Goal: Task Accomplishment & Management: Manage account settings

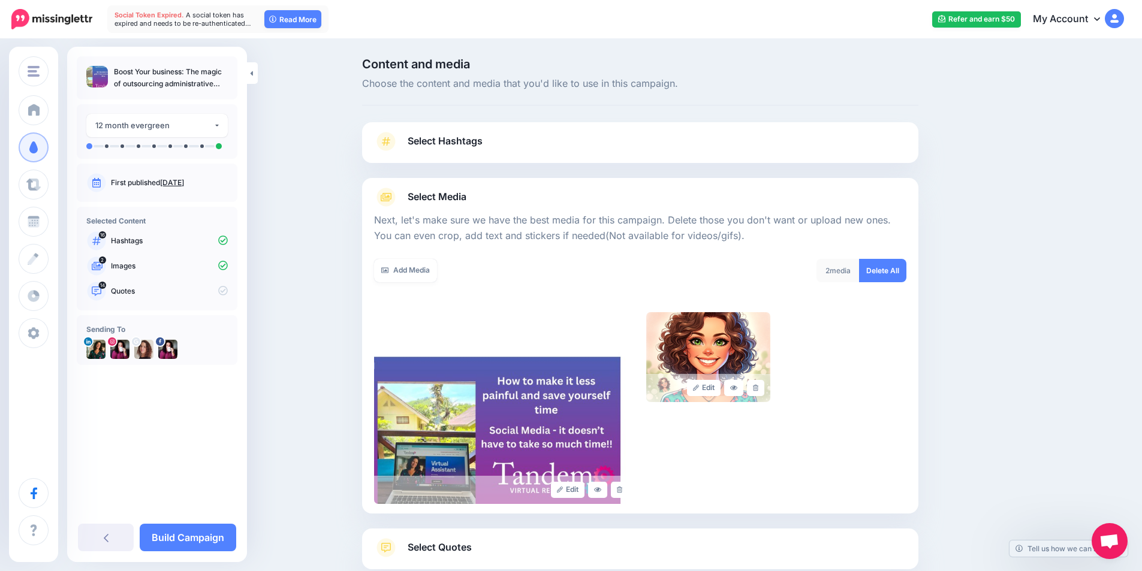
scroll to position [76, 0]
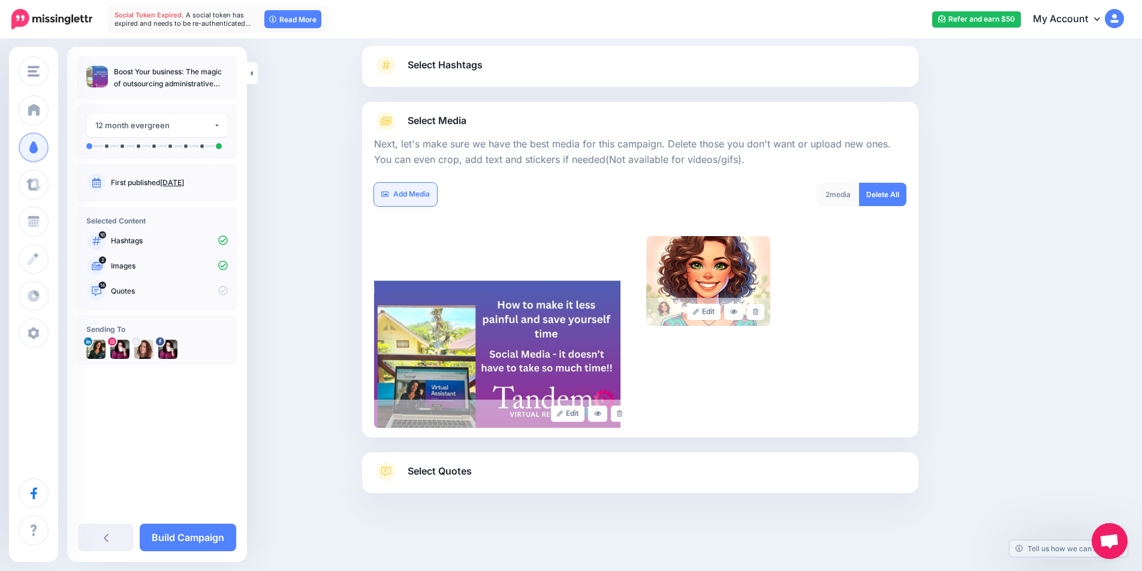
click at [412, 198] on link "Add Media" at bounding box center [405, 194] width 63 height 23
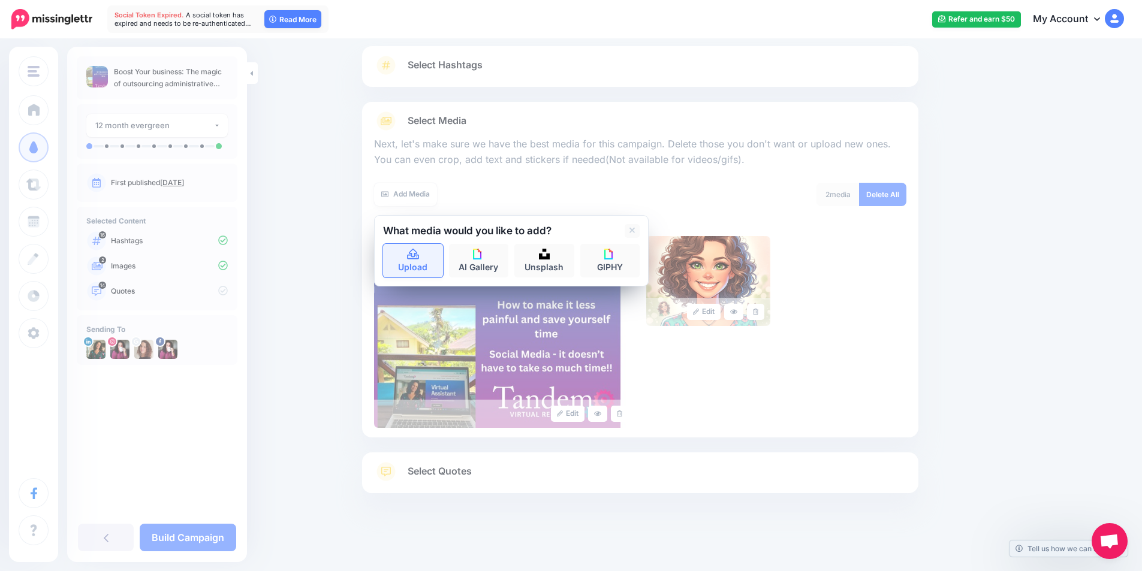
click at [414, 261] on link "Upload" at bounding box center [413, 261] width 60 height 34
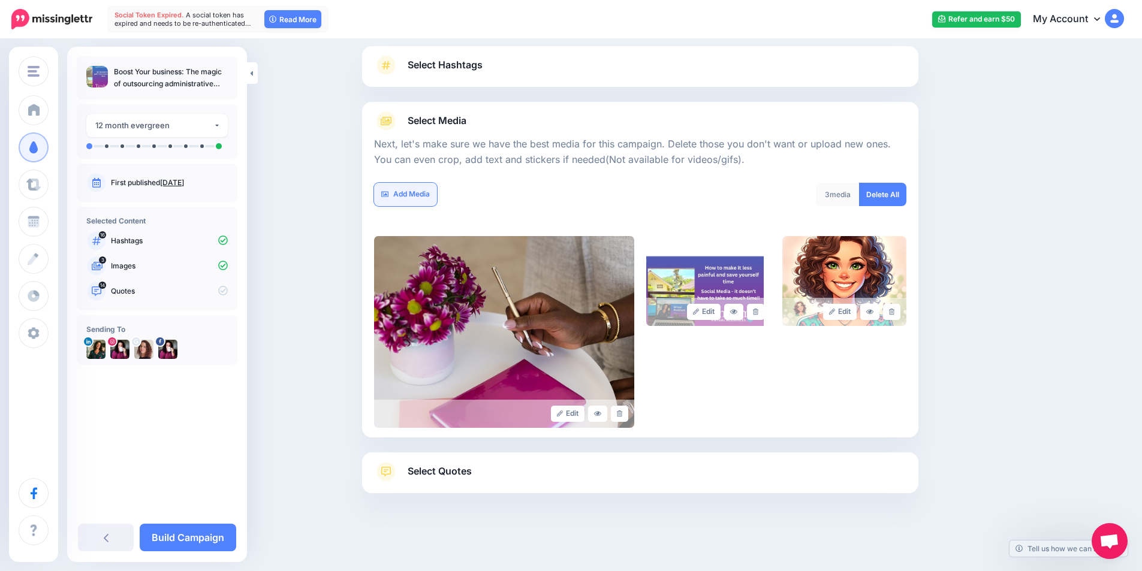
click at [405, 197] on link "Add Media" at bounding box center [405, 194] width 63 height 23
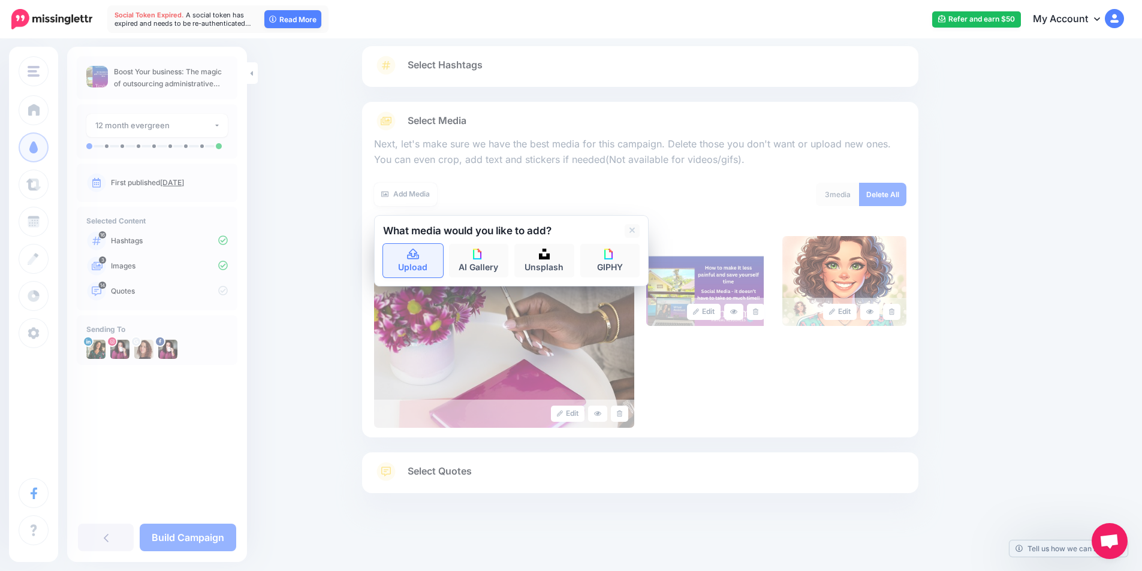
click at [424, 266] on link "Upload" at bounding box center [413, 261] width 60 height 34
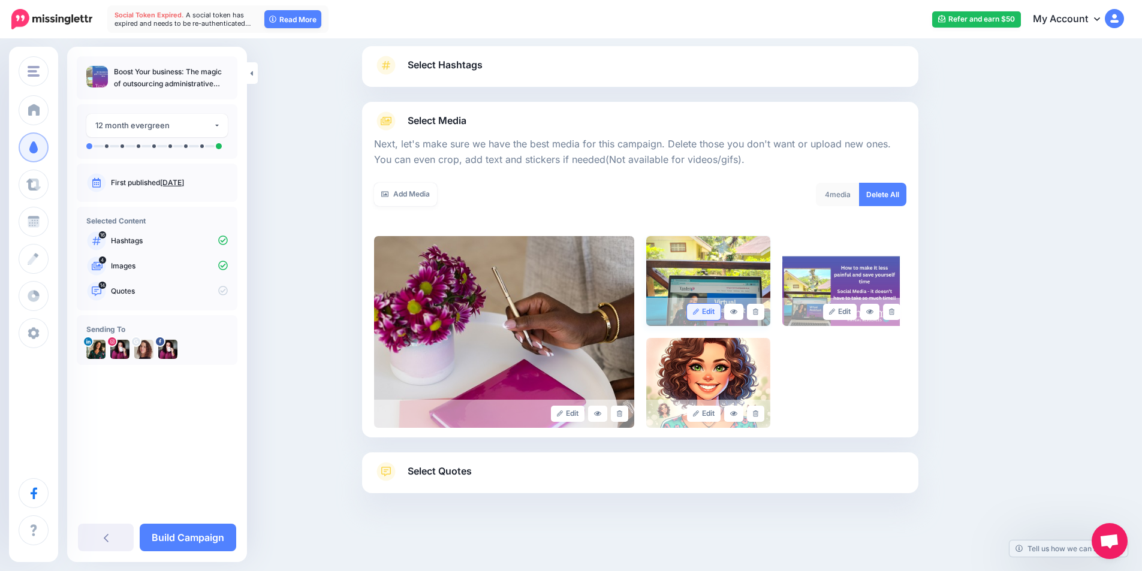
click at [721, 312] on link "Edit" at bounding box center [704, 312] width 34 height 16
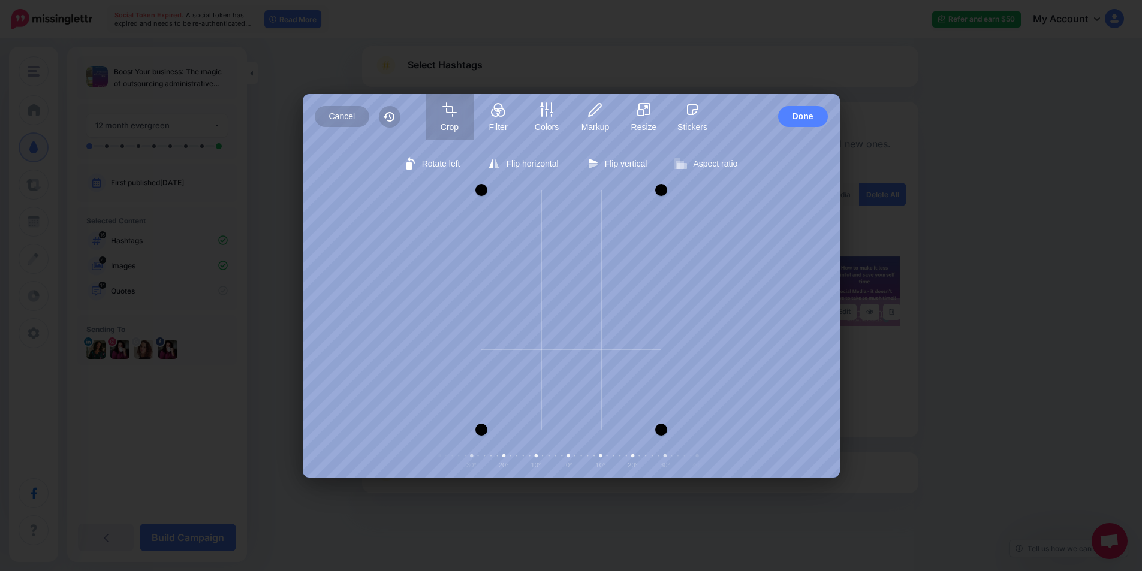
click at [598, 185] on div "Rotate left Flip horizontal Flip vertical Aspect ratio Free Portrait Square Lan…" at bounding box center [571, 309] width 537 height 338
click at [791, 120] on button "Done" at bounding box center [803, 116] width 50 height 21
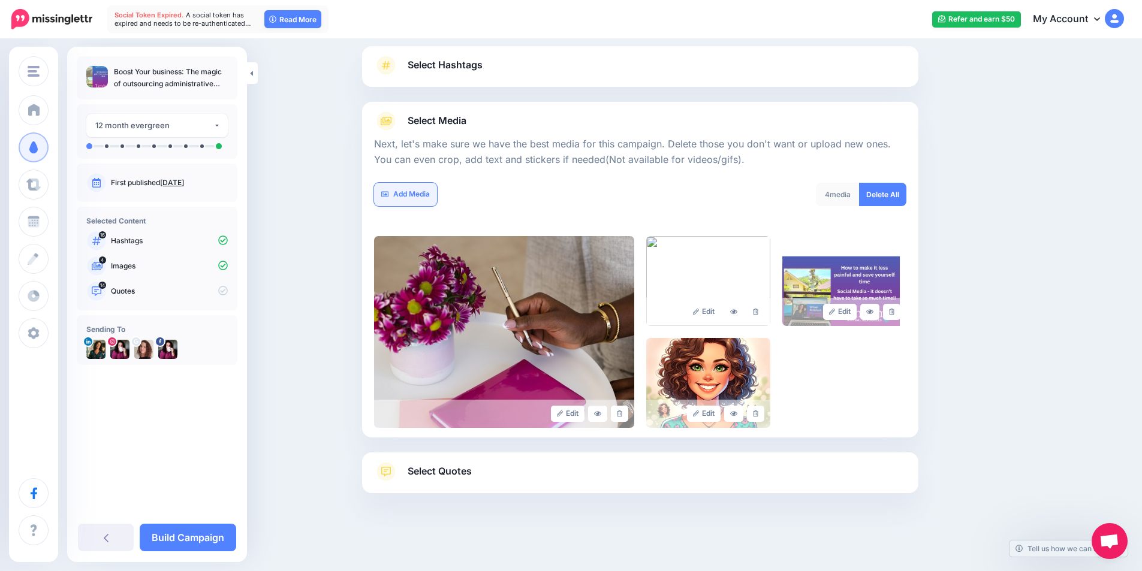
click at [414, 194] on link "Add Media" at bounding box center [405, 194] width 63 height 23
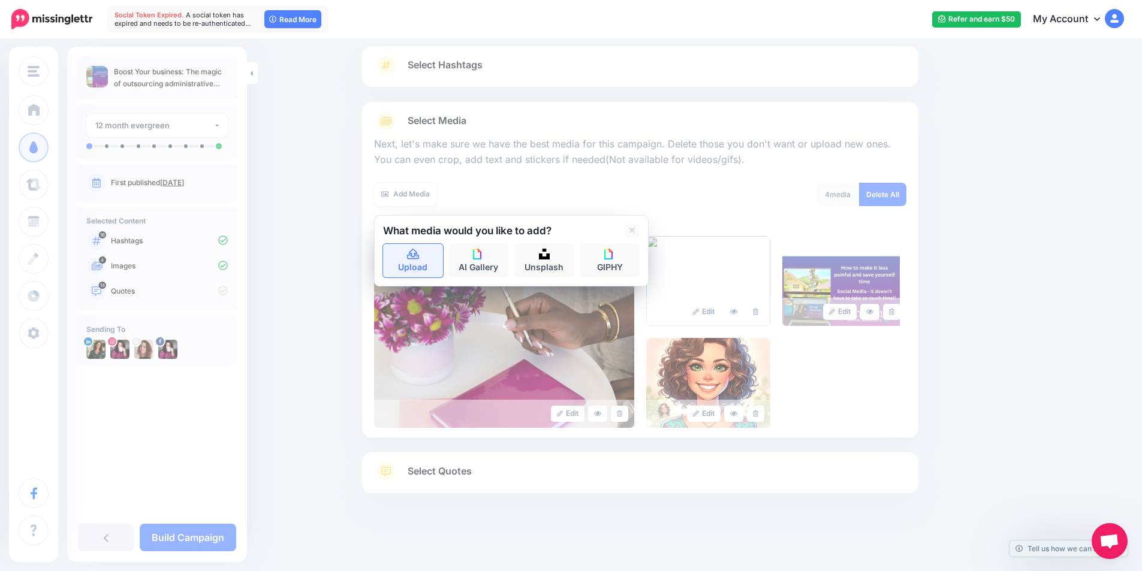
click at [417, 267] on link "Upload" at bounding box center [413, 261] width 60 height 34
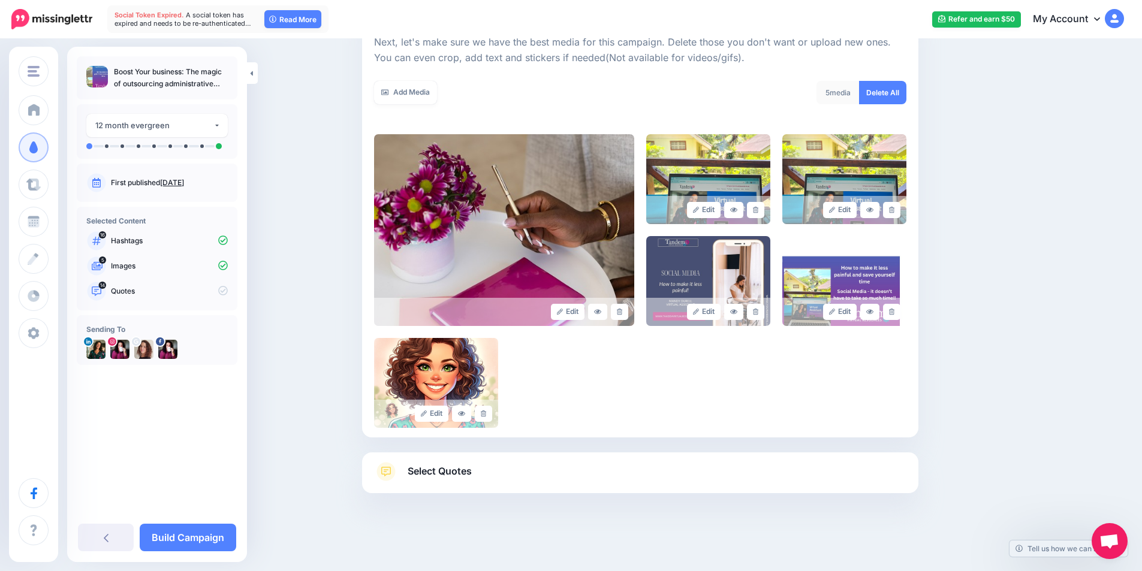
scroll to position [118, 0]
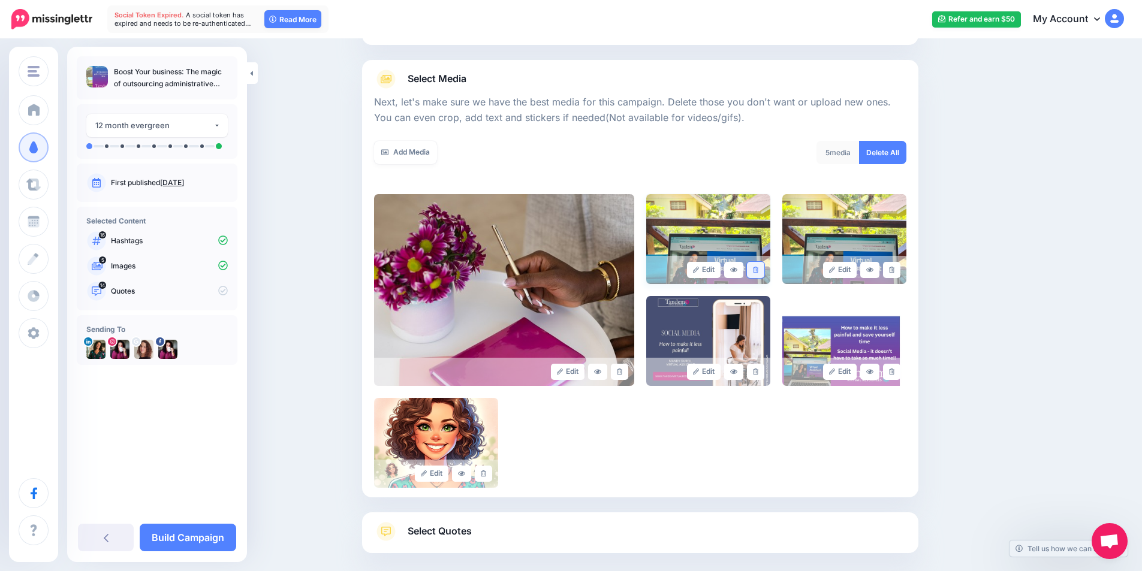
click at [758, 267] on icon at bounding box center [755, 270] width 5 height 7
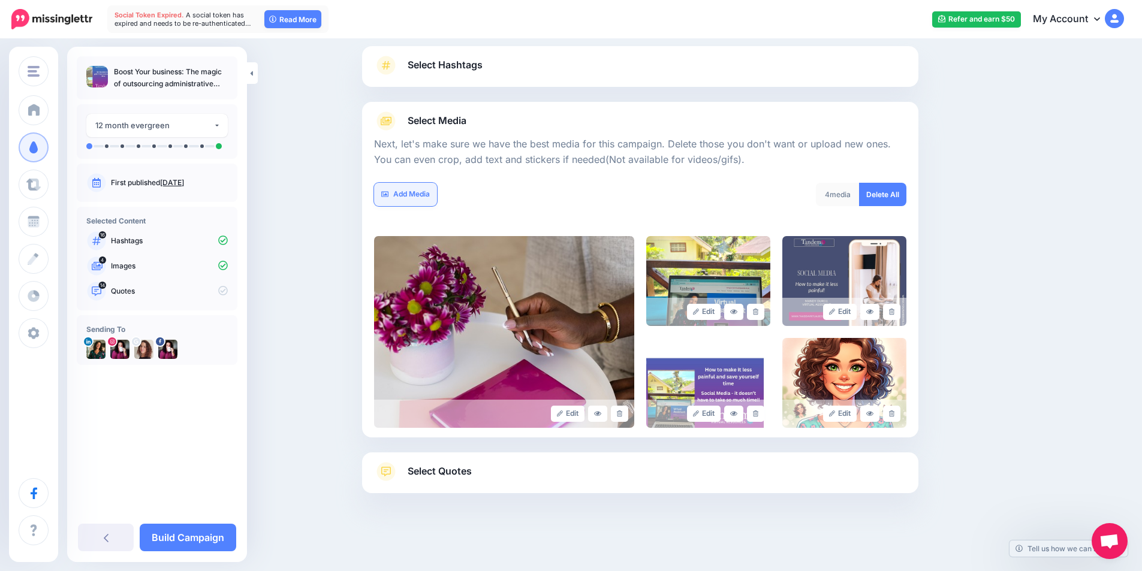
click at [414, 199] on link "Add Media" at bounding box center [405, 194] width 63 height 23
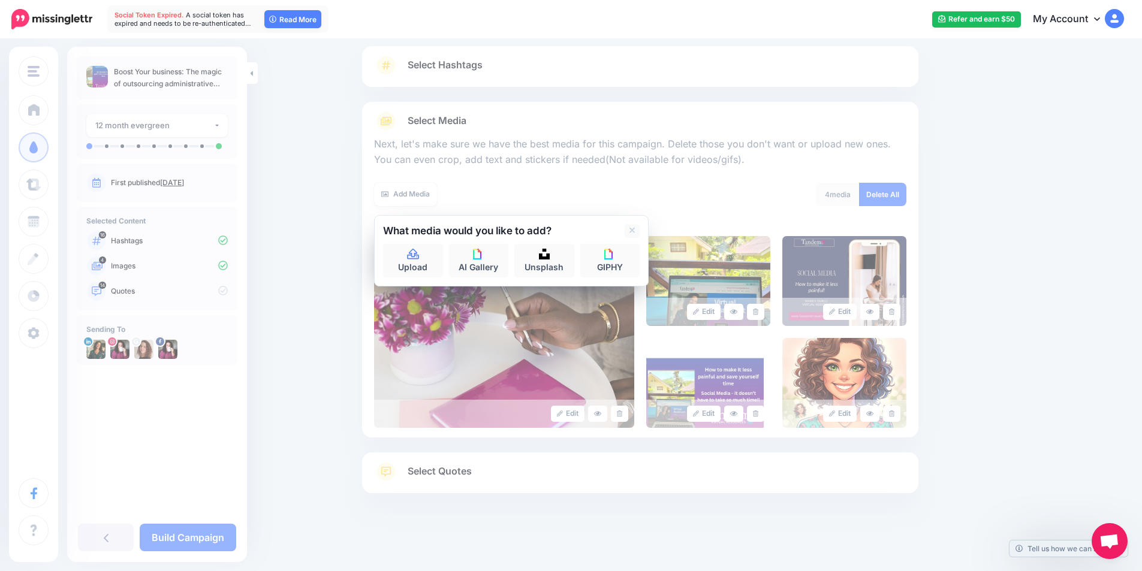
click at [536, 180] on div at bounding box center [640, 175] width 532 height 15
click at [770, 209] on div "4 media Delete All" at bounding box center [777, 202] width 275 height 38
click at [639, 232] on link at bounding box center [631, 231] width 15 height 14
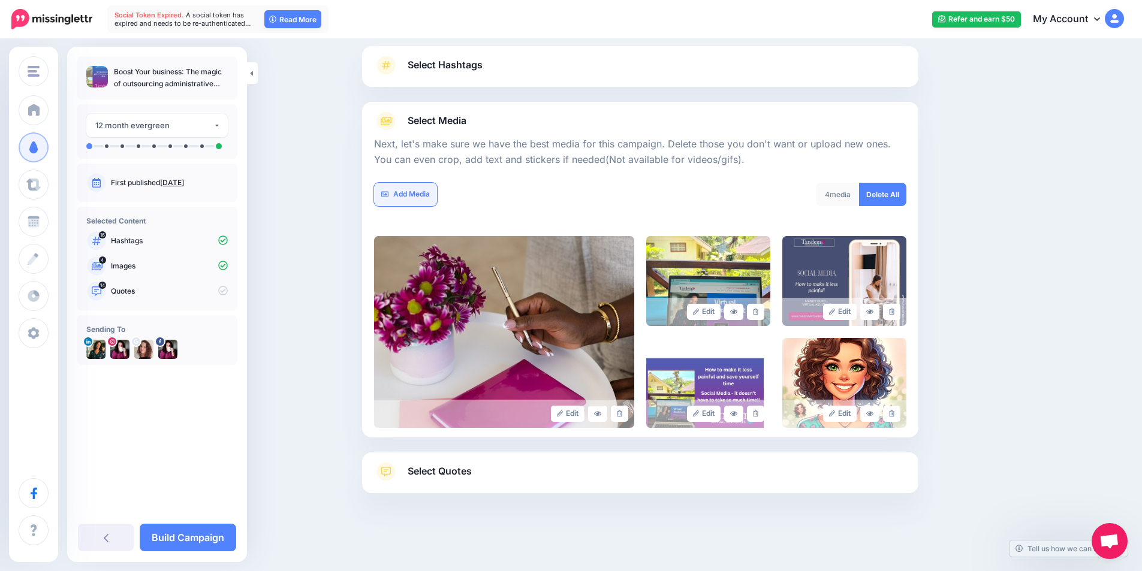
click at [415, 189] on link "Add Media" at bounding box center [405, 194] width 63 height 23
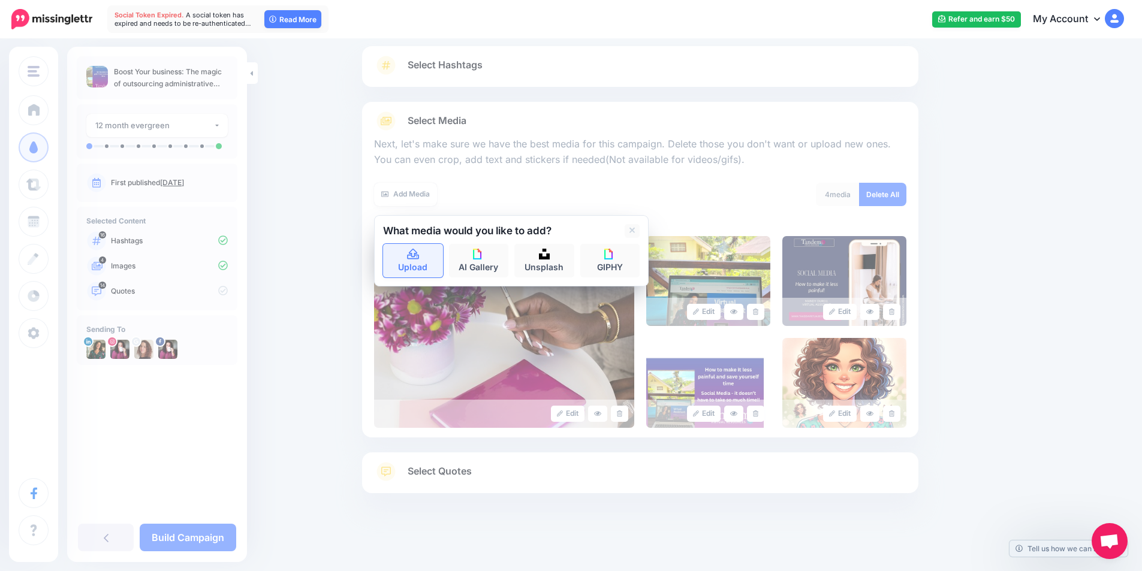
click at [418, 259] on icon at bounding box center [413, 254] width 12 height 11
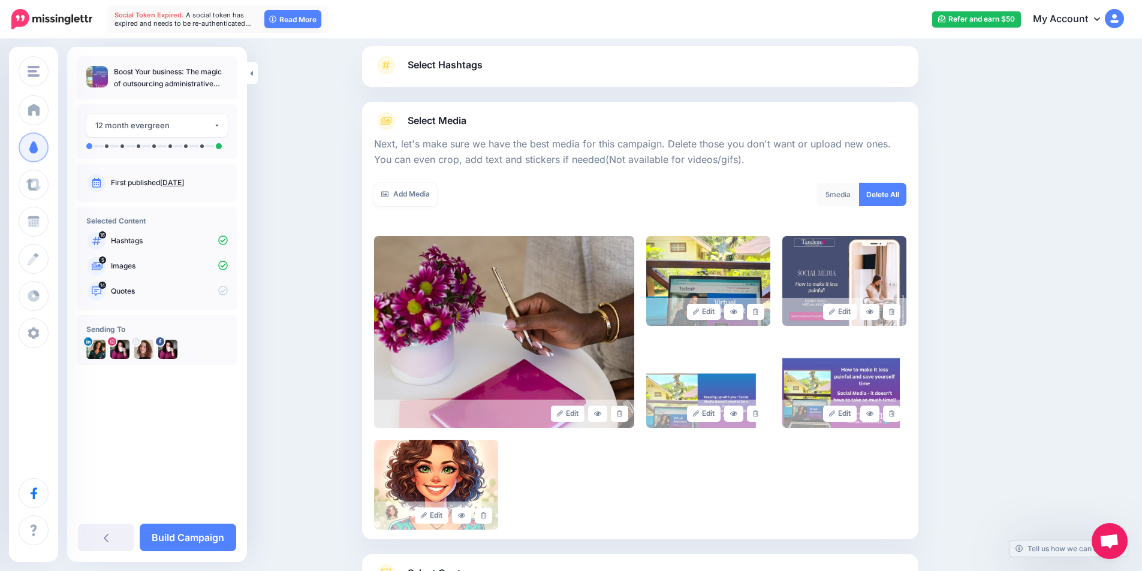
scroll to position [178, 0]
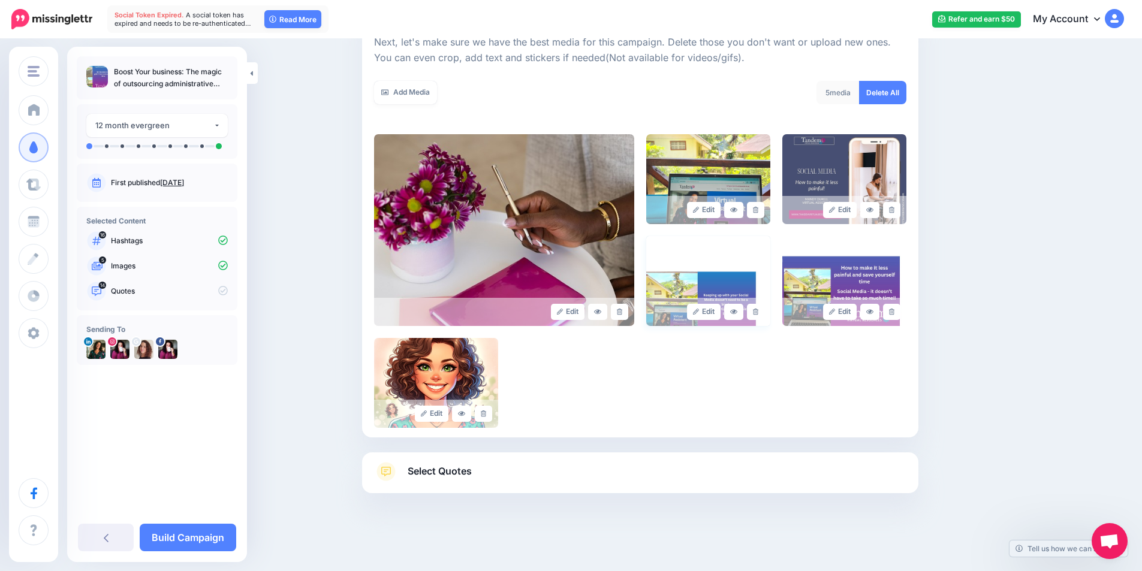
click at [727, 282] on img at bounding box center [708, 281] width 124 height 90
click at [712, 310] on link "Edit" at bounding box center [704, 312] width 34 height 16
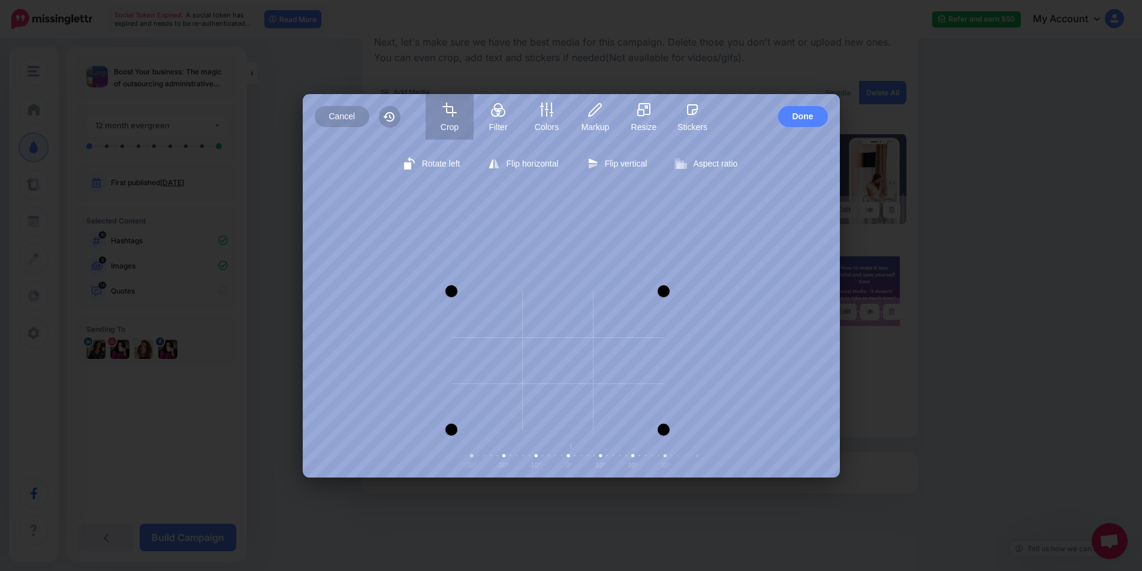
click at [663, 293] on div at bounding box center [663, 291] width 12 height 12
click at [665, 425] on div at bounding box center [663, 428] width 12 height 12
click at [664, 292] on div at bounding box center [663, 293] width 12 height 12
click at [803, 113] on span "Done" at bounding box center [802, 116] width 21 height 21
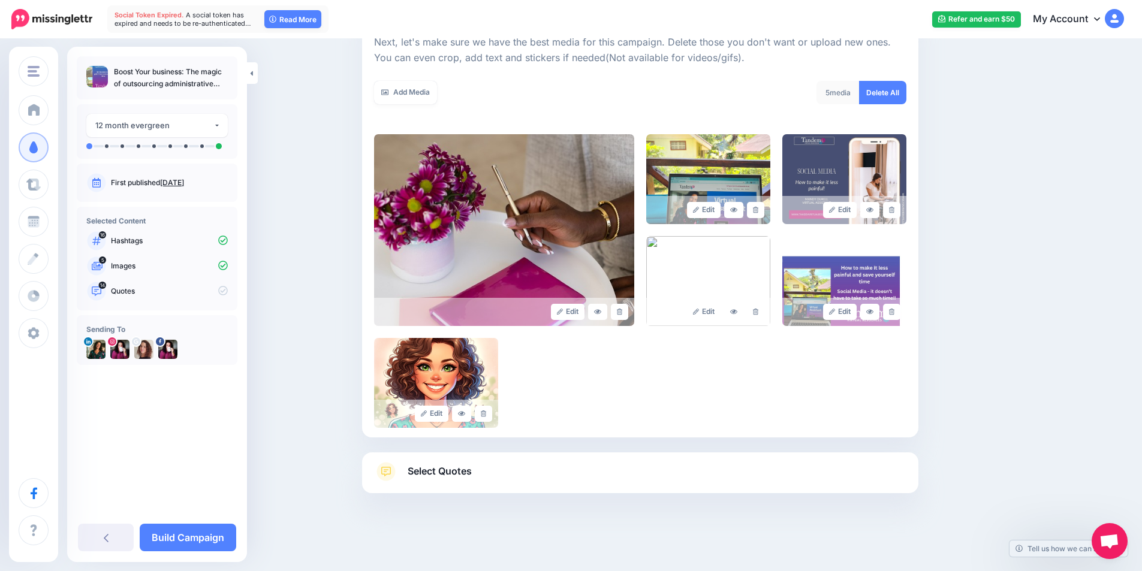
click at [474, 482] on link "Select Quotes" at bounding box center [640, 477] width 532 height 31
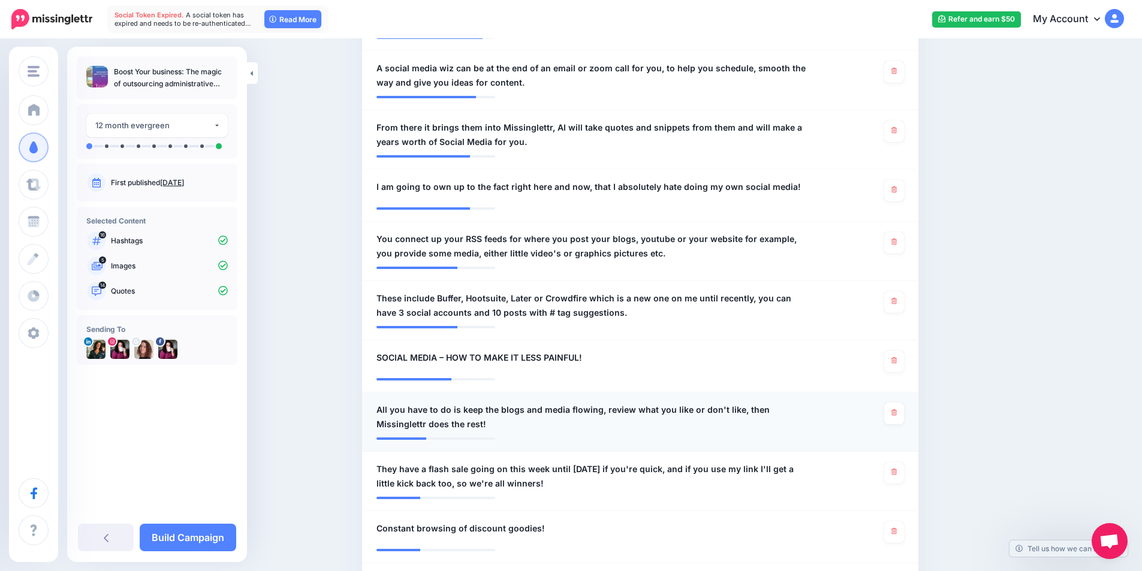
scroll to position [717, 0]
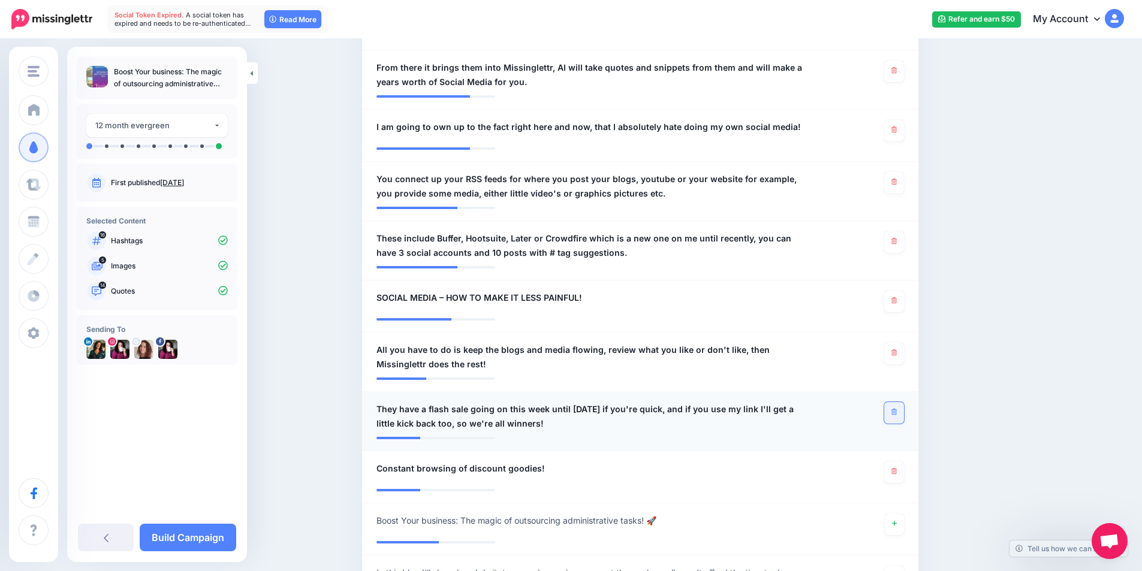
click at [893, 410] on link at bounding box center [894, 413] width 20 height 22
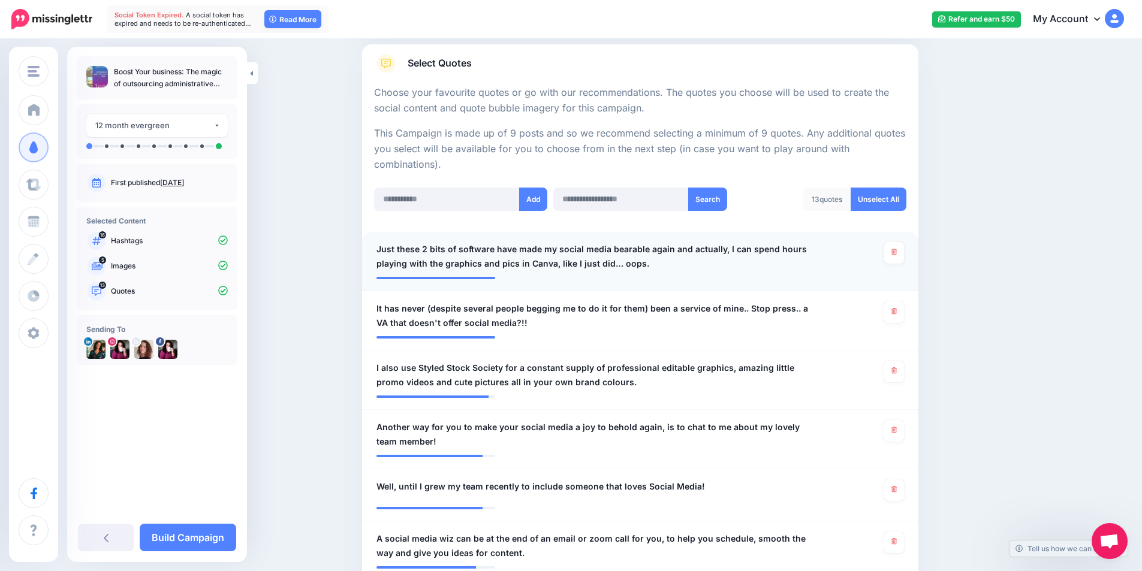
scroll to position [0, 0]
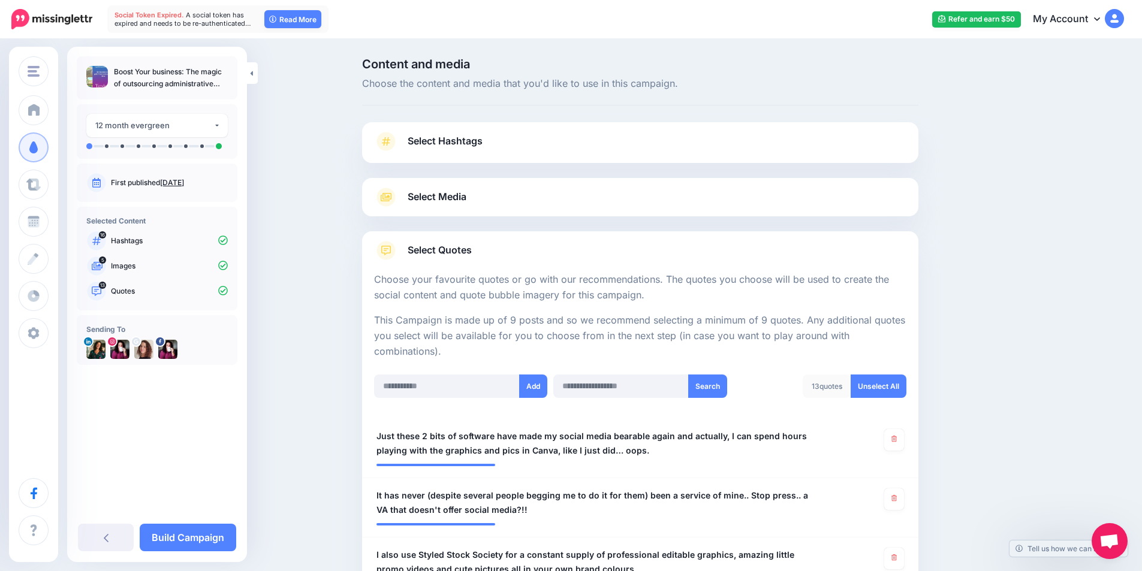
click at [835, 387] on div "13 quotes" at bounding box center [826, 386] width 49 height 23
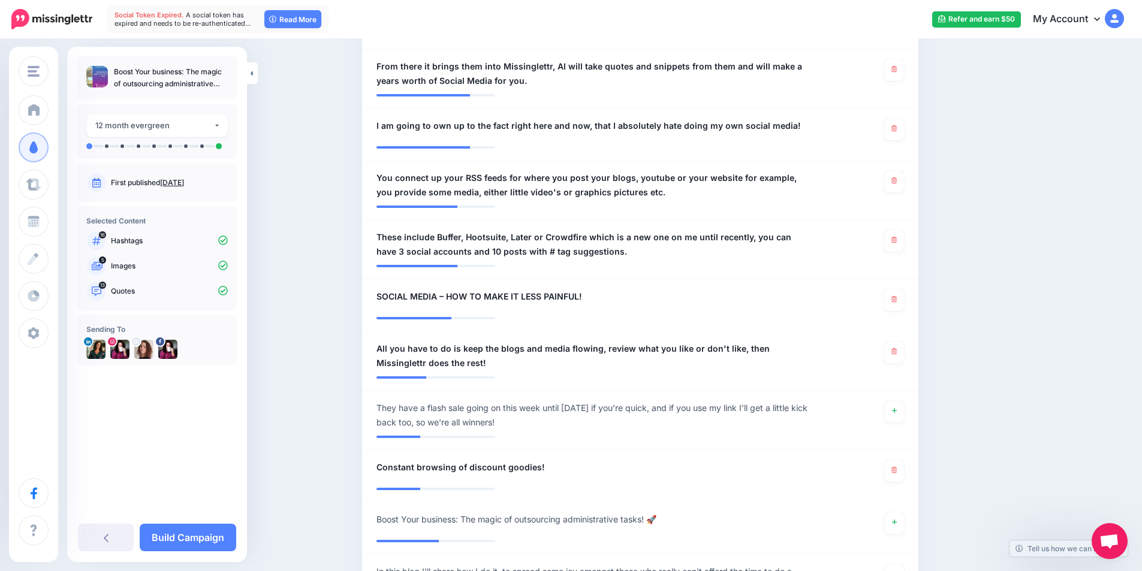
scroll to position [716, 0]
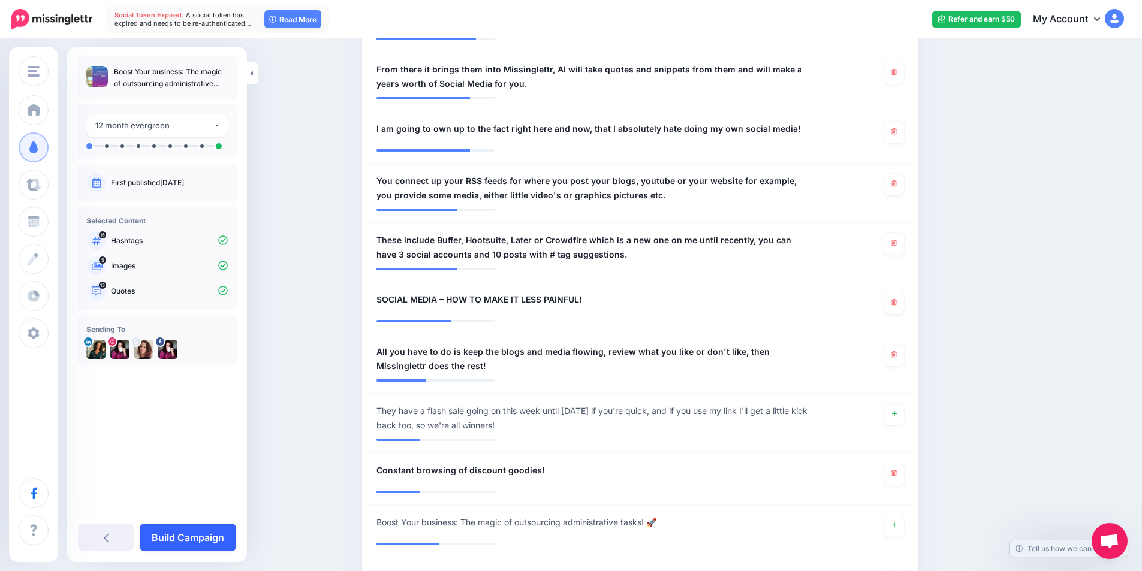
click at [189, 541] on link "Build Campaign" at bounding box center [188, 538] width 96 height 28
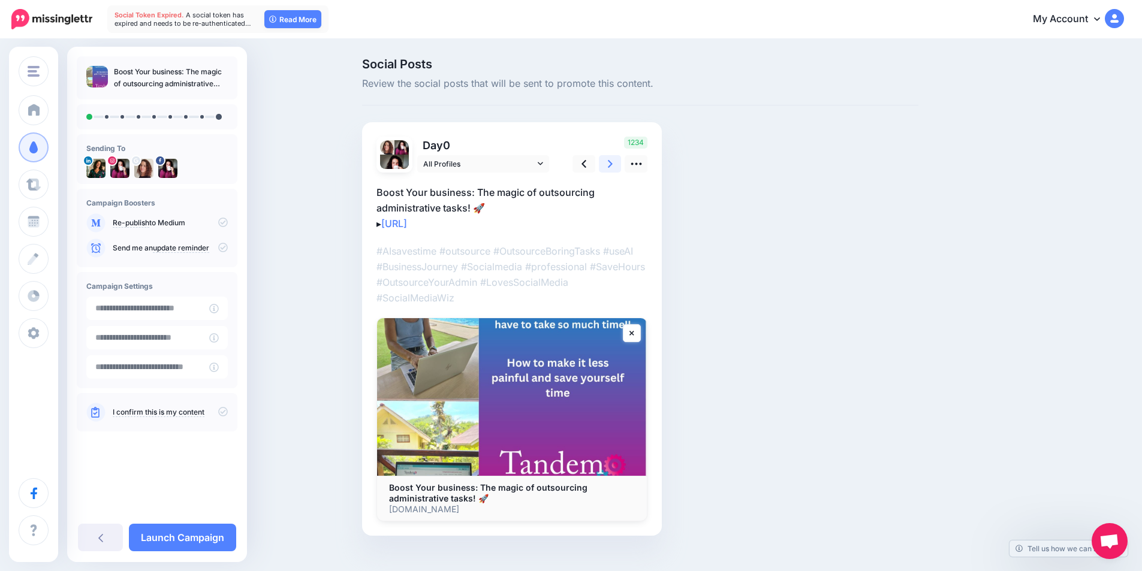
click at [617, 161] on link at bounding box center [610, 163] width 23 height 17
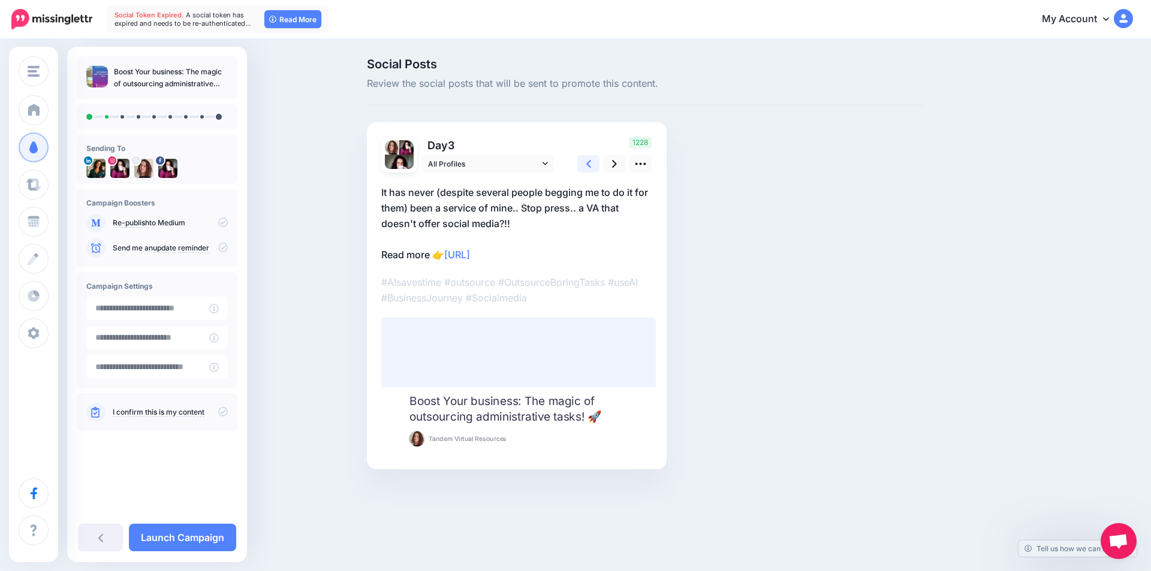
click at [592, 163] on link at bounding box center [588, 163] width 23 height 17
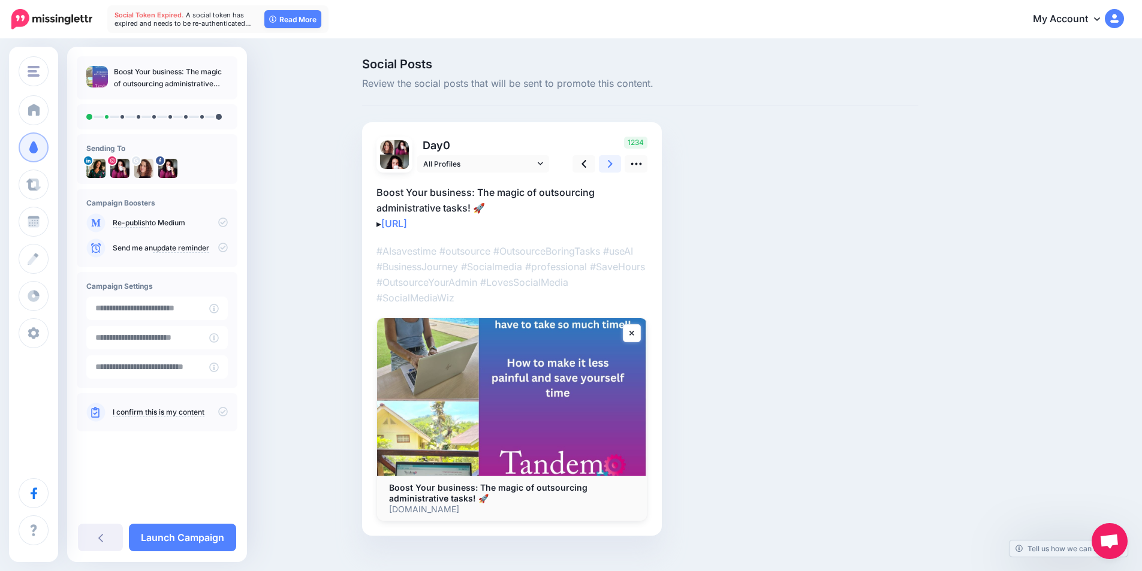
click at [609, 164] on link at bounding box center [610, 163] width 23 height 17
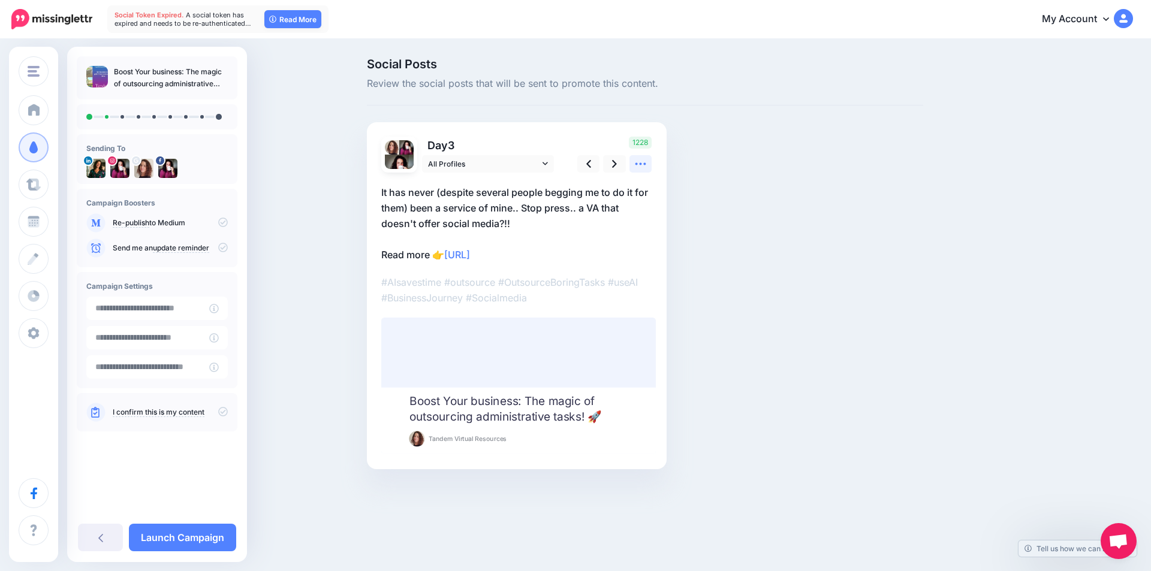
click at [641, 162] on icon at bounding box center [640, 164] width 13 height 13
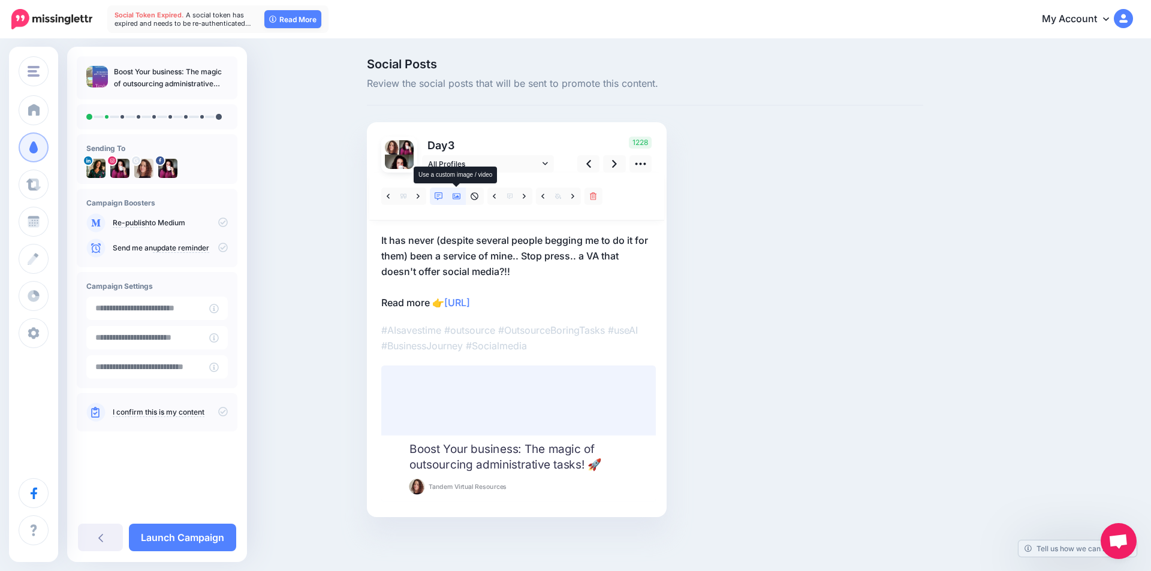
click at [460, 197] on icon at bounding box center [456, 197] width 8 height 6
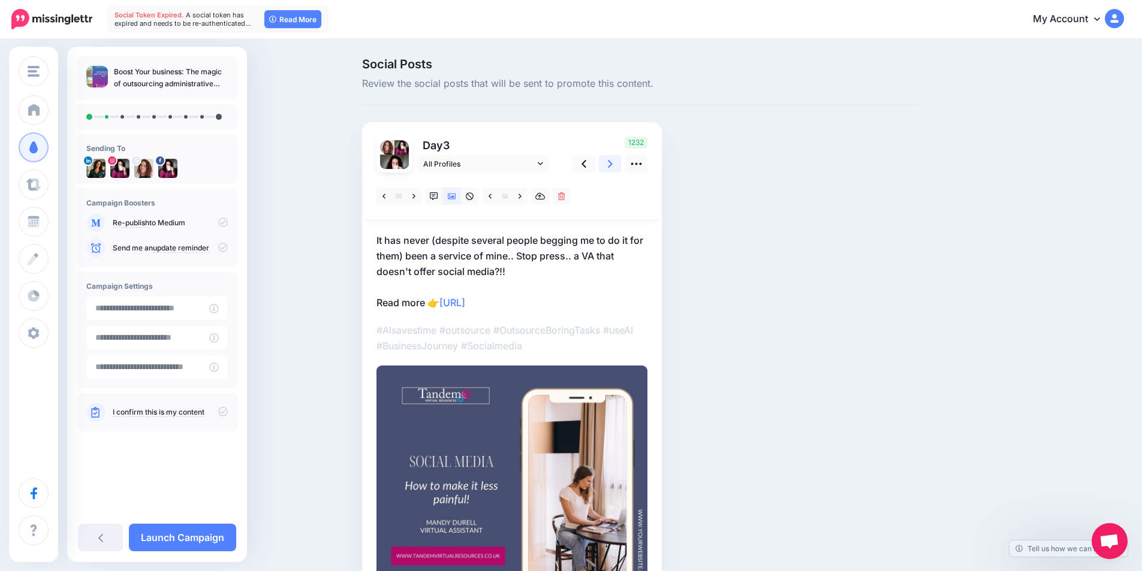
click at [613, 164] on icon at bounding box center [610, 164] width 5 height 13
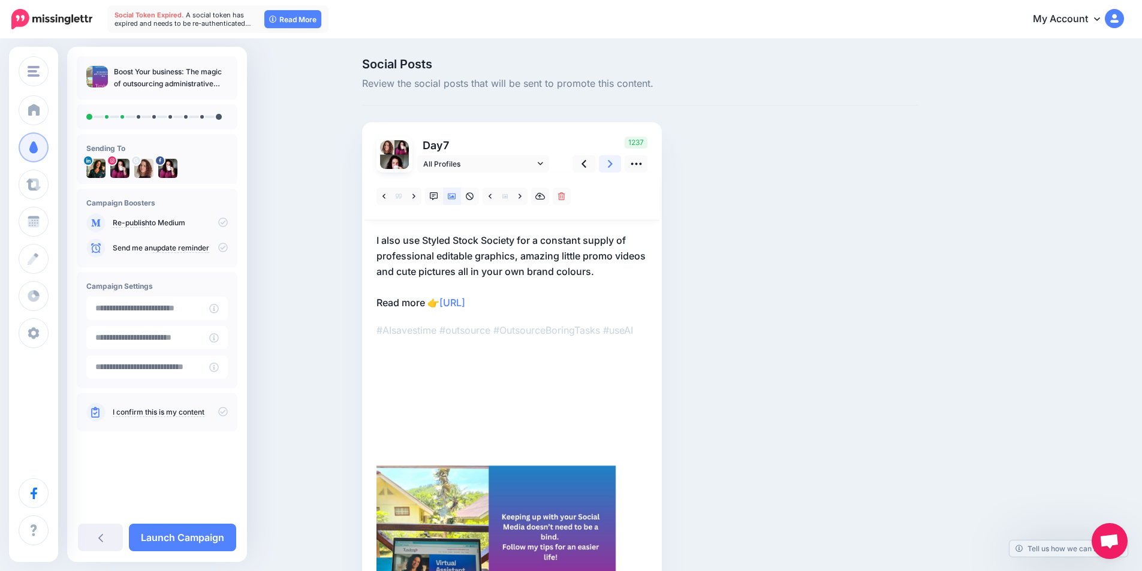
click at [613, 164] on icon at bounding box center [610, 164] width 5 height 13
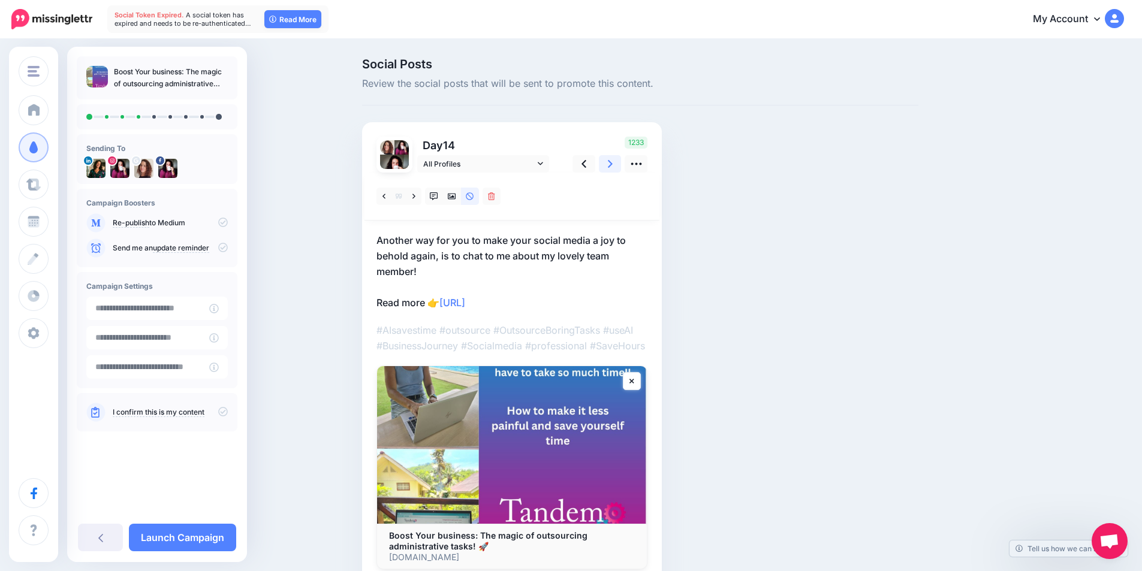
click at [613, 164] on icon at bounding box center [610, 164] width 5 height 13
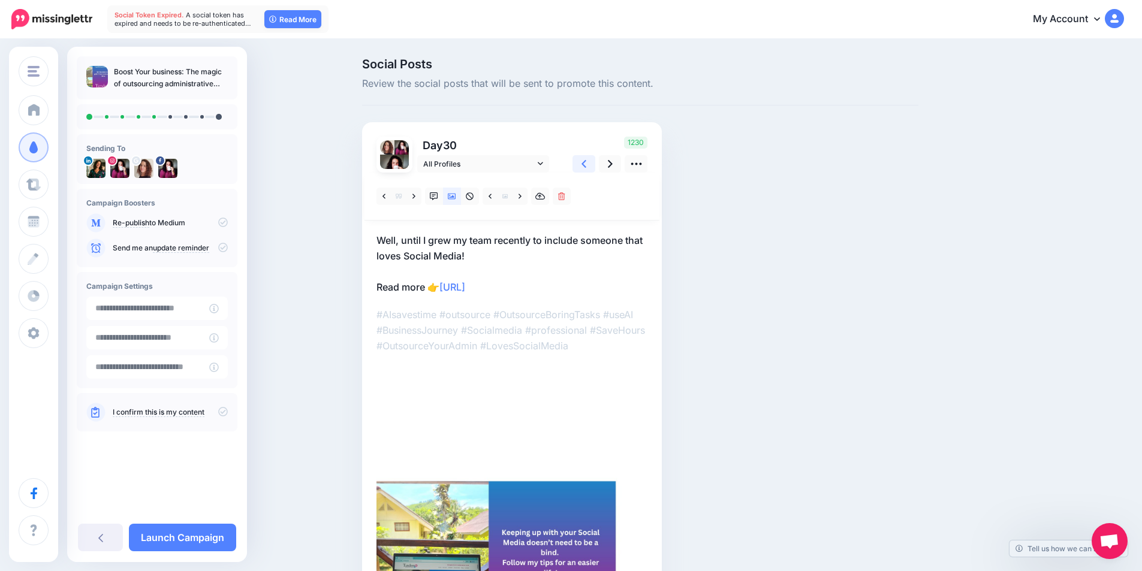
click at [592, 164] on link at bounding box center [583, 163] width 23 height 17
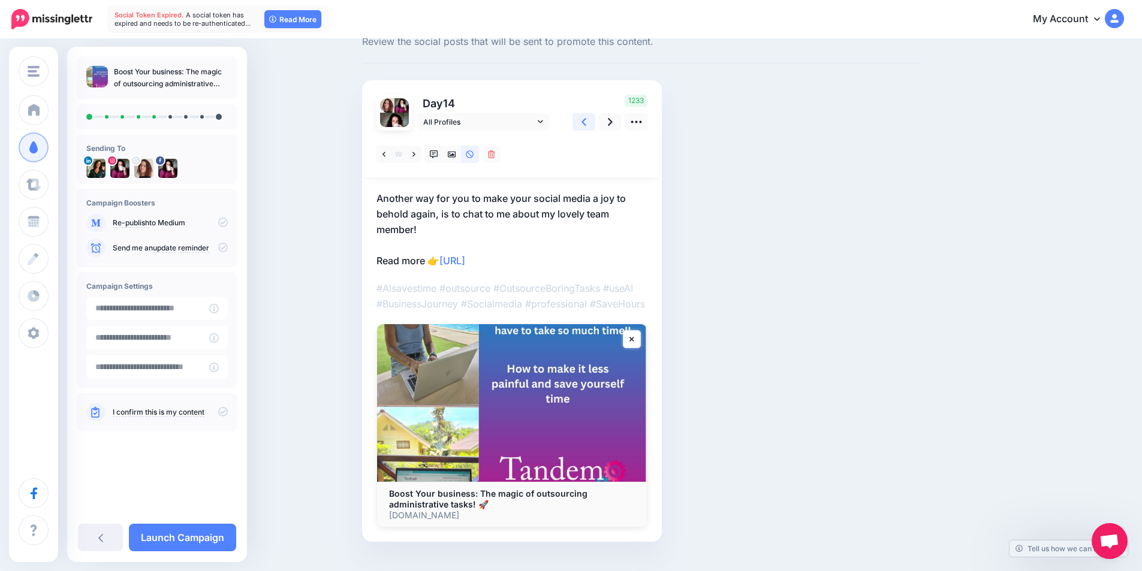
scroll to position [60, 0]
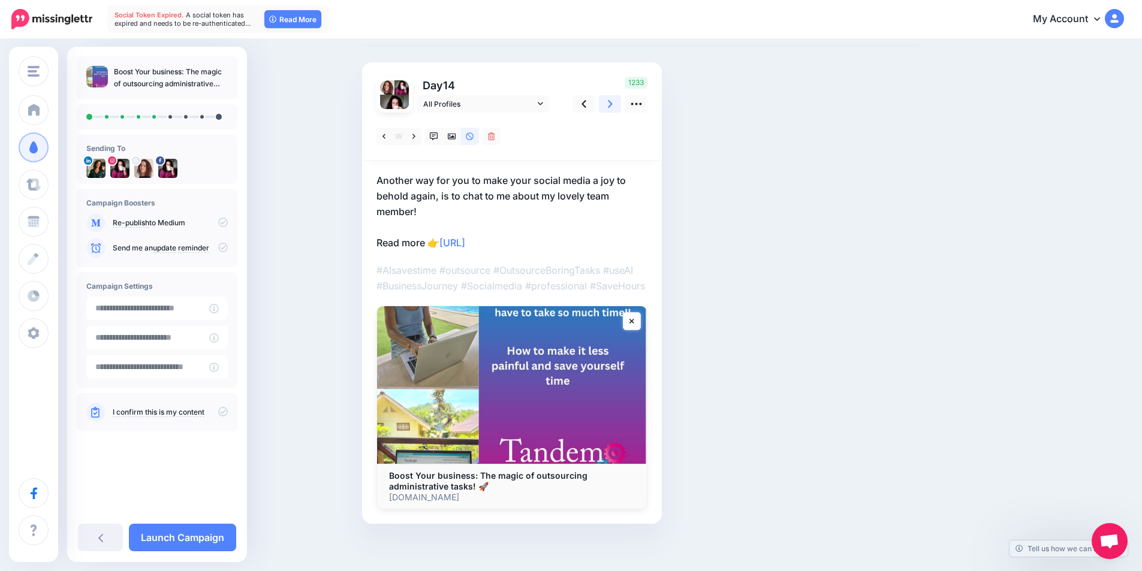
click at [613, 104] on icon at bounding box center [610, 104] width 5 height 8
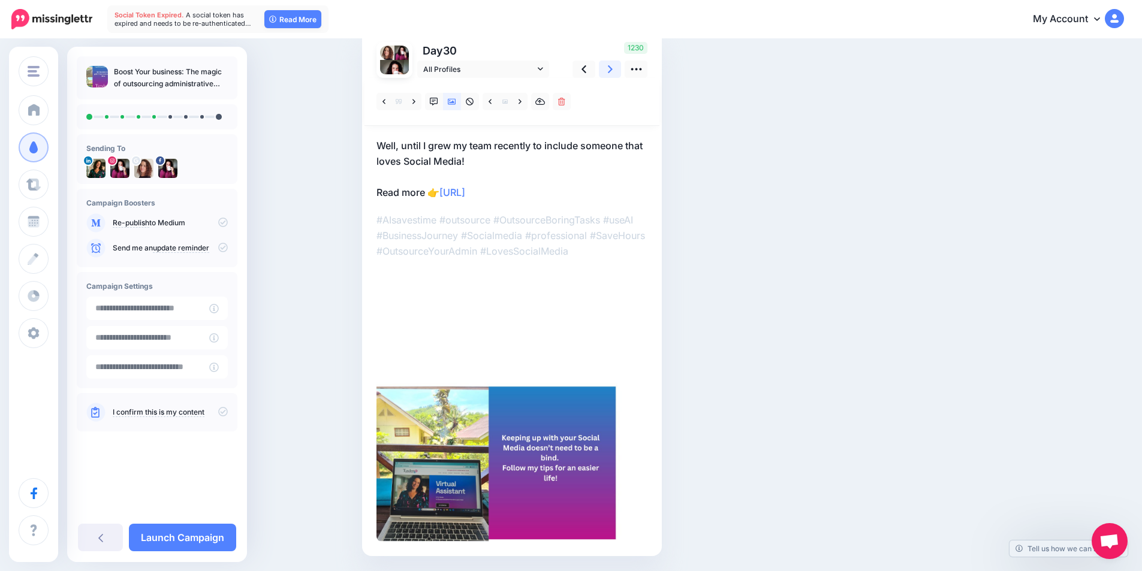
scroll to position [74, 0]
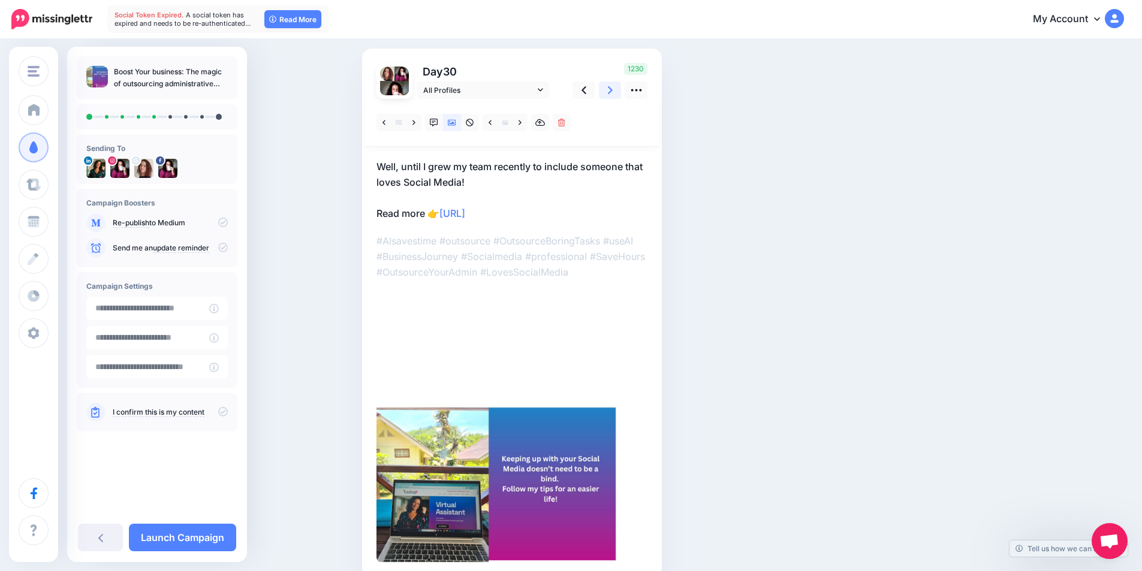
click at [613, 89] on icon at bounding box center [610, 90] width 5 height 13
click at [586, 90] on icon at bounding box center [583, 90] width 5 height 8
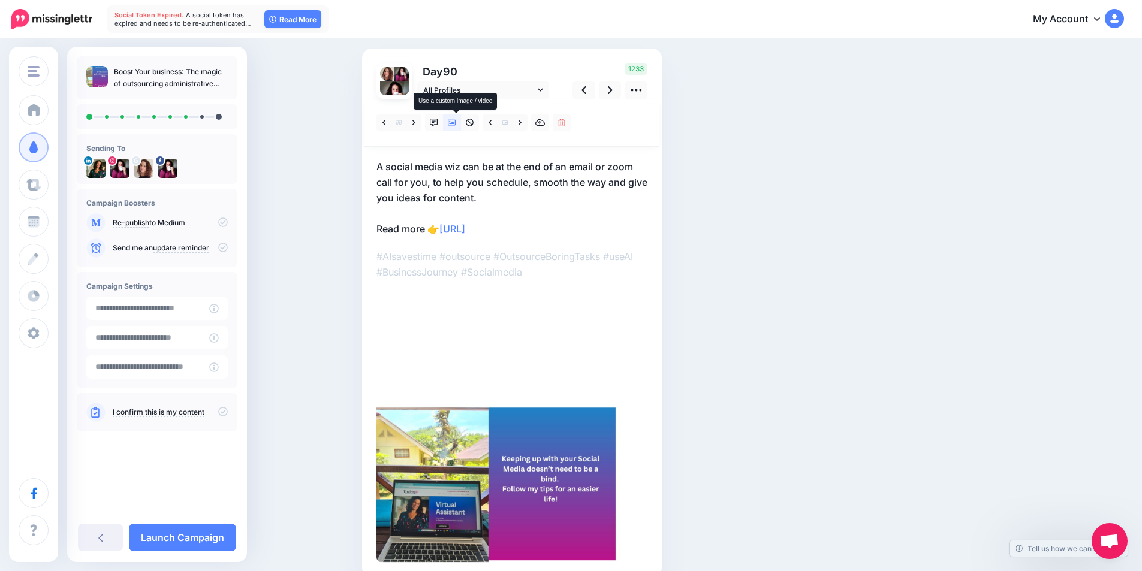
click at [456, 122] on icon at bounding box center [452, 123] width 8 height 8
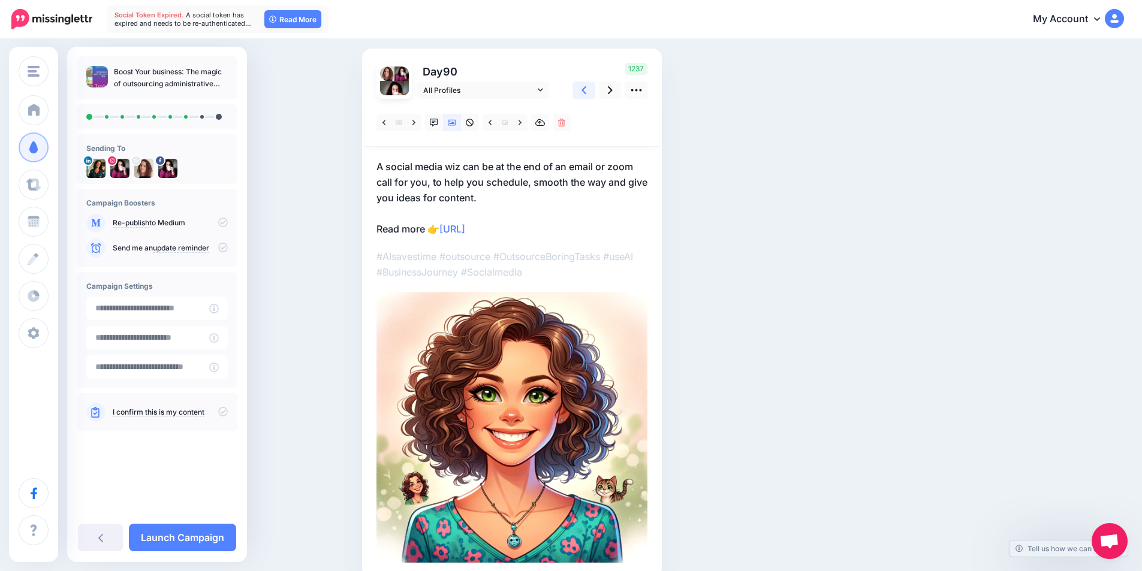
click at [586, 94] on icon at bounding box center [583, 90] width 5 height 13
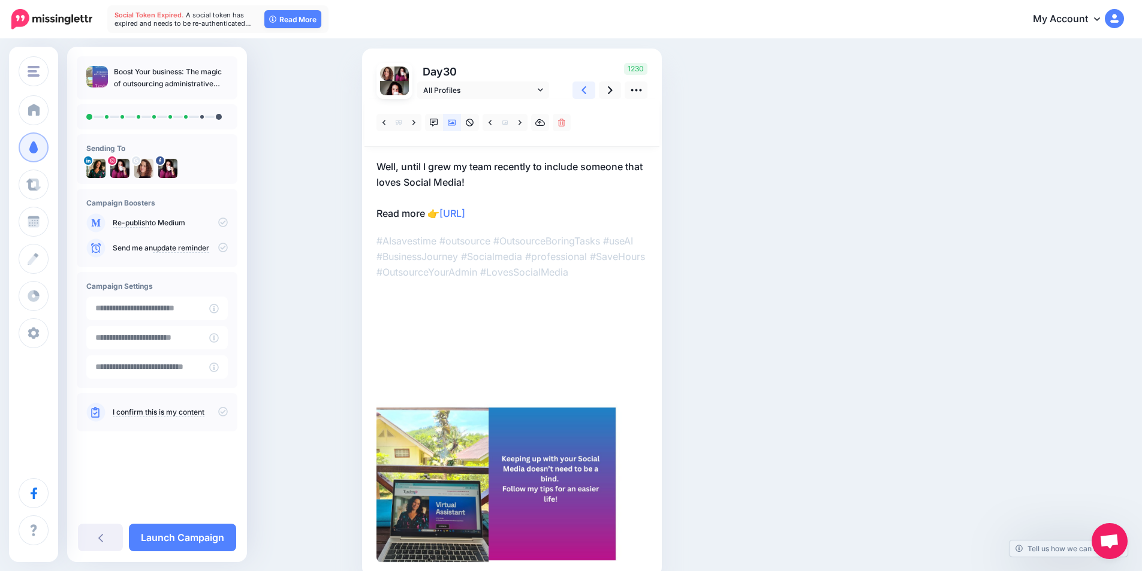
click at [586, 94] on icon at bounding box center [583, 90] width 5 height 13
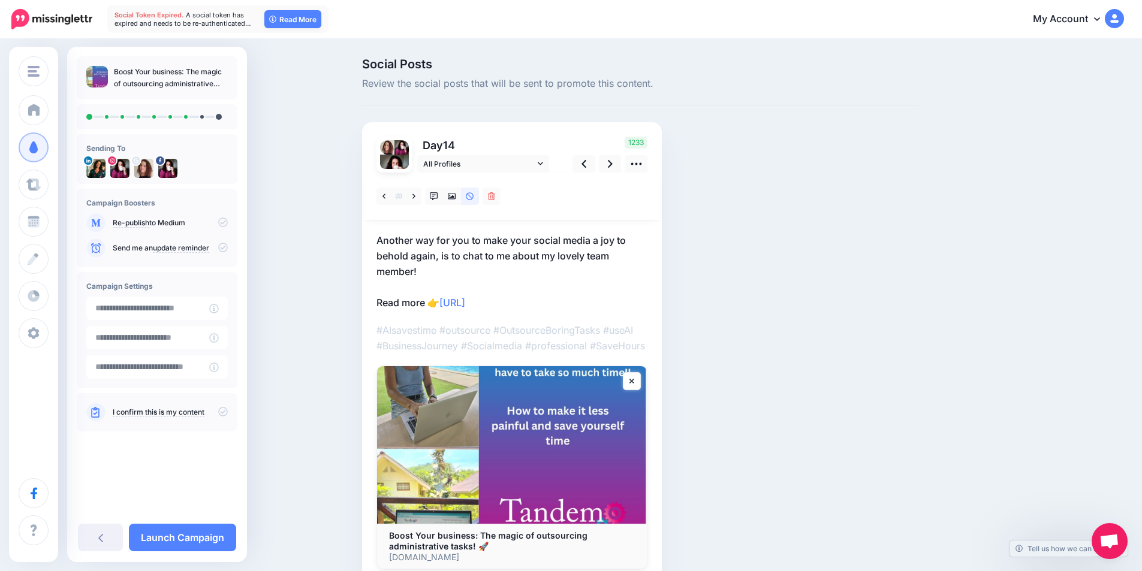
click at [526, 475] on img at bounding box center [512, 445] width 270 height 158
click at [455, 194] on icon at bounding box center [452, 196] width 8 height 8
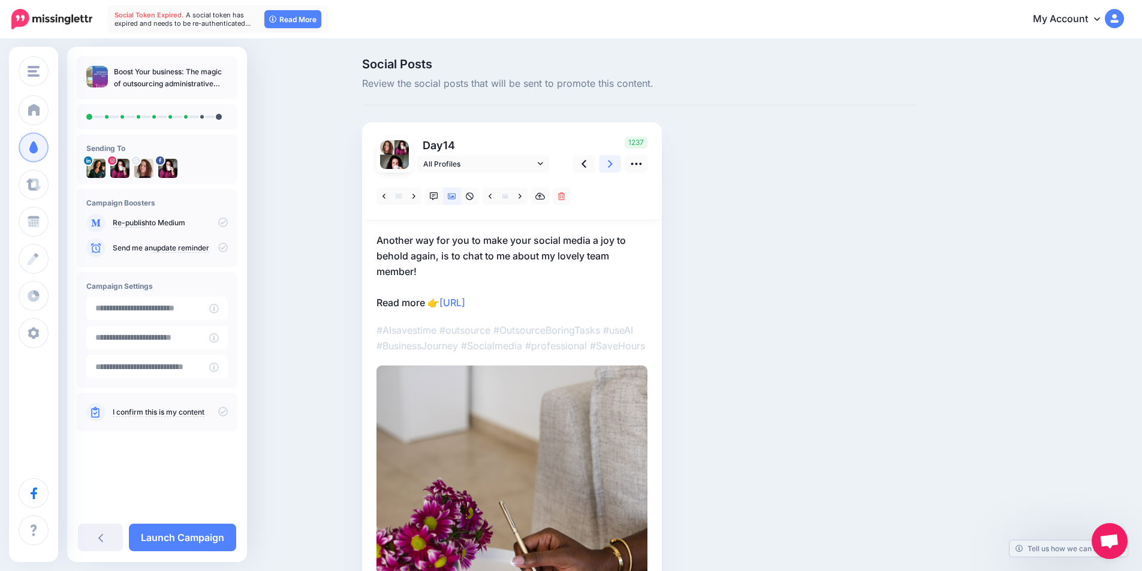
click at [613, 167] on icon at bounding box center [610, 164] width 5 height 8
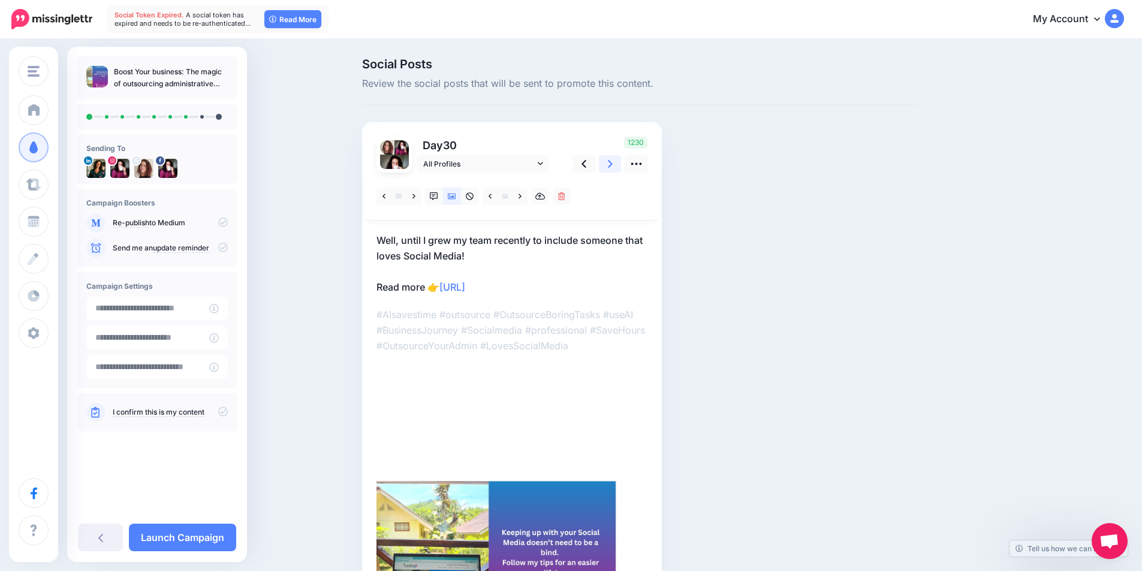
click at [613, 167] on icon at bounding box center [610, 164] width 5 height 8
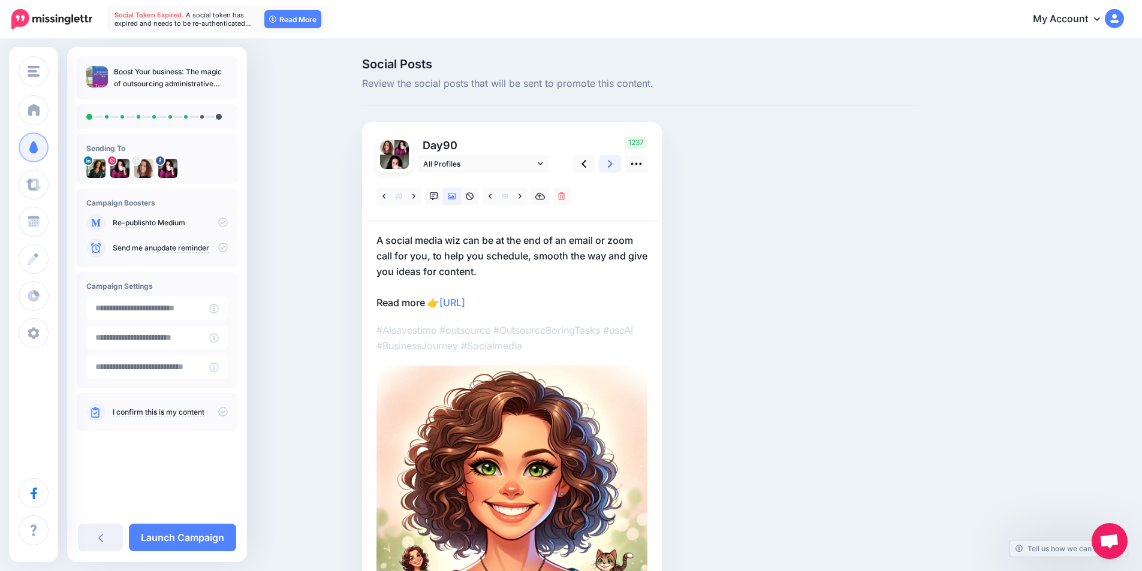
click at [613, 167] on icon at bounding box center [610, 164] width 5 height 8
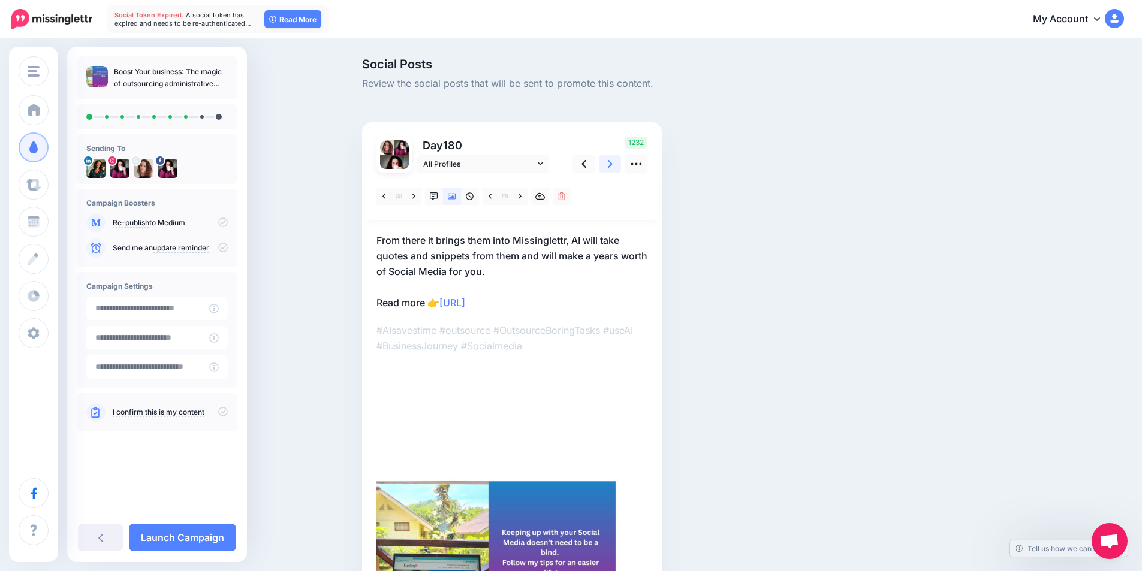
click at [613, 167] on icon at bounding box center [610, 164] width 5 height 8
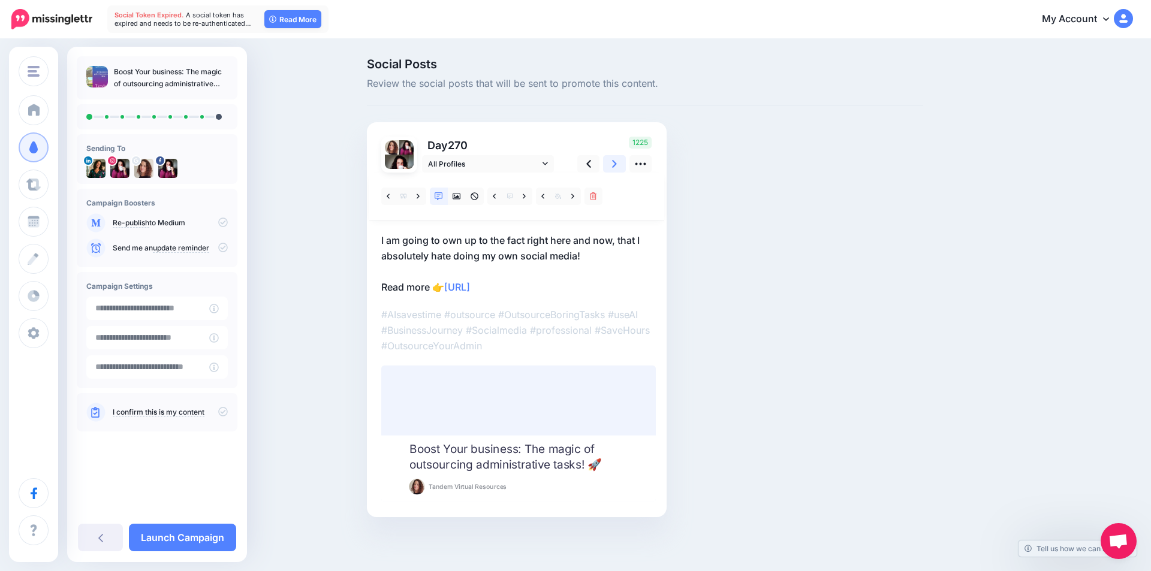
click at [611, 162] on link at bounding box center [614, 163] width 23 height 17
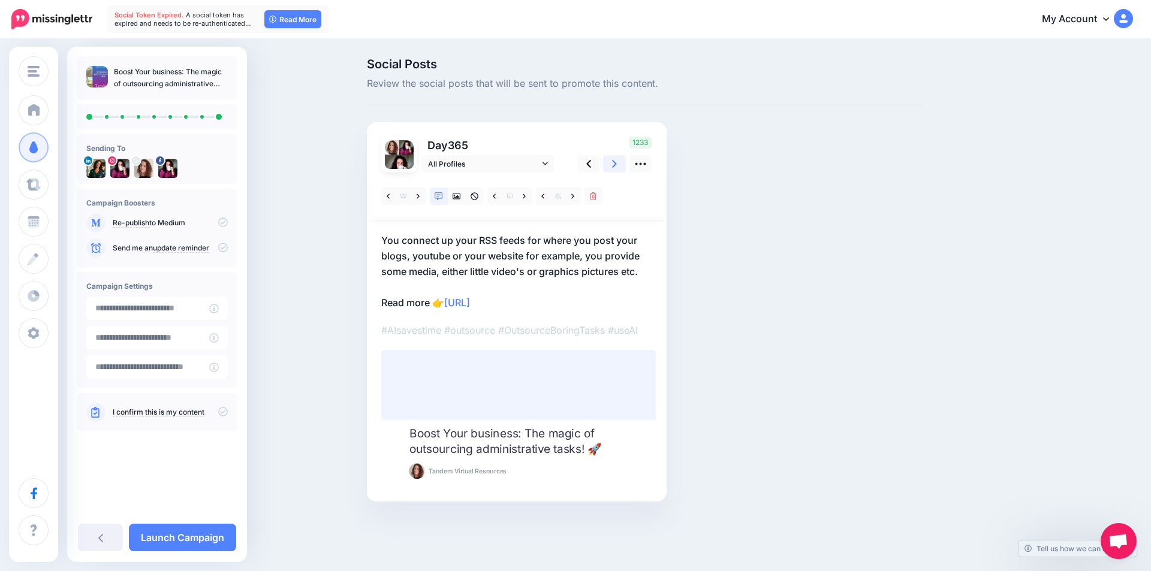
click at [611, 162] on link at bounding box center [614, 163] width 23 height 17
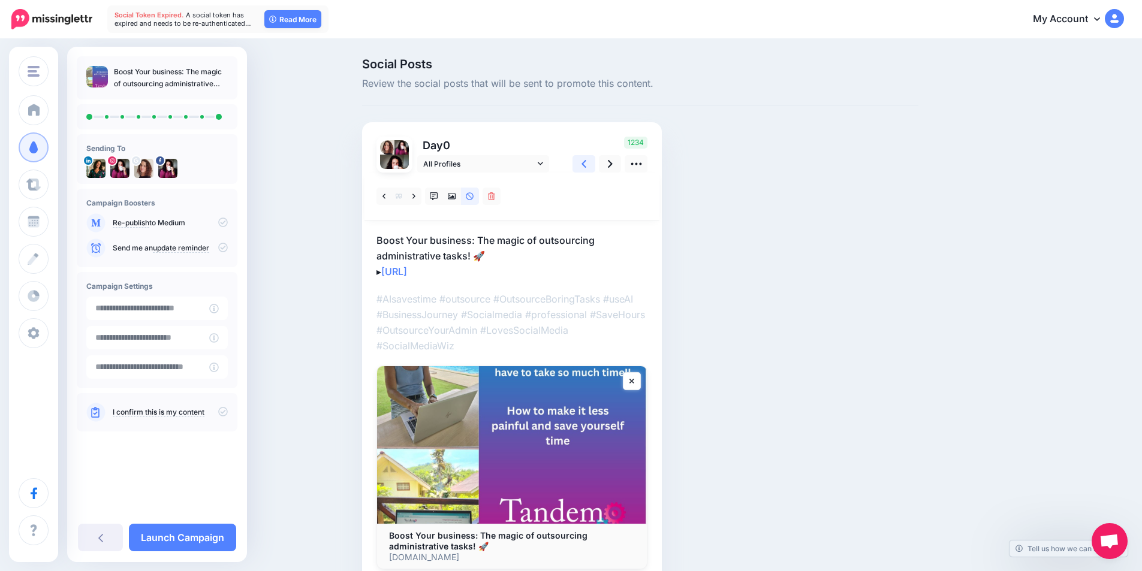
click at [586, 164] on icon at bounding box center [583, 164] width 5 height 13
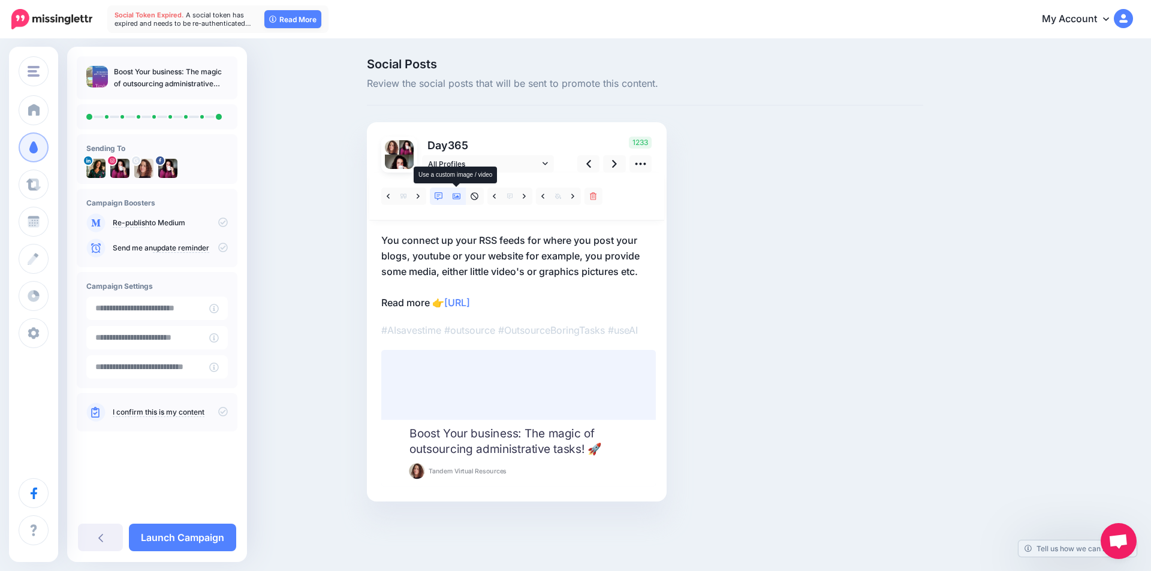
click at [457, 200] on icon at bounding box center [456, 196] width 8 height 8
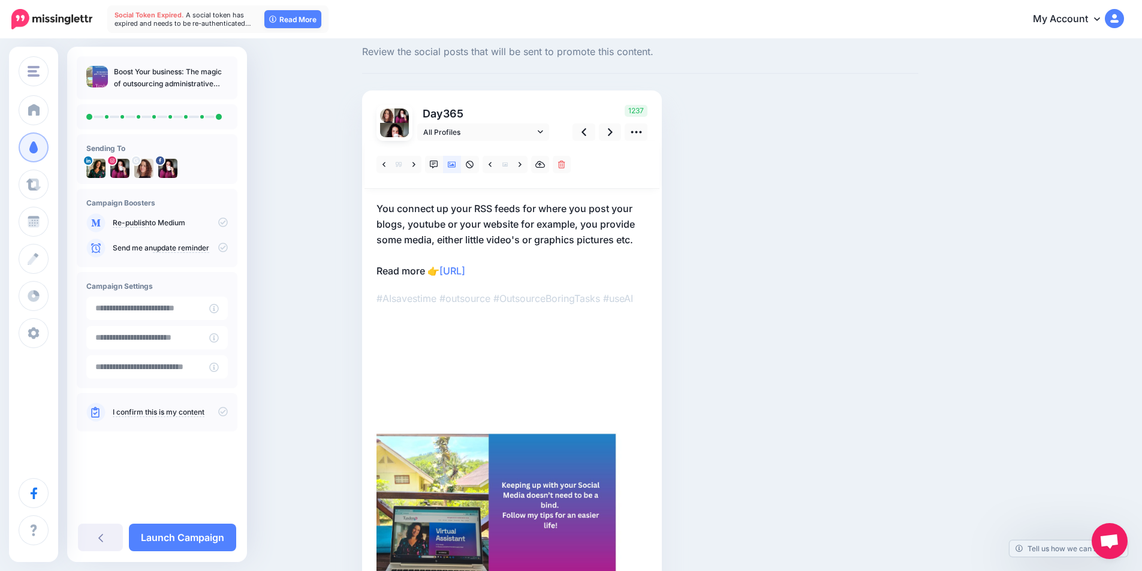
scroll to position [60, 0]
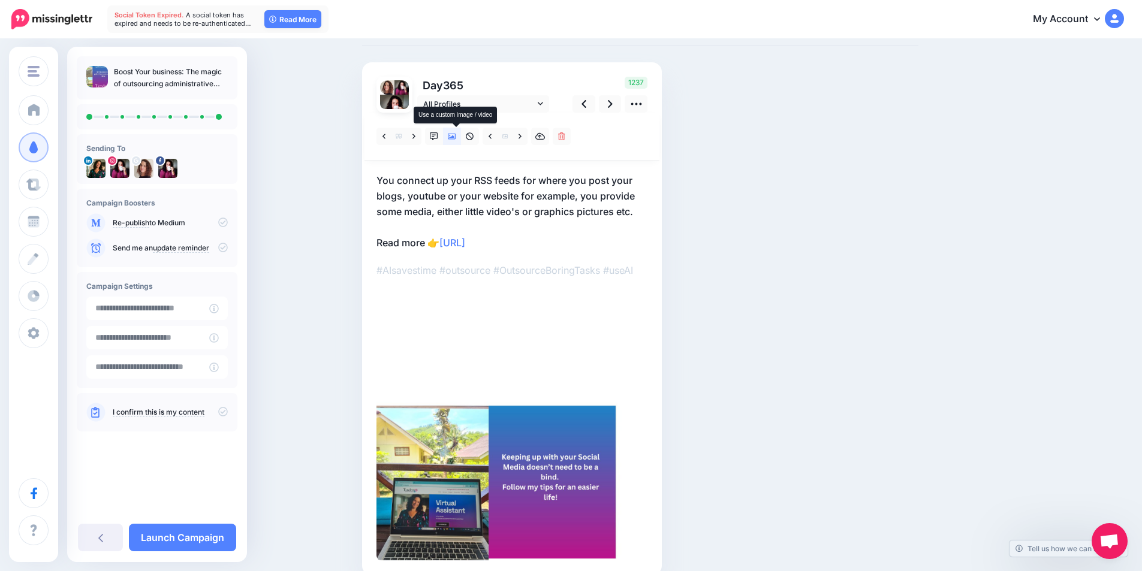
click at [461, 140] on link at bounding box center [452, 136] width 18 height 17
click at [521, 138] on icon at bounding box center [519, 136] width 3 height 8
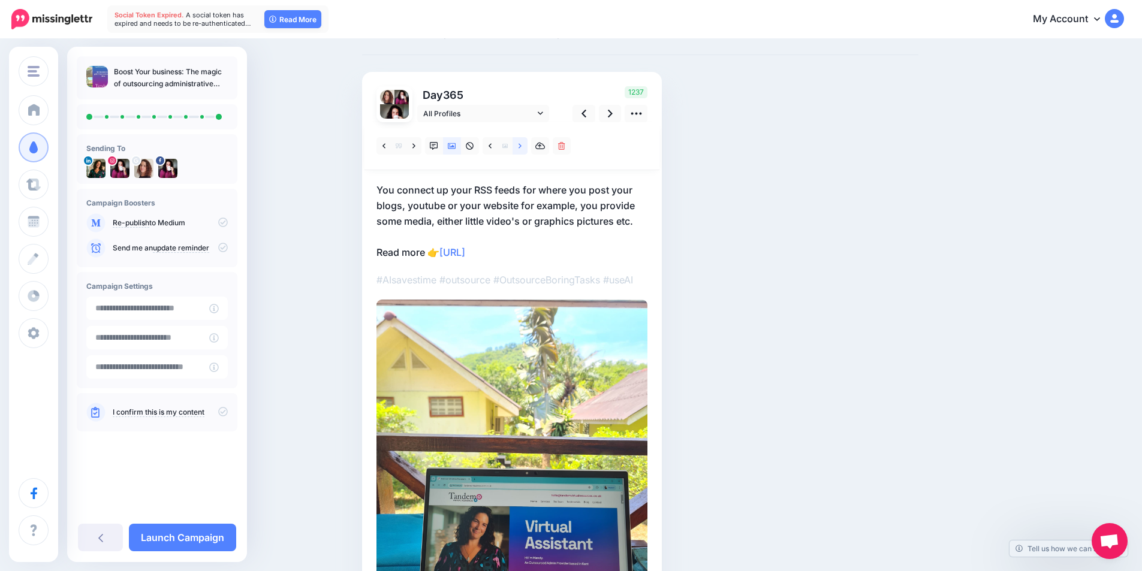
scroll to position [29, 0]
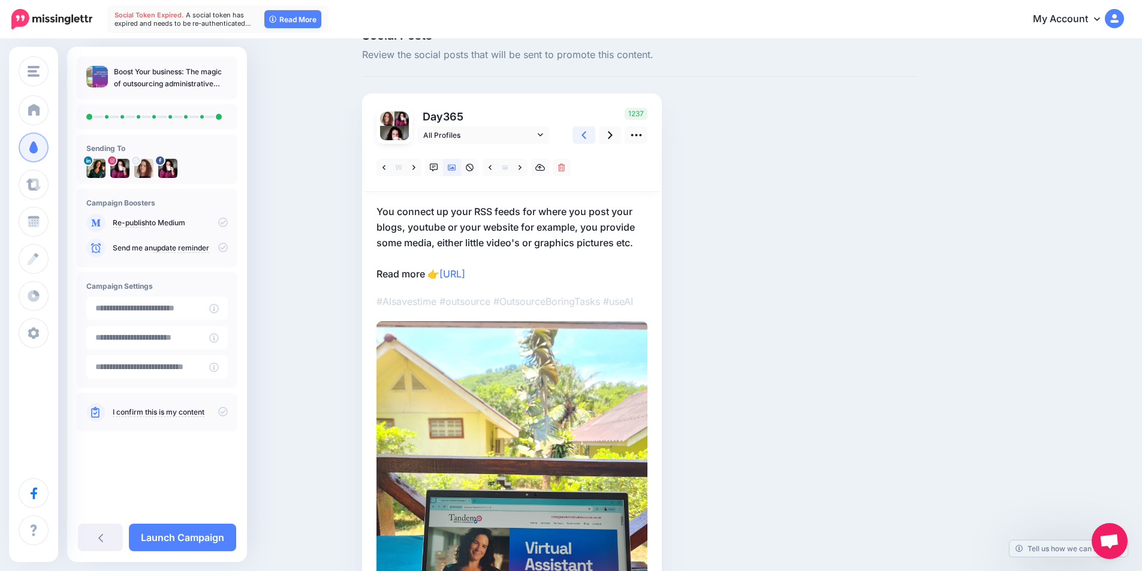
click at [592, 136] on link at bounding box center [583, 134] width 23 height 17
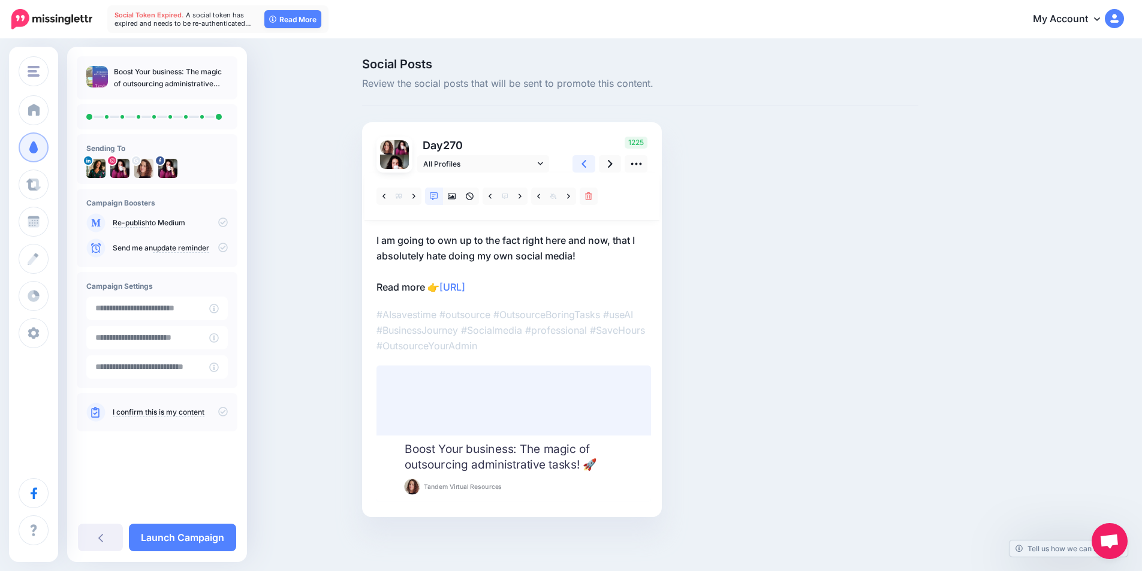
scroll to position [0, 0]
click at [592, 137] on div "1225" at bounding box center [613, 155] width 96 height 36
click at [458, 198] on icon at bounding box center [456, 197] width 8 height 6
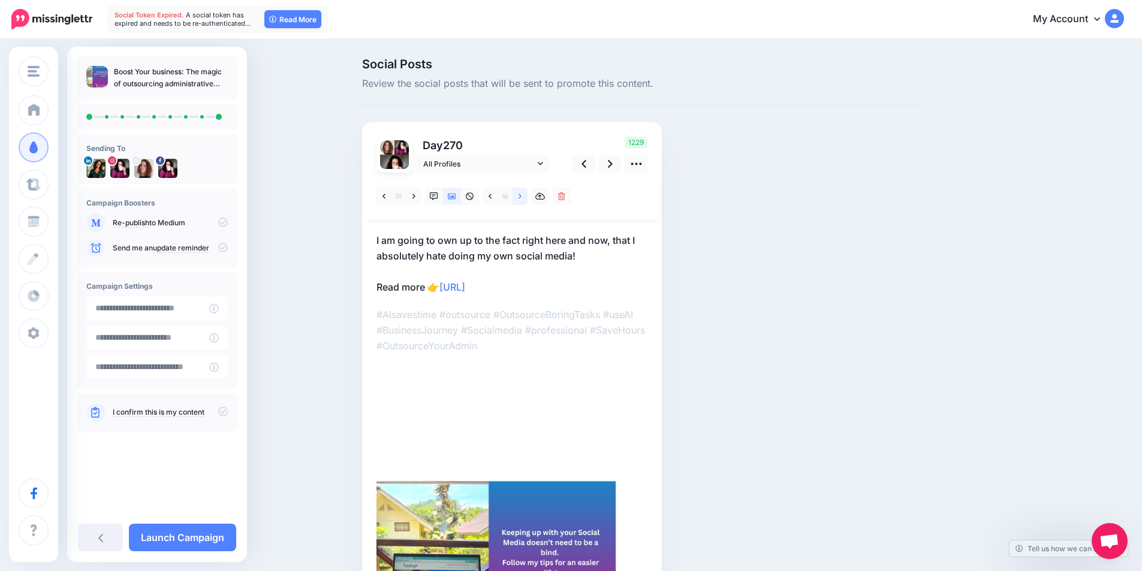
click at [522, 197] on link at bounding box center [519, 196] width 15 height 17
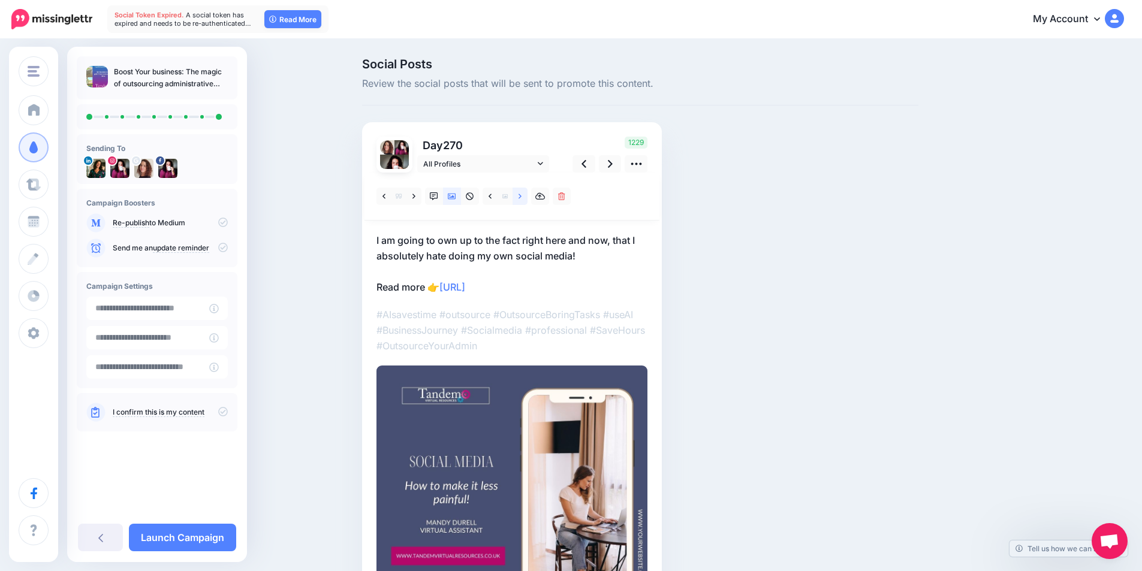
click at [522, 197] on link at bounding box center [519, 196] width 15 height 17
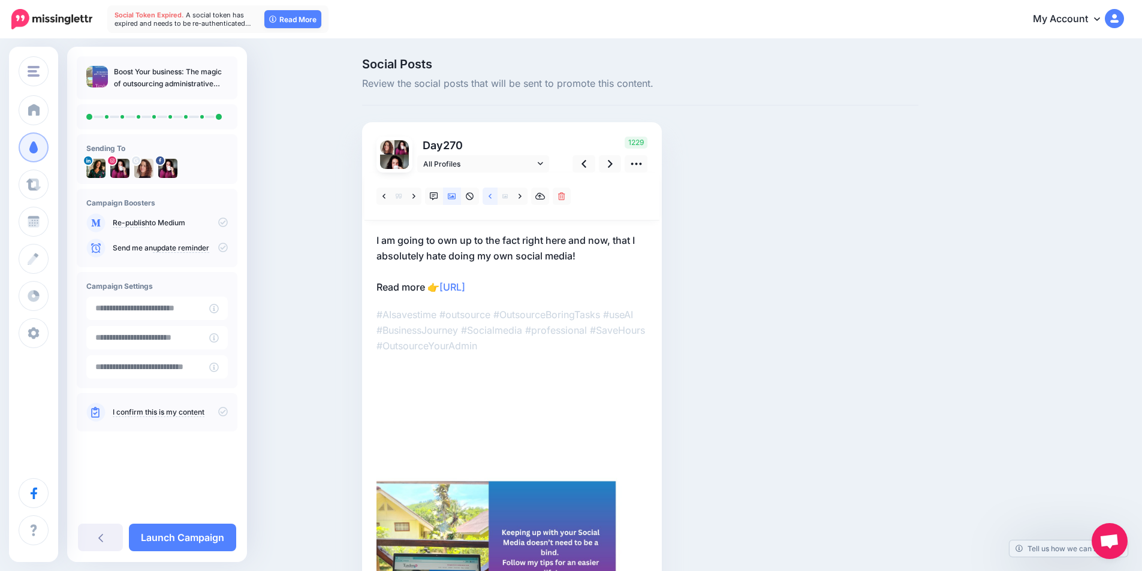
click at [497, 198] on link at bounding box center [489, 196] width 15 height 17
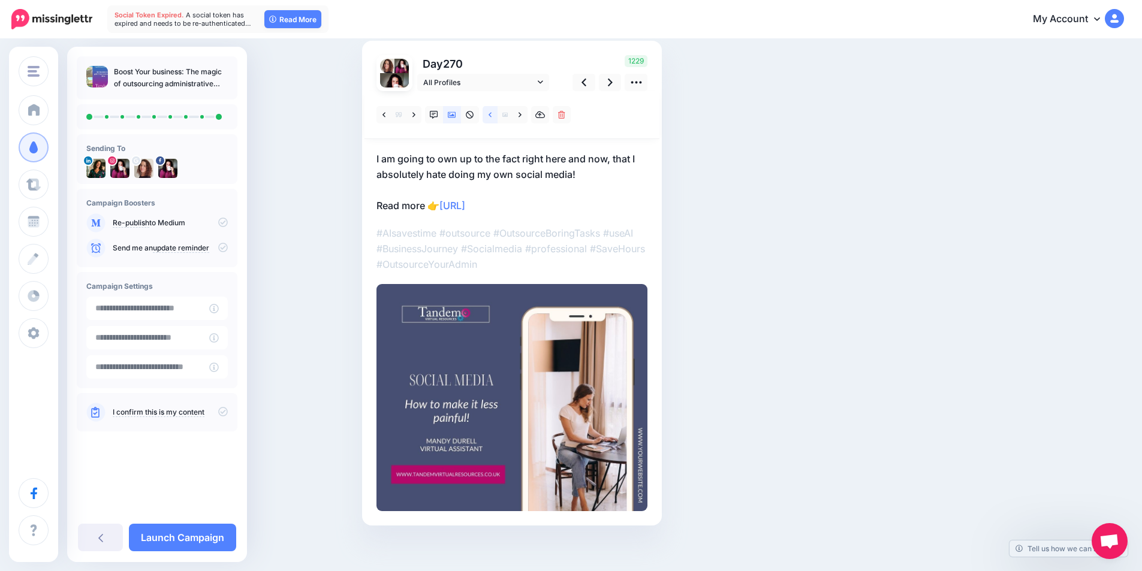
scroll to position [90, 0]
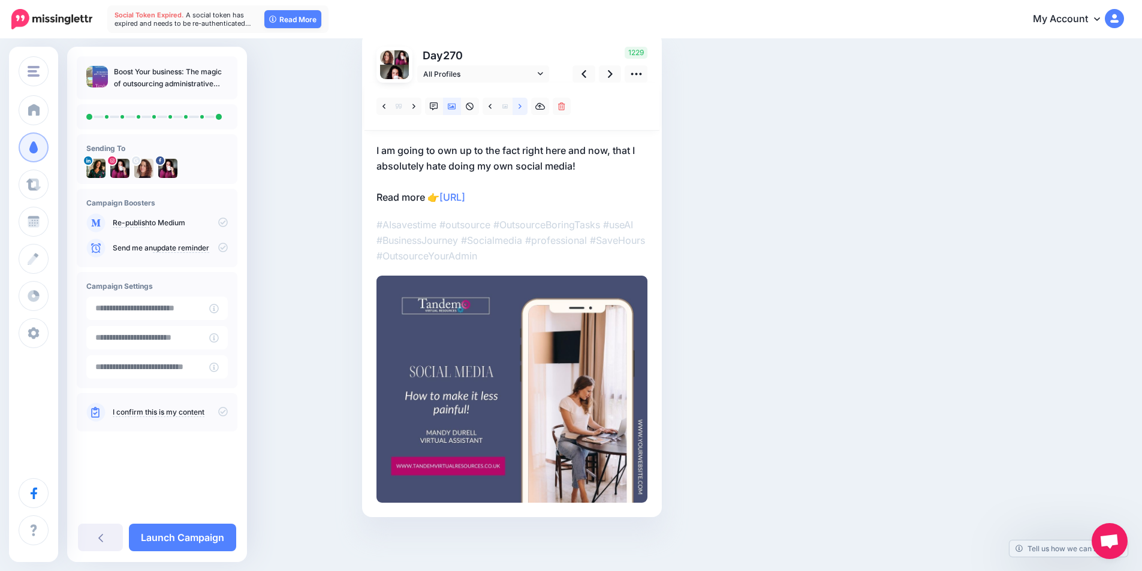
click at [527, 110] on link at bounding box center [519, 106] width 15 height 17
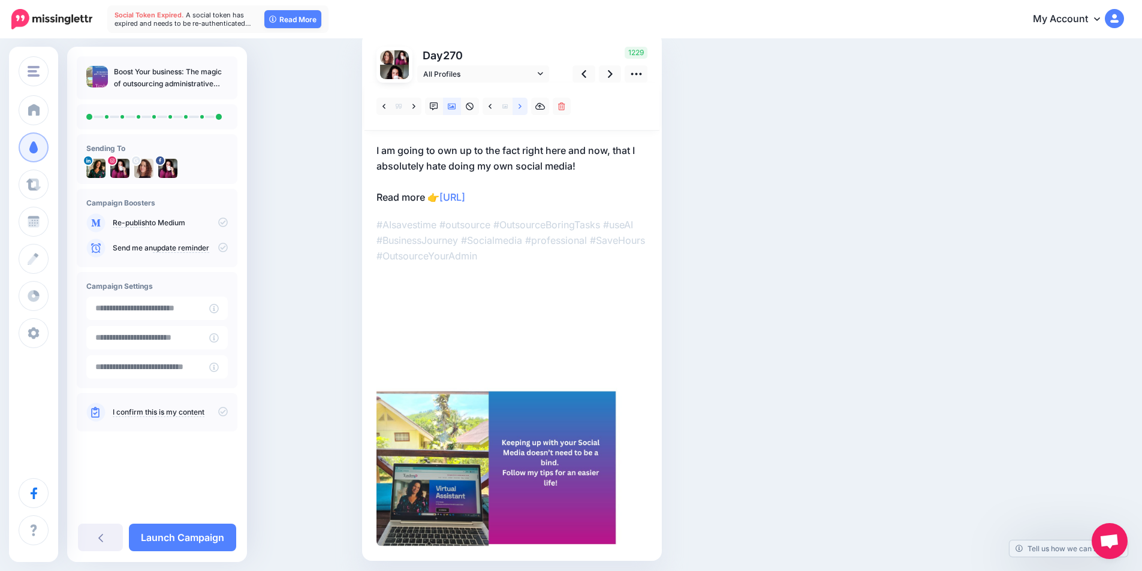
click at [527, 110] on link at bounding box center [519, 106] width 15 height 17
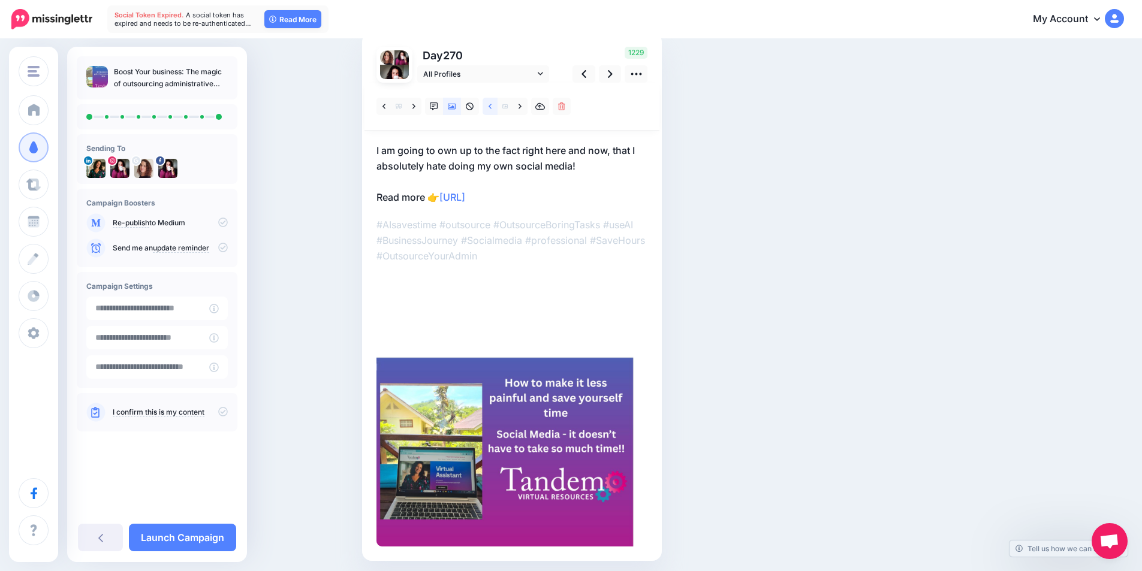
click at [491, 107] on link at bounding box center [489, 106] width 15 height 17
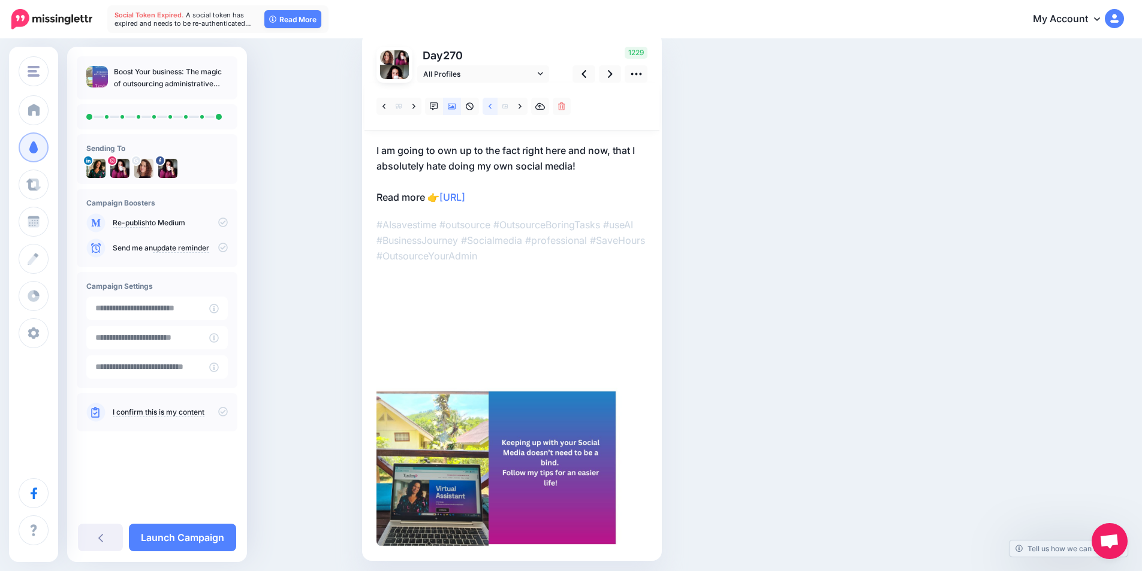
click at [491, 107] on link at bounding box center [489, 106] width 15 height 17
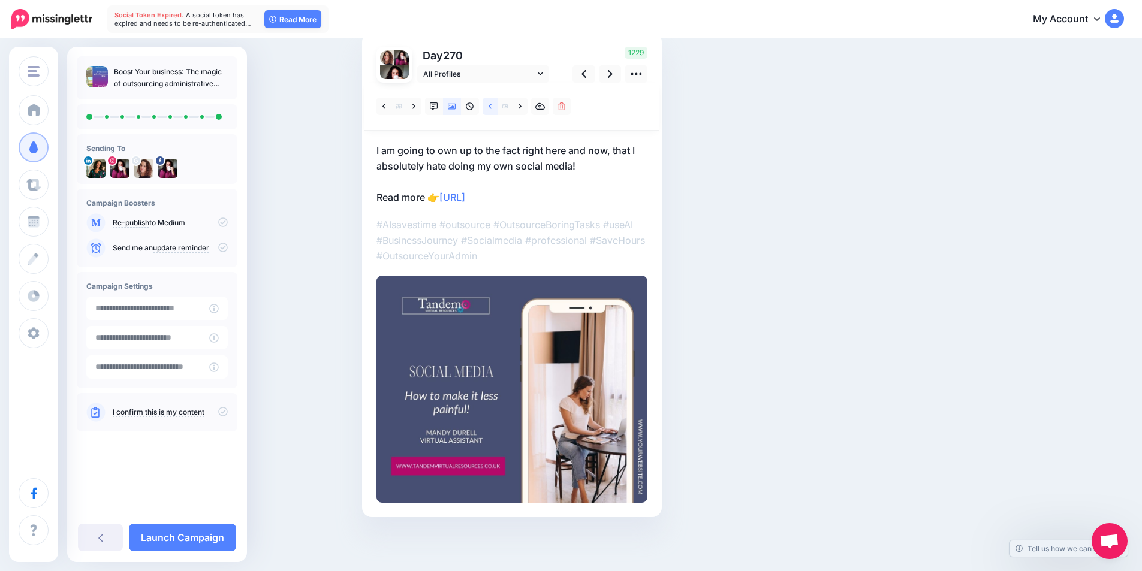
click at [492, 107] on link at bounding box center [489, 106] width 15 height 17
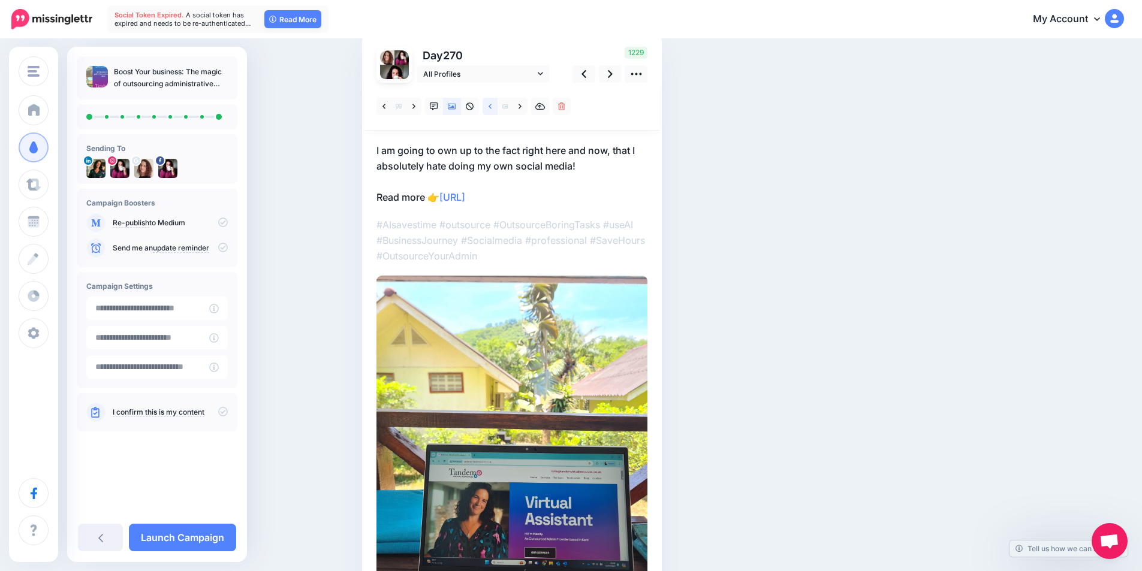
click at [492, 106] on link at bounding box center [489, 106] width 15 height 17
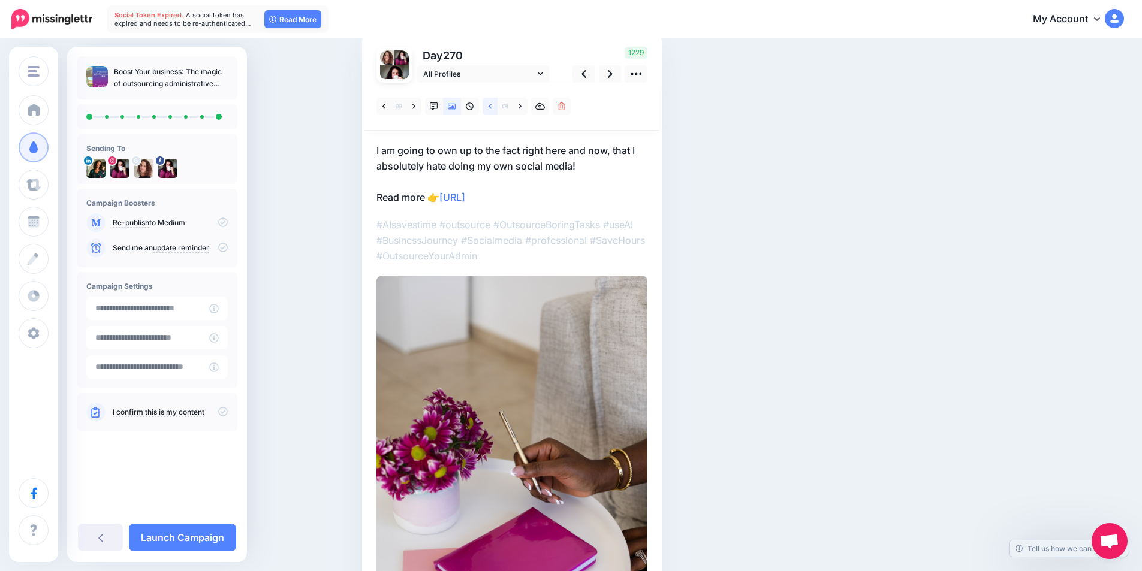
click at [492, 106] on link at bounding box center [489, 106] width 15 height 17
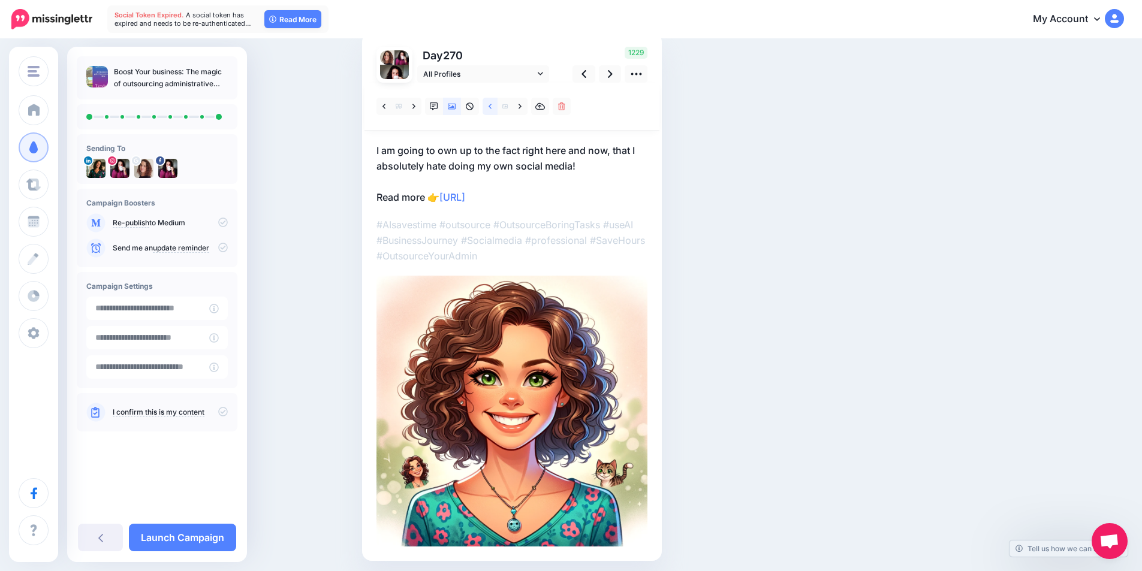
click at [491, 105] on icon at bounding box center [489, 106] width 3 height 8
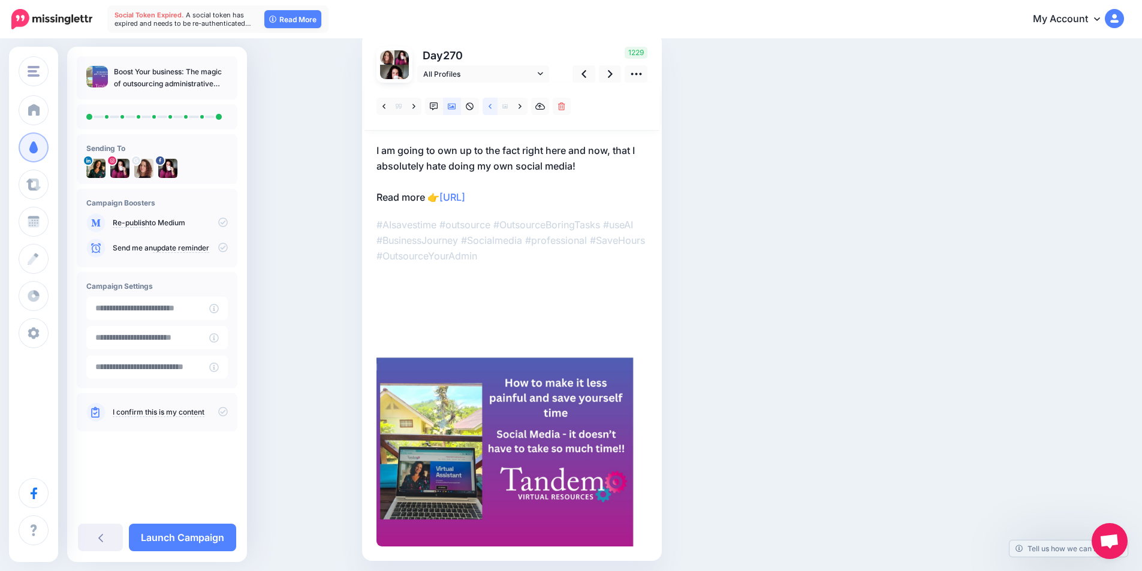
click at [491, 105] on icon at bounding box center [489, 106] width 3 height 8
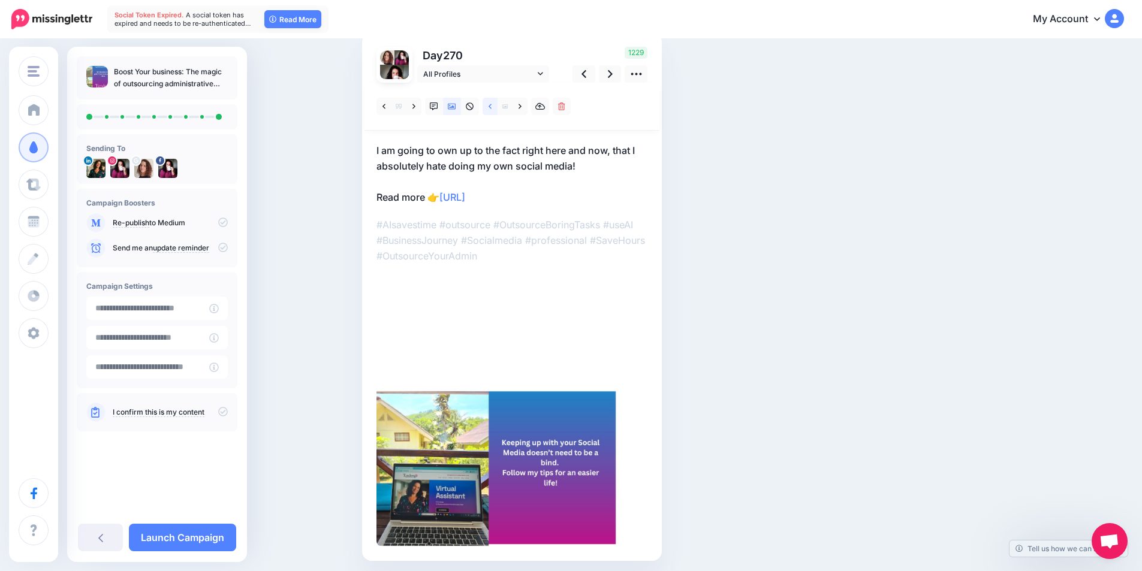
click at [491, 105] on icon at bounding box center [489, 106] width 3 height 8
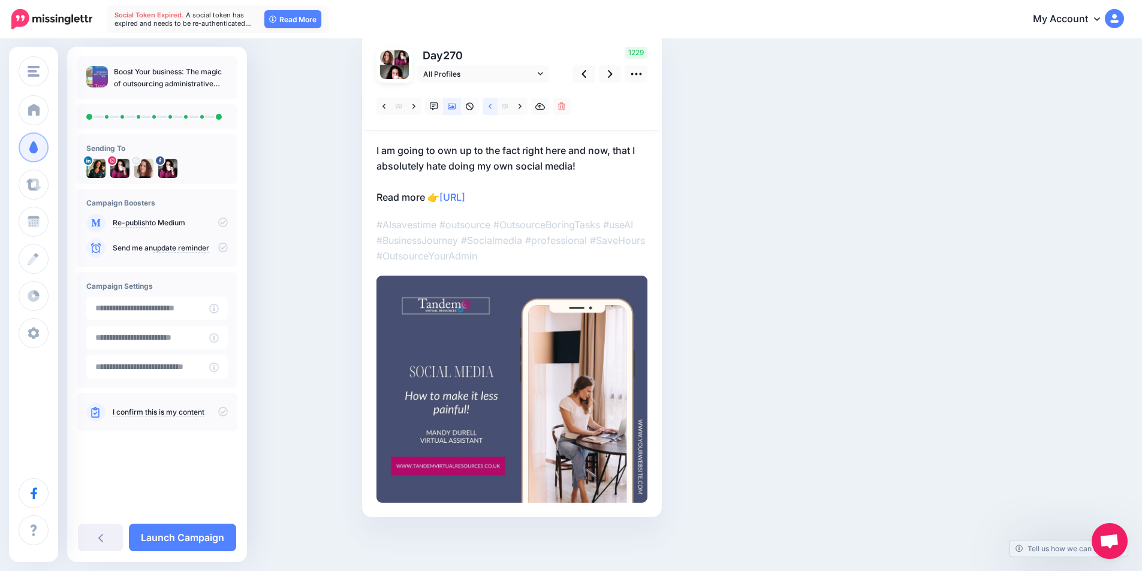
click at [491, 105] on icon at bounding box center [489, 106] width 3 height 8
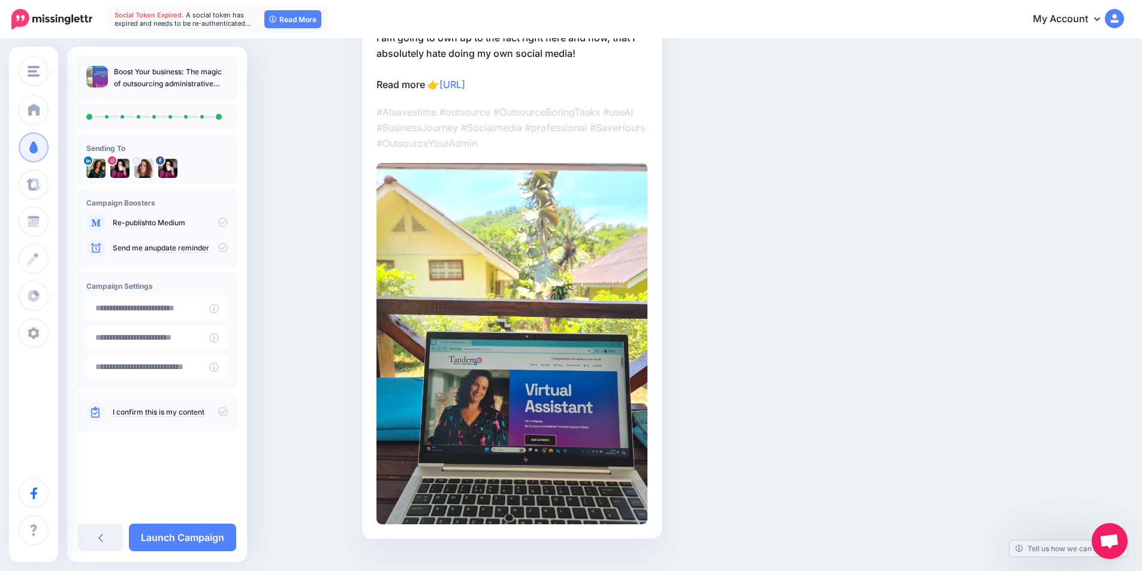
scroll to position [210, 0]
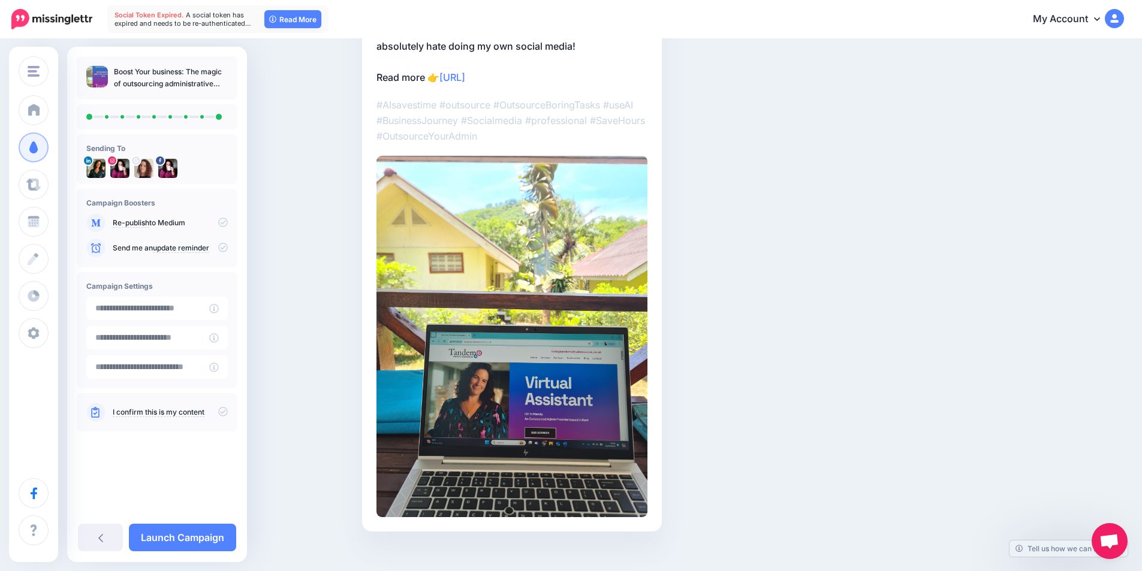
click at [221, 411] on icon at bounding box center [223, 412] width 10 height 10
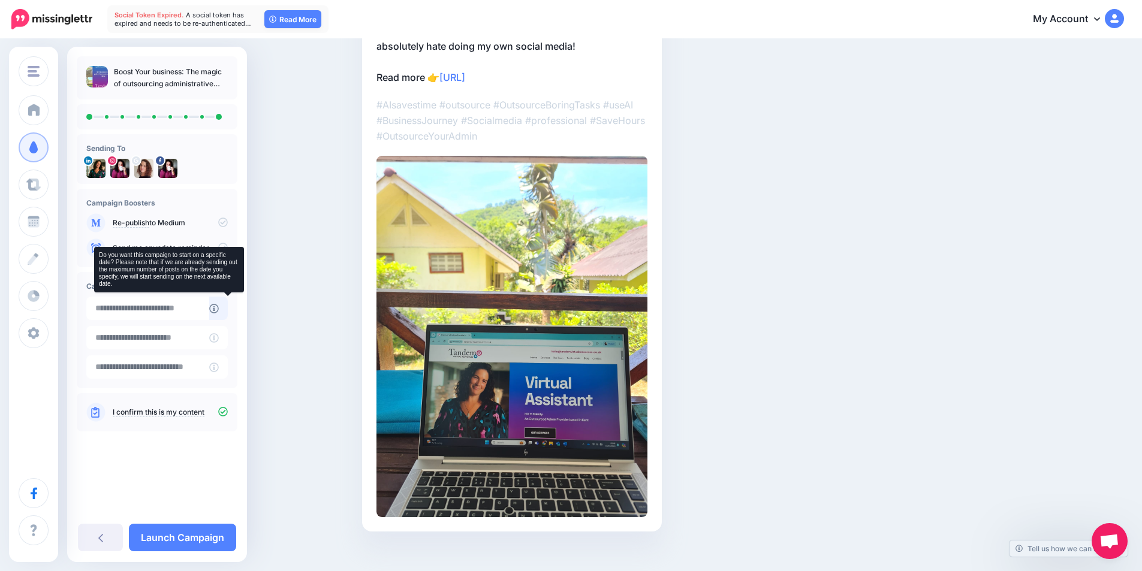
click at [219, 308] on icon at bounding box center [214, 309] width 10 height 10
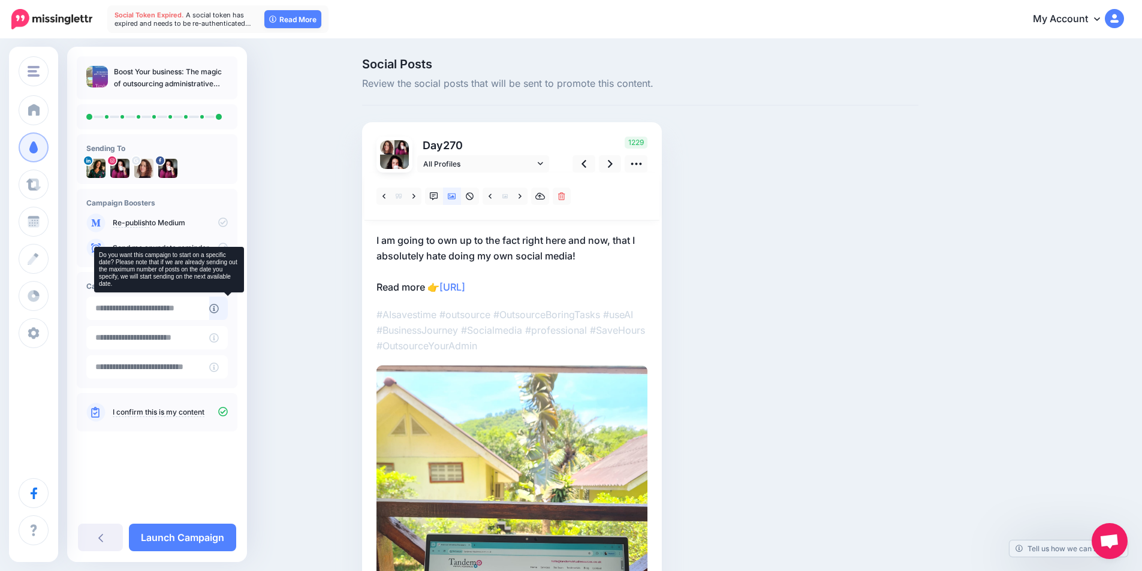
click at [219, 308] on icon at bounding box center [214, 309] width 10 height 10
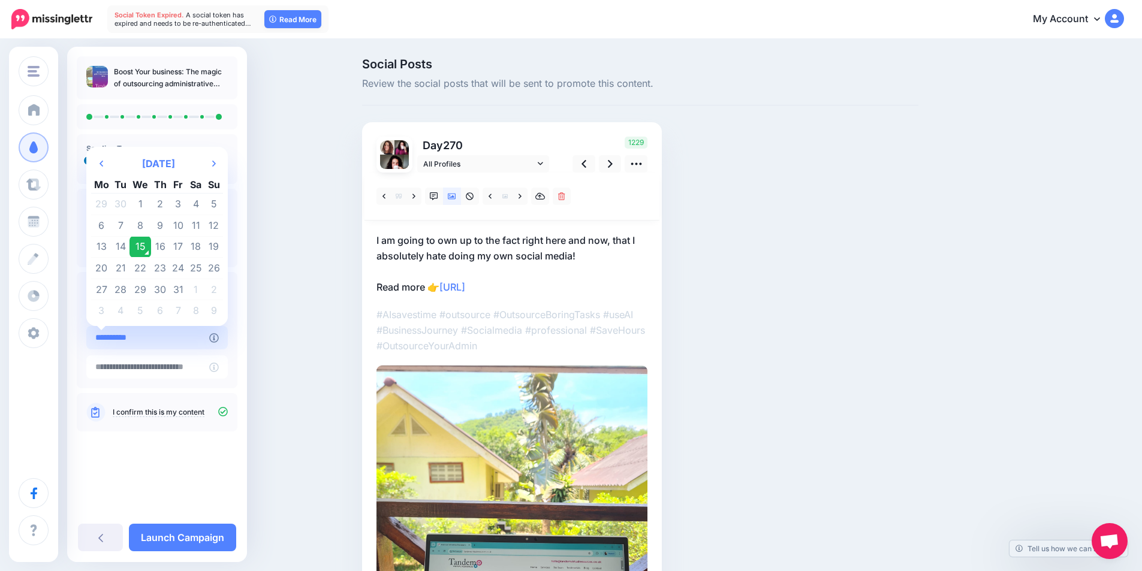
click at [209, 348] on input "**********" at bounding box center [147, 337] width 123 height 23
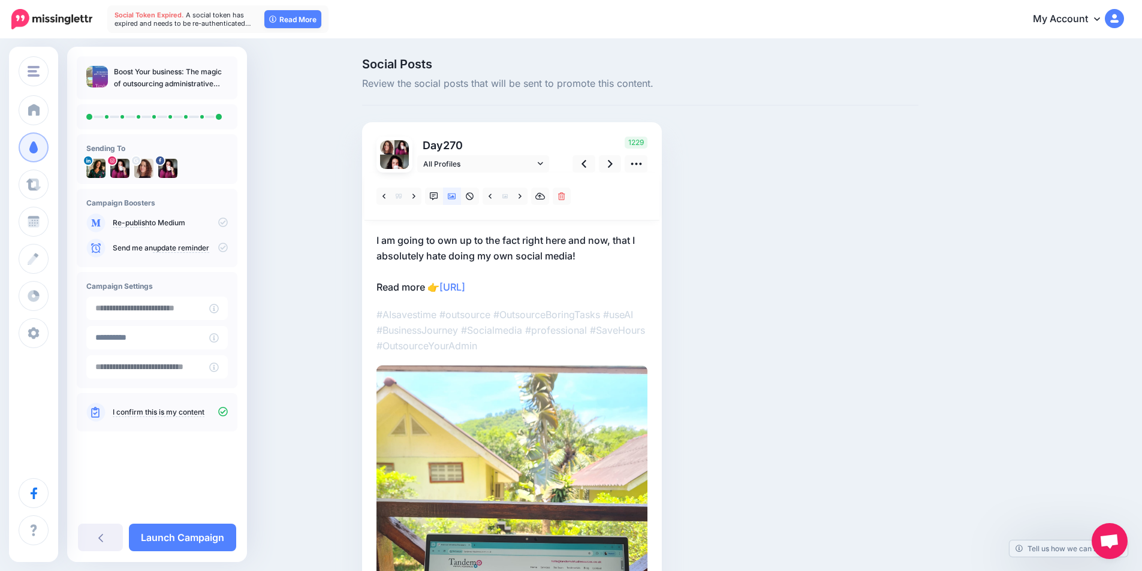
click at [267, 306] on div "Social Posts Review the social posts that will be sent to promote this content.…" at bounding box center [571, 417] width 1142 height 755
click at [219, 336] on icon at bounding box center [214, 338] width 10 height 10
click at [176, 340] on input "**********" at bounding box center [147, 337] width 123 height 23
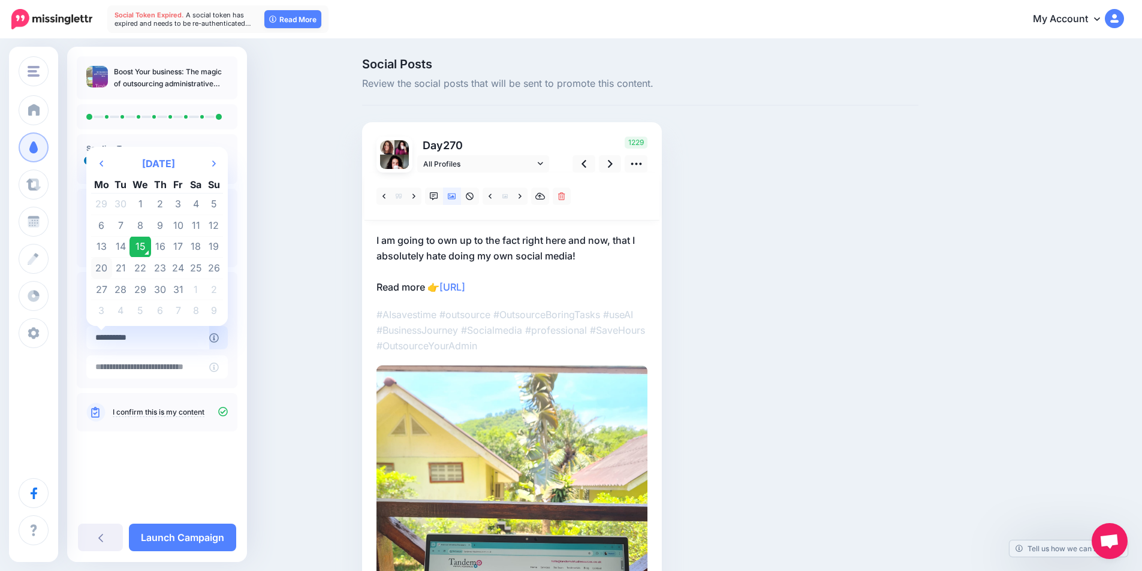
click at [102, 271] on td "20" at bounding box center [101, 269] width 21 height 22
type input "**********"
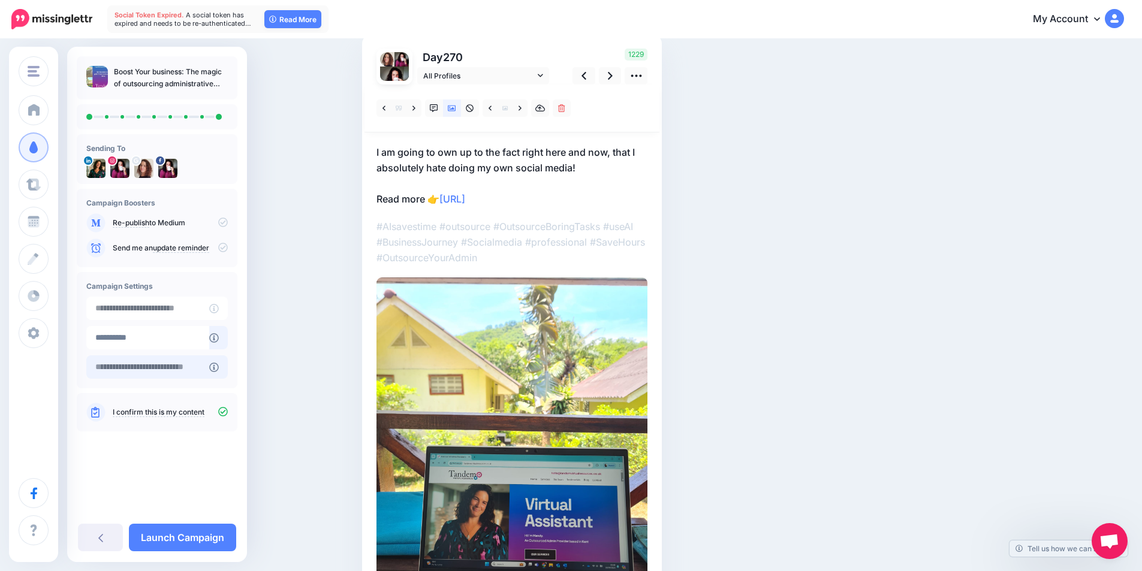
scroll to position [120, 0]
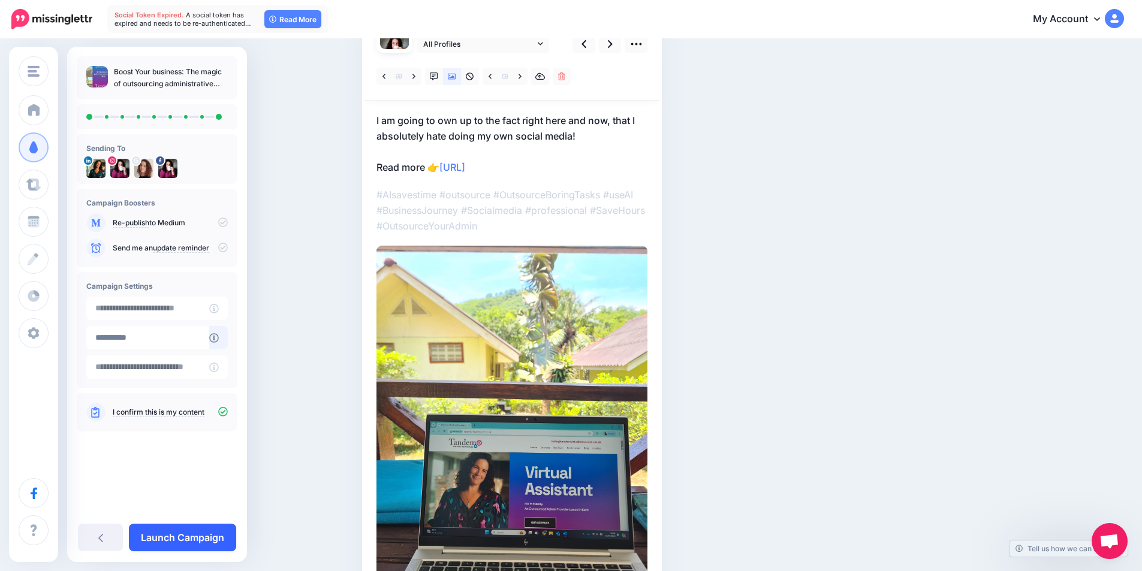
click at [183, 539] on link "Launch Campaign" at bounding box center [182, 538] width 107 height 28
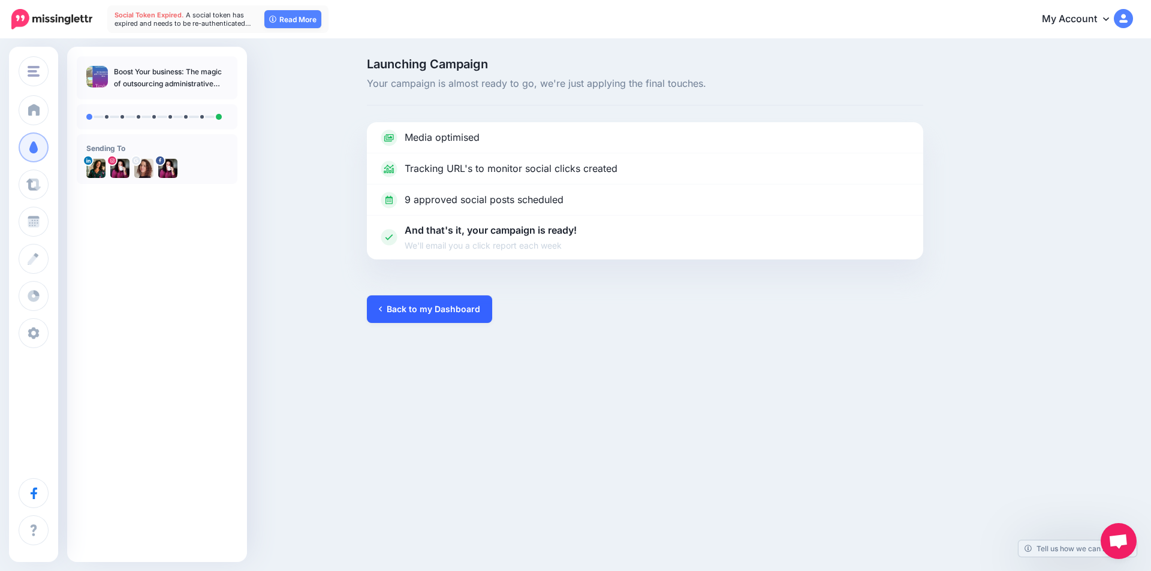
click at [438, 310] on link "Back to my Dashboard" at bounding box center [429, 309] width 125 height 28
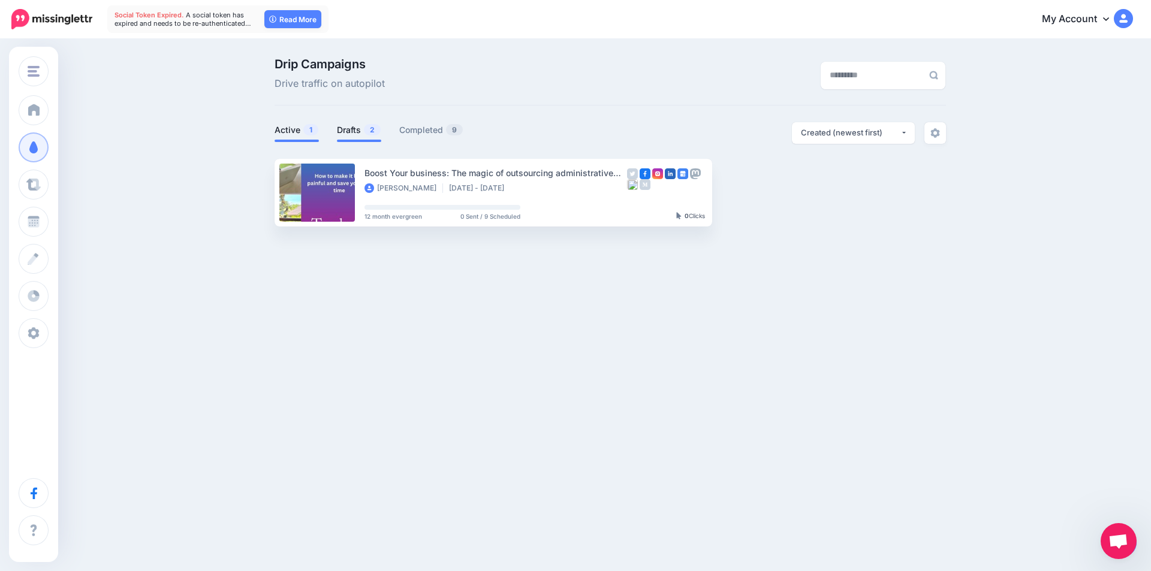
click at [352, 131] on link "Drafts 2" at bounding box center [359, 130] width 44 height 14
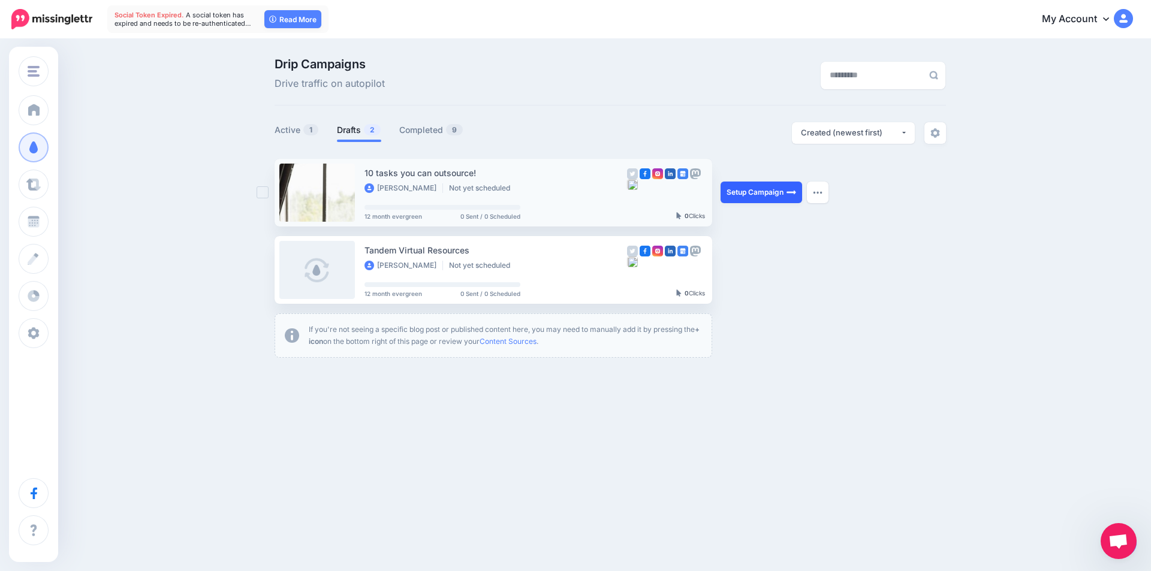
click at [747, 186] on link "Setup Campaign" at bounding box center [761, 193] width 82 height 22
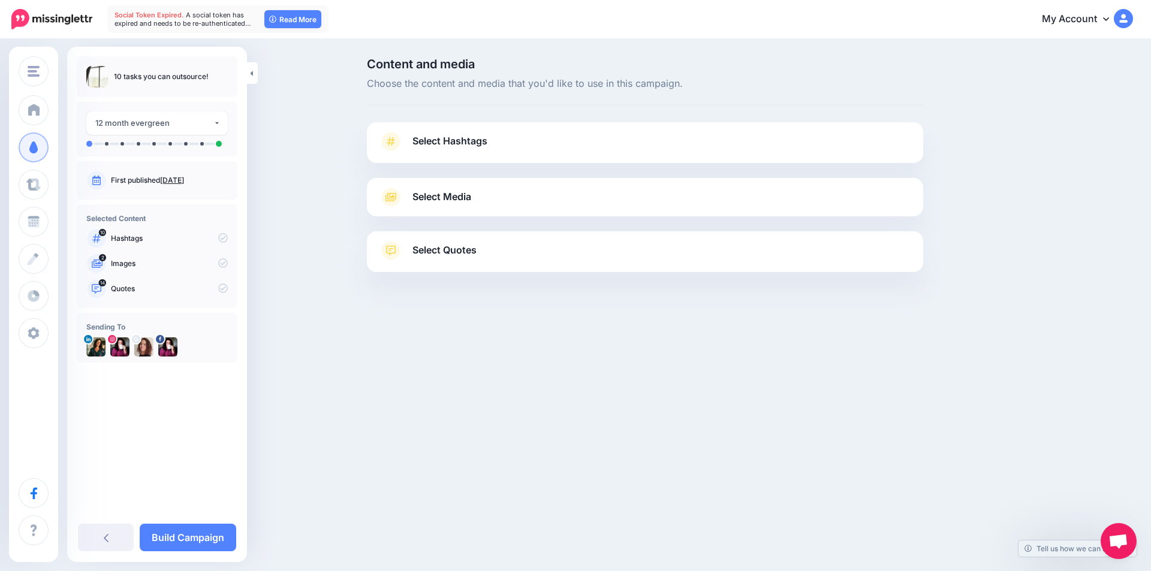
click at [479, 142] on span "Select Hashtags" at bounding box center [449, 141] width 75 height 16
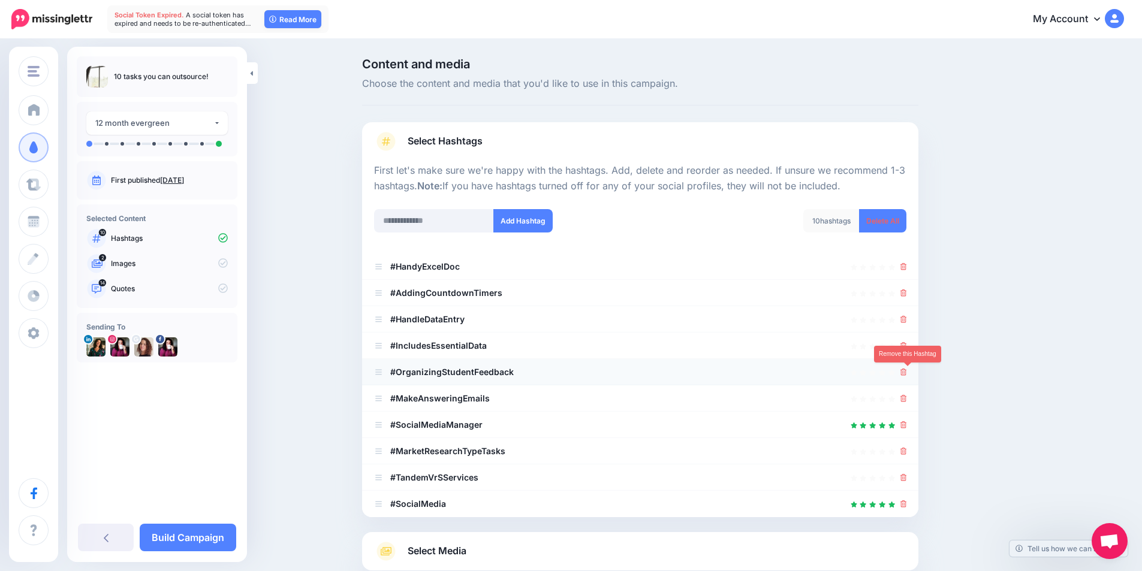
click at [907, 372] on icon at bounding box center [903, 372] width 7 height 7
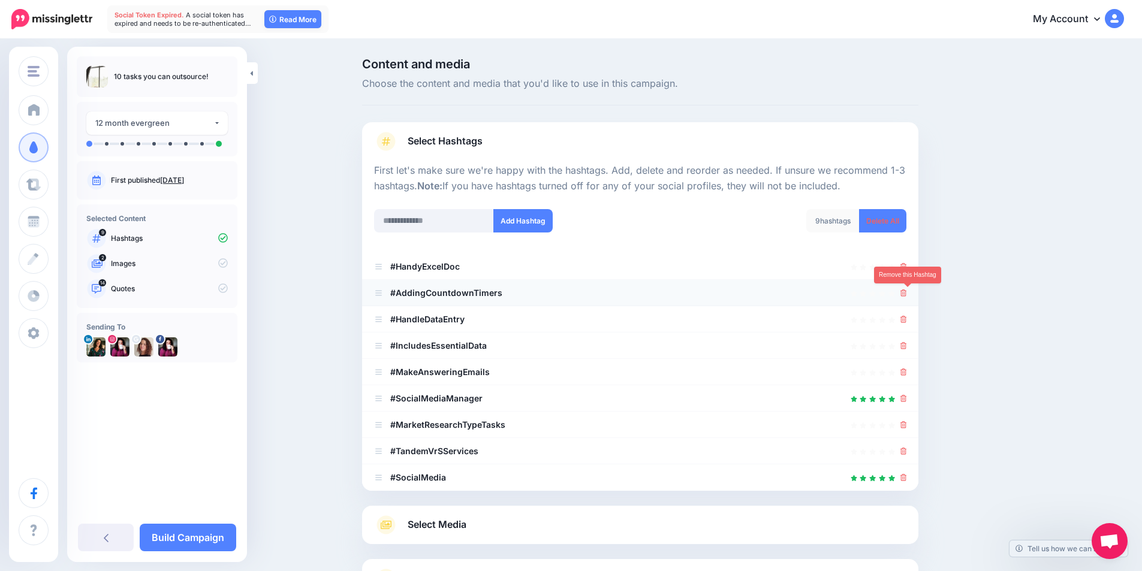
click at [907, 291] on icon at bounding box center [903, 292] width 7 height 7
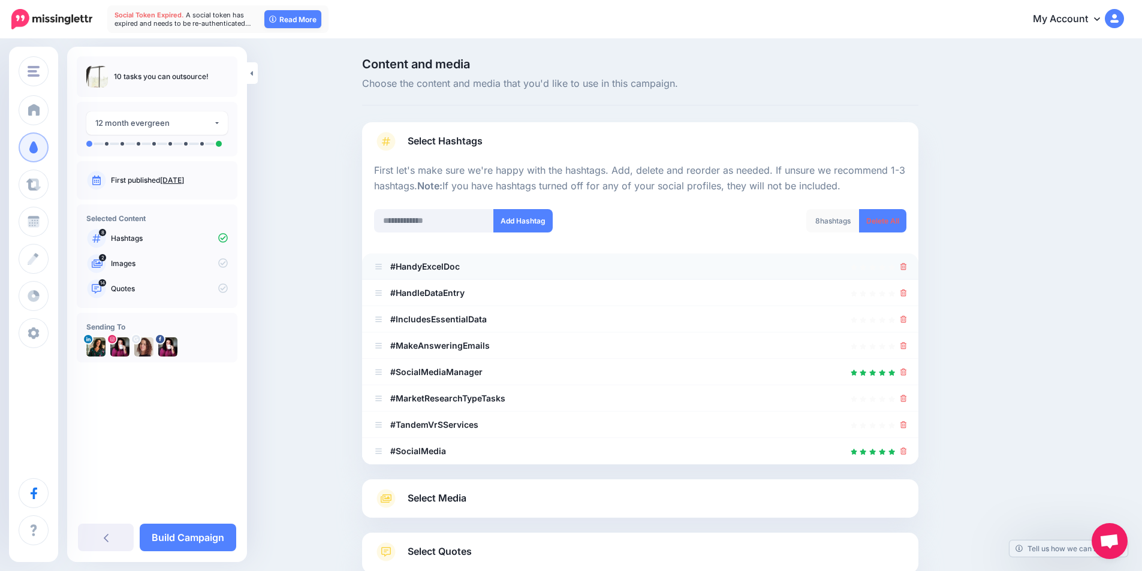
click at [905, 272] on div at bounding box center [903, 267] width 7 height 14
click at [907, 269] on icon at bounding box center [903, 266] width 7 height 7
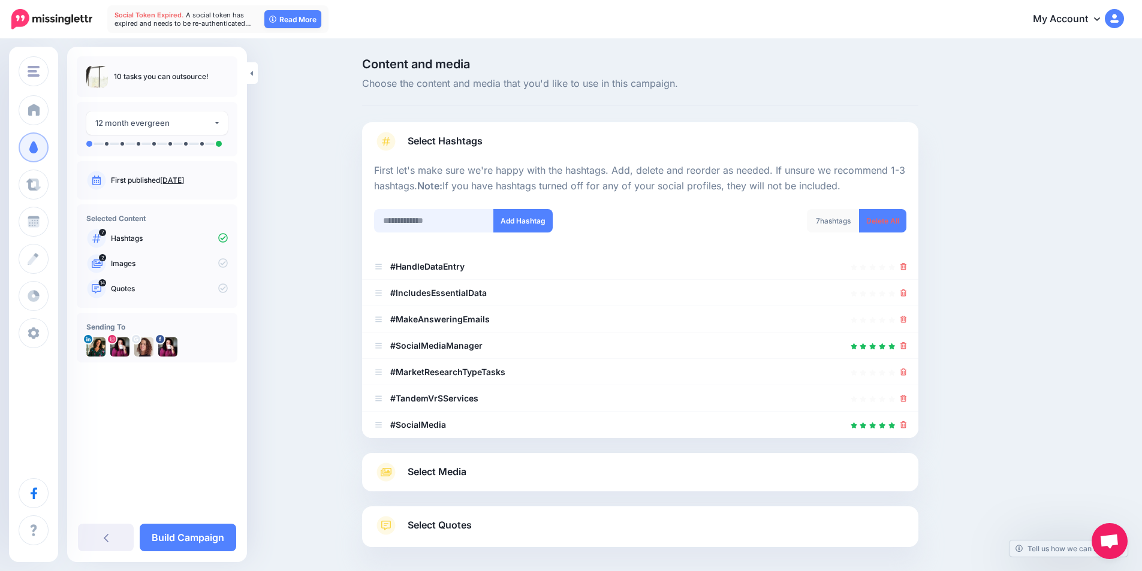
click at [455, 223] on input "text" at bounding box center [434, 220] width 120 height 23
type input "**********"
click at [523, 218] on button "Add Hashtag" at bounding box center [522, 220] width 59 height 23
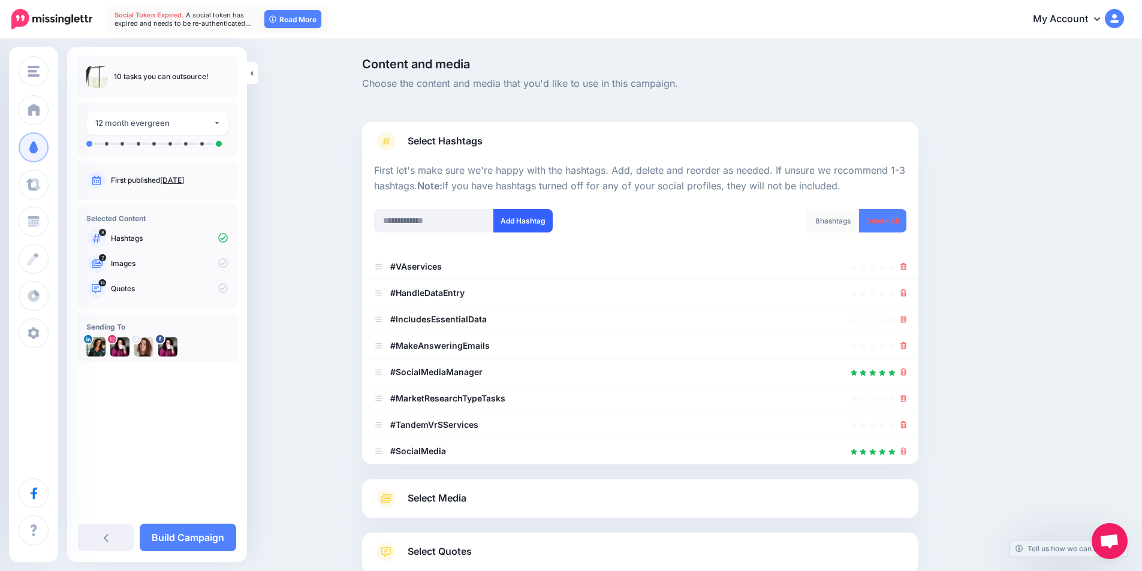
scroll to position [97, 0]
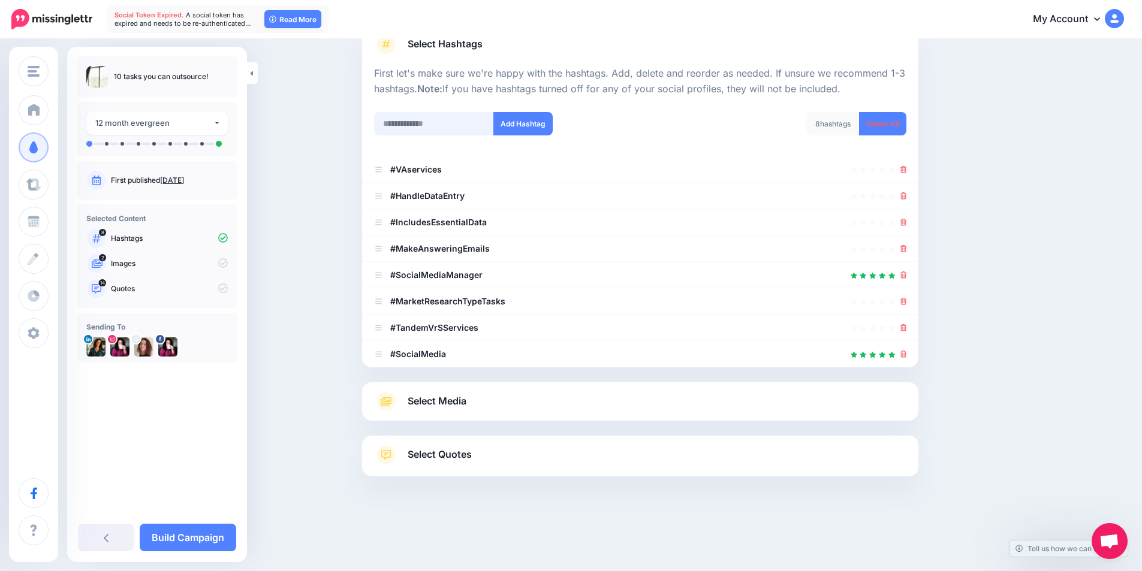
click at [445, 122] on input "text" at bounding box center [434, 123] width 120 height 23
type input "*********"
click at [530, 123] on button "Add Hashtag" at bounding box center [522, 123] width 59 height 23
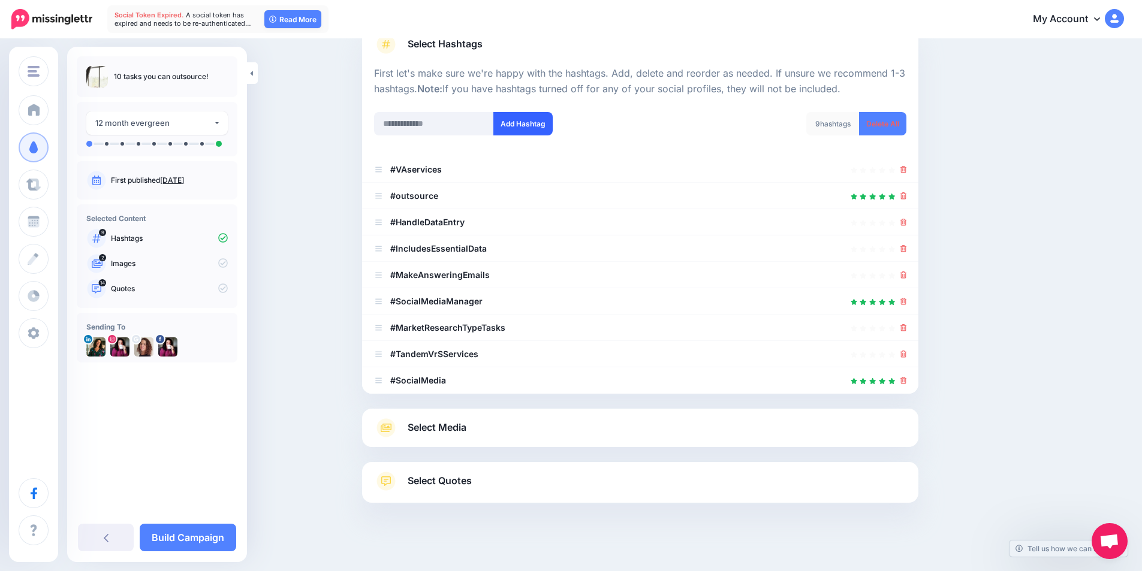
scroll to position [123, 0]
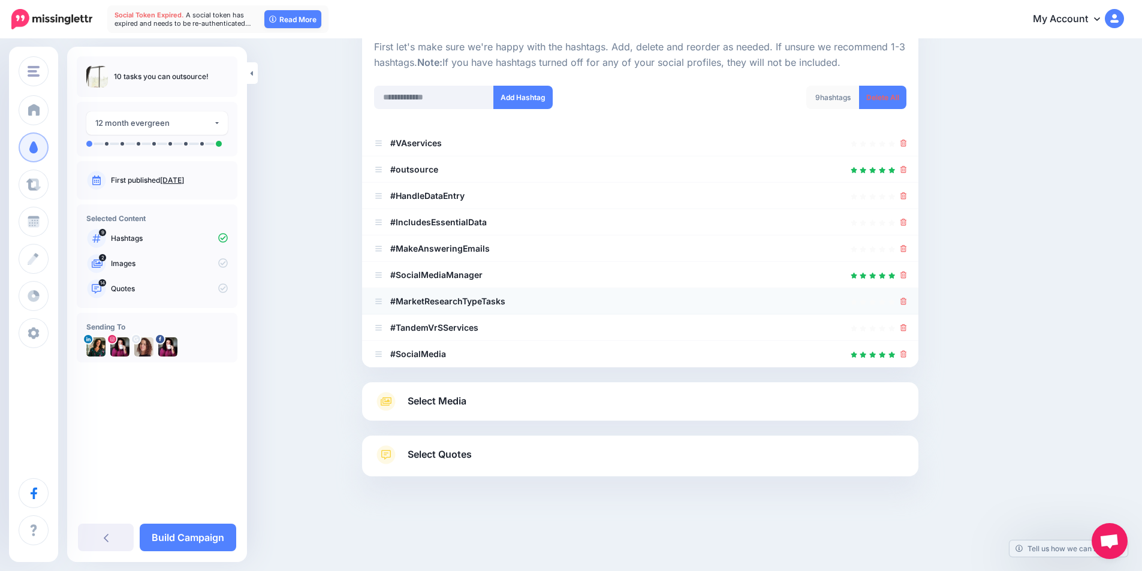
click at [518, 303] on div at bounding box center [640, 301] width 532 height 14
click at [907, 302] on icon at bounding box center [903, 301] width 7 height 7
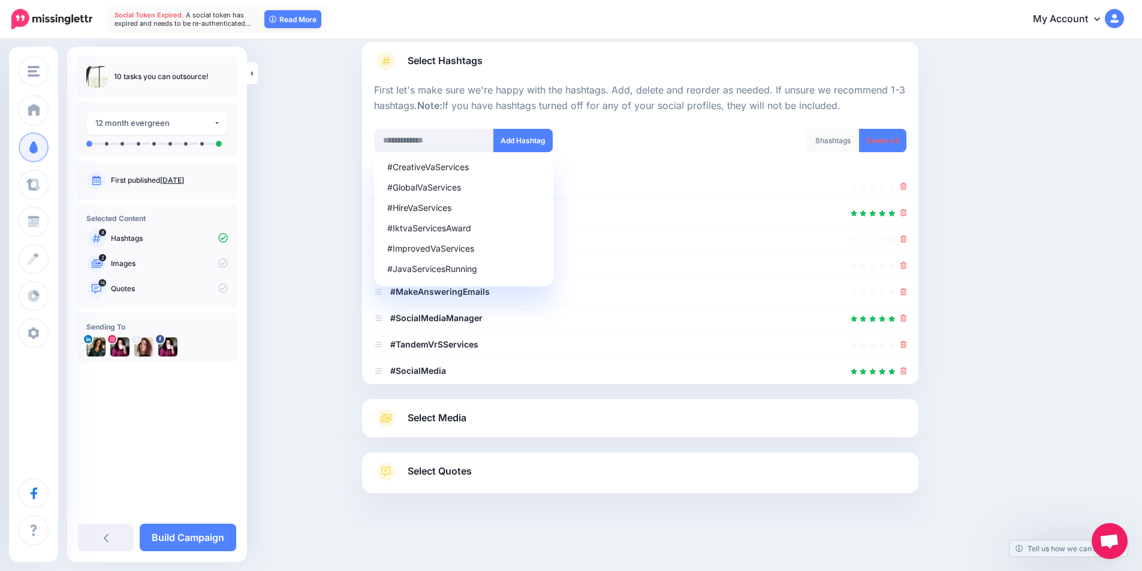
click at [652, 421] on link "Select Media" at bounding box center [640, 418] width 532 height 19
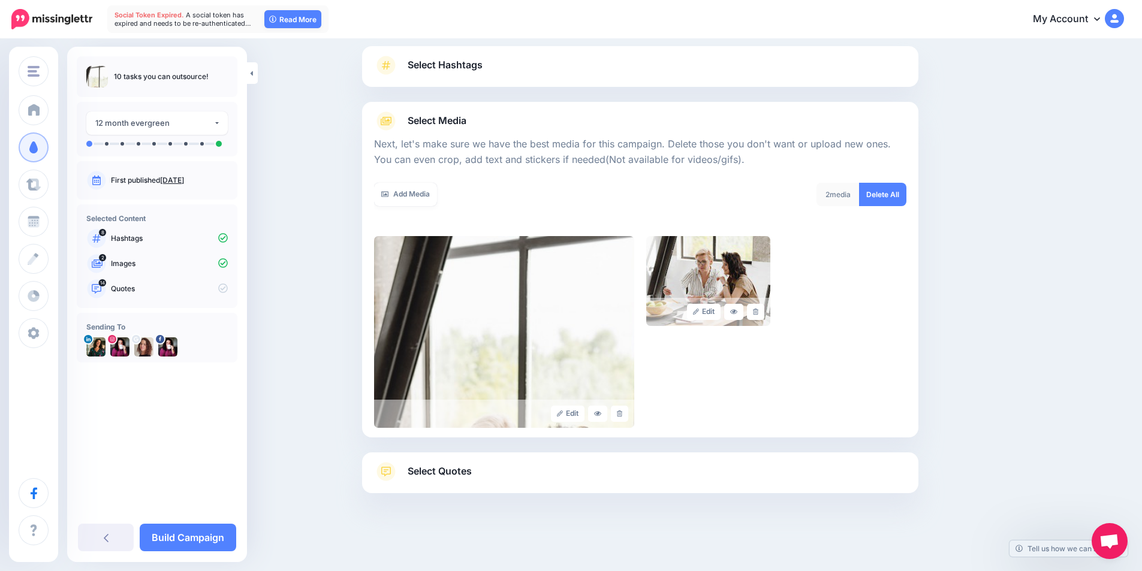
scroll to position [76, 0]
click at [414, 193] on link "Add Media" at bounding box center [405, 194] width 63 height 23
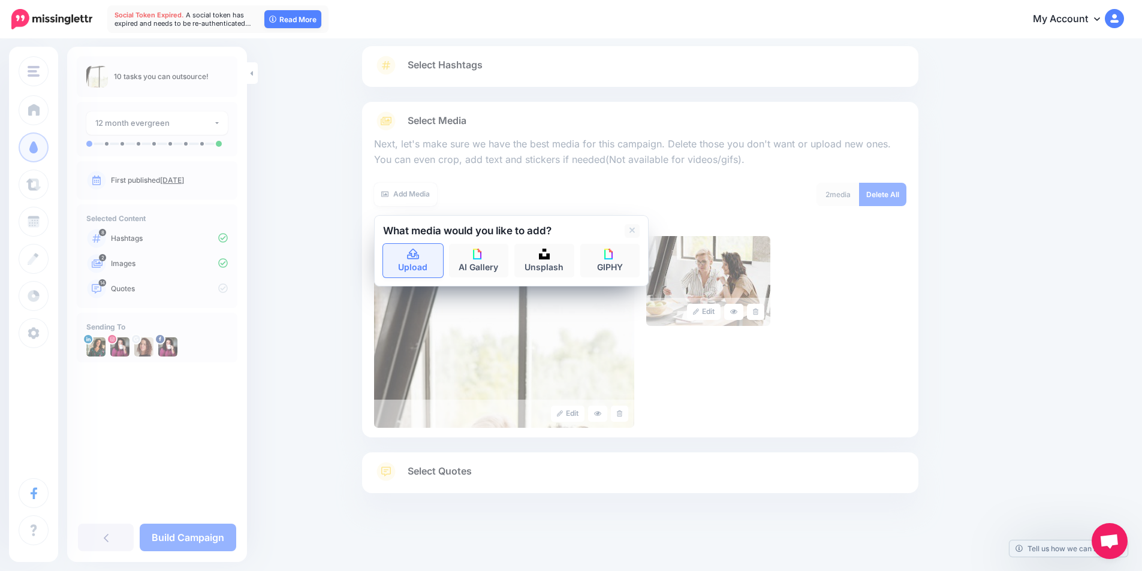
click at [413, 249] on icon at bounding box center [413, 254] width 14 height 11
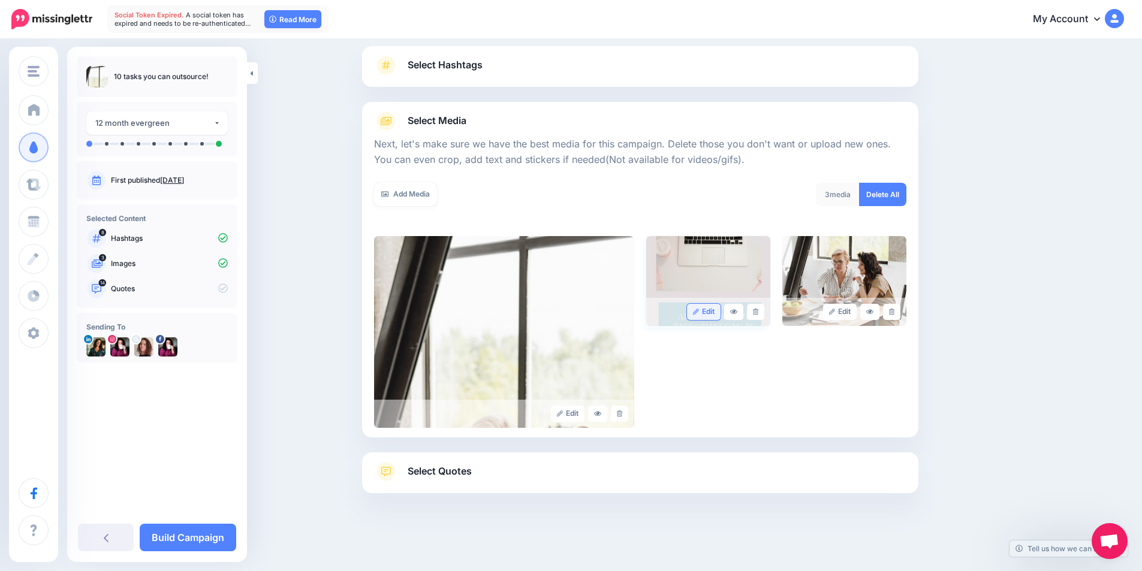
click at [718, 312] on link "Edit" at bounding box center [704, 312] width 34 height 16
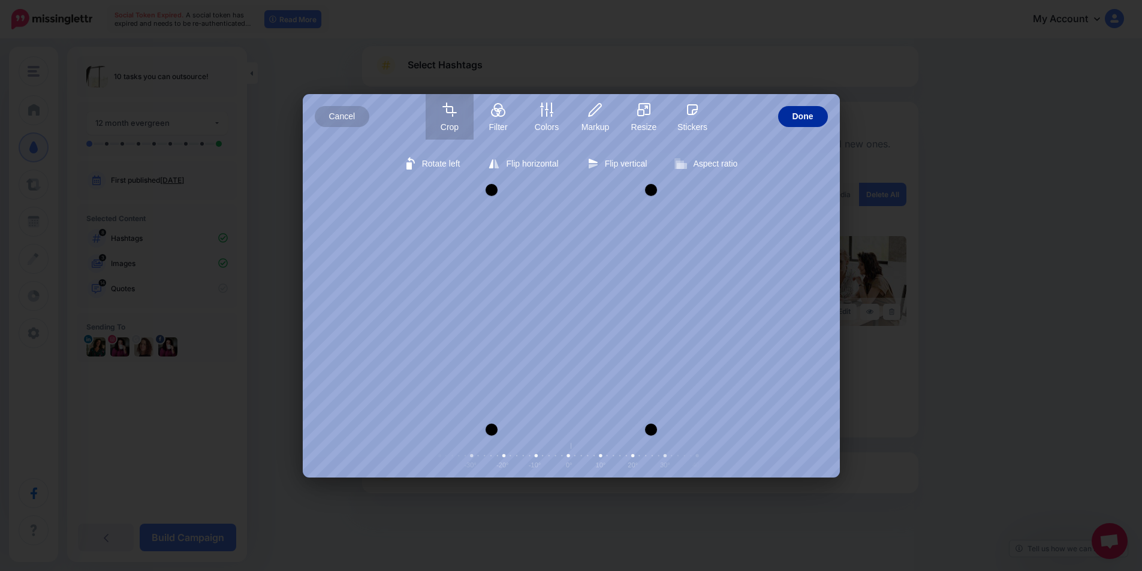
click at [803, 120] on span "Done" at bounding box center [802, 116] width 21 height 21
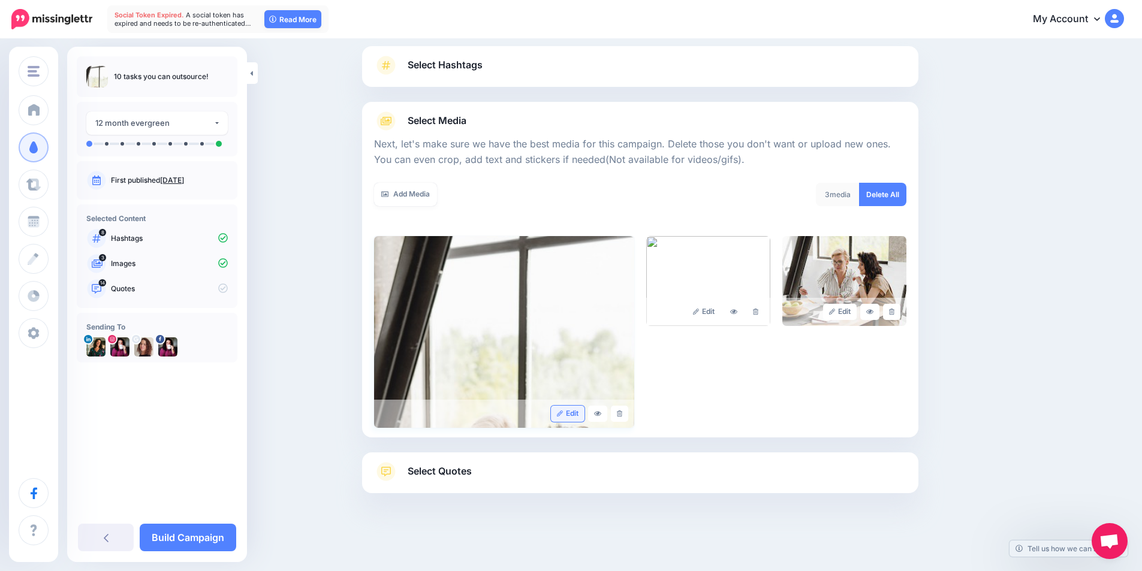
click at [574, 412] on link "Edit" at bounding box center [568, 414] width 34 height 16
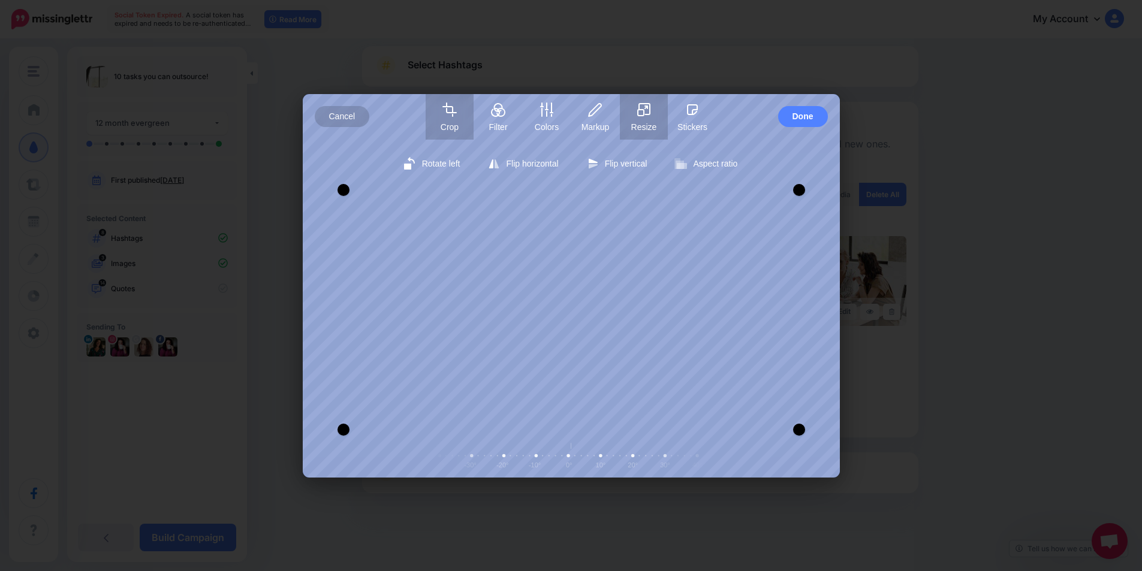
click at [644, 118] on button "Resize" at bounding box center [644, 117] width 48 height 46
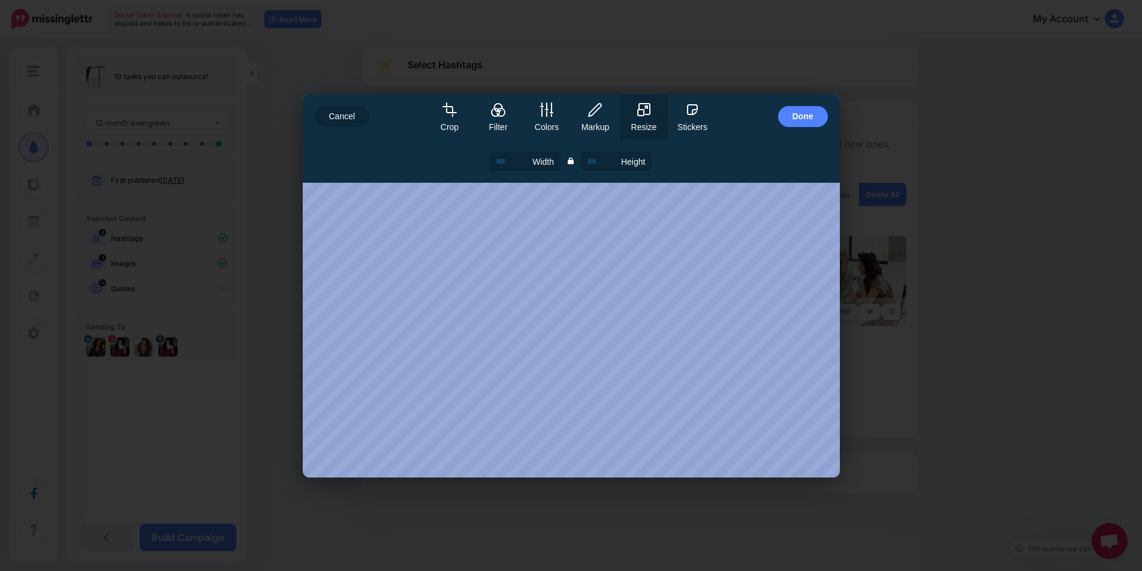
click at [702, 268] on div "Rotate left Flip horizontal Flip vertical Aspect ratio Free Portrait Square Lan…" at bounding box center [571, 309] width 537 height 338
click at [802, 117] on span "Done" at bounding box center [802, 116] width 21 height 21
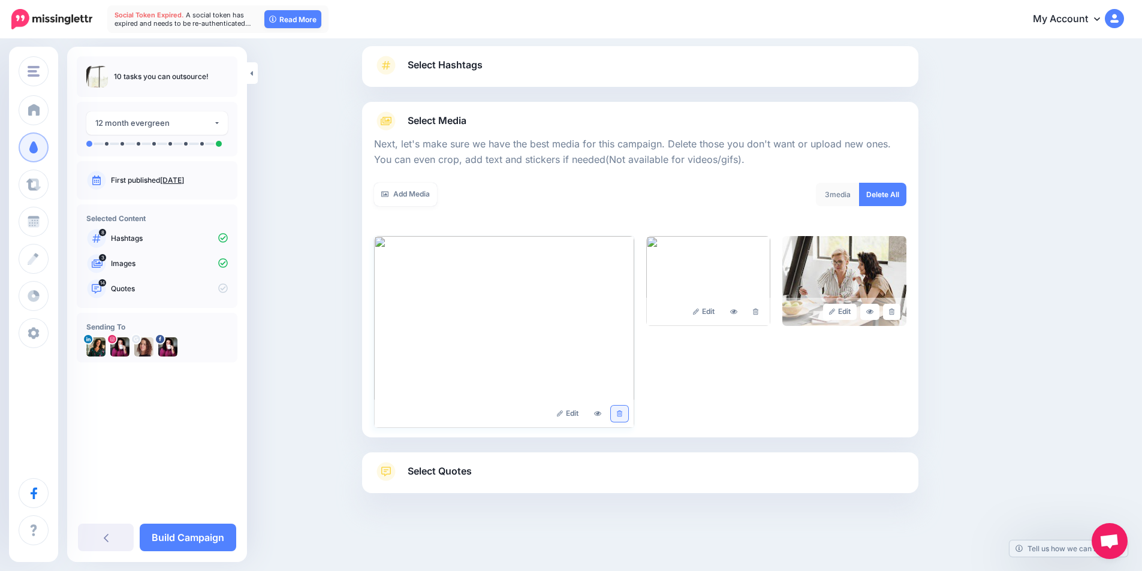
click at [627, 416] on link at bounding box center [619, 414] width 17 height 16
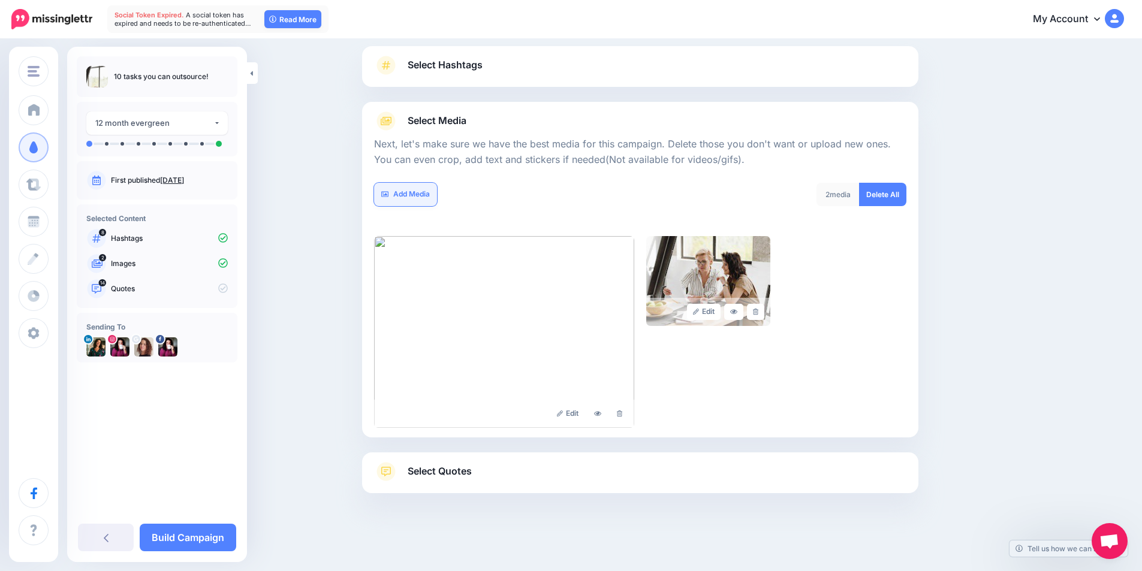
click at [412, 185] on link "Add Media" at bounding box center [405, 194] width 63 height 23
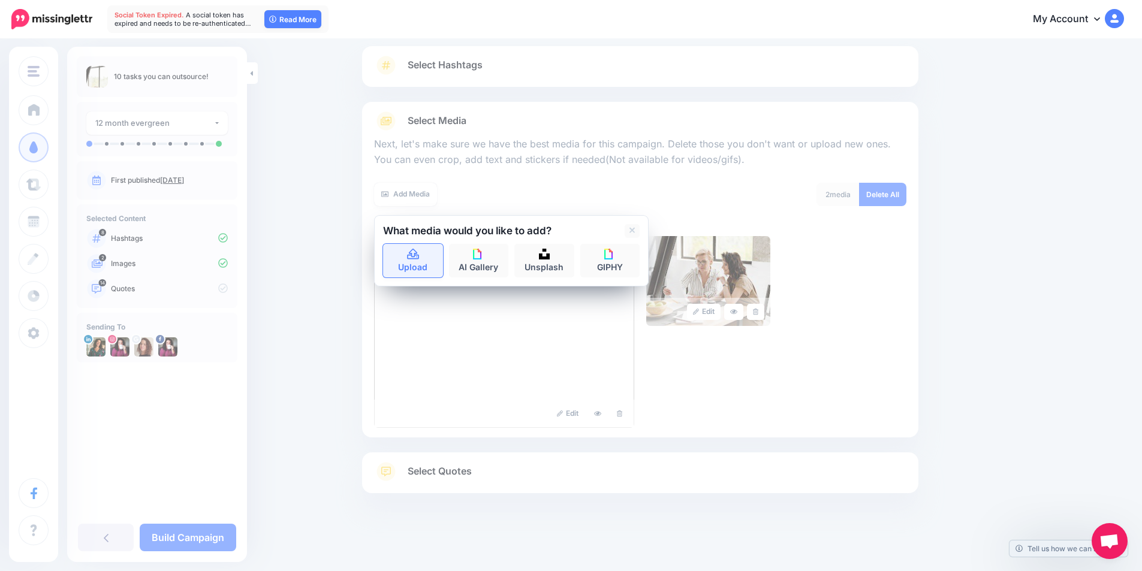
click at [421, 248] on link "Upload" at bounding box center [413, 261] width 60 height 34
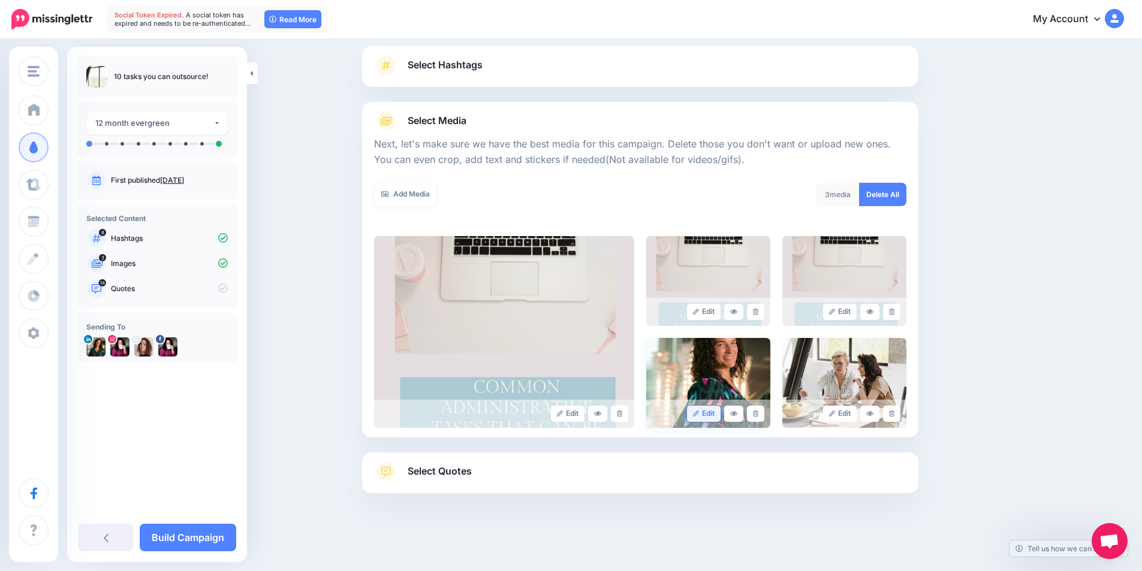
click at [712, 411] on link "Edit" at bounding box center [704, 414] width 34 height 16
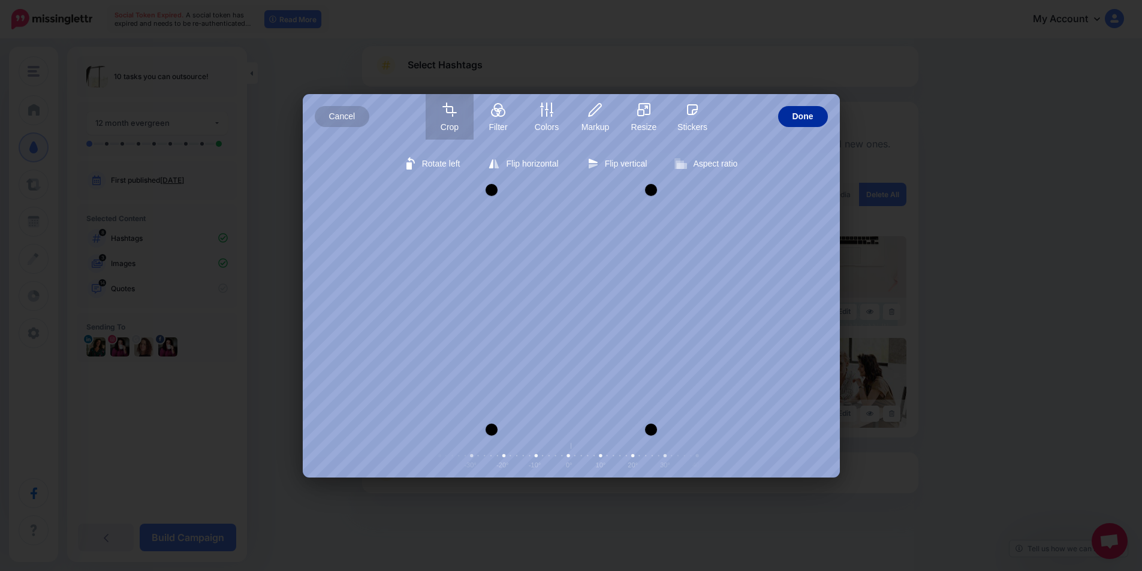
click at [802, 115] on span "Done" at bounding box center [802, 116] width 21 height 21
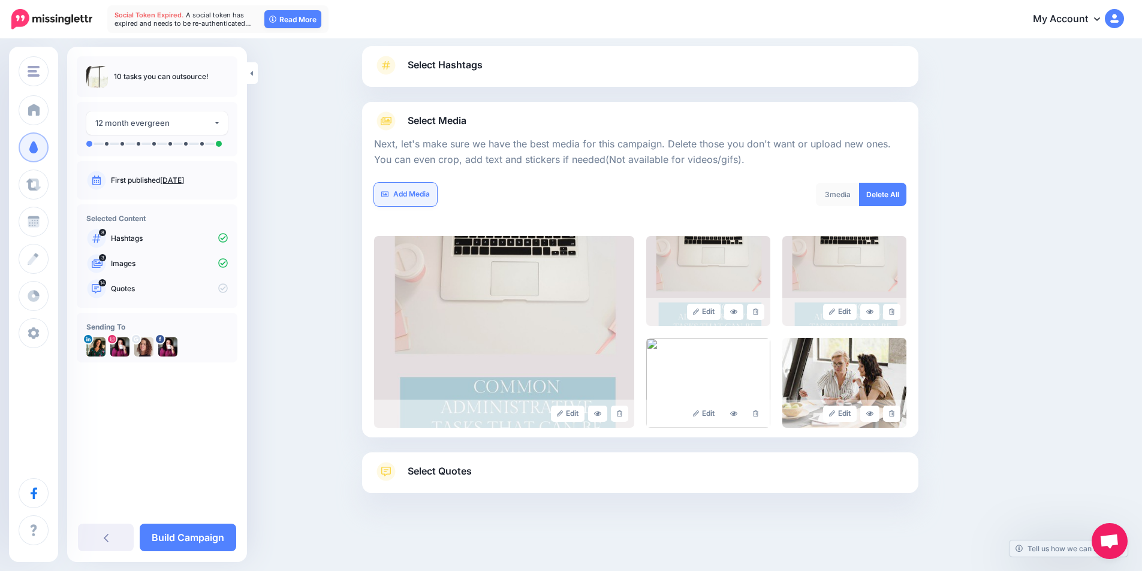
click at [403, 185] on link "Add Media" at bounding box center [405, 194] width 63 height 23
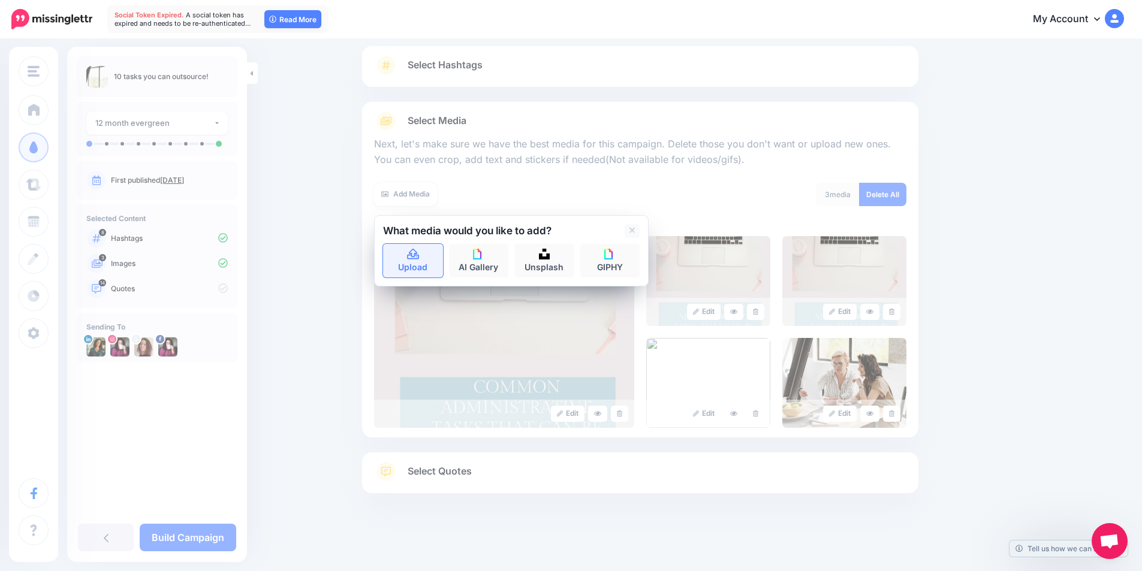
click at [406, 262] on link "Upload" at bounding box center [413, 261] width 60 height 34
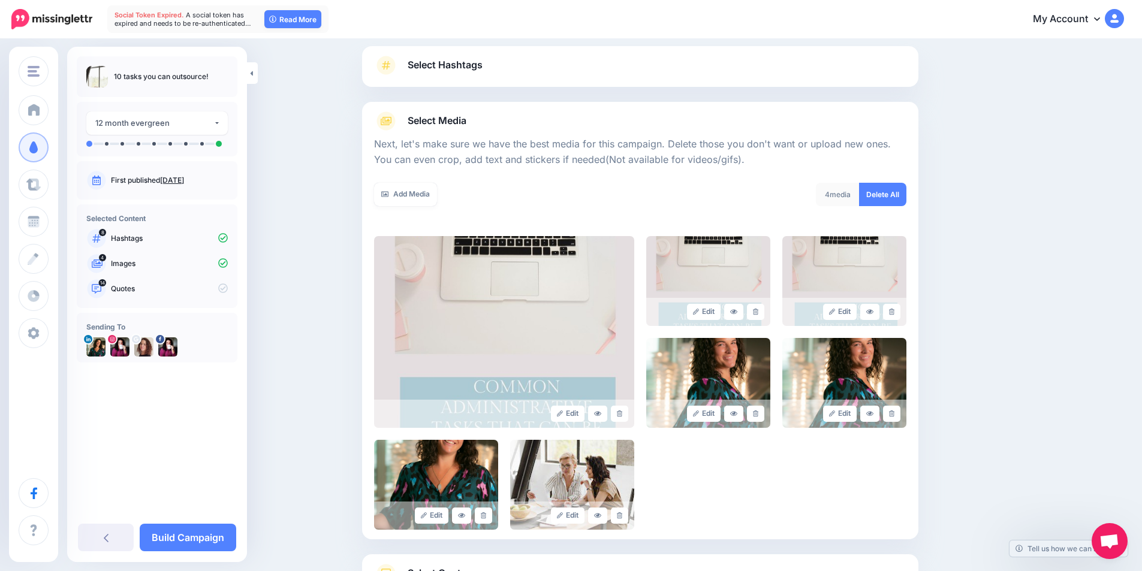
scroll to position [178, 0]
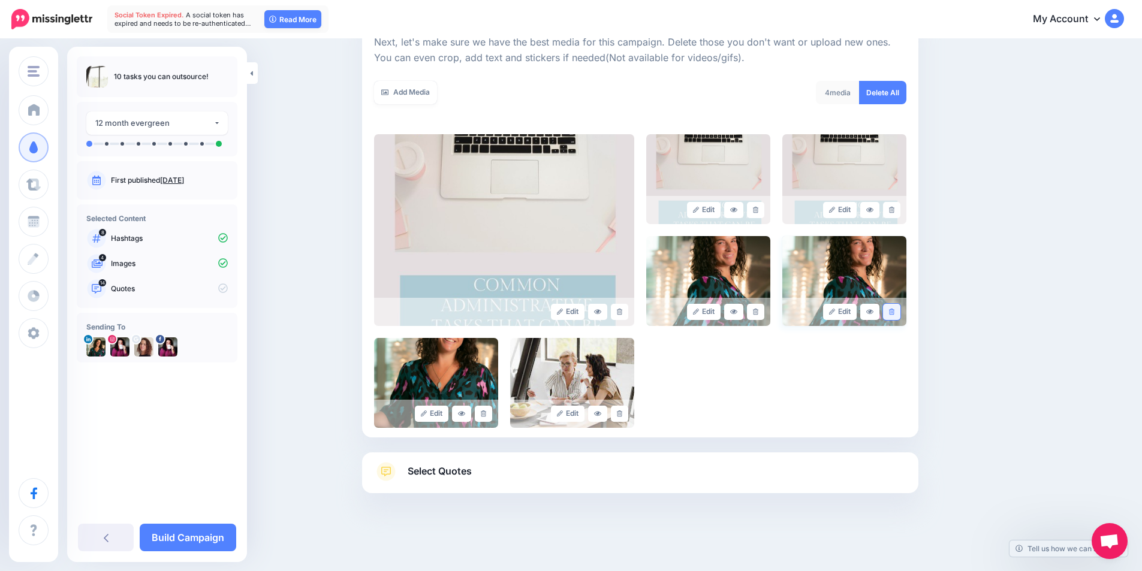
click at [900, 313] on link at bounding box center [891, 312] width 17 height 16
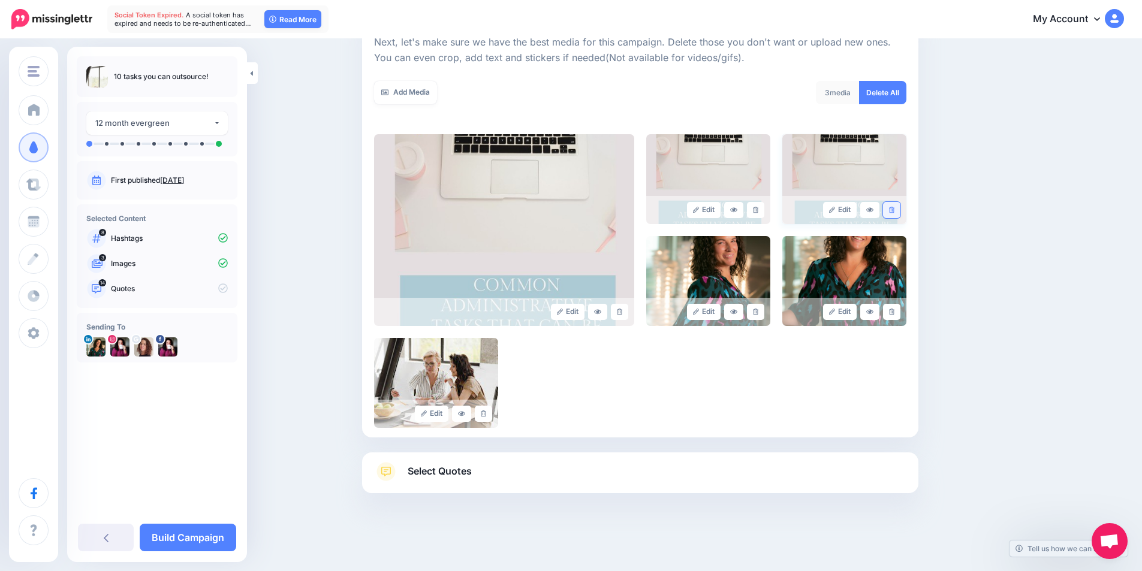
click at [898, 214] on link at bounding box center [891, 210] width 17 height 16
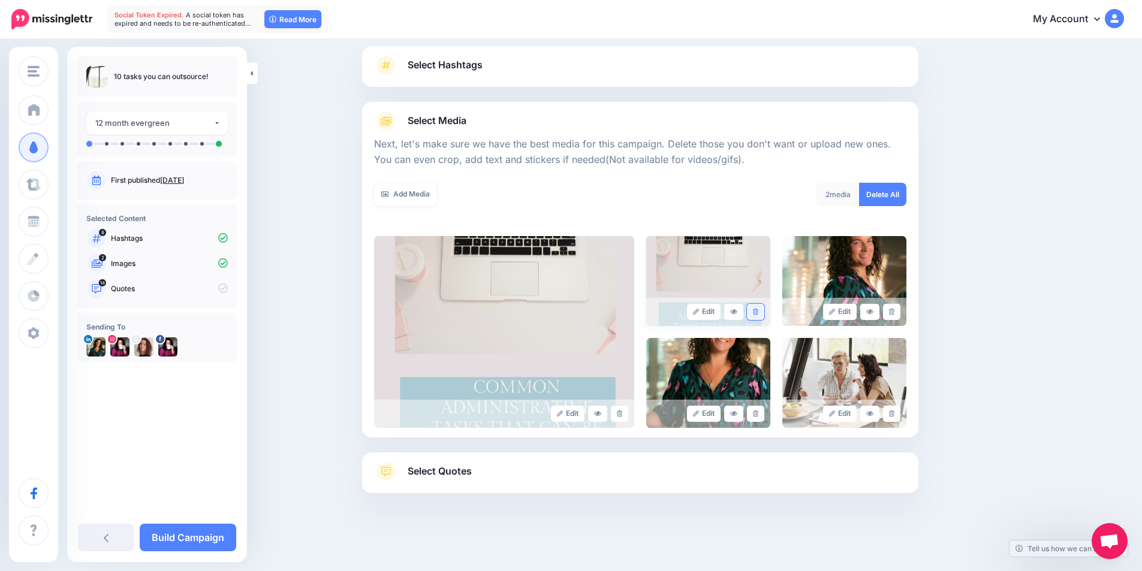
click at [758, 313] on icon at bounding box center [755, 312] width 5 height 7
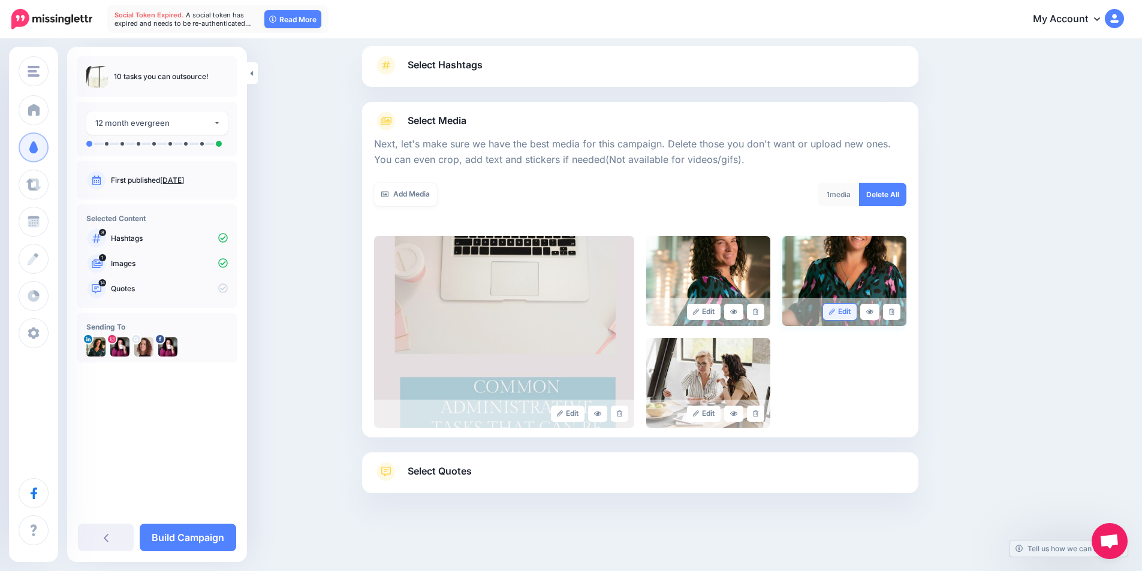
click at [841, 308] on link "Edit" at bounding box center [840, 312] width 34 height 16
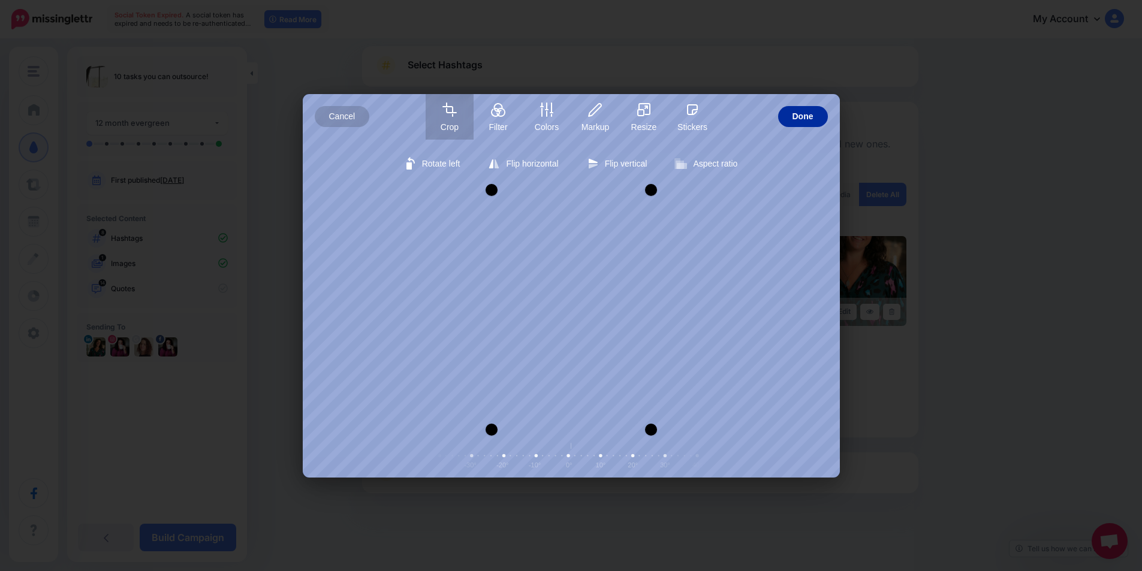
click at [807, 121] on span "Done" at bounding box center [802, 116] width 21 height 21
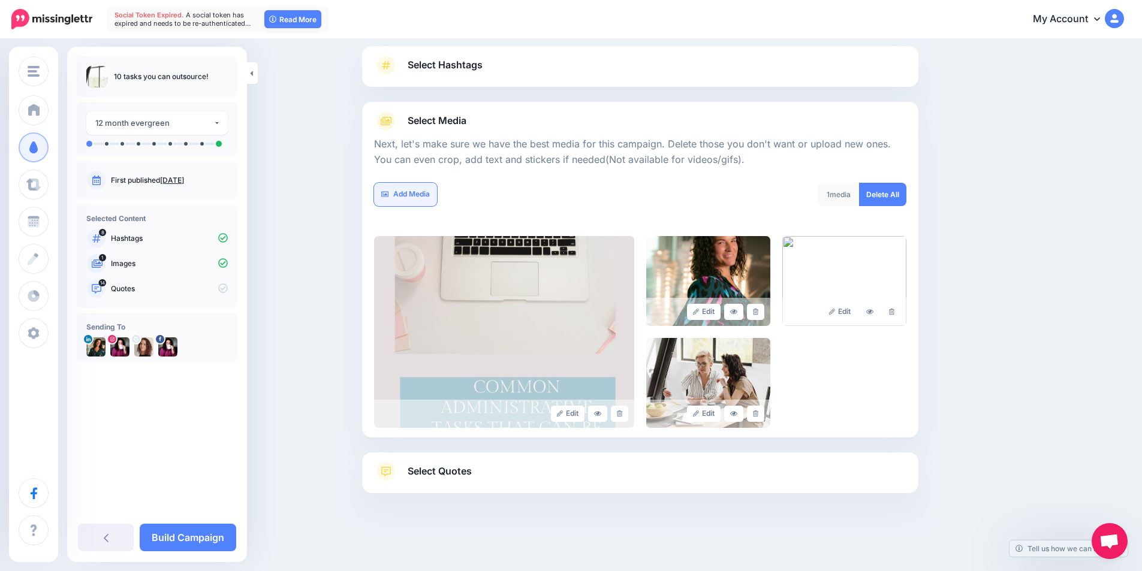
click at [418, 193] on link "Add Media" at bounding box center [405, 194] width 63 height 23
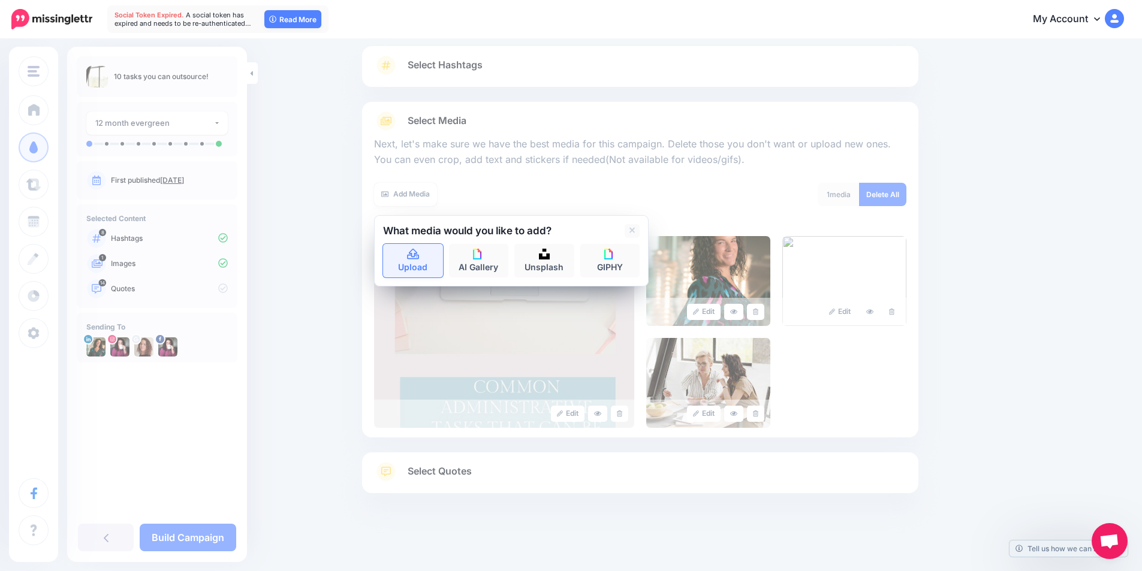
click at [423, 261] on link "Upload" at bounding box center [413, 261] width 60 height 34
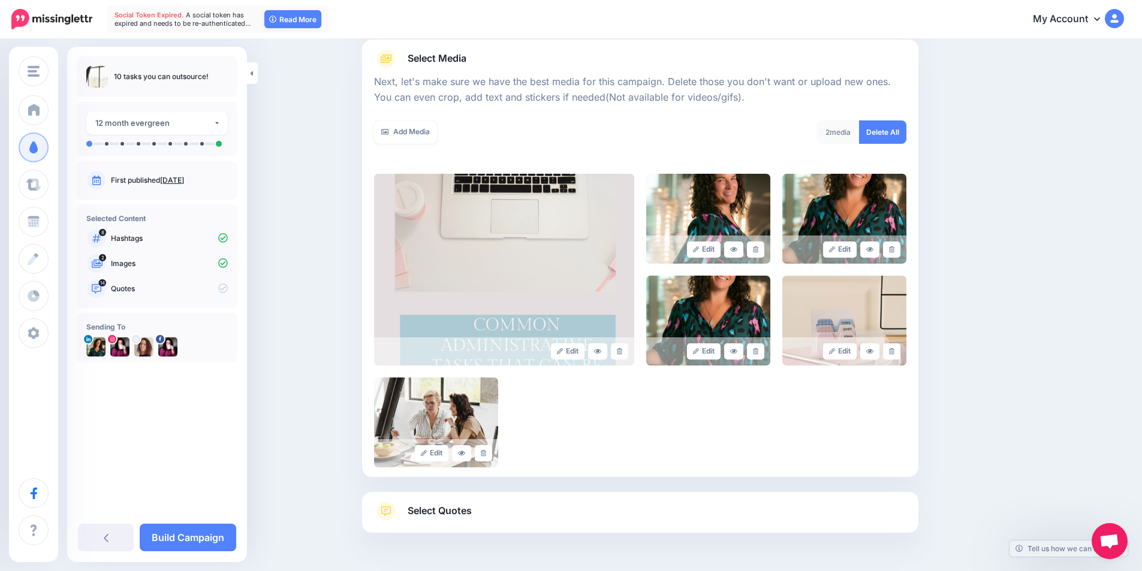
scroll to position [118, 0]
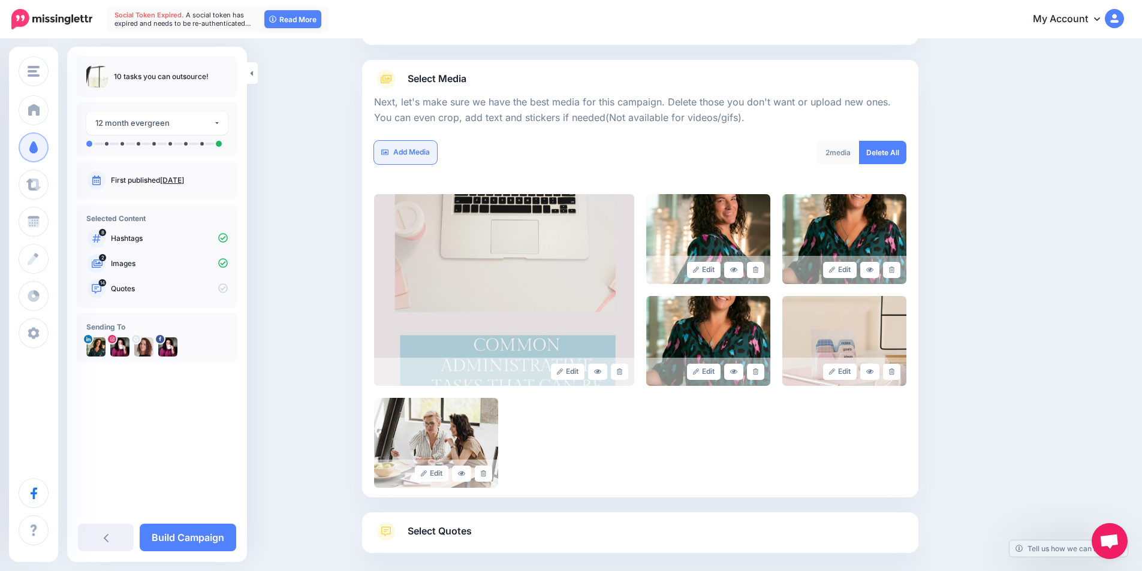
click at [424, 145] on link "Add Media" at bounding box center [405, 152] width 63 height 23
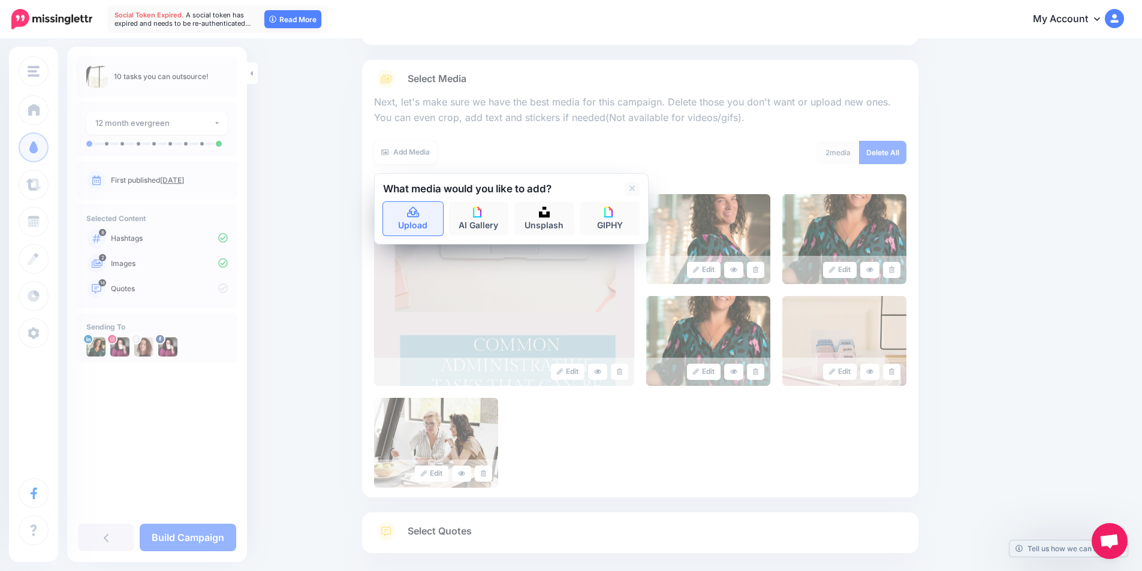
click at [413, 218] on link "Upload" at bounding box center [413, 219] width 60 height 34
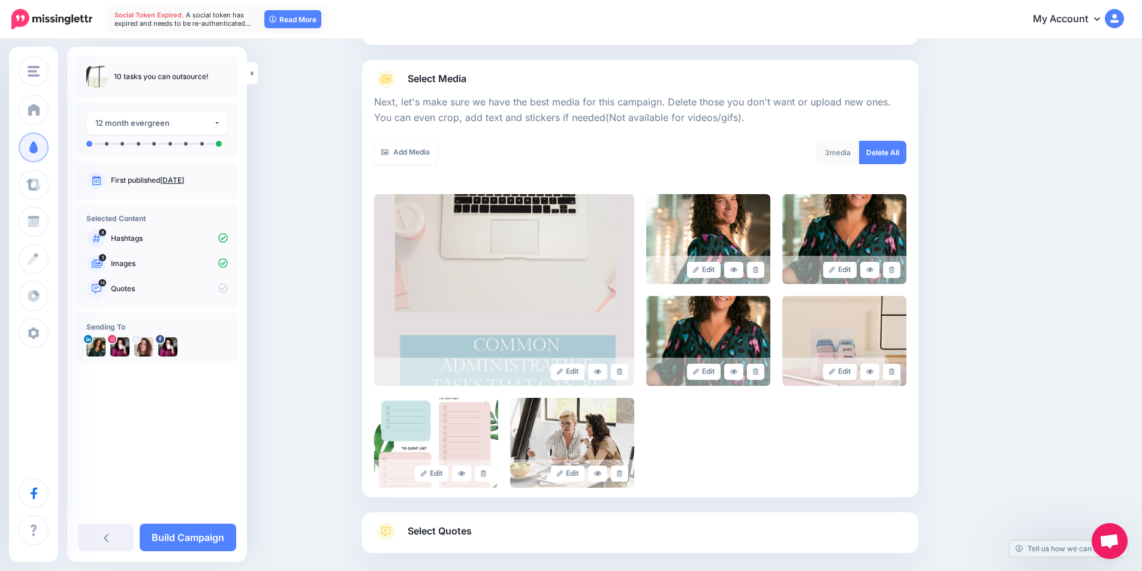
scroll to position [178, 0]
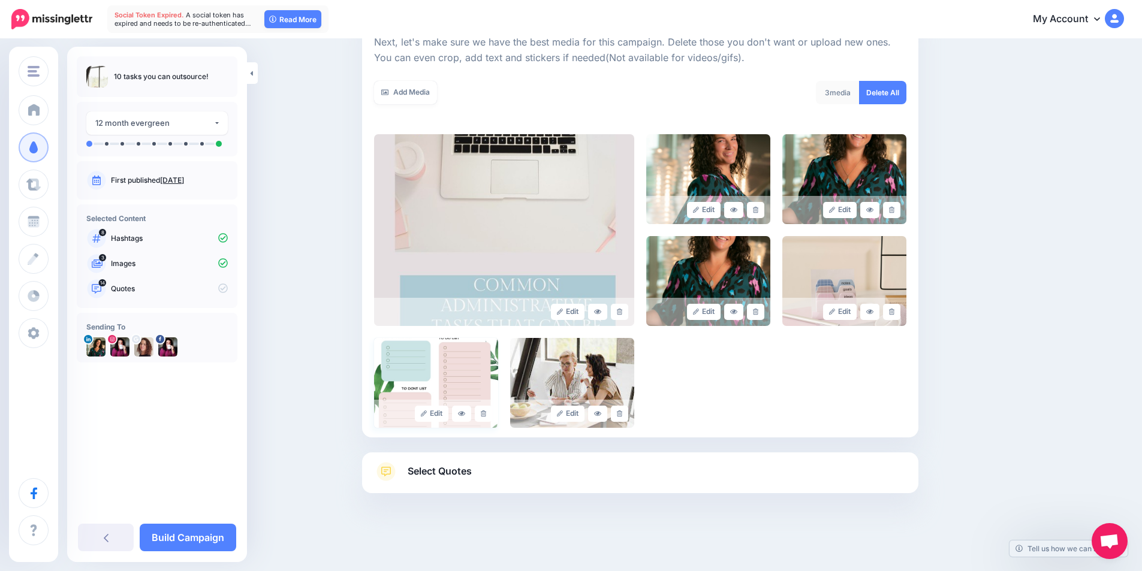
click at [473, 369] on img at bounding box center [436, 383] width 124 height 90
click at [438, 411] on link "Edit" at bounding box center [432, 414] width 34 height 16
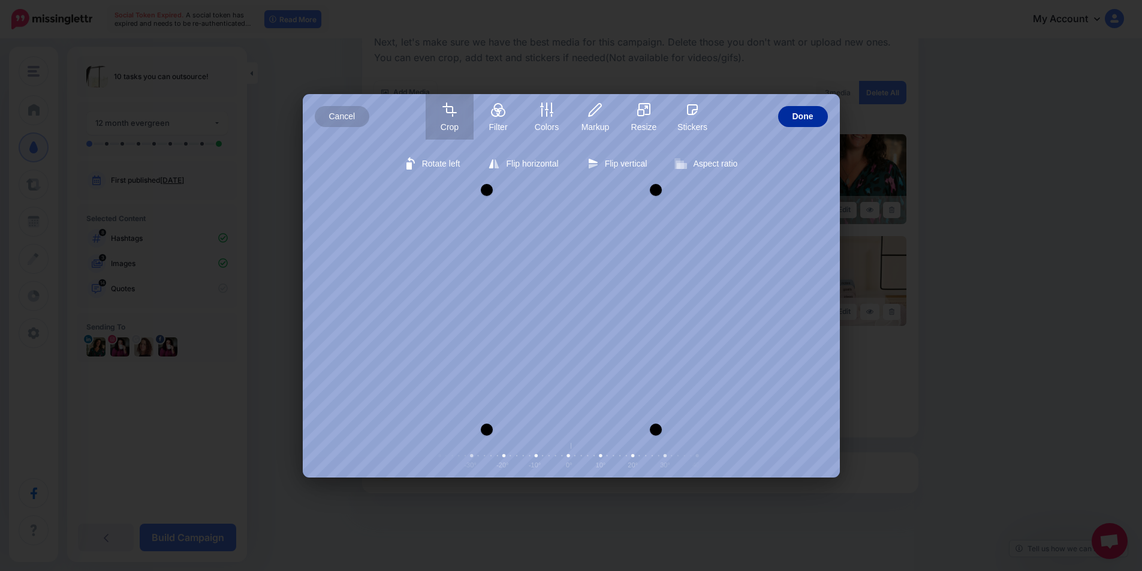
click at [816, 113] on button "Done" at bounding box center [803, 116] width 50 height 21
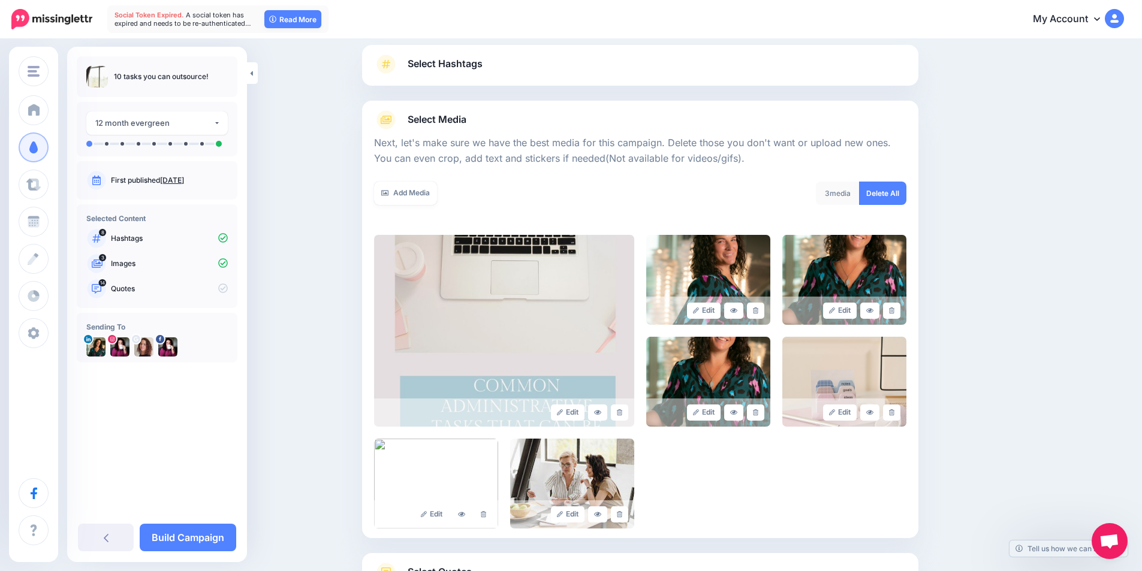
scroll to position [58, 0]
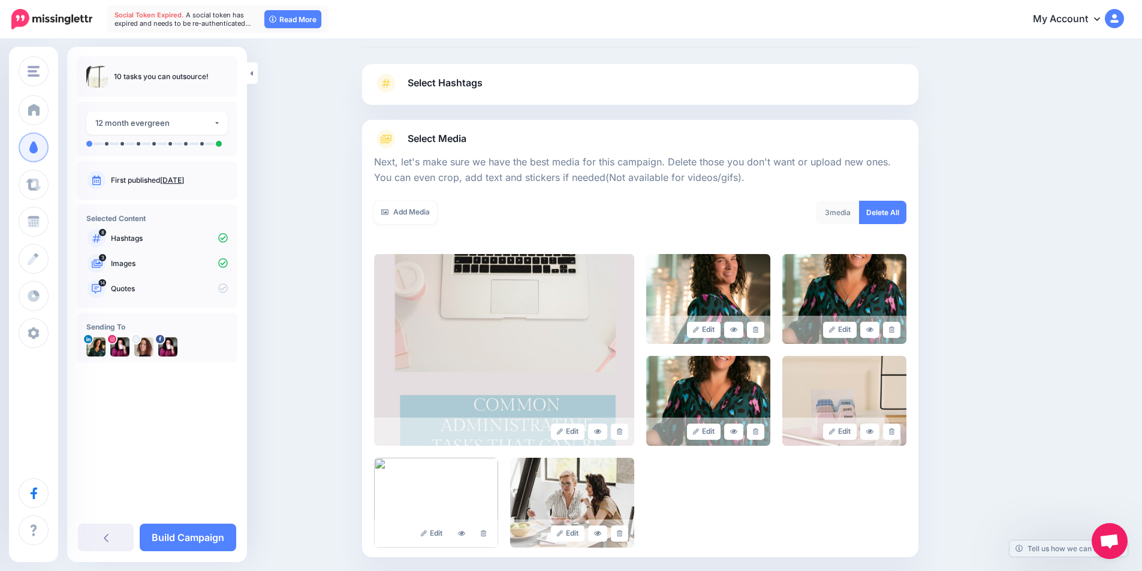
click at [847, 209] on div "3 media" at bounding box center [838, 212] width 44 height 23
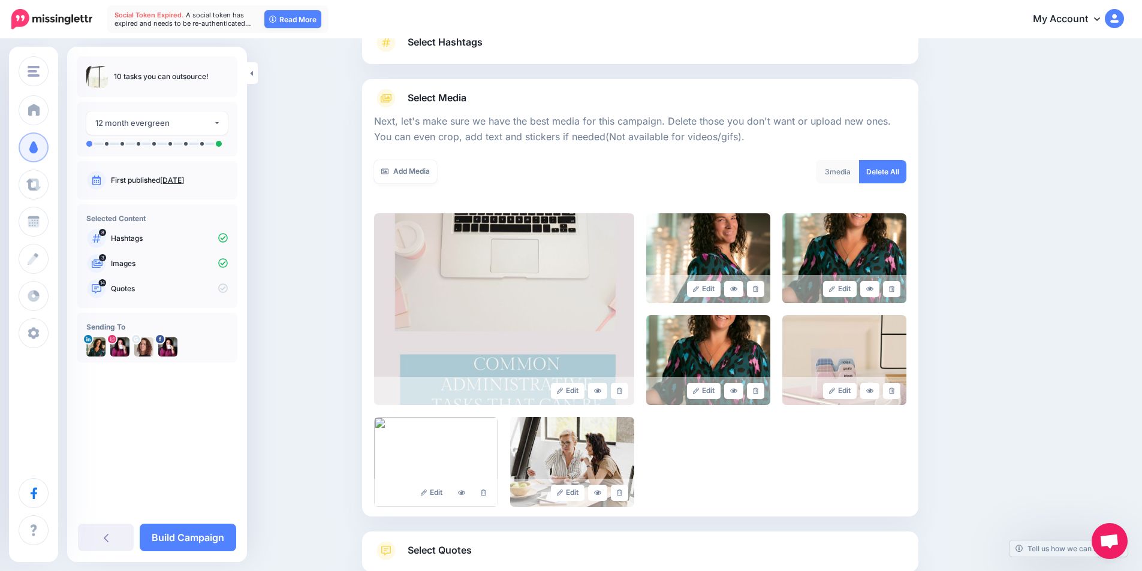
scroll to position [118, 0]
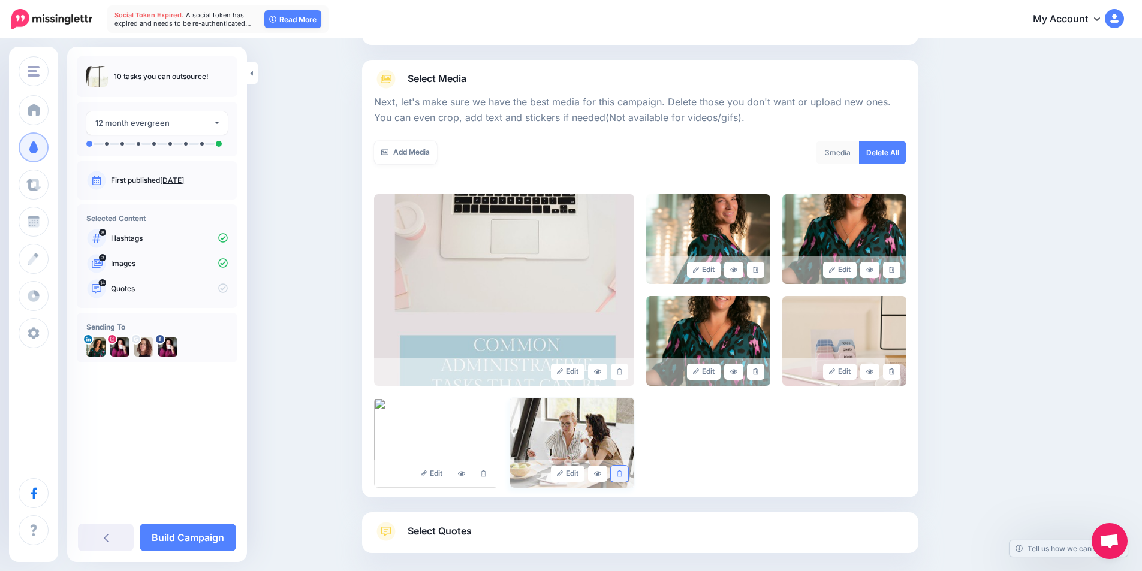
click at [628, 474] on link at bounding box center [619, 474] width 17 height 16
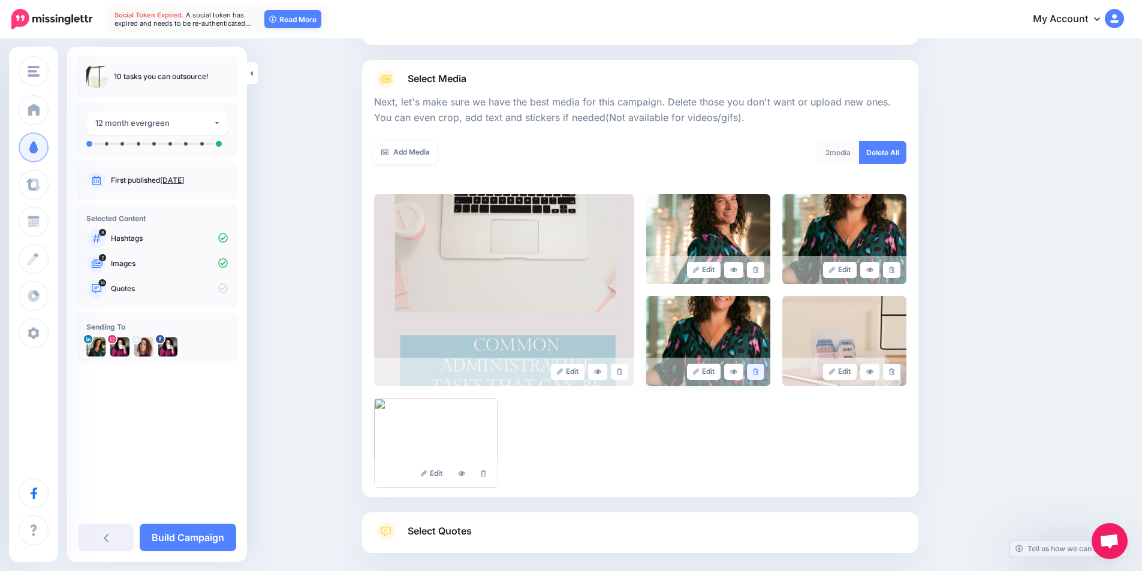
click at [758, 370] on icon at bounding box center [755, 372] width 5 height 7
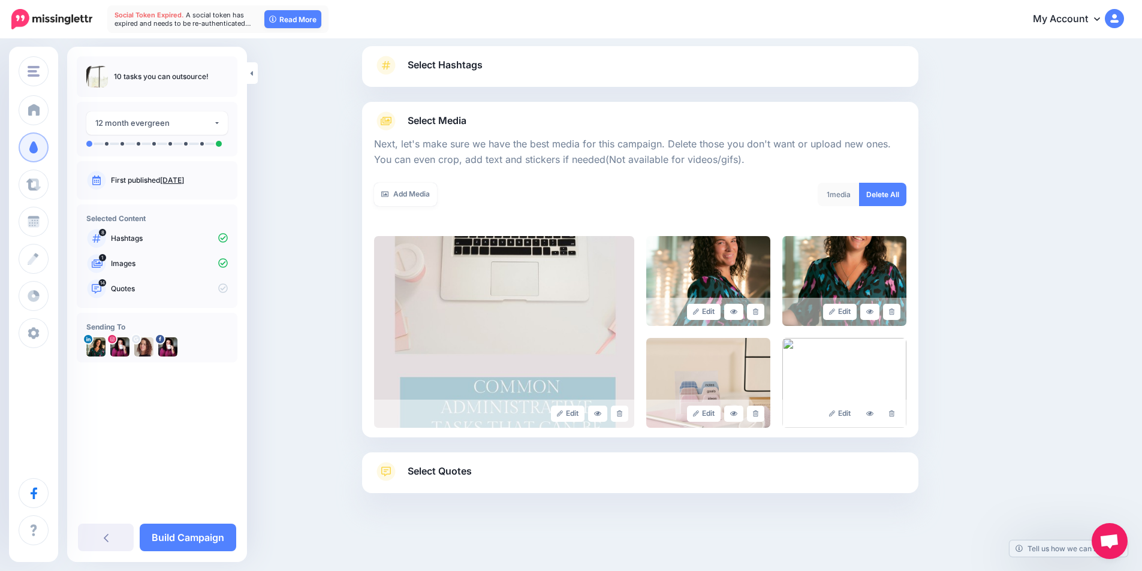
scroll to position [76, 0]
click at [468, 467] on span "Select Quotes" at bounding box center [440, 471] width 64 height 16
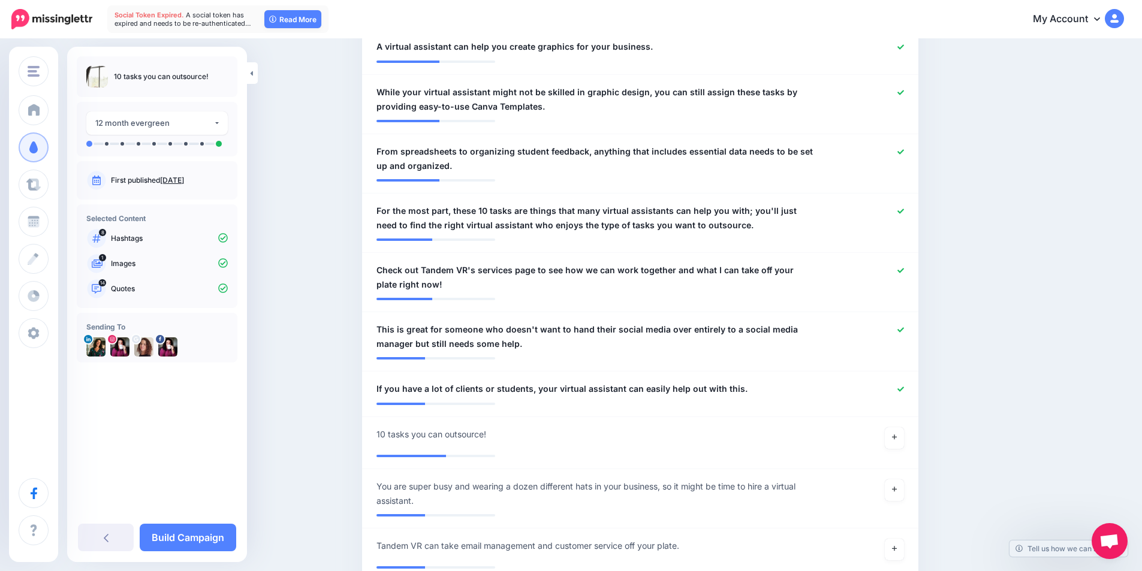
scroll to position [795, 0]
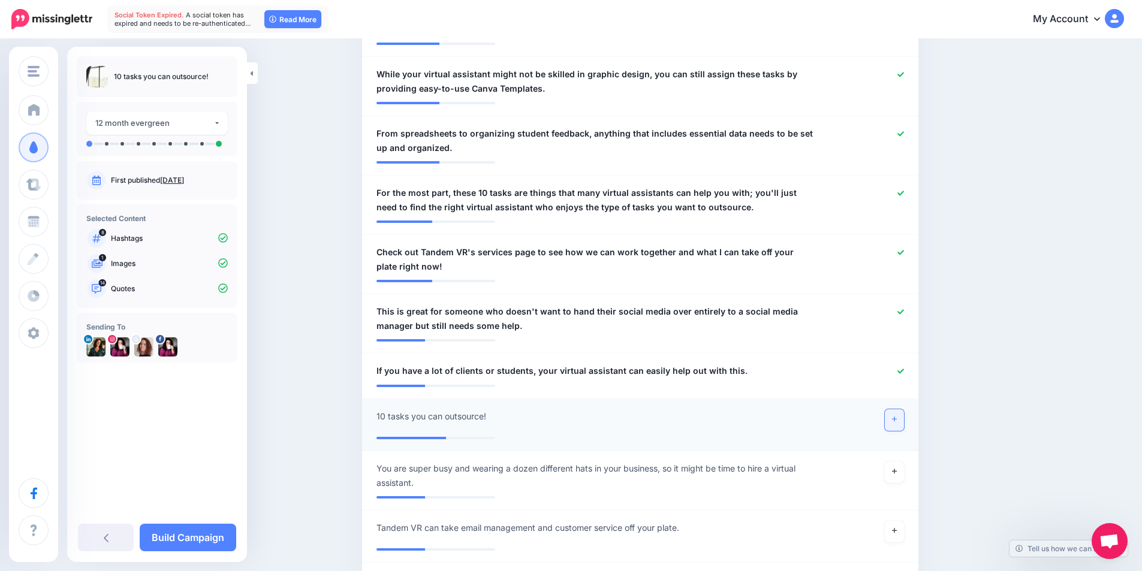
click at [897, 418] on icon at bounding box center [894, 419] width 5 height 7
click at [900, 367] on div at bounding box center [867, 371] width 91 height 15
click at [904, 373] on icon at bounding box center [900, 371] width 7 height 7
click at [897, 470] on icon at bounding box center [894, 471] width 5 height 7
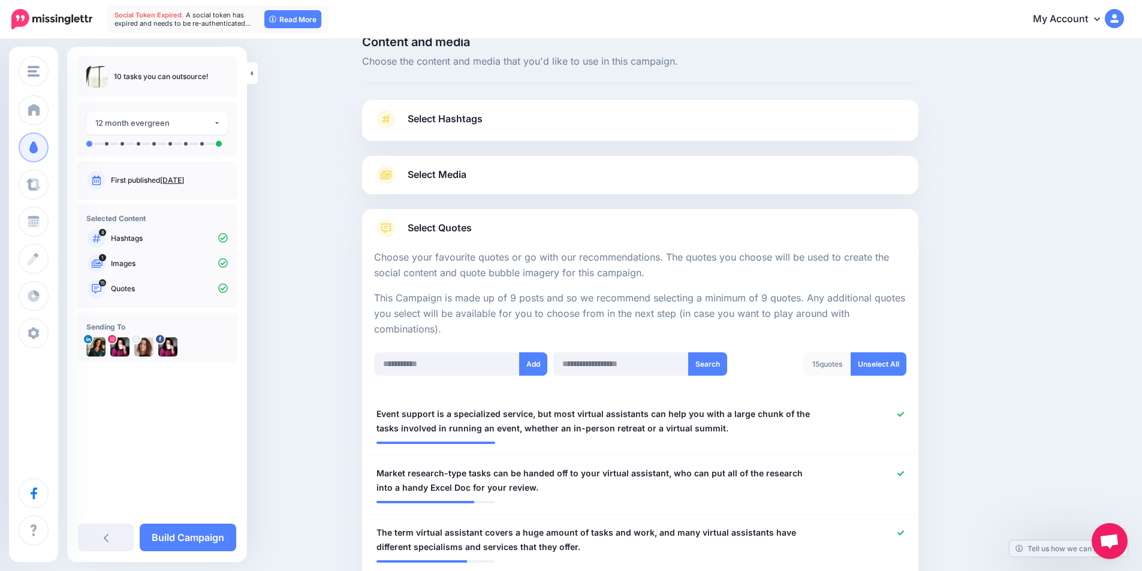
scroll to position [0, 0]
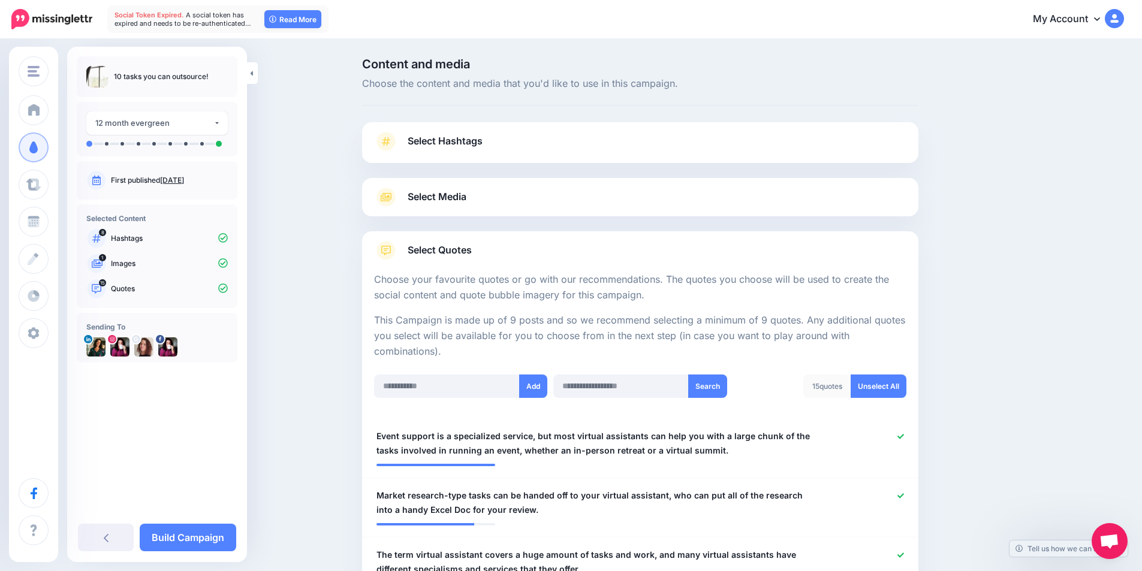
click at [699, 201] on link "Select Media" at bounding box center [640, 197] width 532 height 19
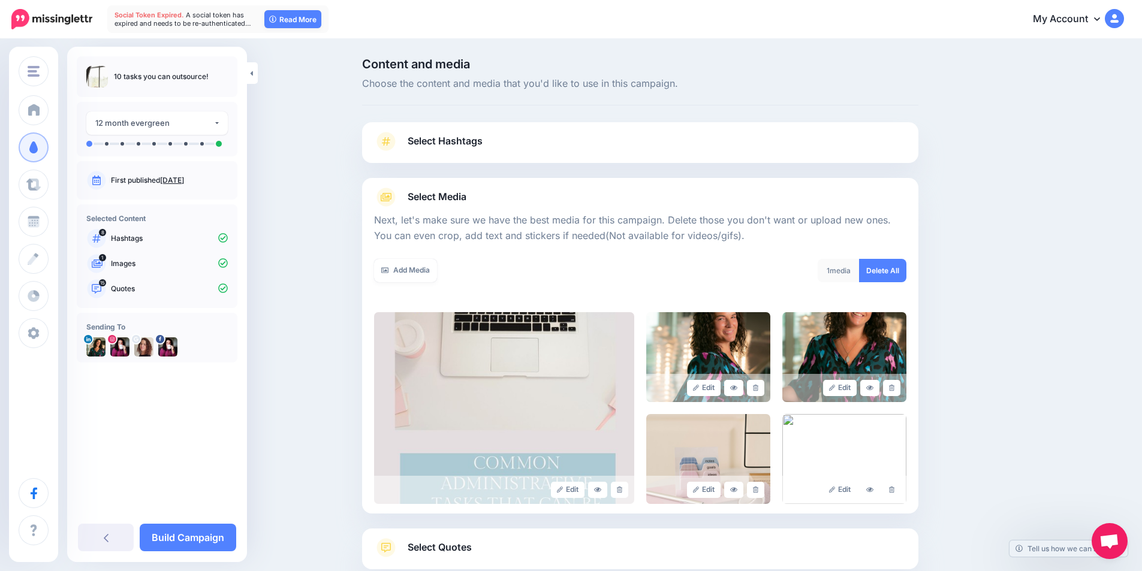
click at [856, 267] on div "1 media" at bounding box center [838, 270] width 42 height 23
click at [836, 271] on div "1 media" at bounding box center [838, 270] width 42 height 23
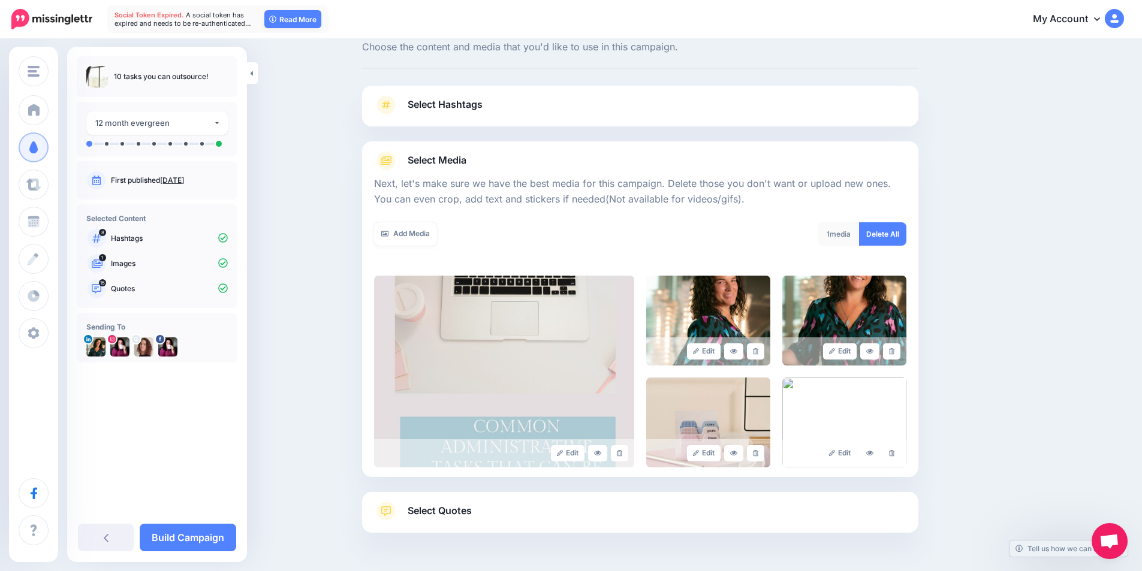
scroll to position [76, 0]
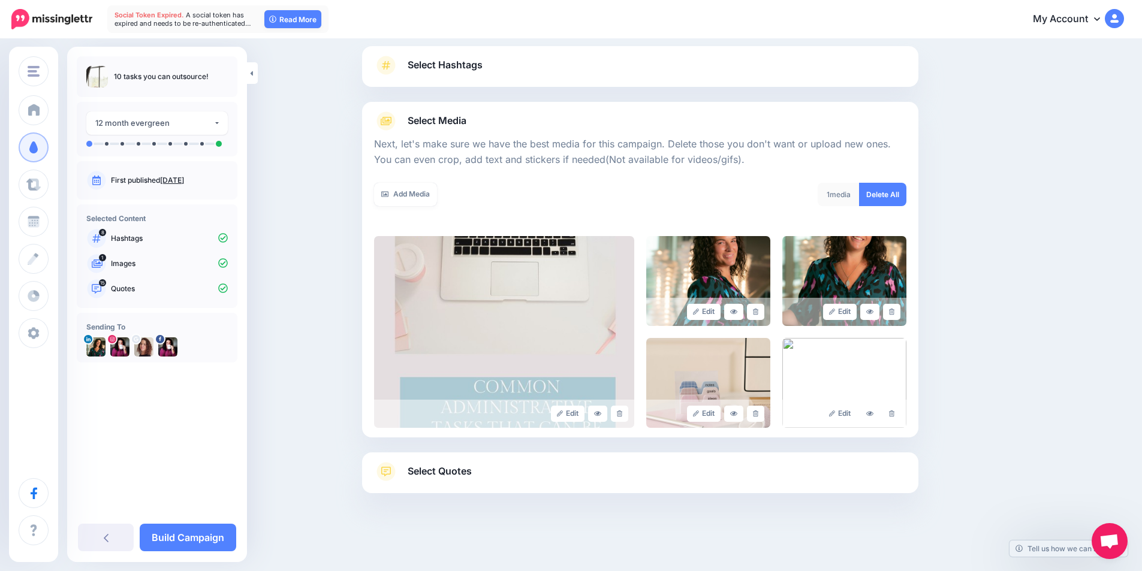
click at [461, 58] on span "Select Hashtags" at bounding box center [445, 65] width 75 height 16
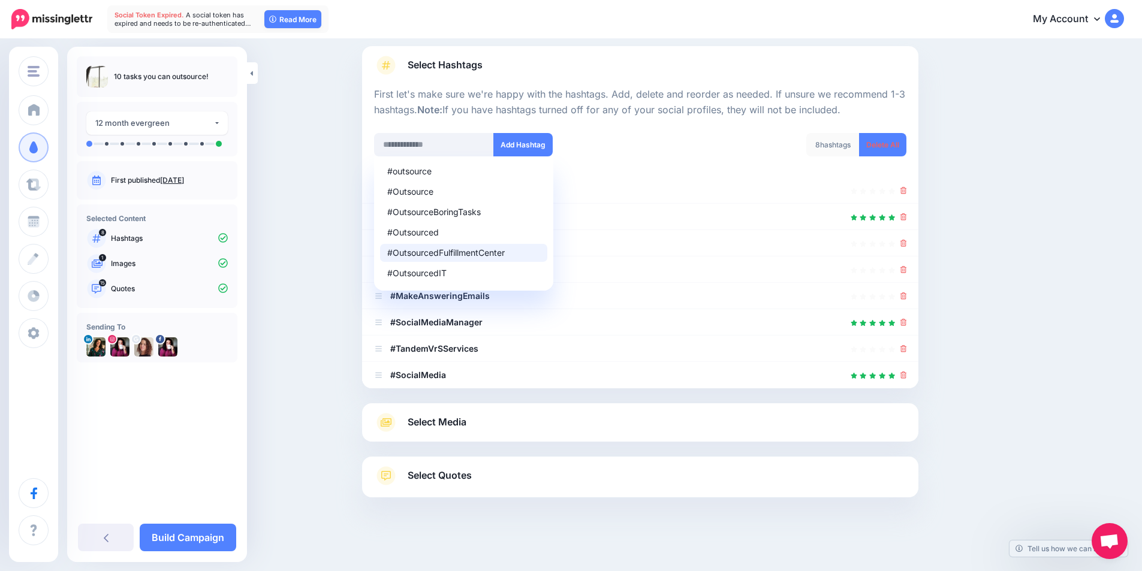
click at [433, 417] on span "Select Media" at bounding box center [437, 422] width 59 height 16
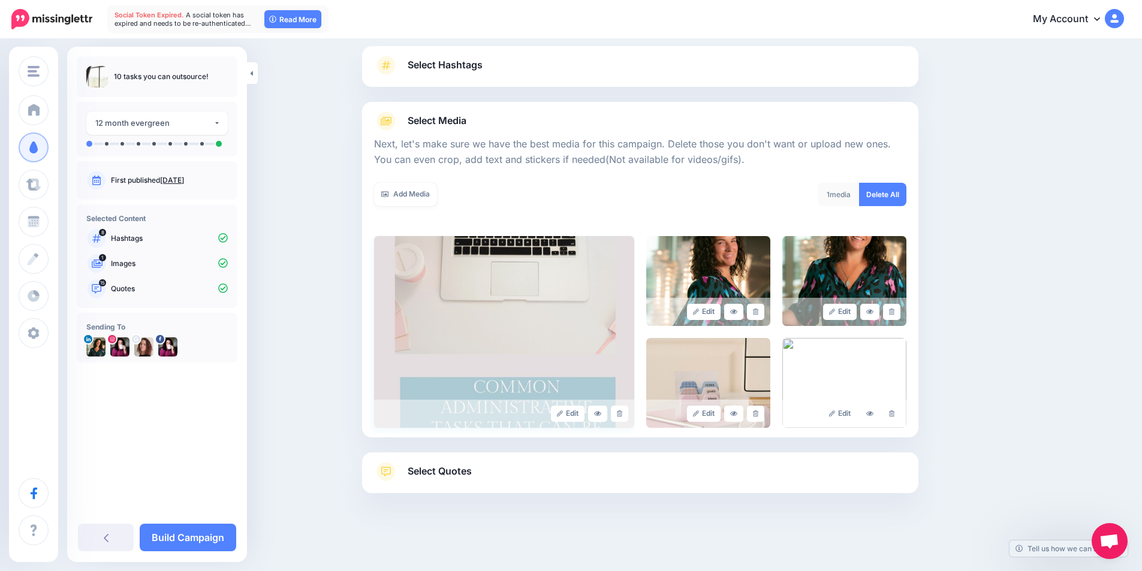
click at [460, 382] on img at bounding box center [504, 332] width 260 height 192
click at [585, 415] on link "Edit" at bounding box center [568, 414] width 34 height 16
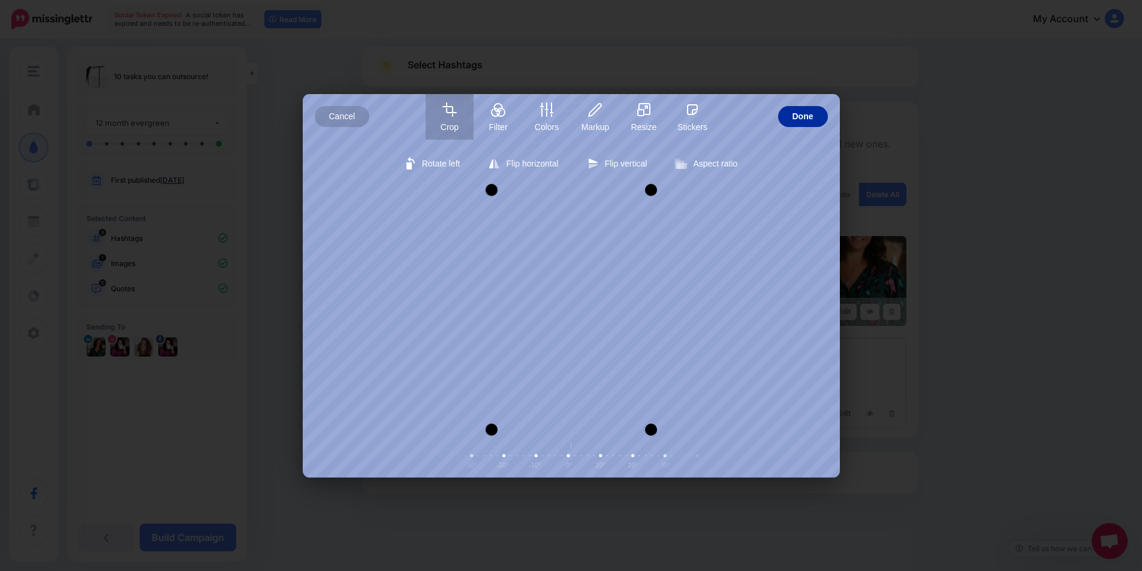
click at [803, 122] on span "Done" at bounding box center [802, 116] width 21 height 21
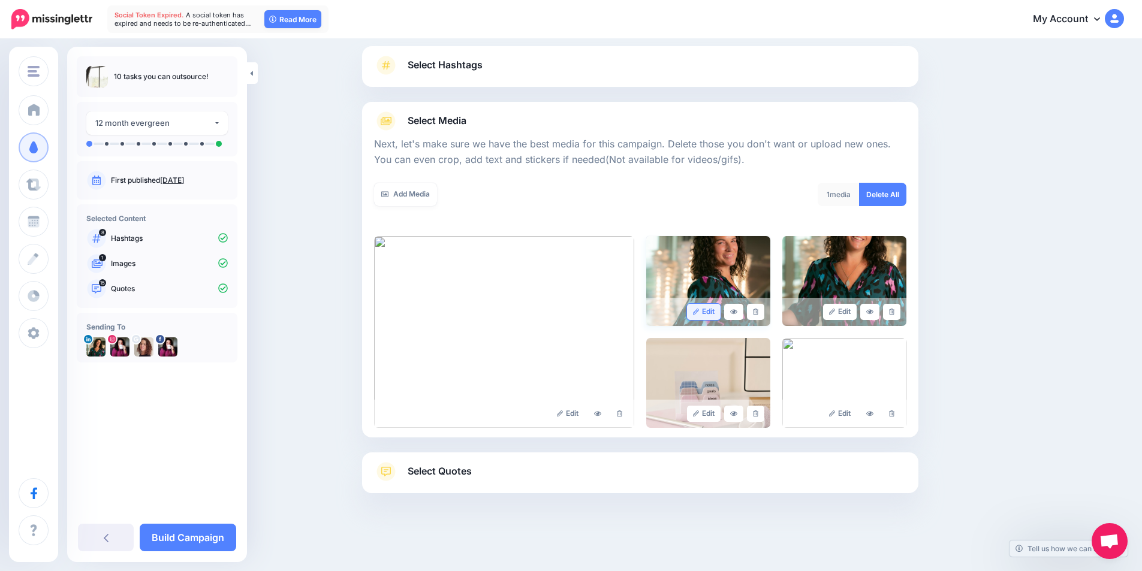
click at [708, 307] on link "Edit" at bounding box center [704, 312] width 34 height 16
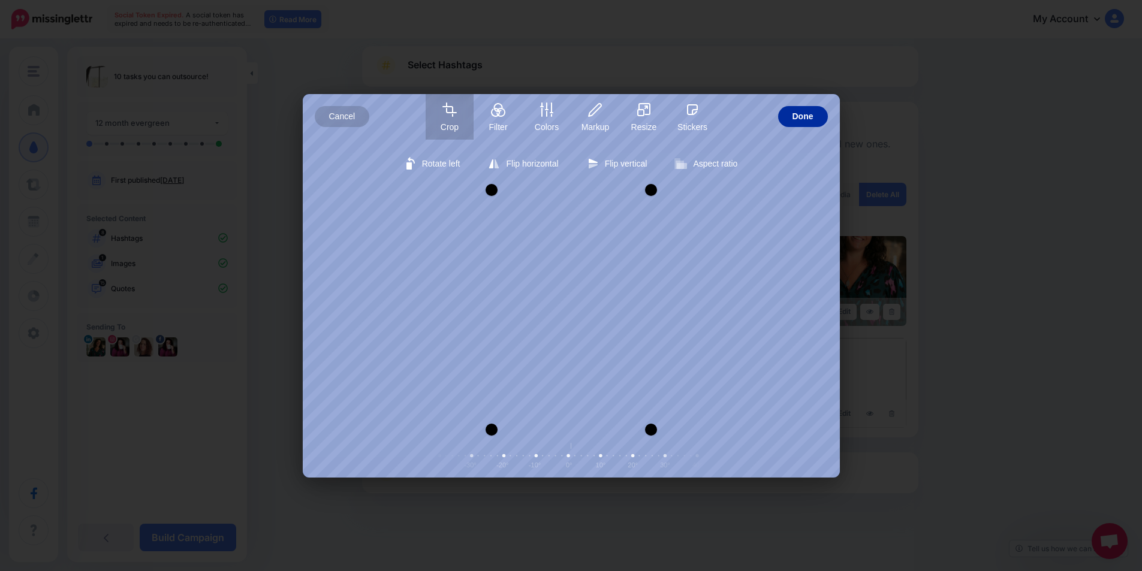
click at [805, 120] on span "Done" at bounding box center [802, 116] width 21 height 21
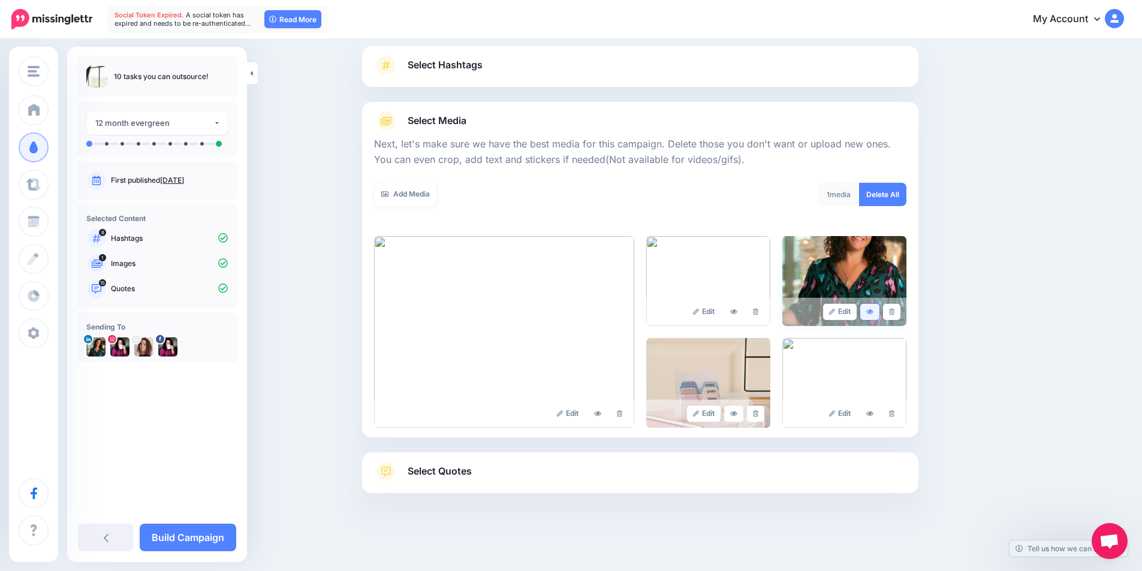
click at [879, 317] on link at bounding box center [869, 312] width 19 height 16
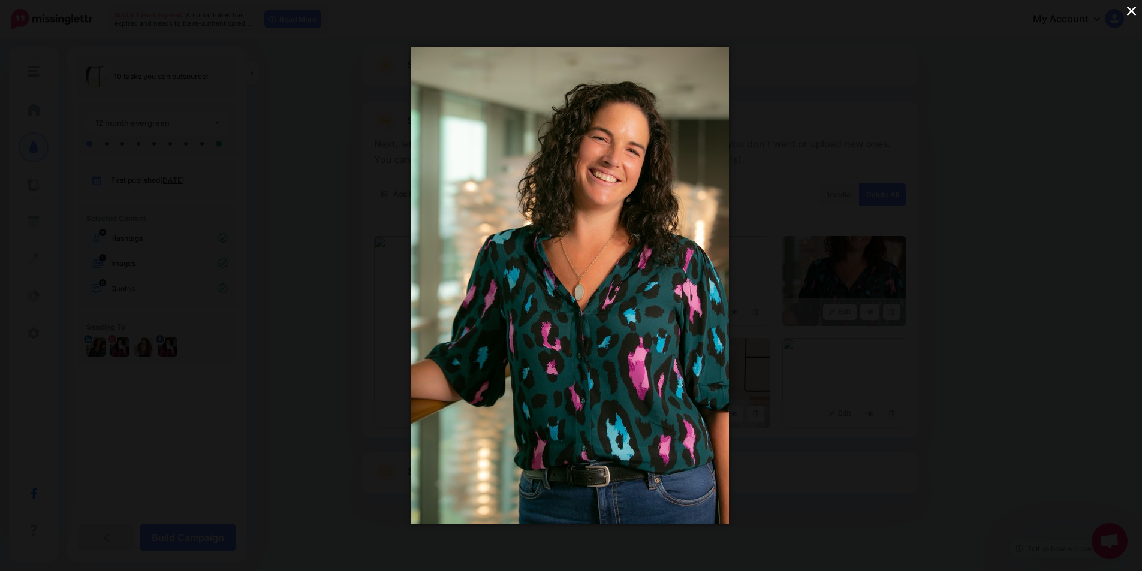
click at [1127, 10] on button "×" at bounding box center [1131, 10] width 21 height 21
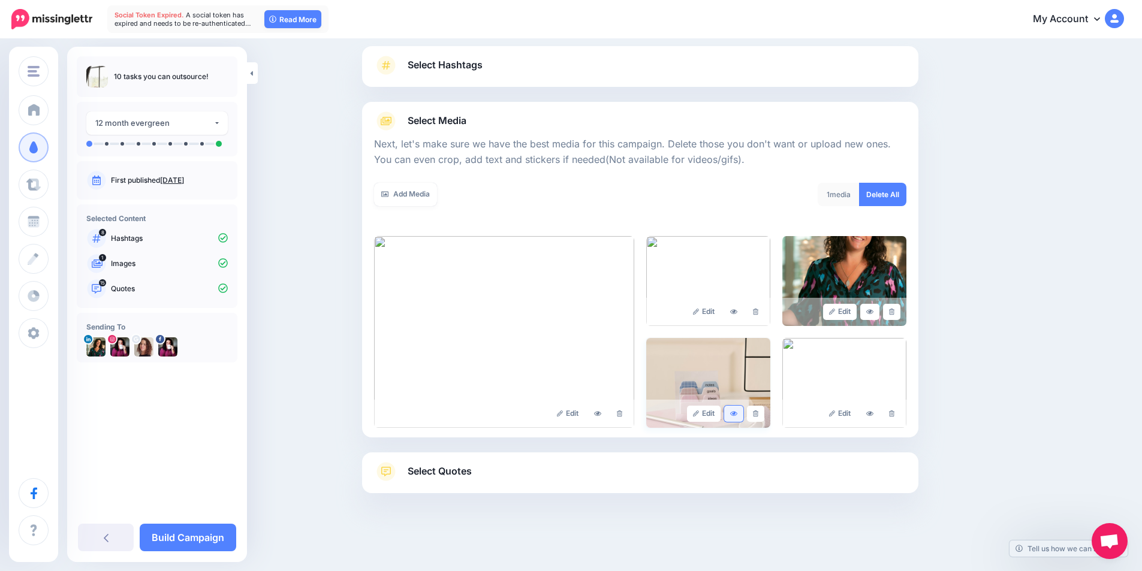
click at [743, 418] on link at bounding box center [733, 414] width 19 height 16
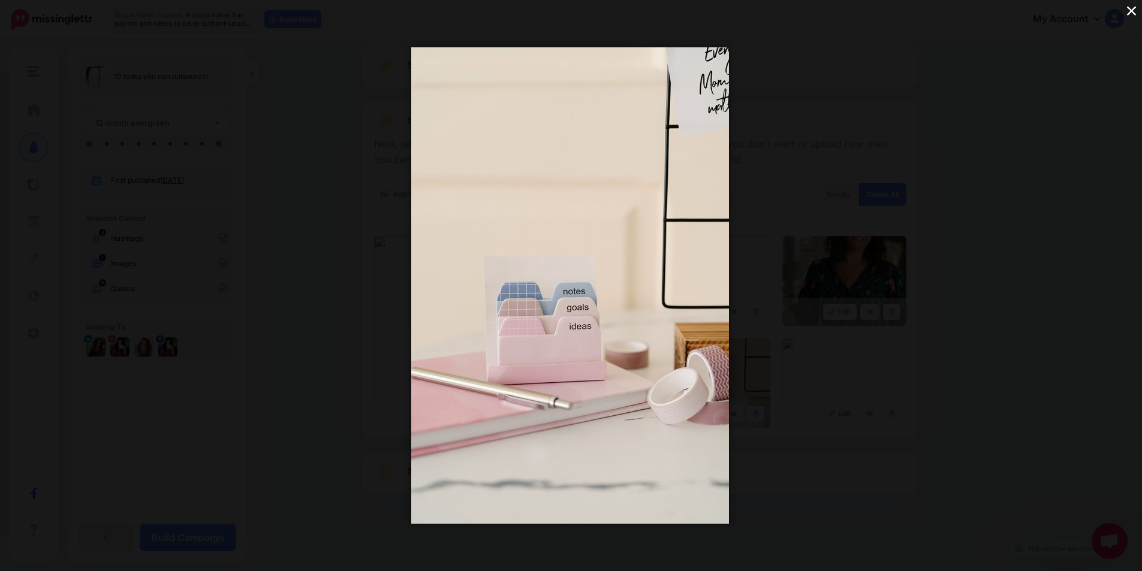
click at [1135, 11] on button "×" at bounding box center [1131, 10] width 21 height 21
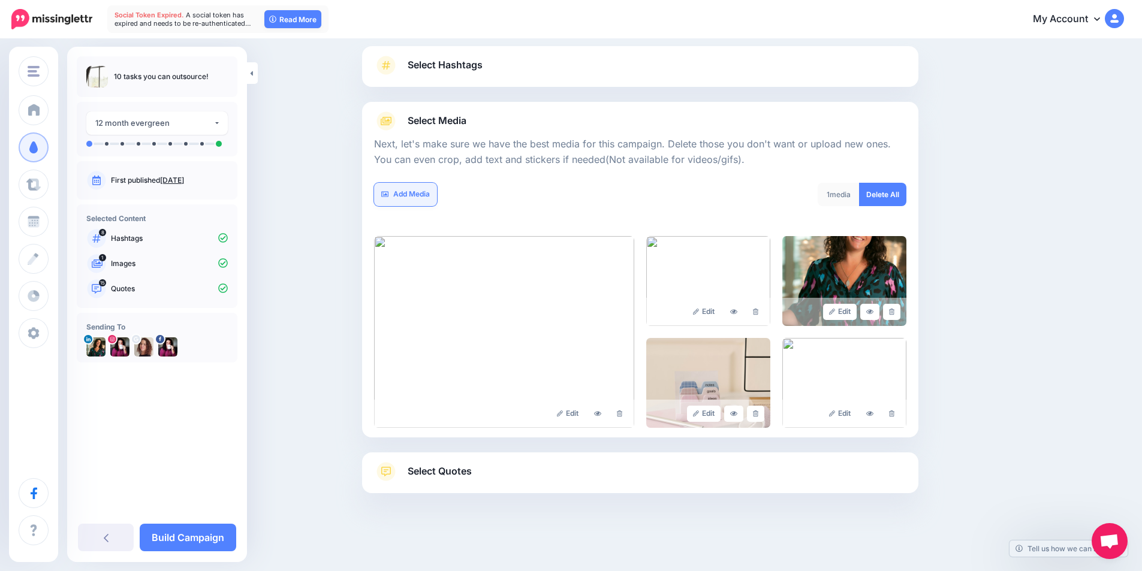
click at [426, 199] on link "Add Media" at bounding box center [405, 194] width 63 height 23
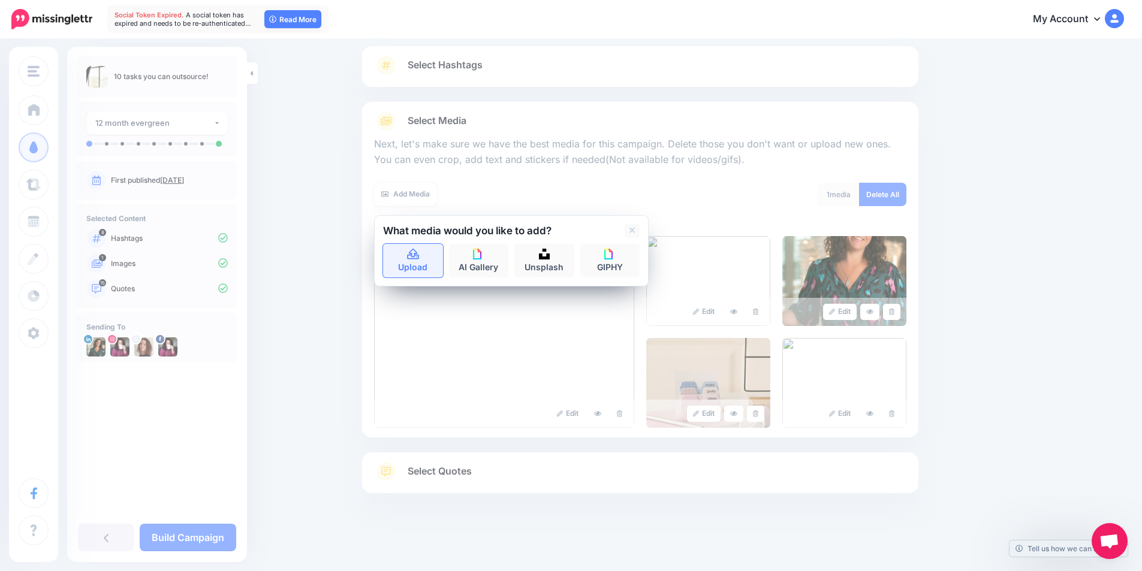
click at [429, 264] on link "Upload" at bounding box center [413, 261] width 60 height 34
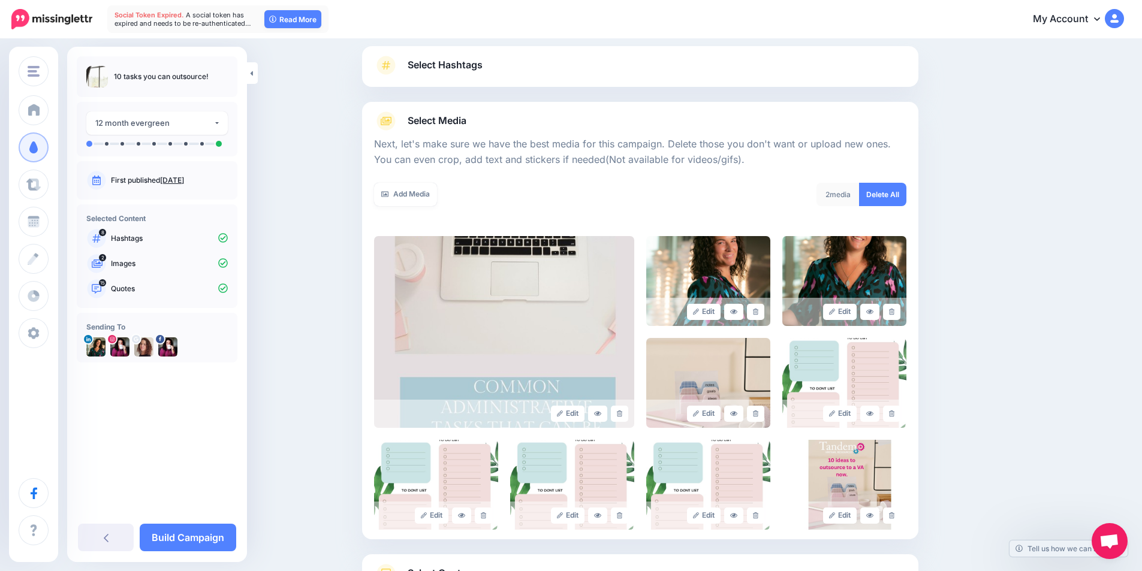
scroll to position [178, 0]
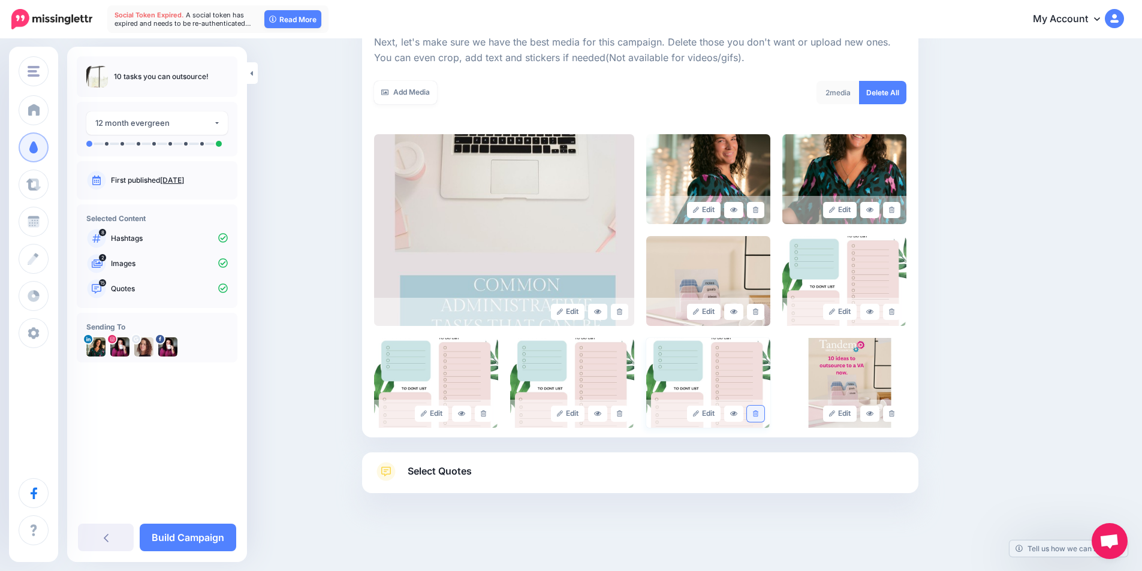
click at [764, 417] on link at bounding box center [755, 414] width 17 height 16
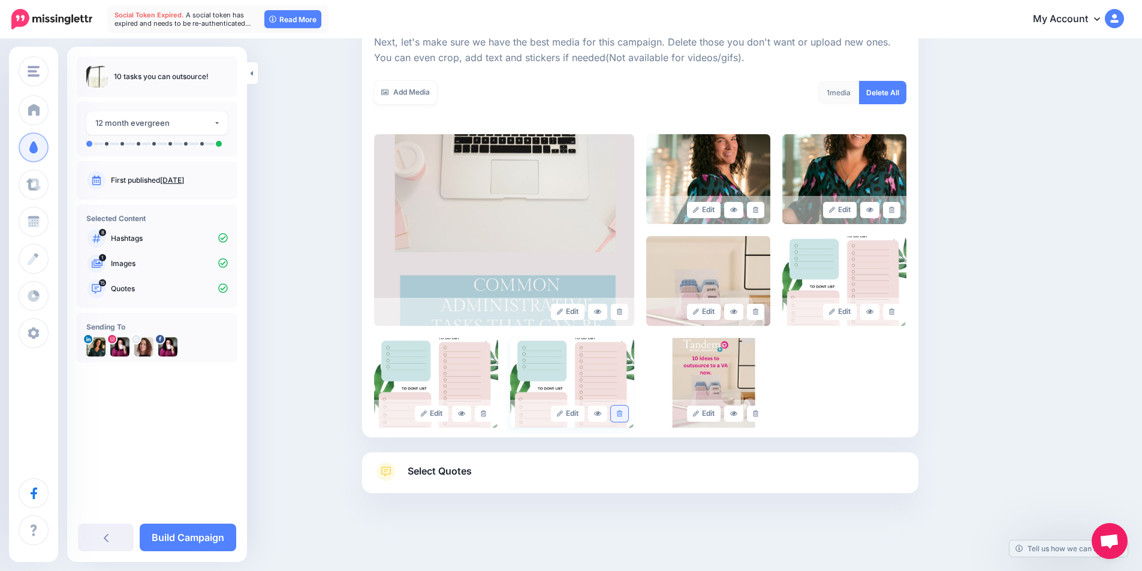
click at [625, 417] on link at bounding box center [619, 414] width 17 height 16
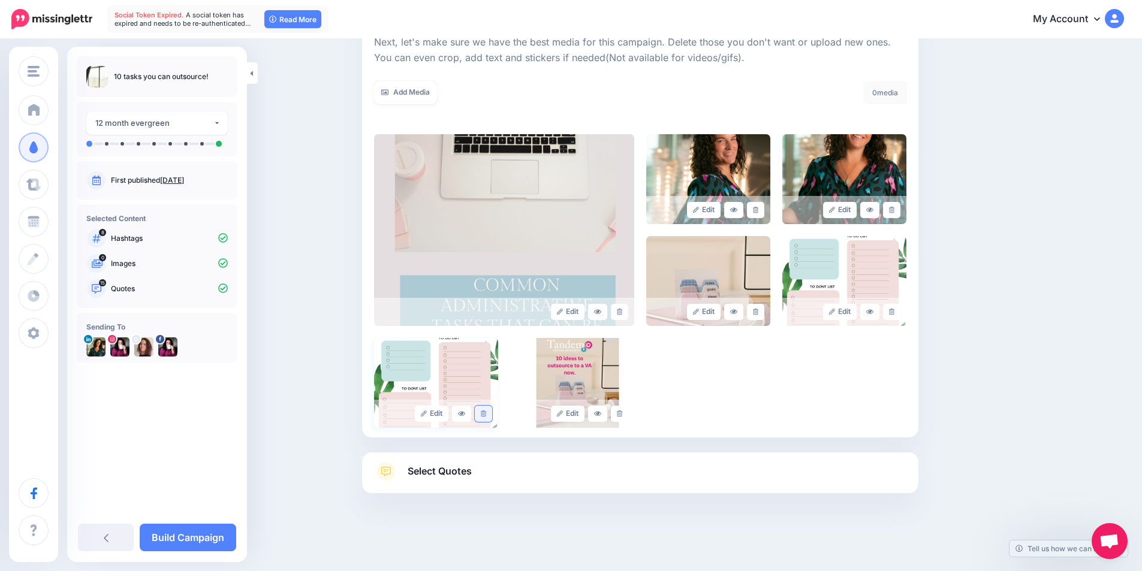
click at [482, 412] on link at bounding box center [483, 414] width 17 height 16
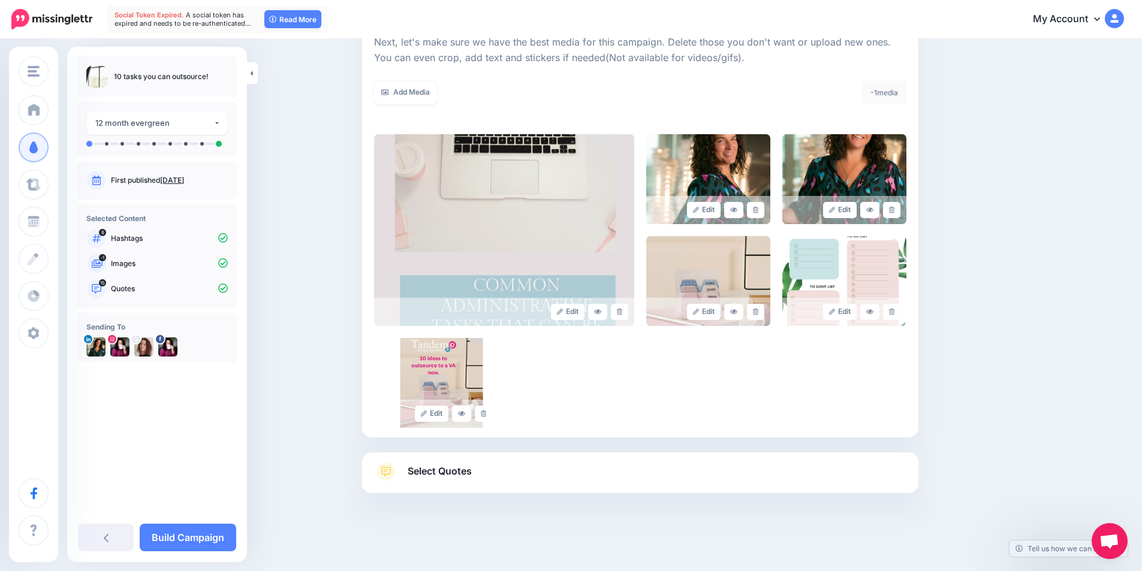
click at [464, 473] on span "Select Quotes" at bounding box center [440, 471] width 64 height 16
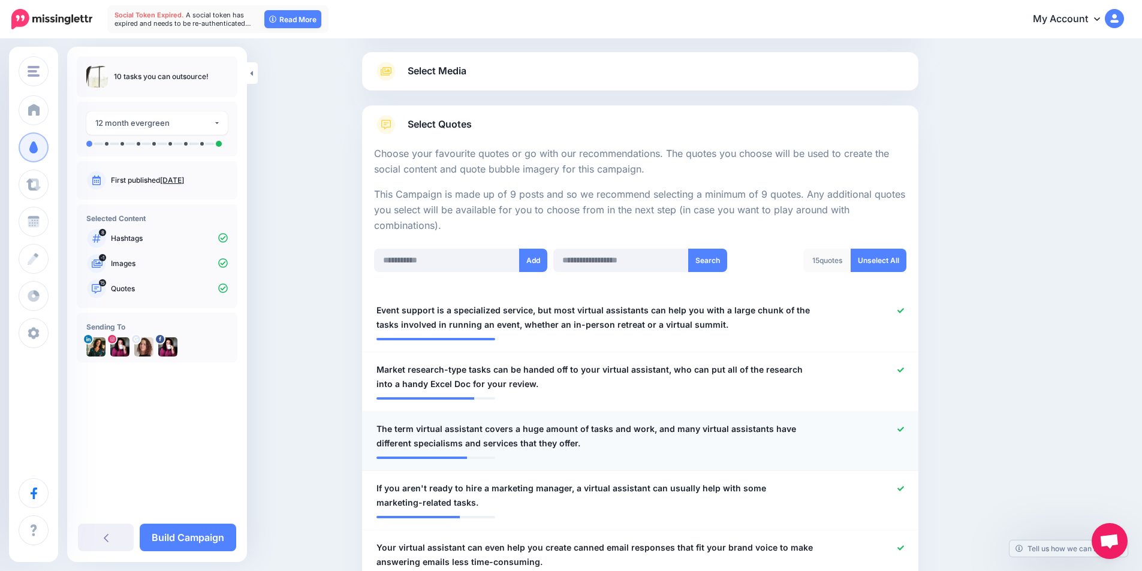
scroll to position [58, 0]
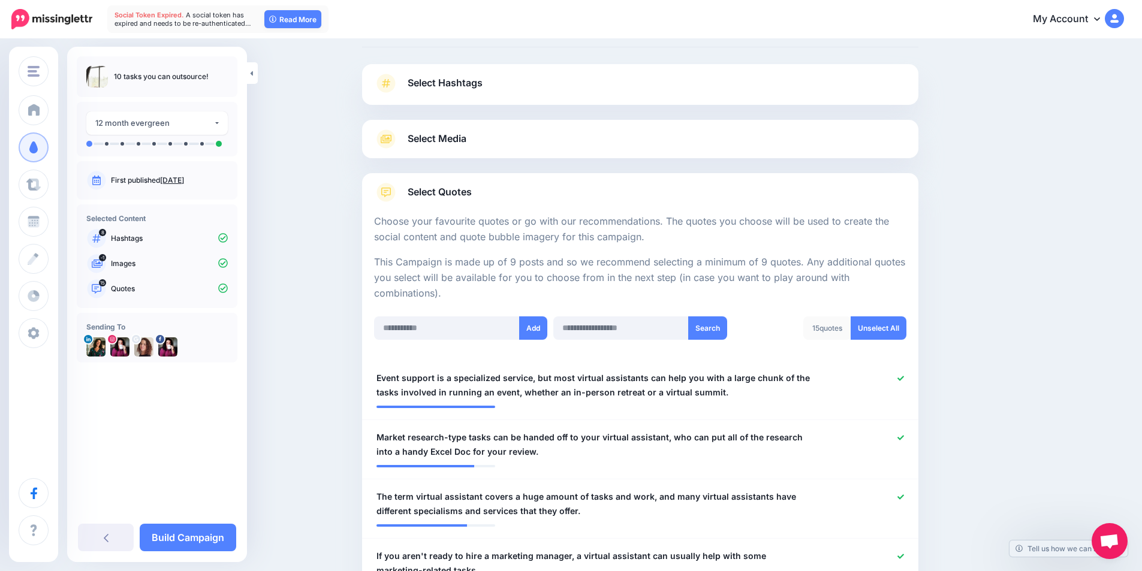
click at [542, 143] on link "Select Media" at bounding box center [640, 138] width 532 height 19
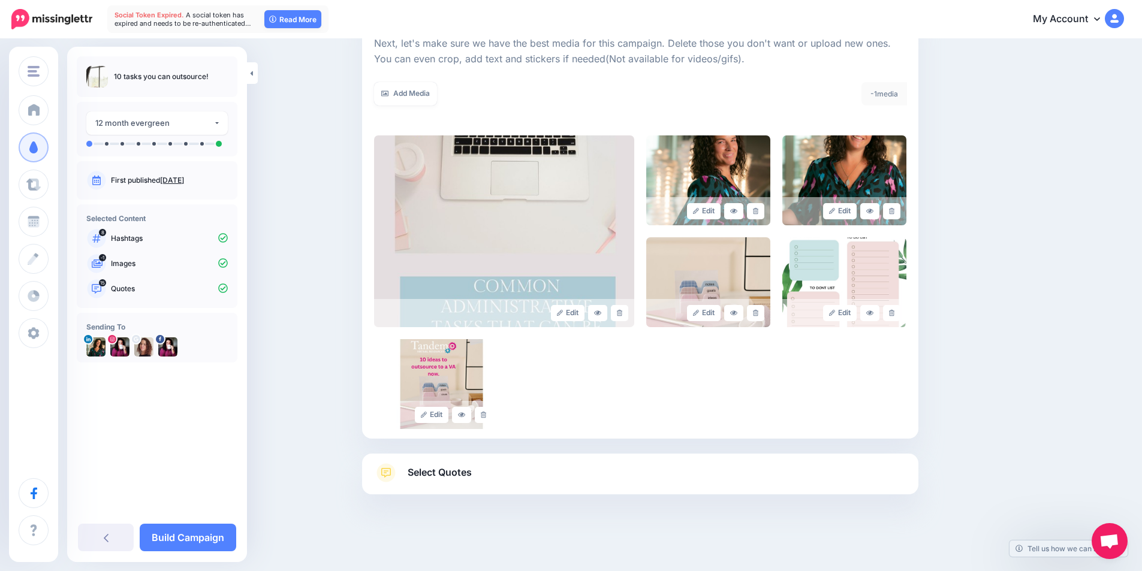
scroll to position [178, 0]
click at [480, 467] on link "Select Quotes" at bounding box center [640, 477] width 532 height 31
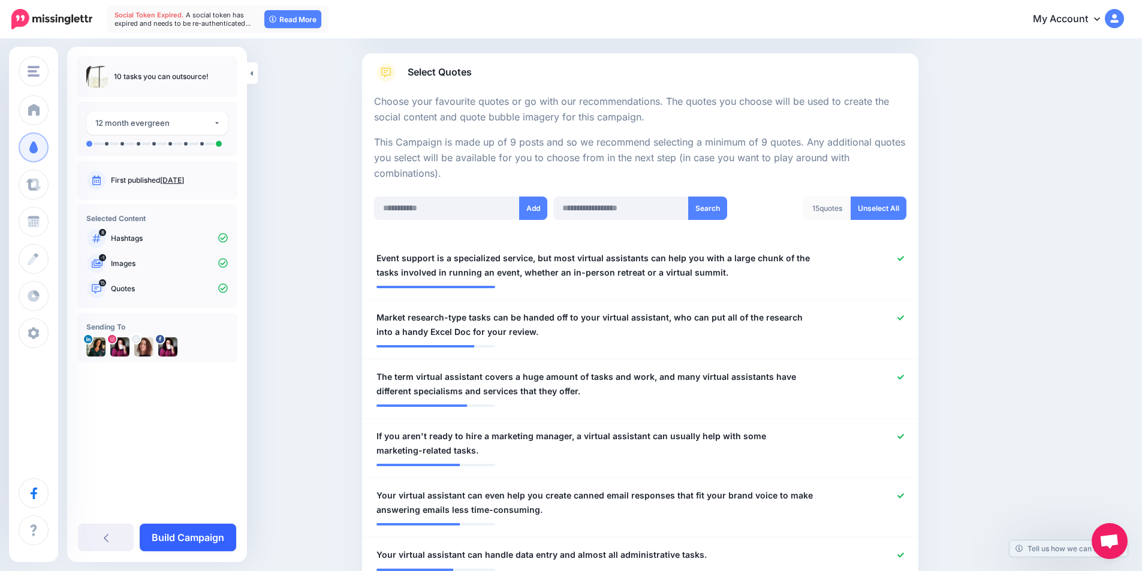
click at [191, 541] on link "Build Campaign" at bounding box center [188, 538] width 96 height 28
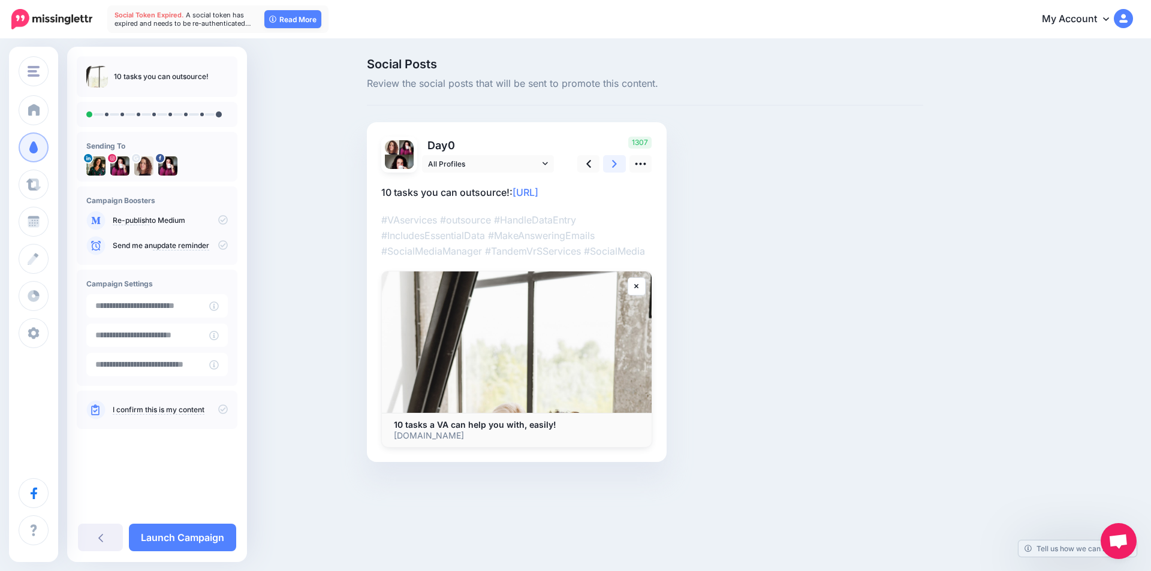
click at [610, 164] on link at bounding box center [614, 163] width 23 height 17
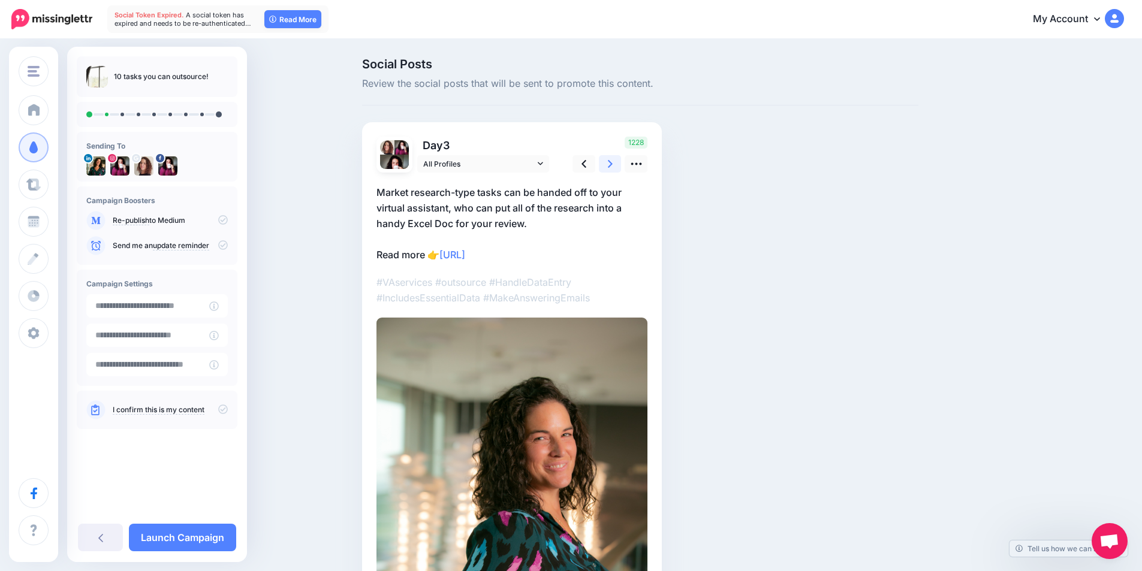
click at [610, 164] on link at bounding box center [610, 163] width 23 height 17
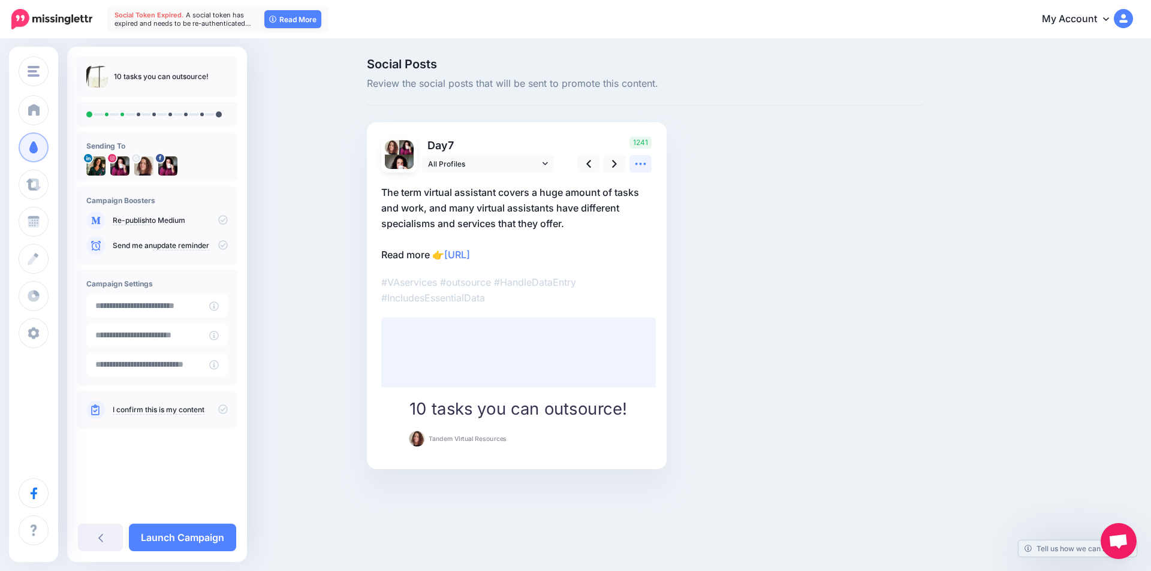
click at [644, 161] on icon at bounding box center [640, 164] width 13 height 13
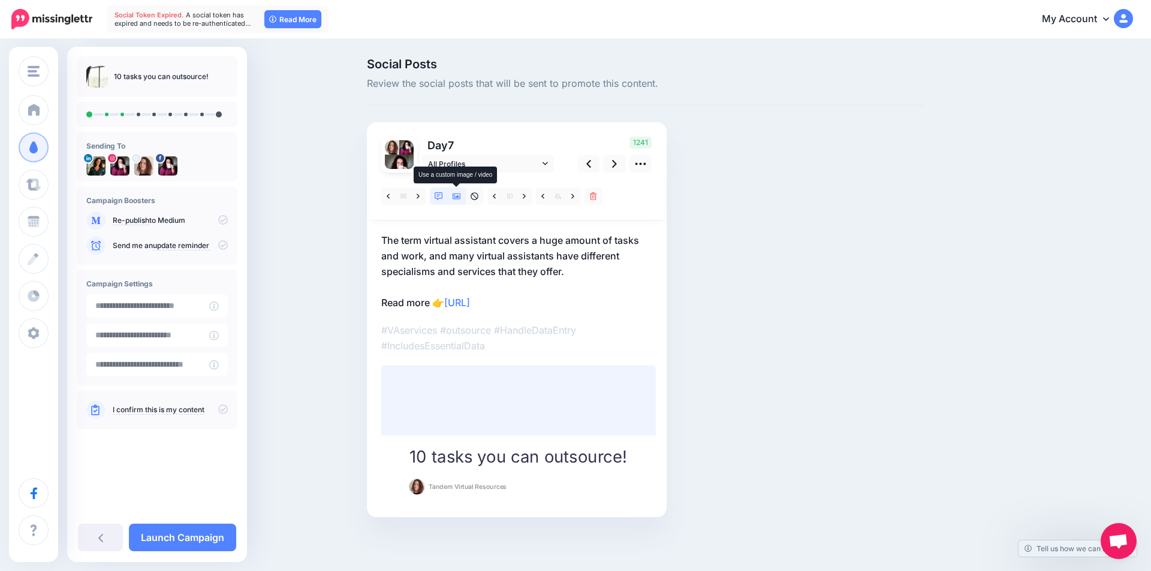
click at [452, 198] on icon at bounding box center [456, 196] width 8 height 8
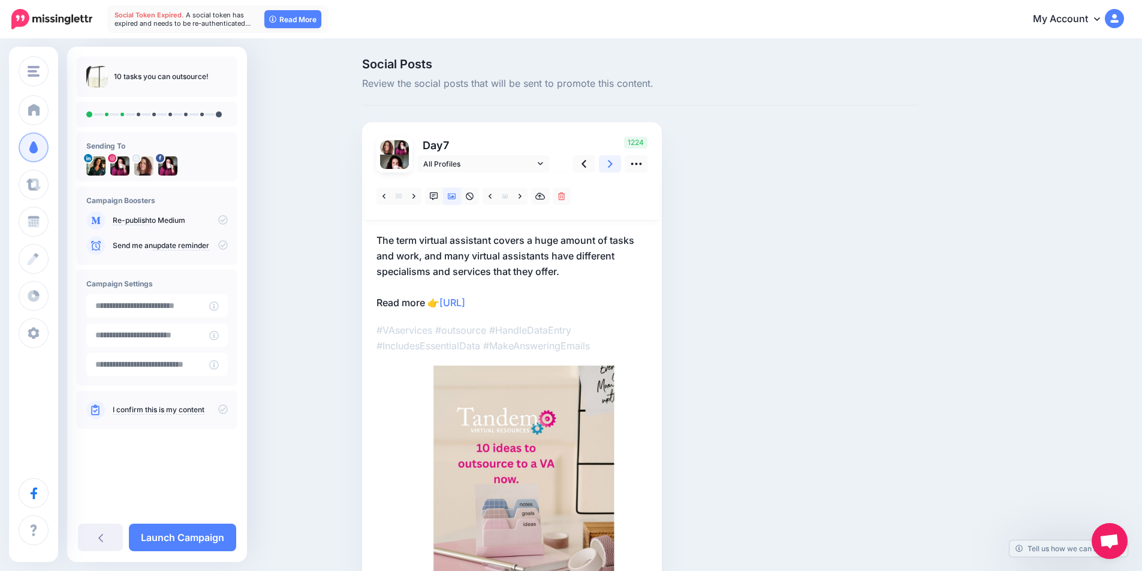
click at [613, 164] on icon at bounding box center [610, 164] width 5 height 13
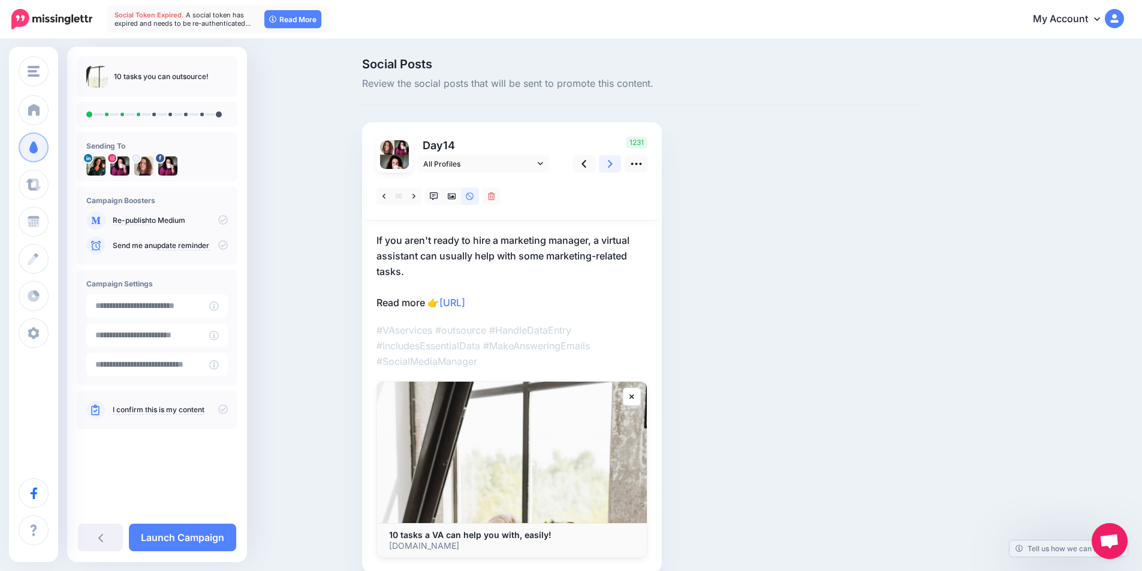
click at [613, 164] on icon at bounding box center [610, 164] width 5 height 13
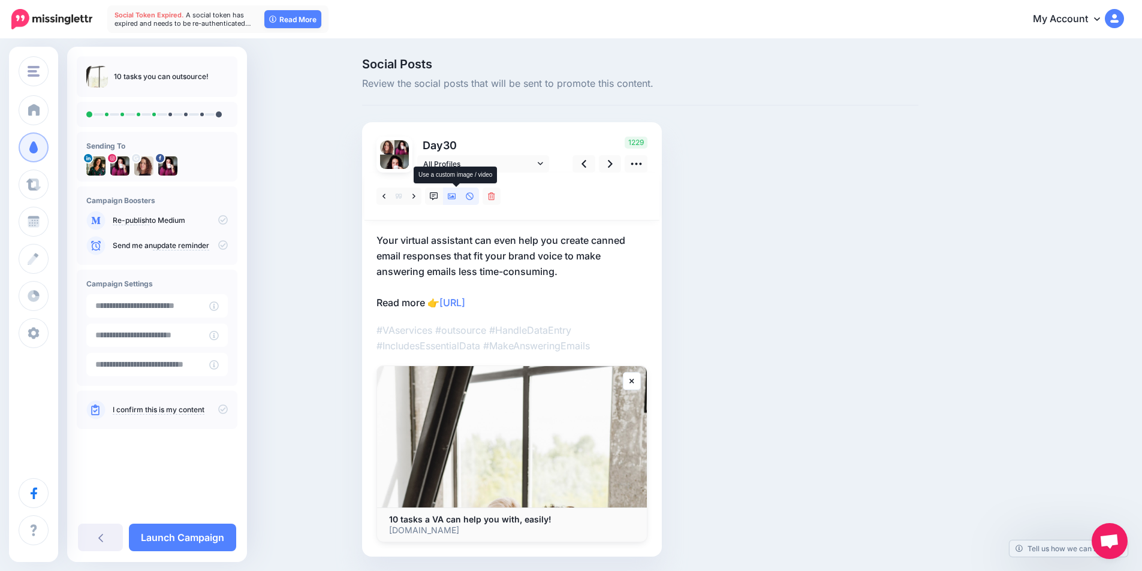
click at [456, 197] on icon at bounding box center [452, 197] width 8 height 6
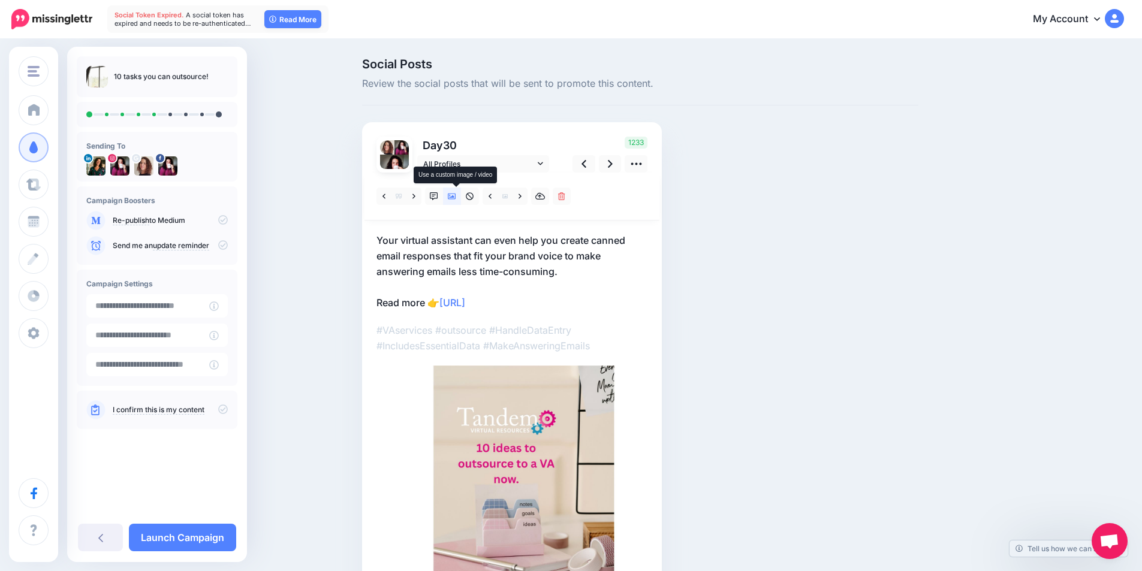
click at [456, 197] on icon at bounding box center [452, 197] width 8 height 6
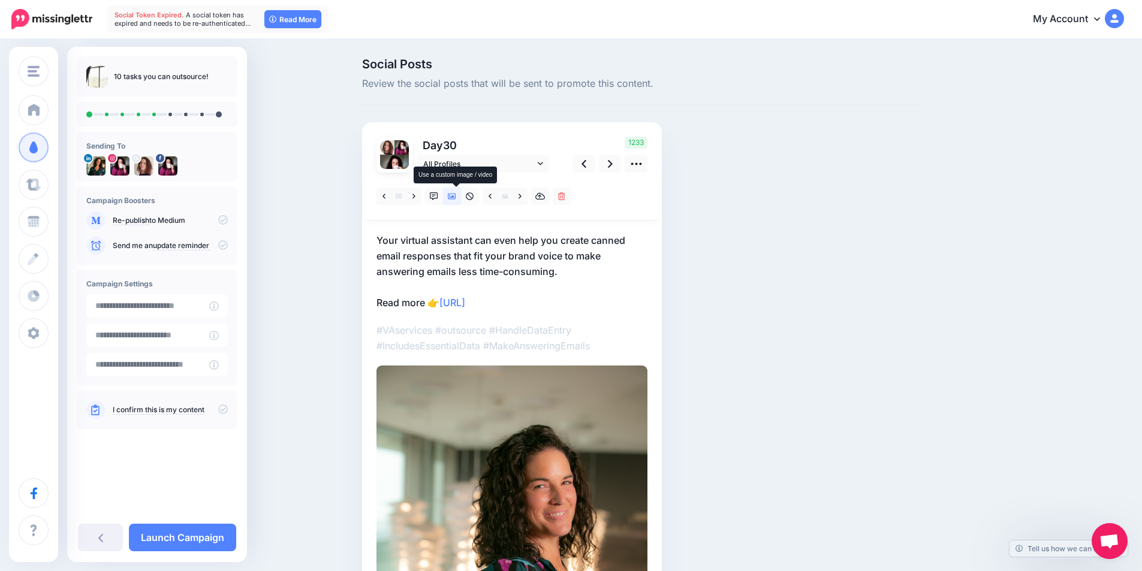
click at [456, 197] on icon at bounding box center [452, 197] width 8 height 6
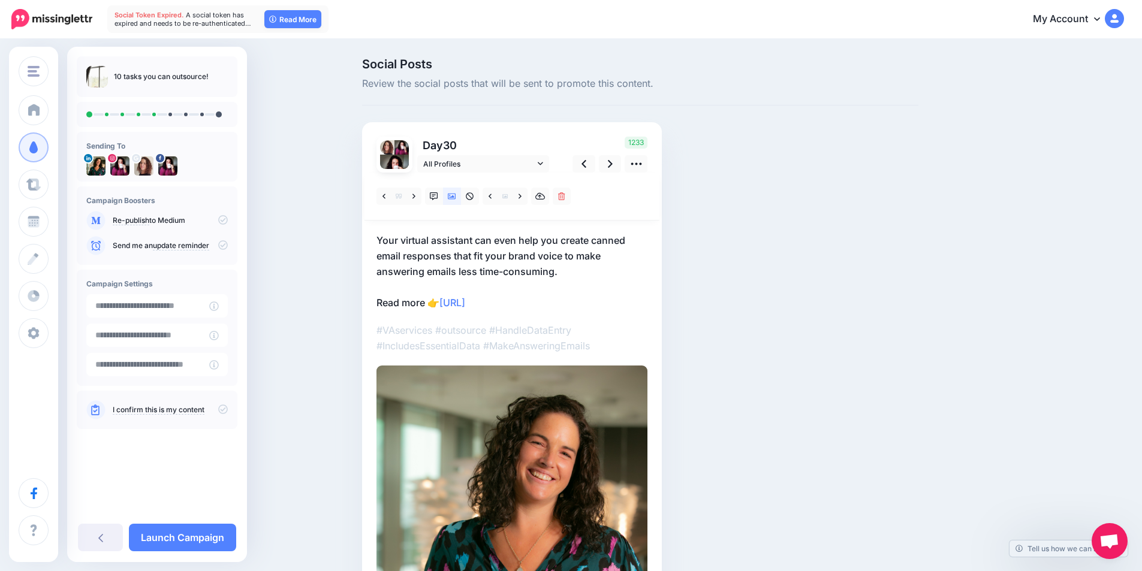
scroll to position [60, 0]
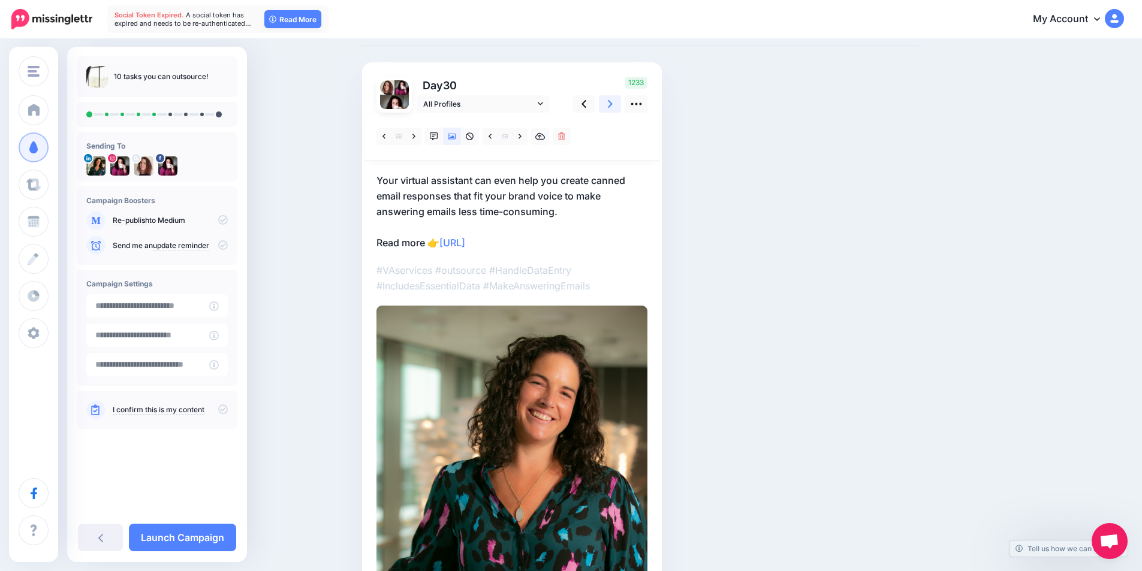
click at [613, 107] on icon at bounding box center [610, 104] width 5 height 13
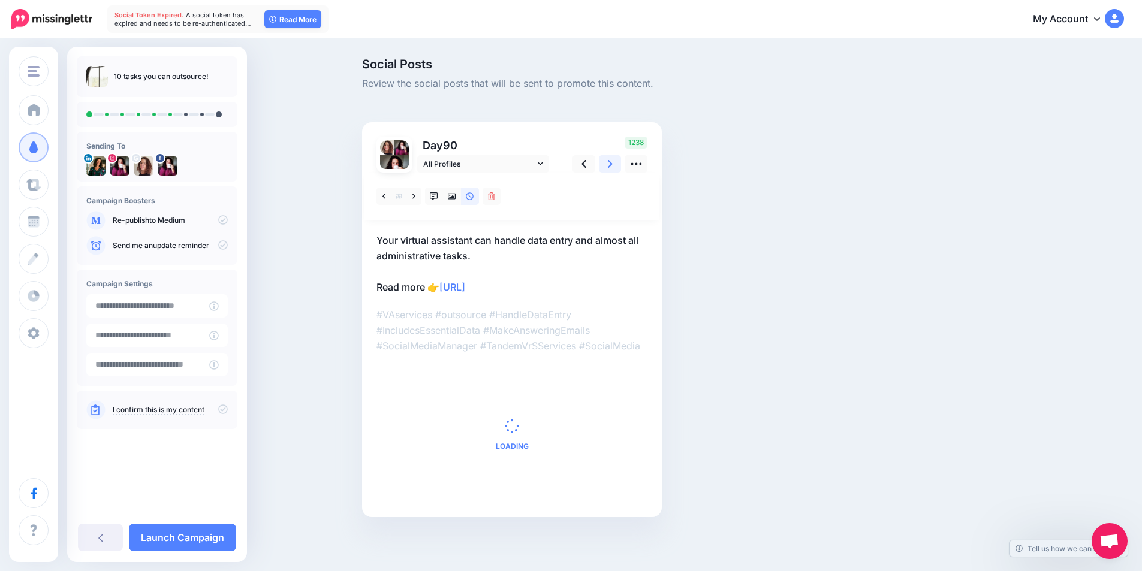
scroll to position [0, 0]
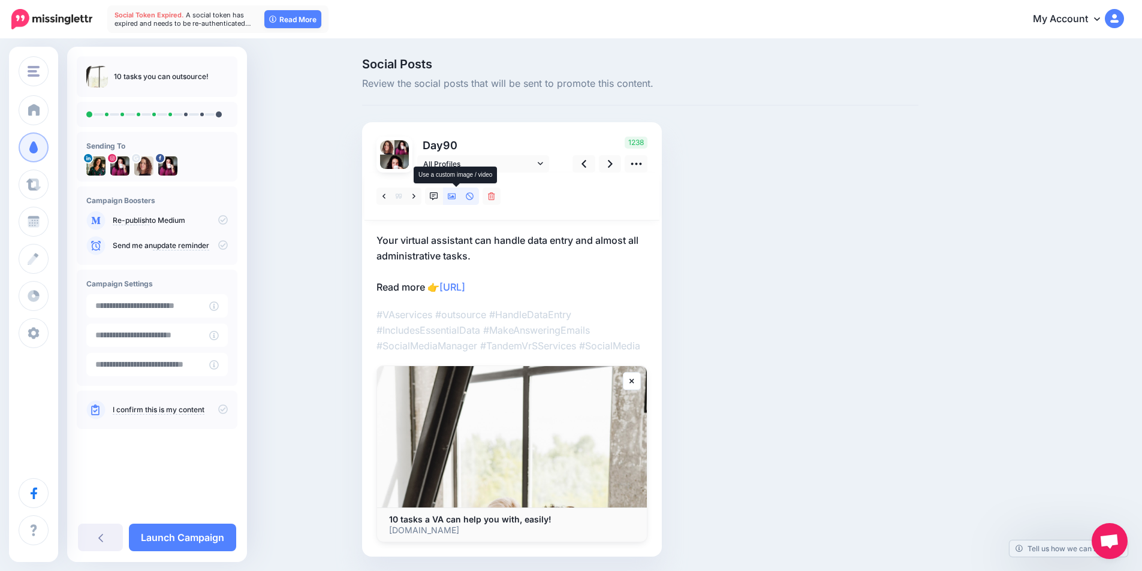
click at [456, 194] on icon at bounding box center [452, 196] width 8 height 8
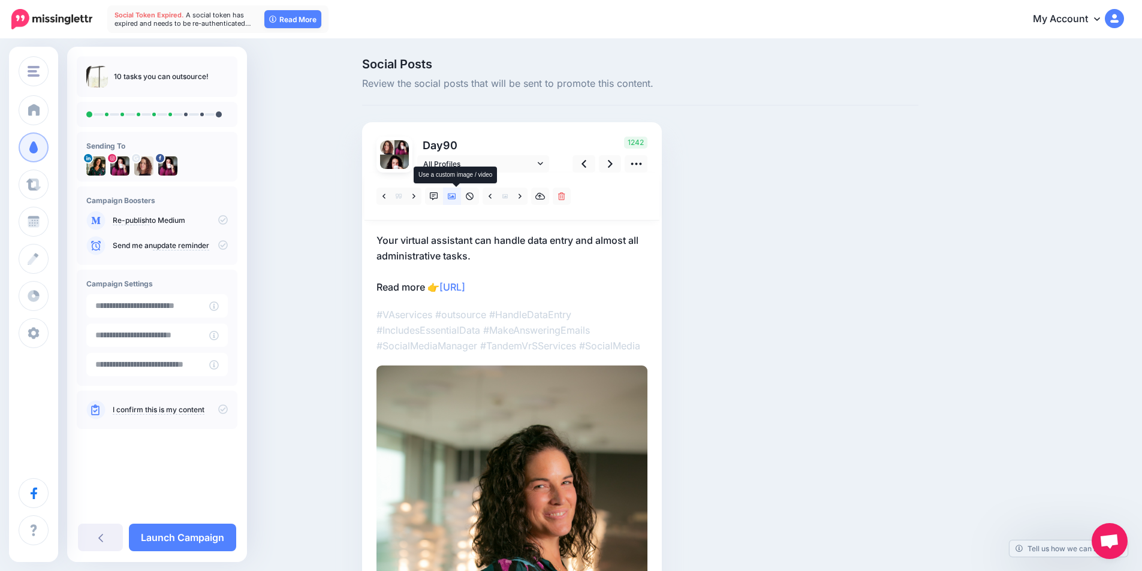
click at [456, 194] on icon at bounding box center [452, 196] width 8 height 8
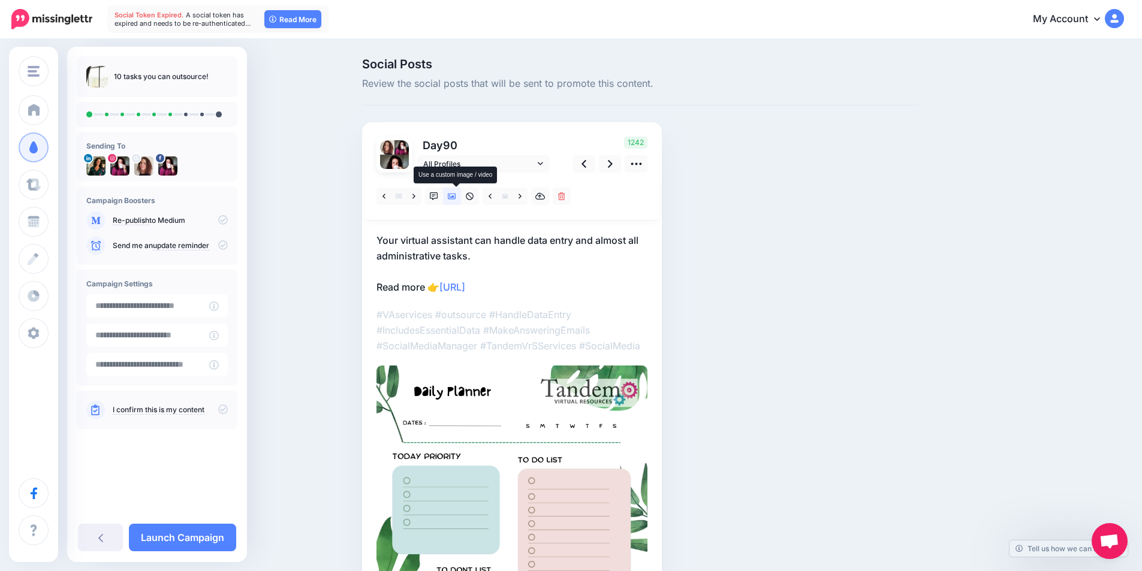
click at [456, 194] on icon at bounding box center [452, 196] width 8 height 8
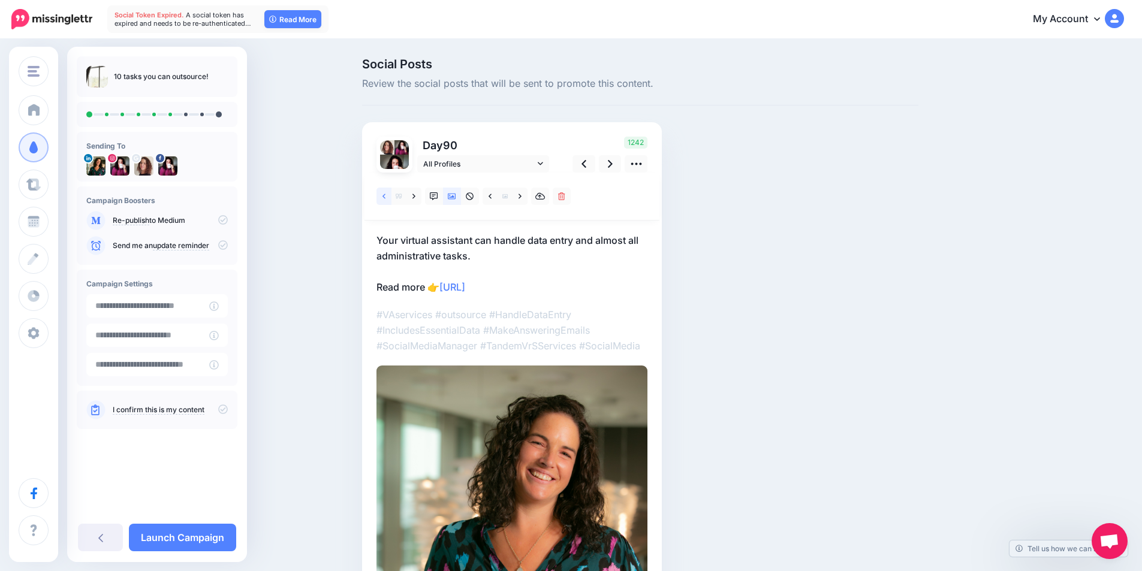
click at [385, 195] on icon at bounding box center [383, 196] width 3 height 8
click at [490, 197] on link at bounding box center [489, 196] width 15 height 17
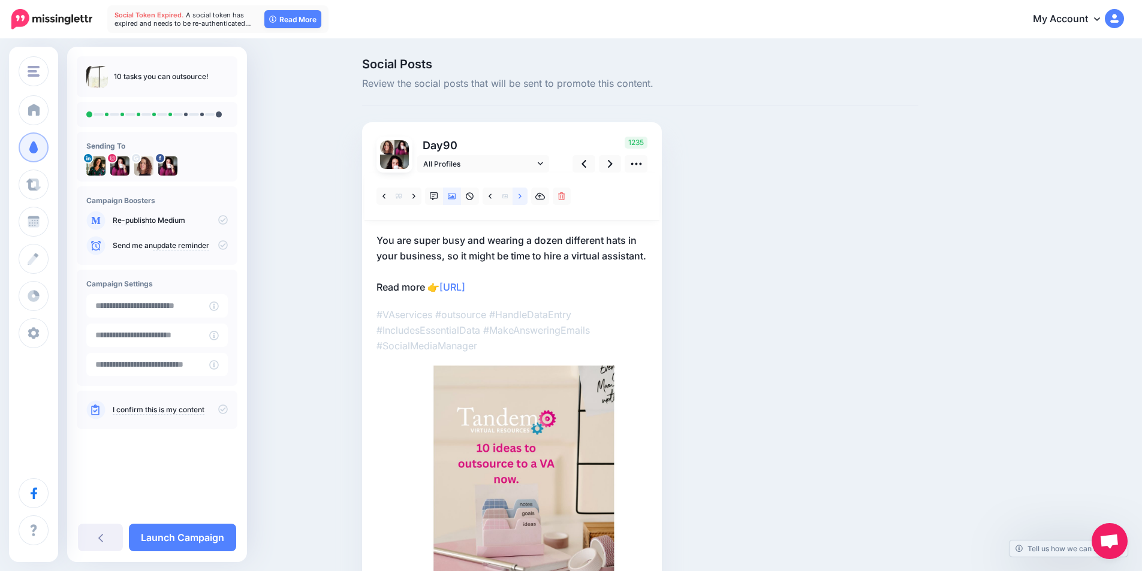
click at [521, 195] on icon at bounding box center [519, 196] width 3 height 8
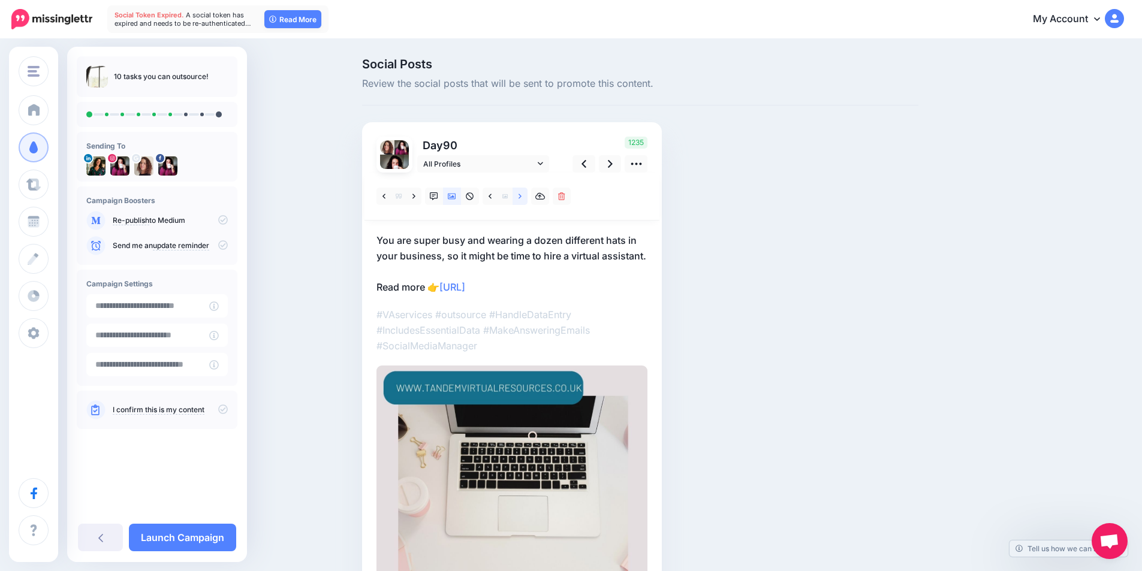
click at [521, 195] on icon at bounding box center [519, 196] width 3 height 8
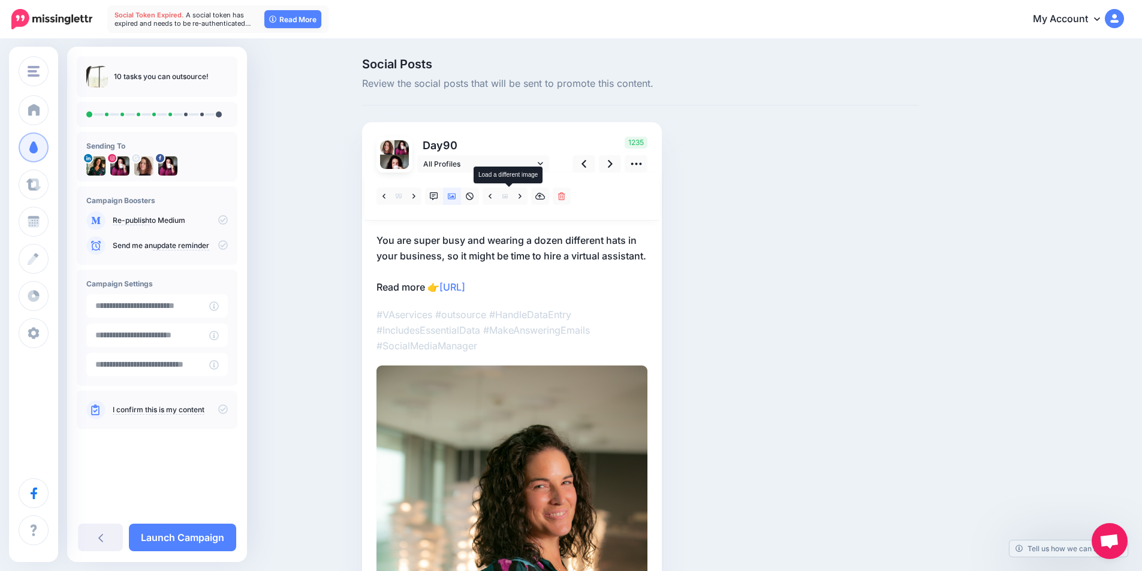
click at [505, 198] on span at bounding box center [504, 196] width 15 height 17
click at [490, 199] on link at bounding box center [489, 196] width 15 height 17
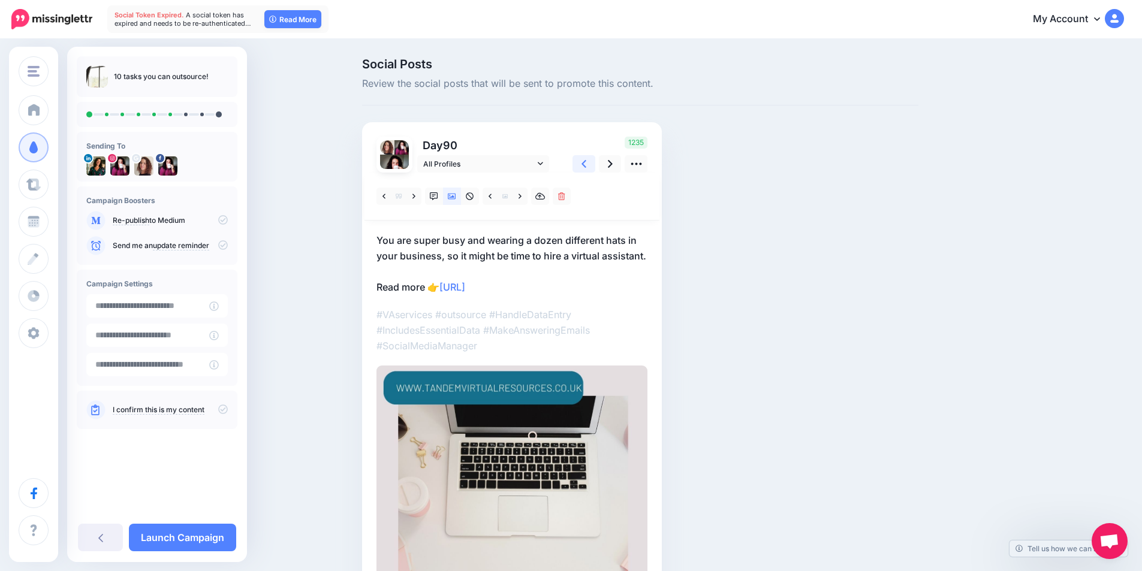
click at [586, 163] on icon at bounding box center [583, 164] width 5 height 13
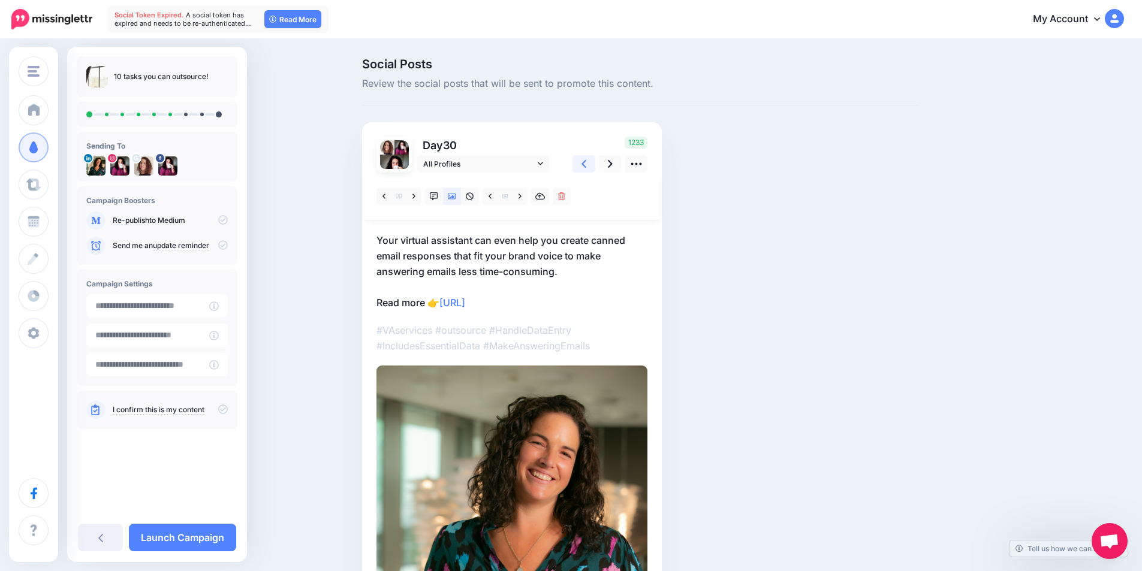
click at [586, 163] on icon at bounding box center [583, 164] width 5 height 13
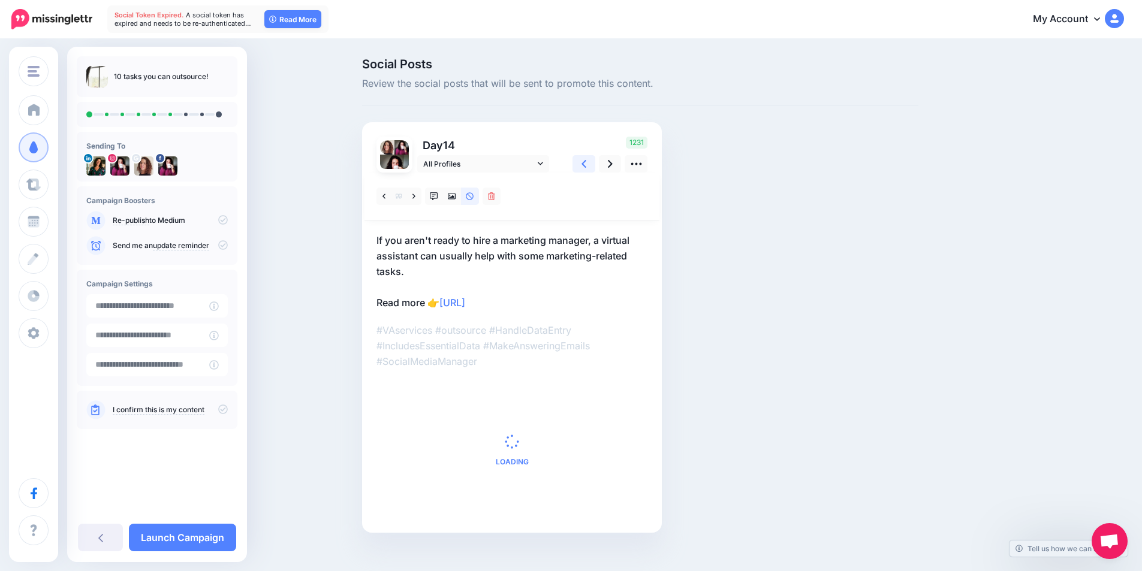
click at [586, 163] on icon at bounding box center [583, 164] width 5 height 13
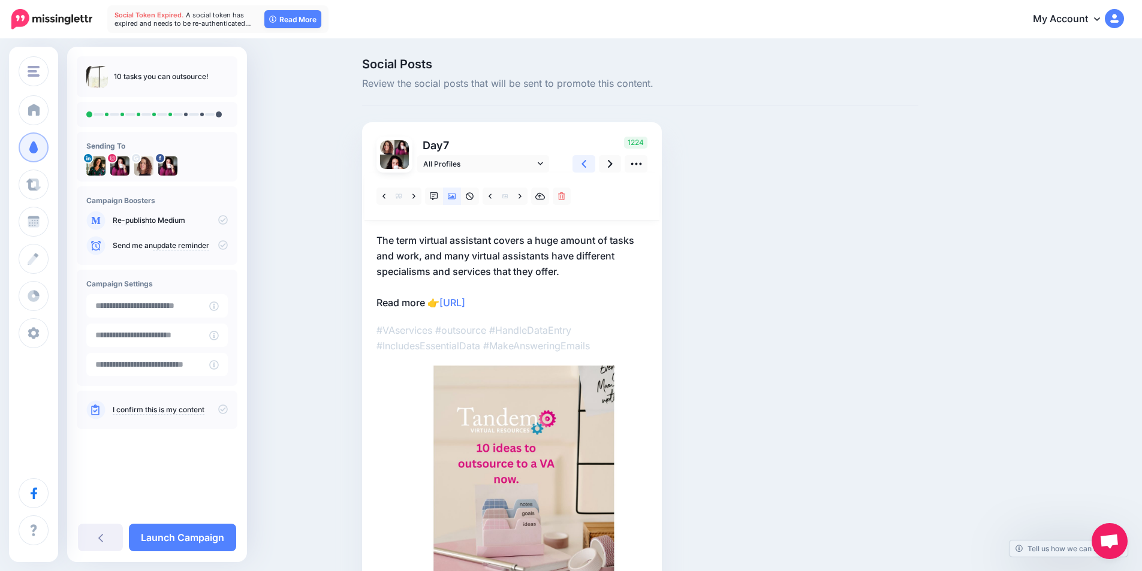
click at [586, 163] on icon at bounding box center [583, 164] width 5 height 13
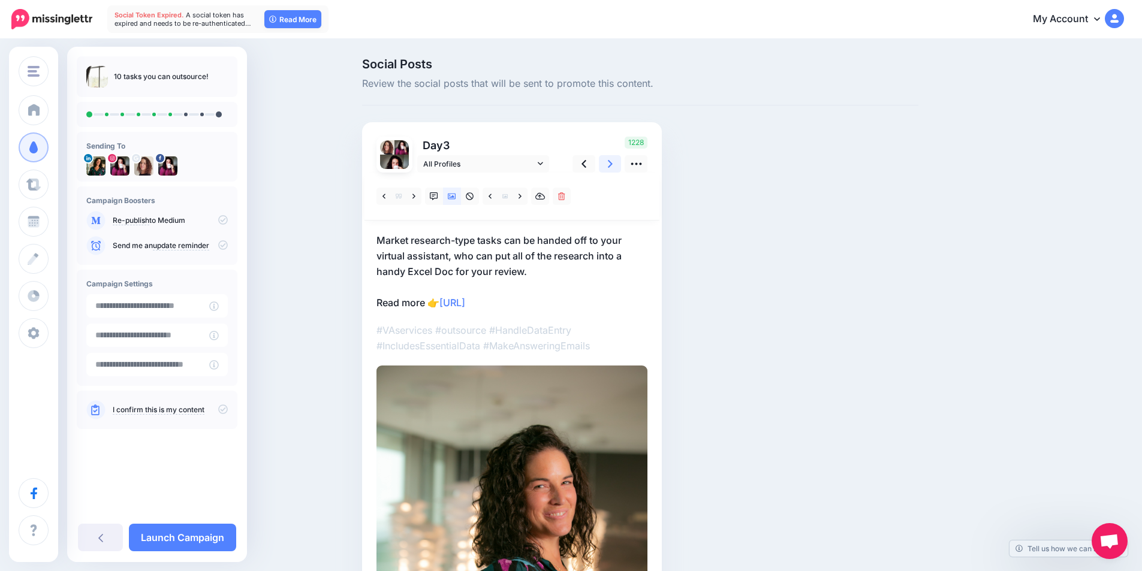
click at [613, 162] on icon at bounding box center [610, 164] width 5 height 8
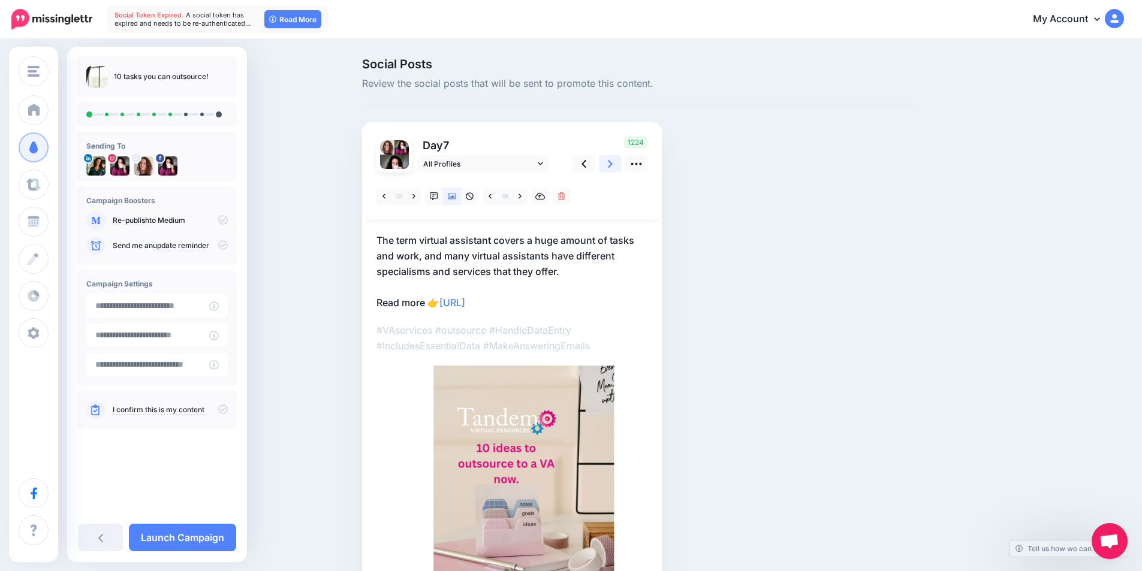
click at [613, 162] on icon at bounding box center [610, 164] width 5 height 8
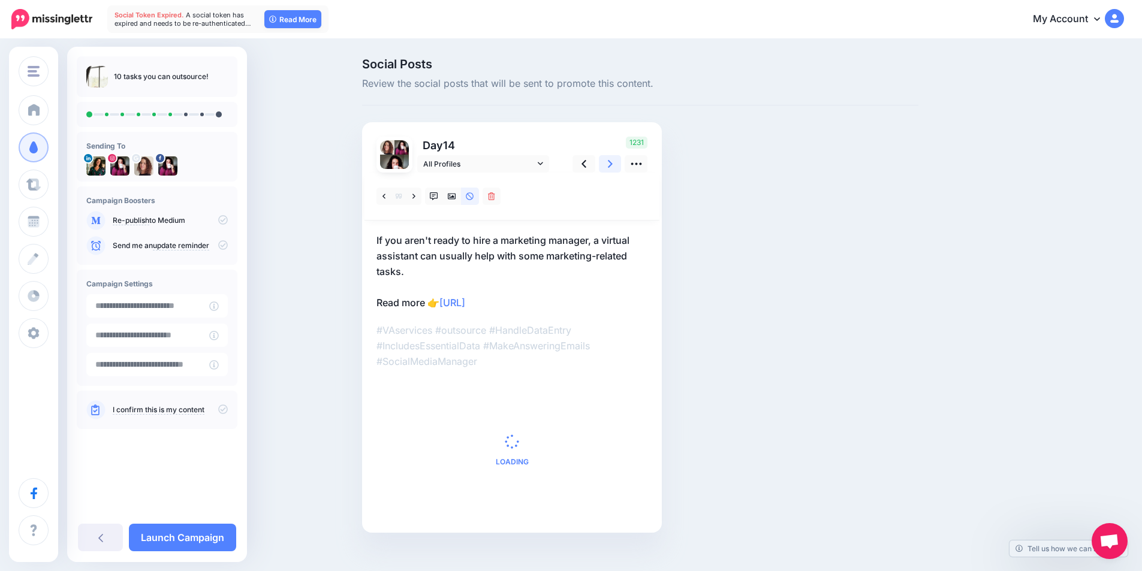
click at [613, 162] on icon at bounding box center [610, 164] width 5 height 8
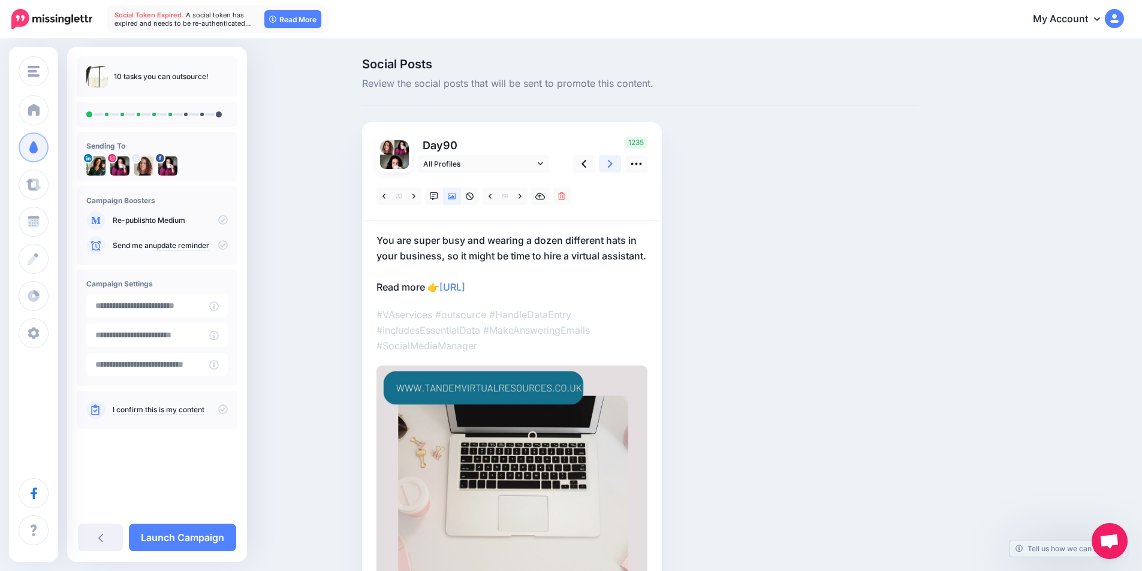
click at [613, 162] on icon at bounding box center [610, 164] width 5 height 8
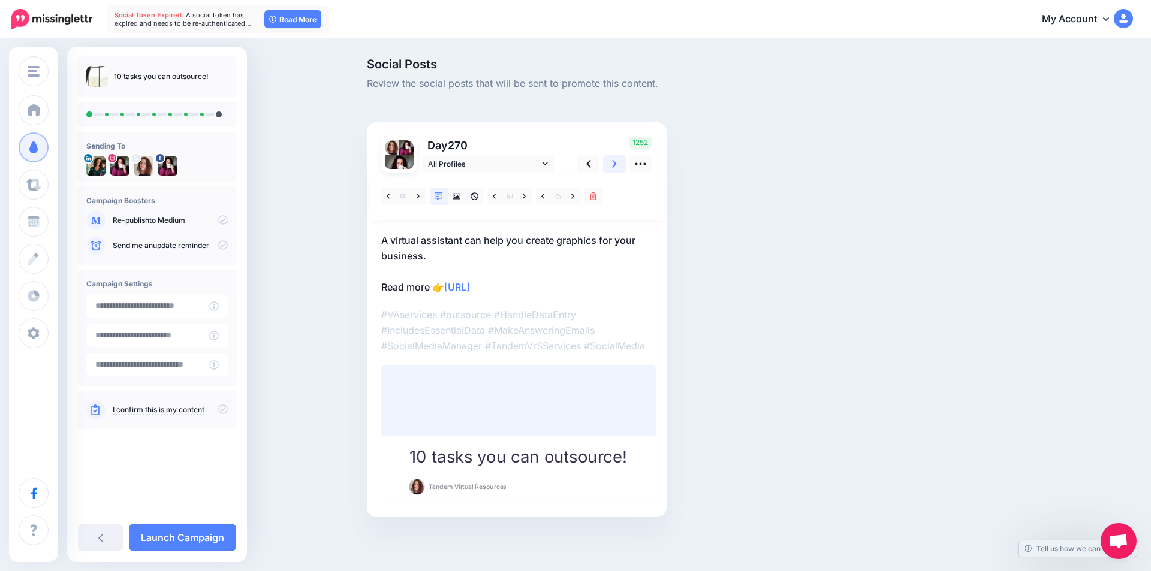
click at [614, 162] on icon at bounding box center [614, 164] width 5 height 8
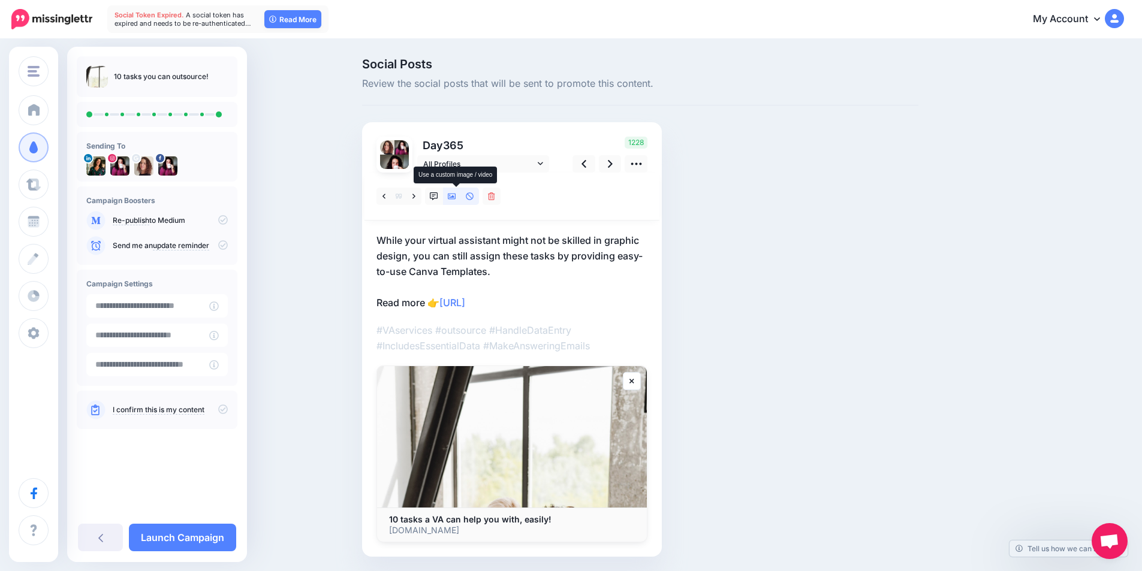
click at [455, 198] on icon at bounding box center [452, 196] width 8 height 8
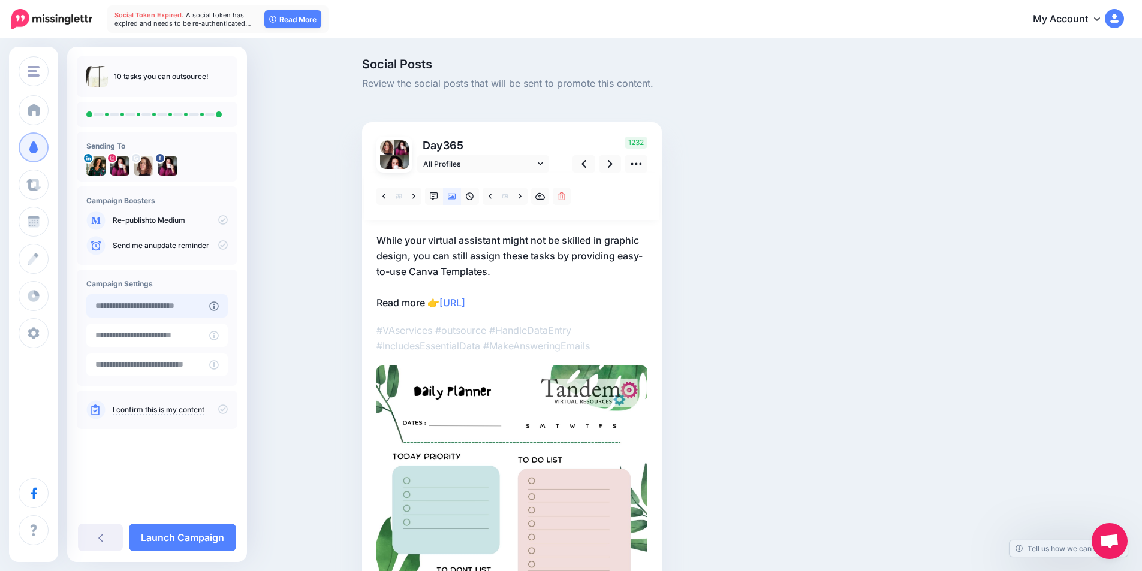
click at [196, 310] on input "text" at bounding box center [147, 305] width 123 height 23
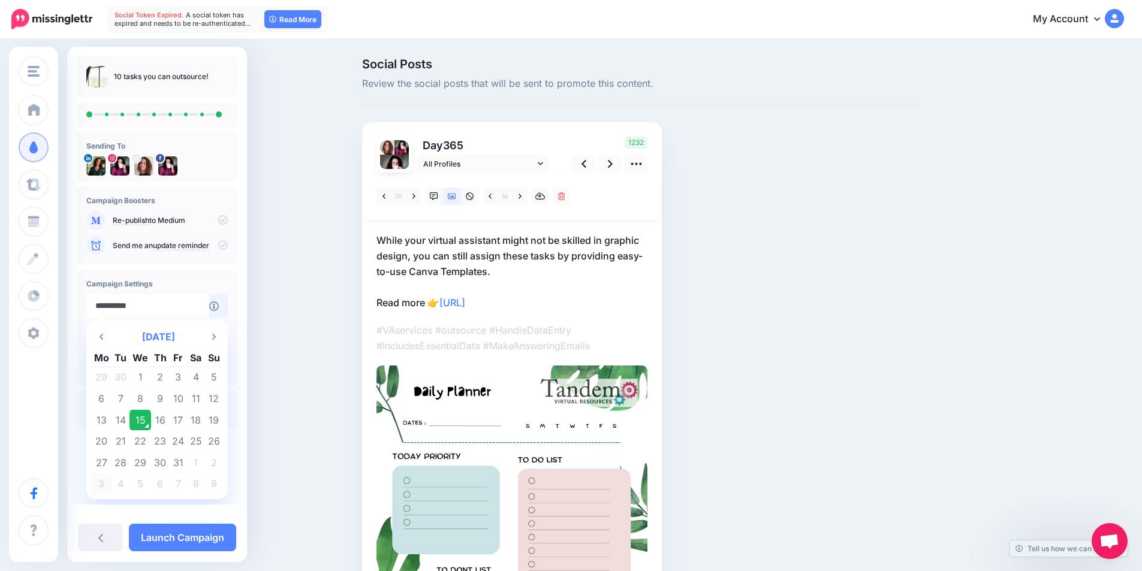
click at [104, 485] on td "3" at bounding box center [101, 483] width 21 height 21
type input "**********"
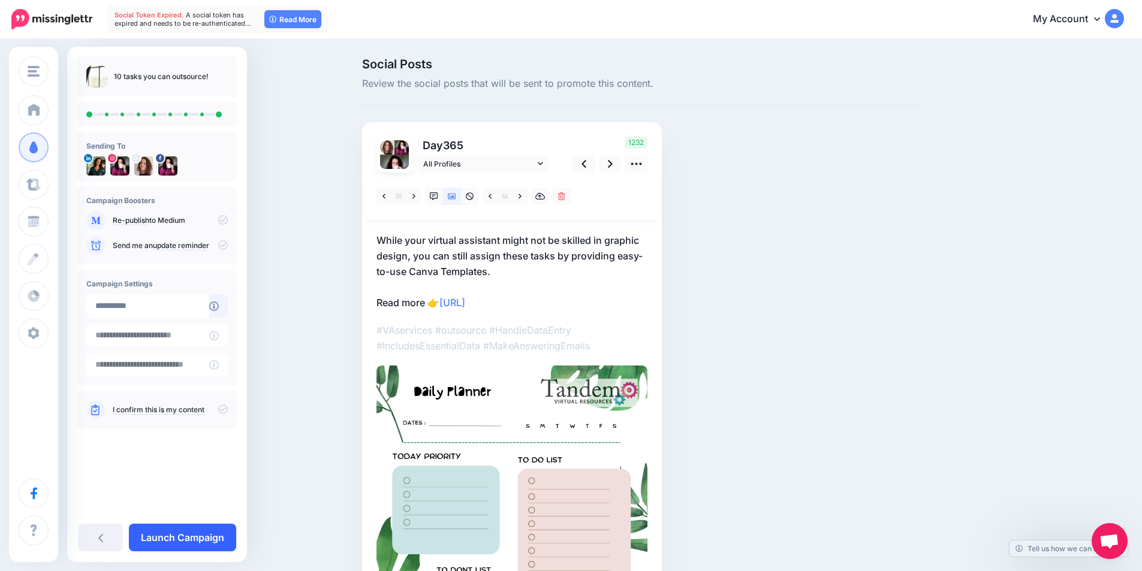
click at [185, 539] on link "Launch Campaign" at bounding box center [182, 538] width 107 height 28
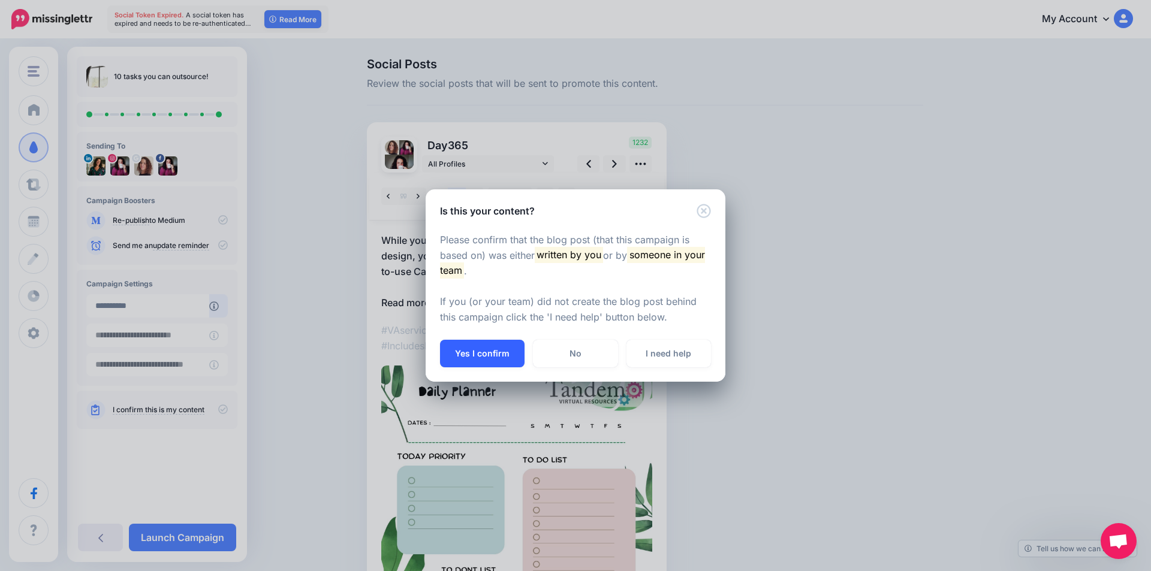
click at [485, 361] on button "Yes I confirm" at bounding box center [482, 354] width 85 height 28
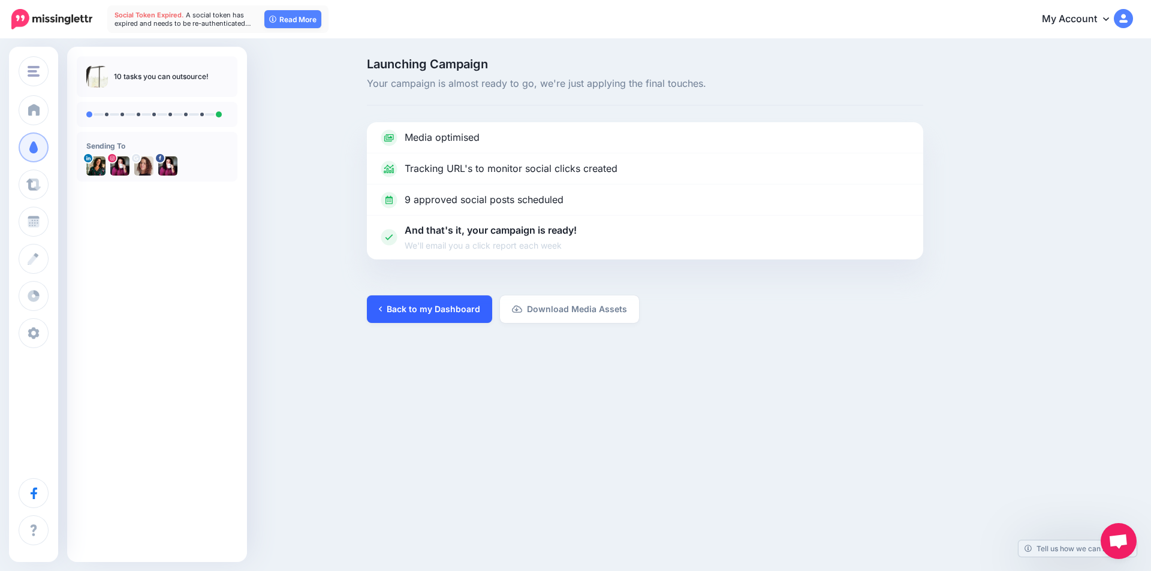
click at [427, 312] on link "Back to my Dashboard" at bounding box center [429, 309] width 125 height 28
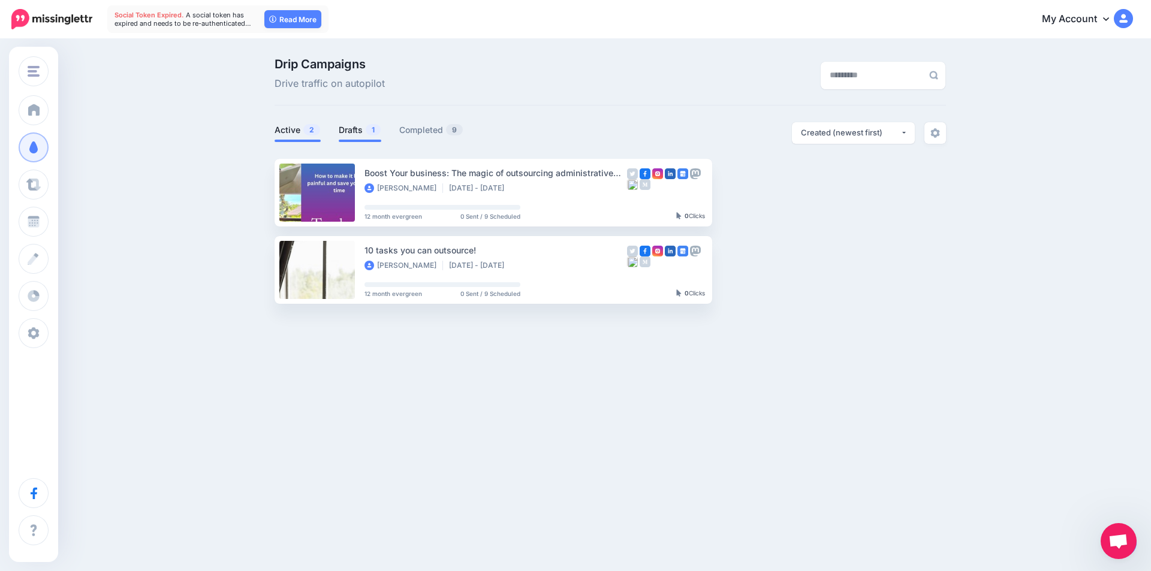
click at [351, 129] on link "Drafts 1" at bounding box center [360, 130] width 43 height 14
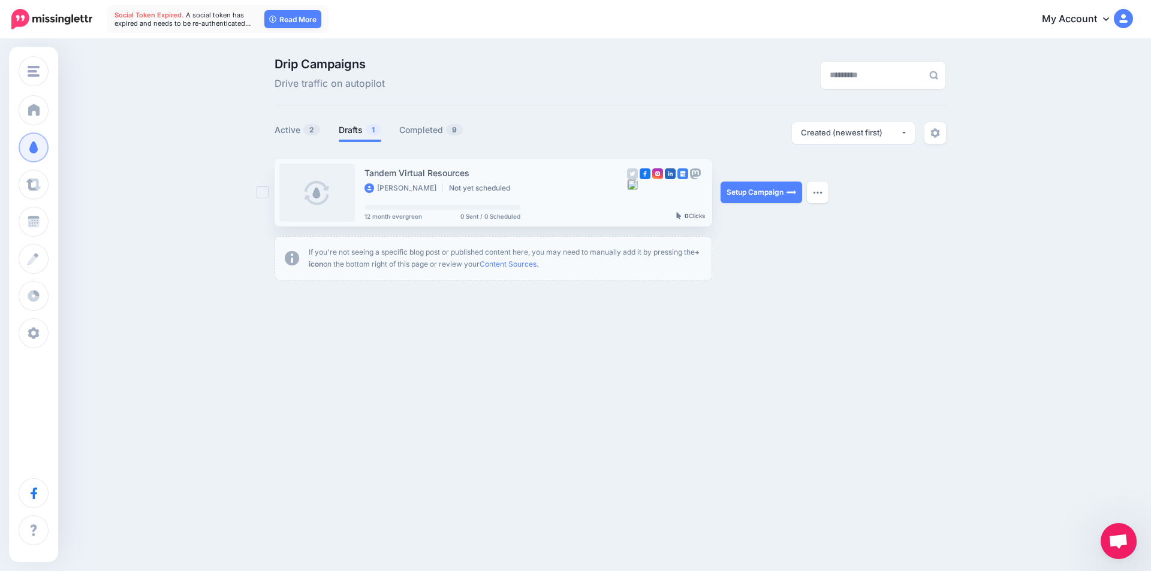
click at [268, 192] on ins at bounding box center [263, 192] width 12 height 12
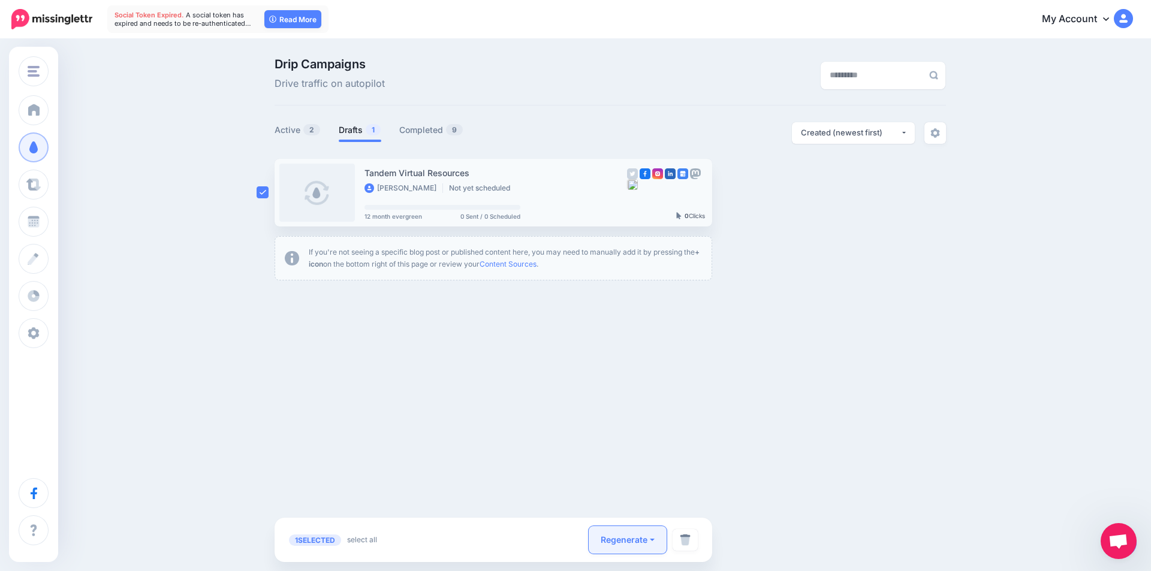
click at [628, 541] on button "Regenerate" at bounding box center [628, 540] width 78 height 28
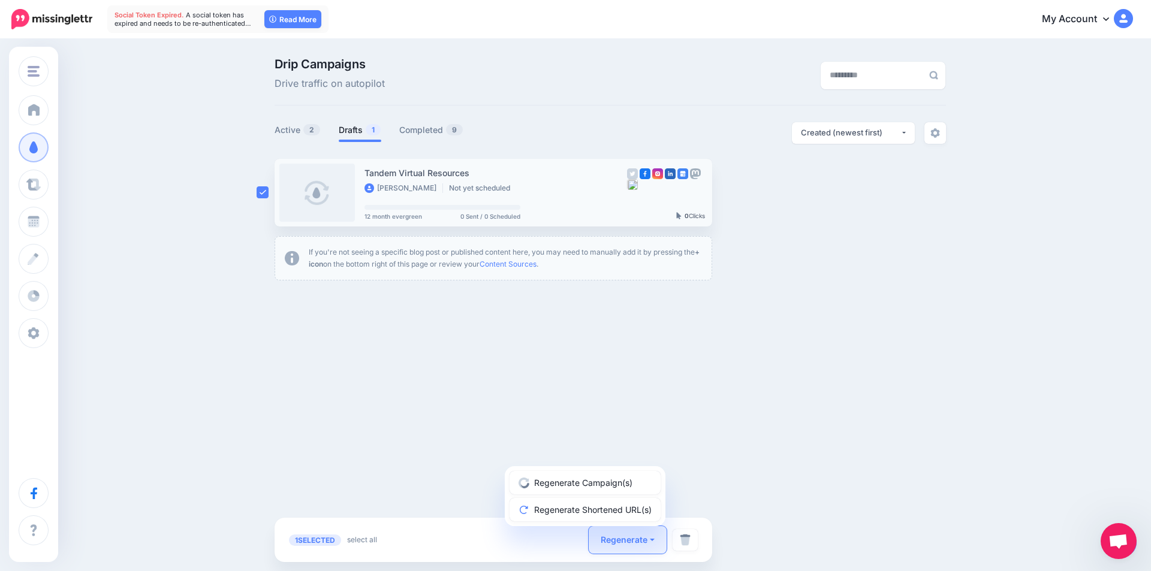
click at [605, 360] on div "Tandem Virtual Resources Tandem Virtual Resources https://www.linkedin.com/i… A…" at bounding box center [575, 220] width 1151 height 361
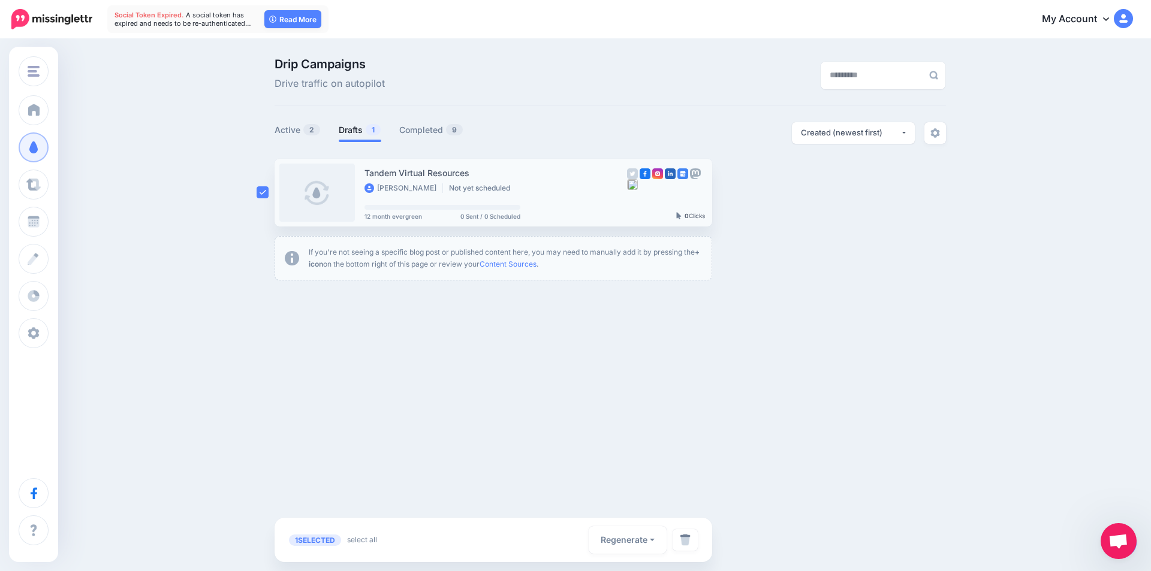
click at [605, 360] on div "Tandem Virtual Resources Tandem Virtual Resources https://www.linkedin.com/i… A…" at bounding box center [575, 220] width 1151 height 361
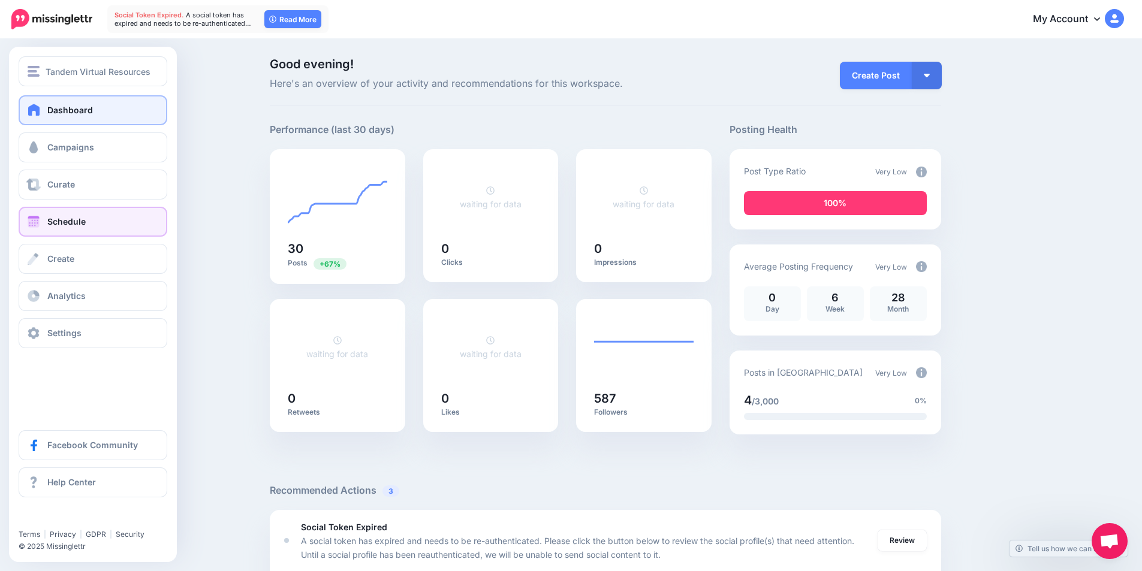
click at [43, 217] on link "Schedule" at bounding box center [93, 222] width 149 height 30
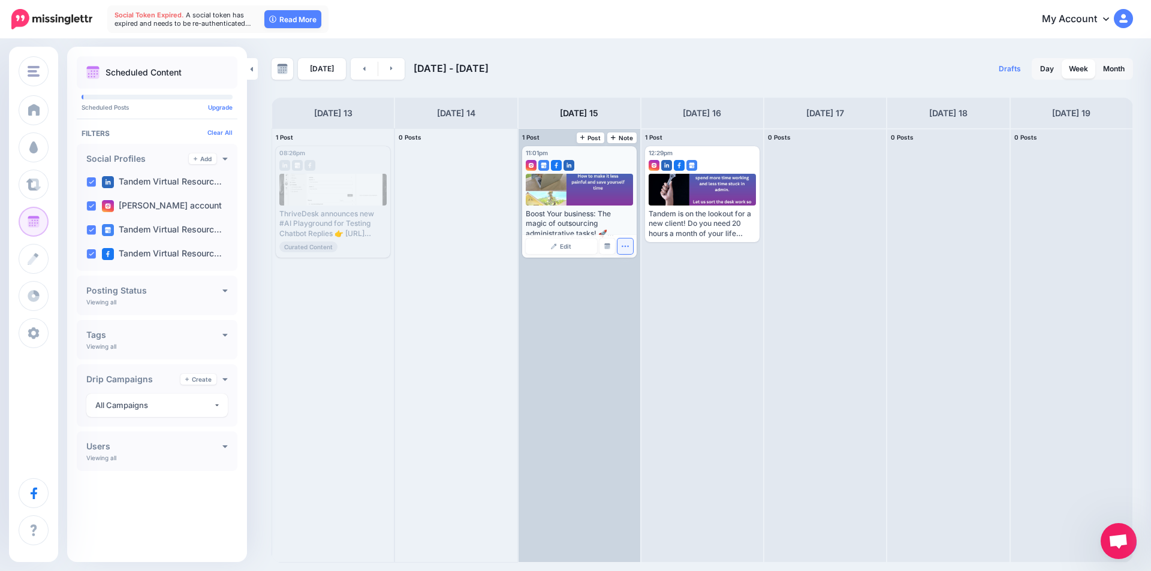
click at [624, 246] on icon "button" at bounding box center [624, 246] width 7 height 1
click at [565, 246] on span "Edit" at bounding box center [565, 246] width 11 height 6
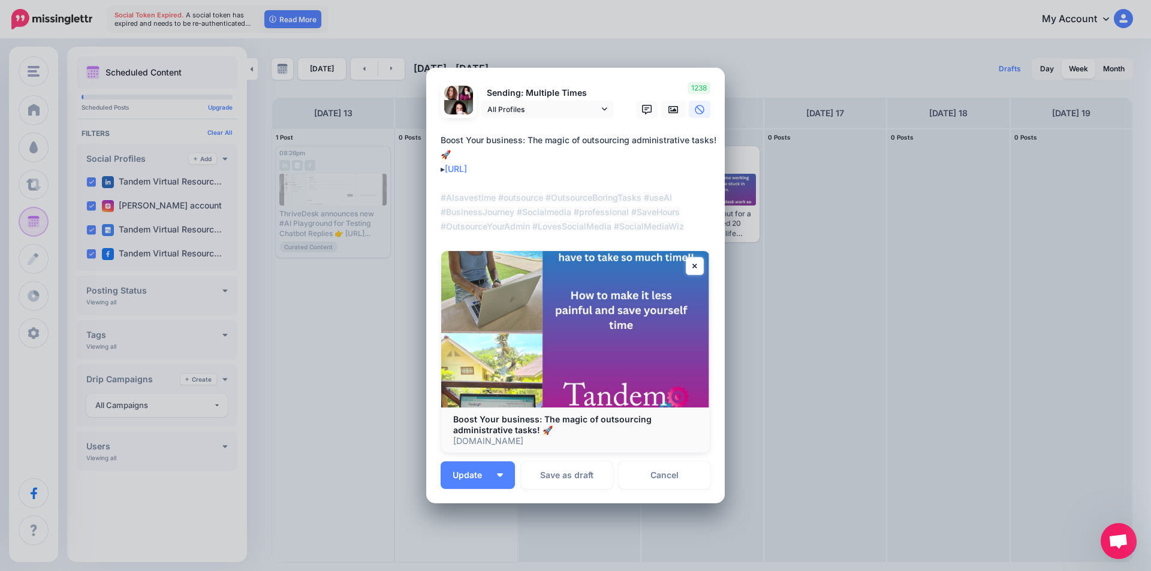
click at [875, 301] on div "Edit Post Loading Sending: Multiple Times [DATE] 21:30" at bounding box center [575, 285] width 1151 height 571
click at [654, 472] on link "Cancel" at bounding box center [664, 475] width 92 height 28
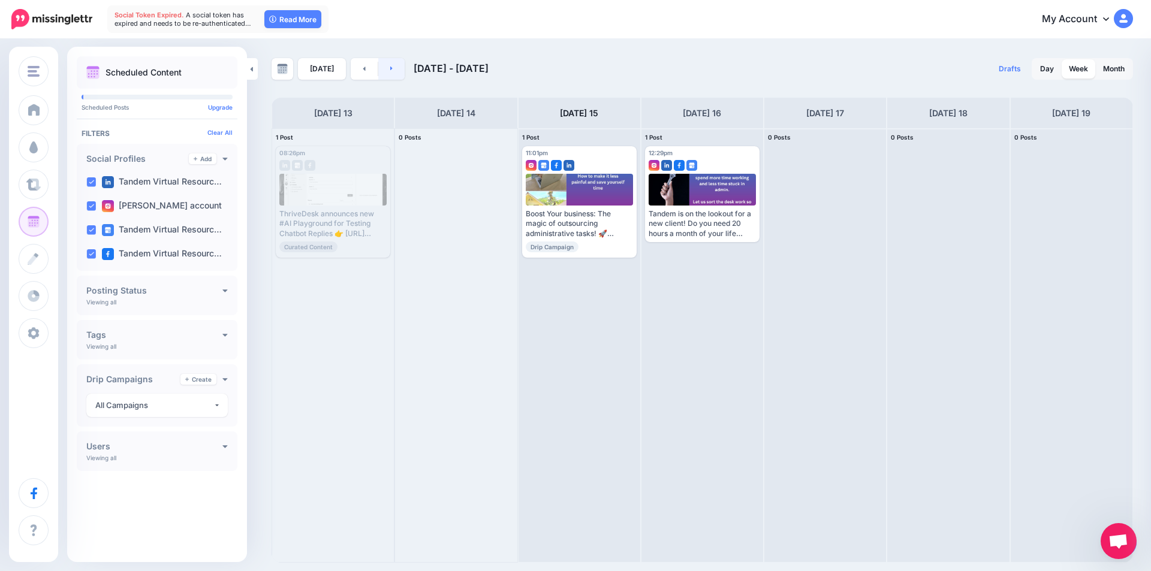
click at [385, 70] on link at bounding box center [391, 69] width 27 height 22
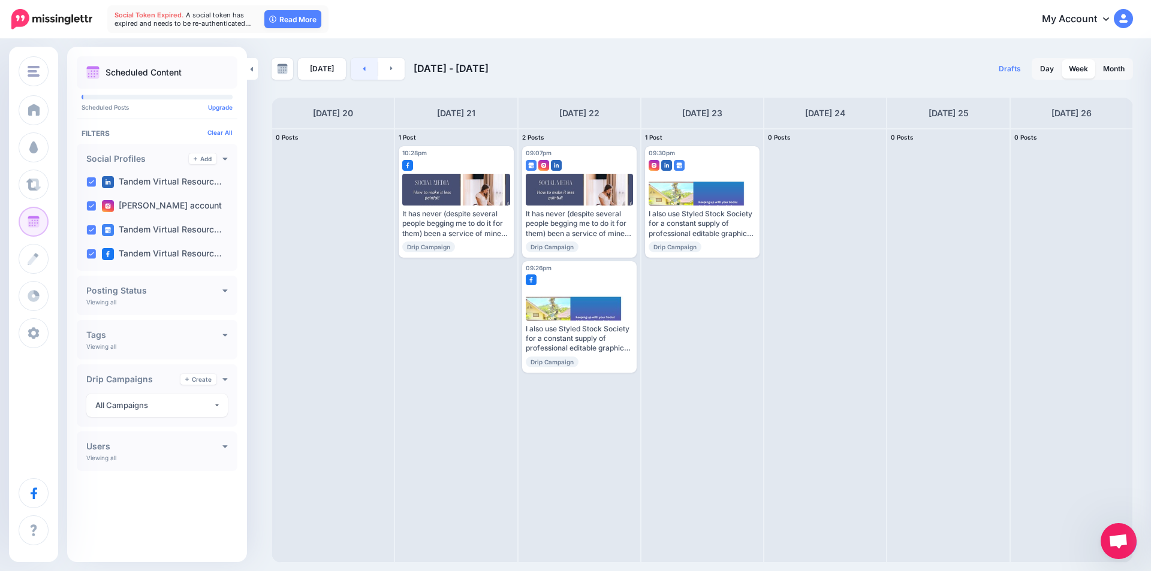
click at [367, 70] on link at bounding box center [364, 69] width 27 height 22
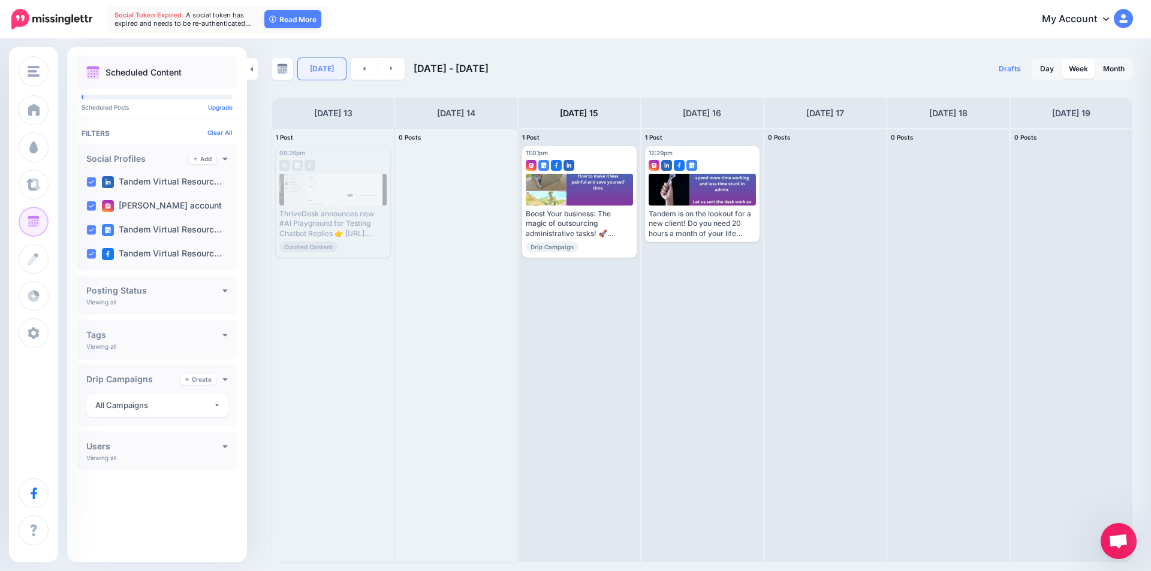
click at [320, 72] on link "[DATE]" at bounding box center [322, 69] width 48 height 22
click at [153, 399] on div "All Campaigns" at bounding box center [154, 406] width 118 height 14
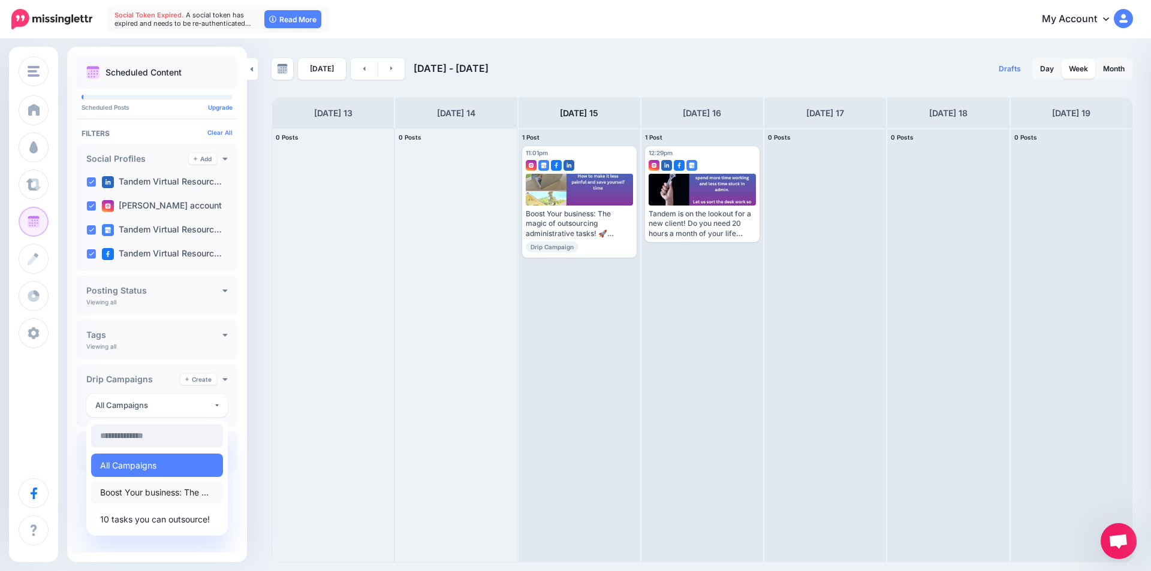
click at [154, 482] on link "Boost Your business: The magic of outsourcing administrative tasks! 🚀" at bounding box center [157, 492] width 132 height 23
select select "********"
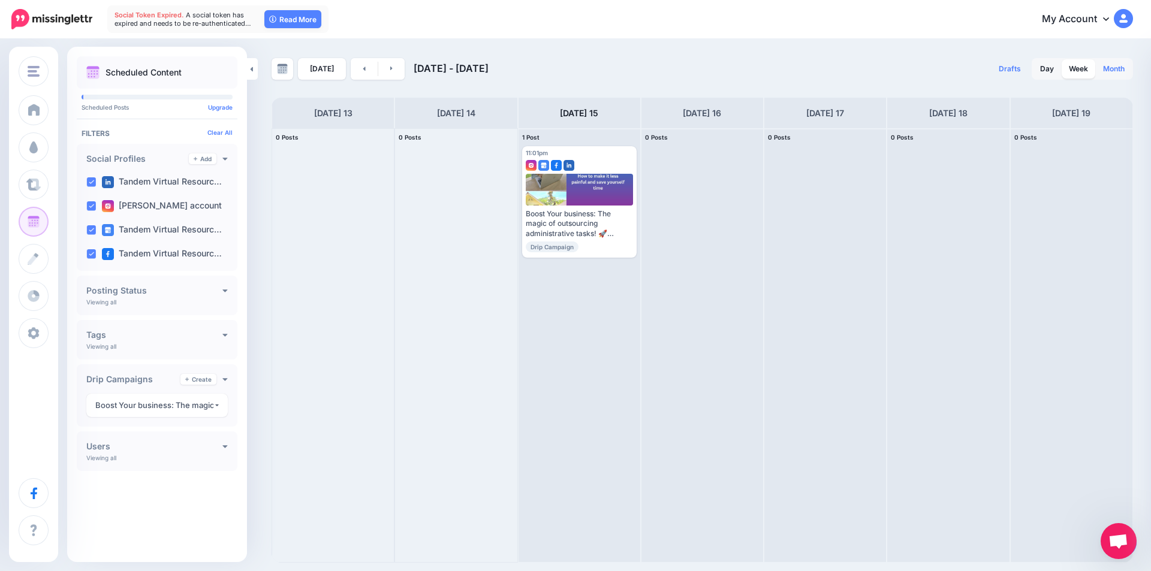
click at [1117, 68] on link "Month" at bounding box center [1114, 68] width 36 height 19
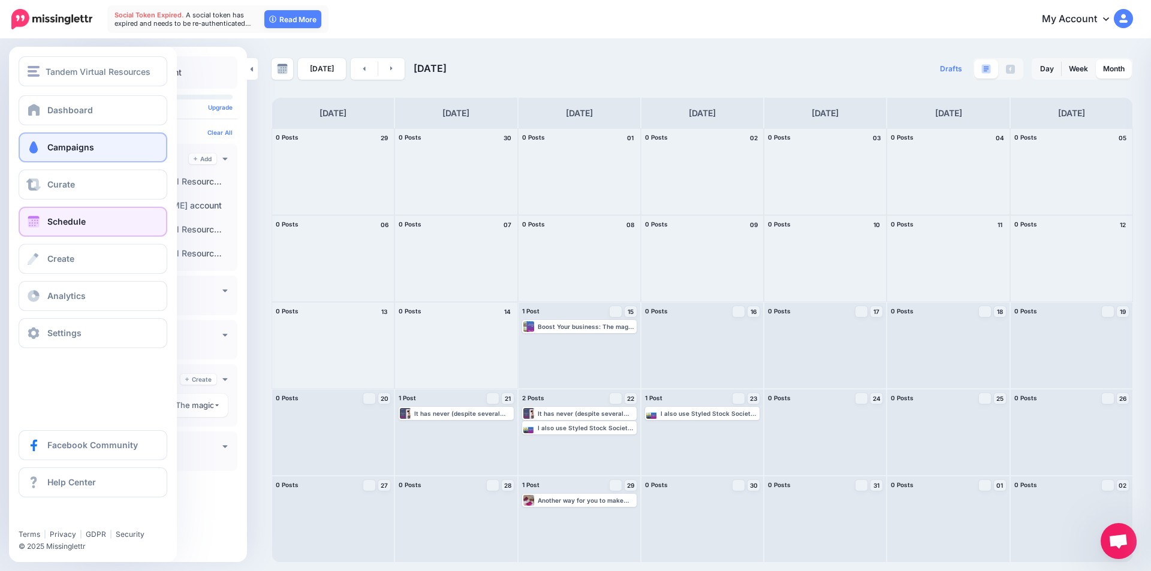
click at [107, 147] on link "Campaigns" at bounding box center [93, 147] width 149 height 30
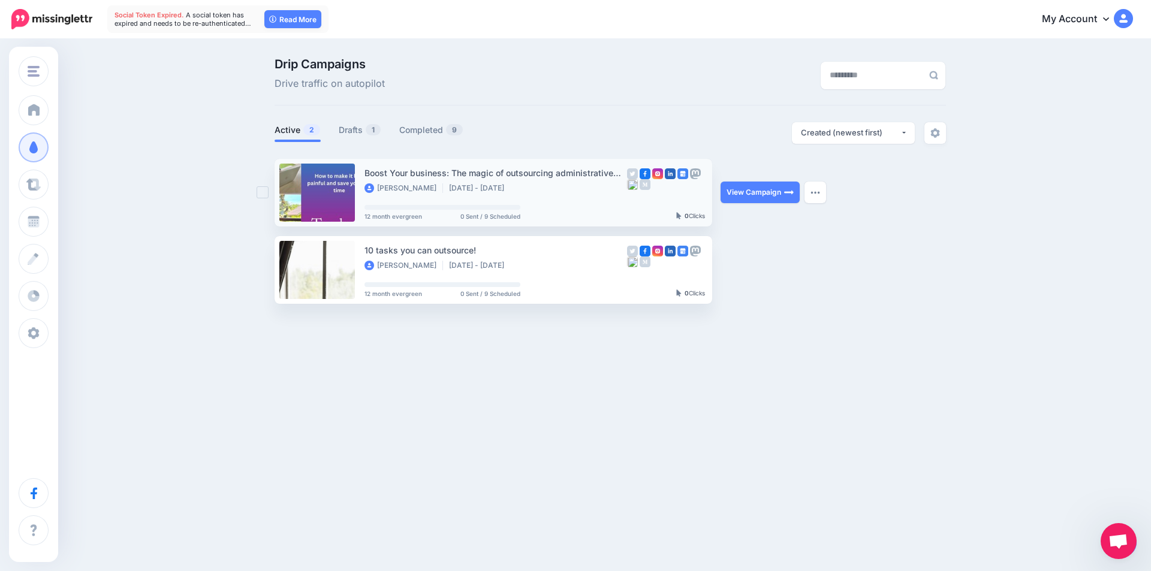
click at [571, 191] on div "[PERSON_NAME] [DATE] - [DATE]" at bounding box center [495, 188] width 263 height 11
click at [751, 191] on link "View Campaign" at bounding box center [759, 193] width 79 height 22
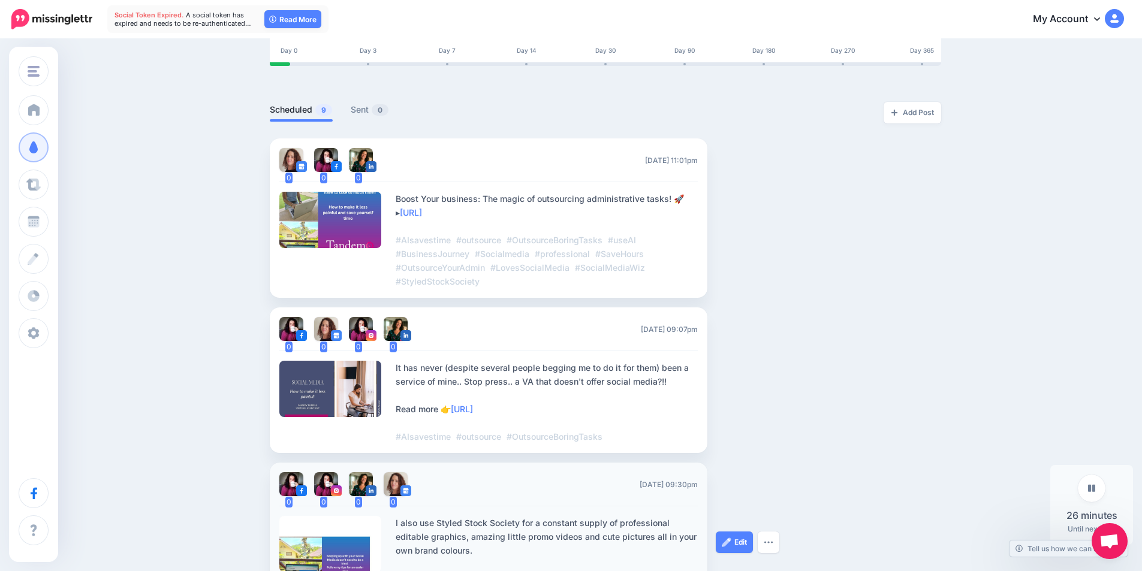
scroll to position [180, 0]
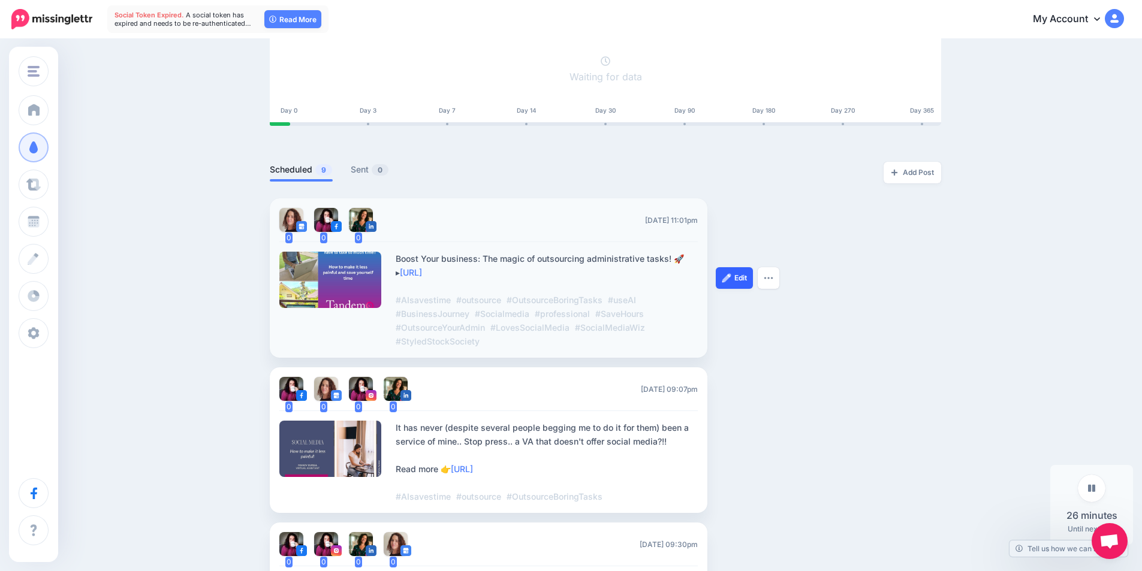
click at [748, 285] on link "Edit" at bounding box center [734, 278] width 37 height 22
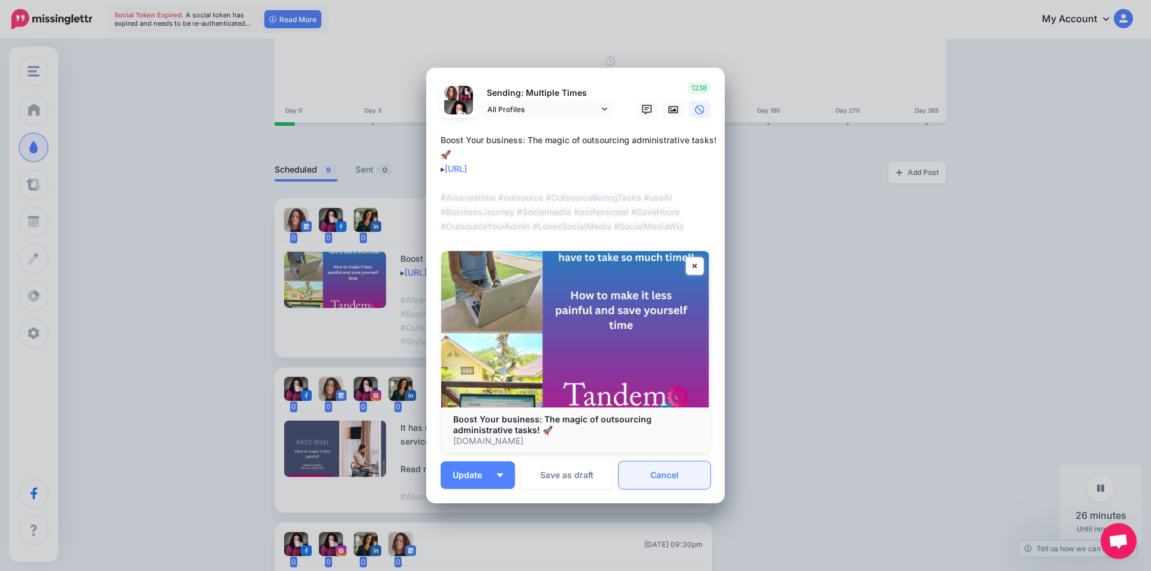
click at [668, 475] on link "Cancel" at bounding box center [664, 475] width 92 height 28
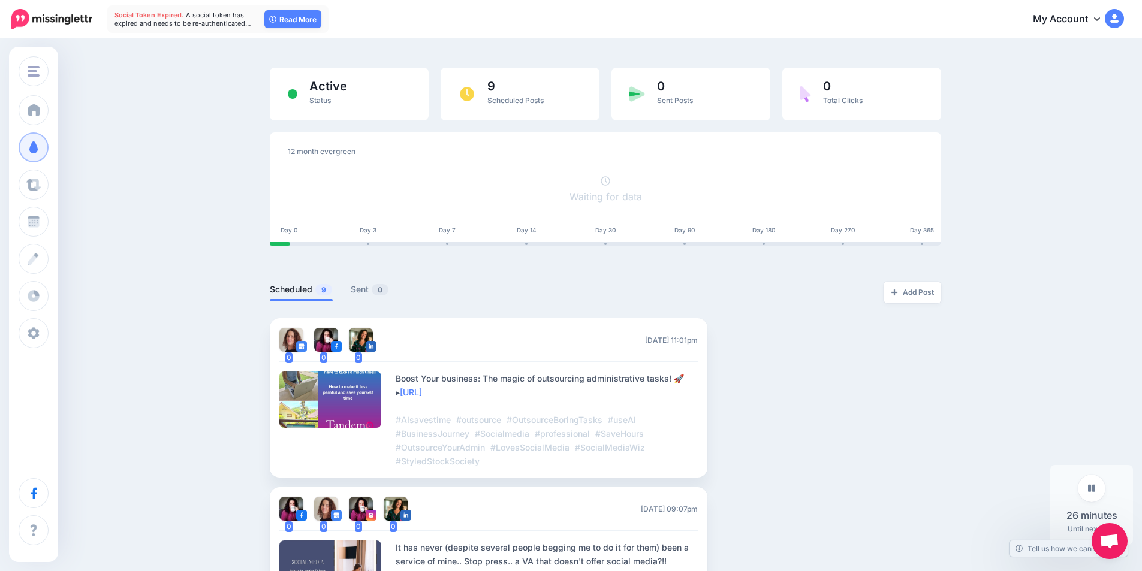
scroll to position [0, 0]
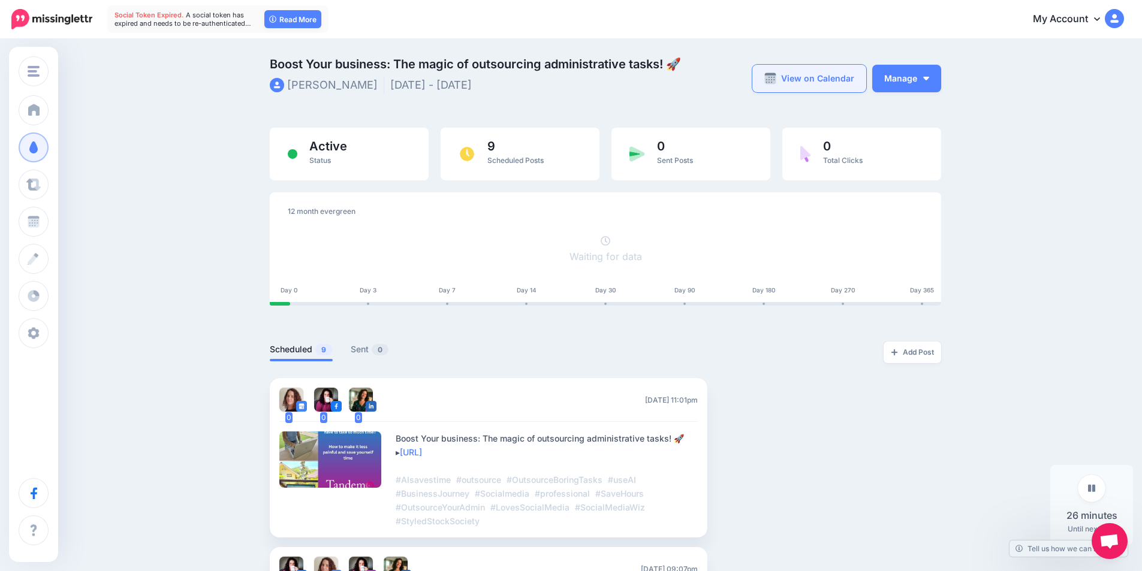
click at [840, 77] on link "View on Calendar" at bounding box center [809, 79] width 114 height 28
click at [888, 78] on button "Manage" at bounding box center [906, 79] width 69 height 28
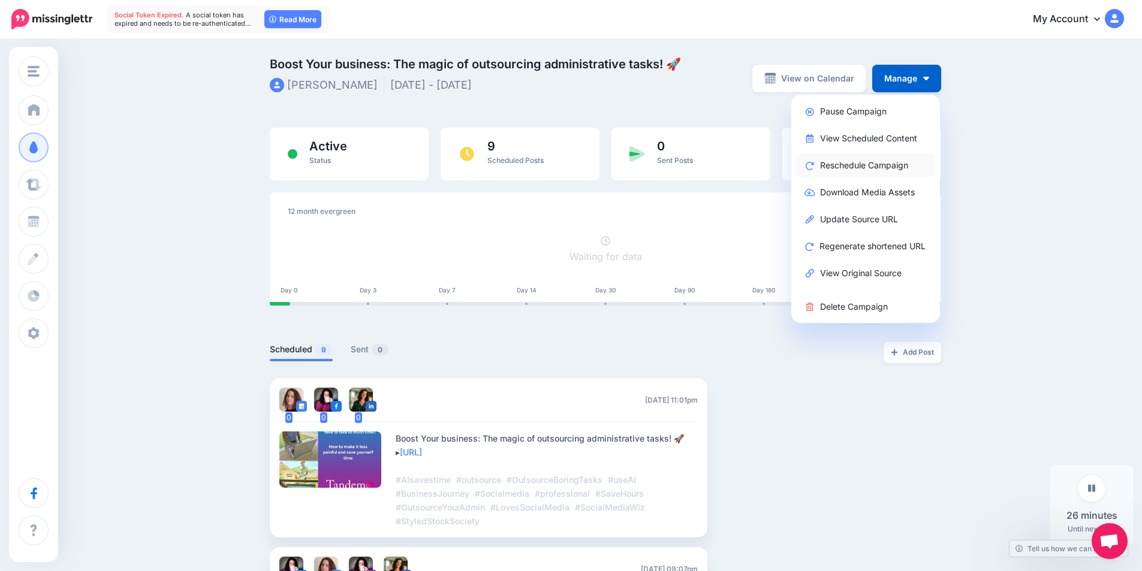
click at [879, 162] on link "Reschedule Campaign" at bounding box center [864, 164] width 139 height 23
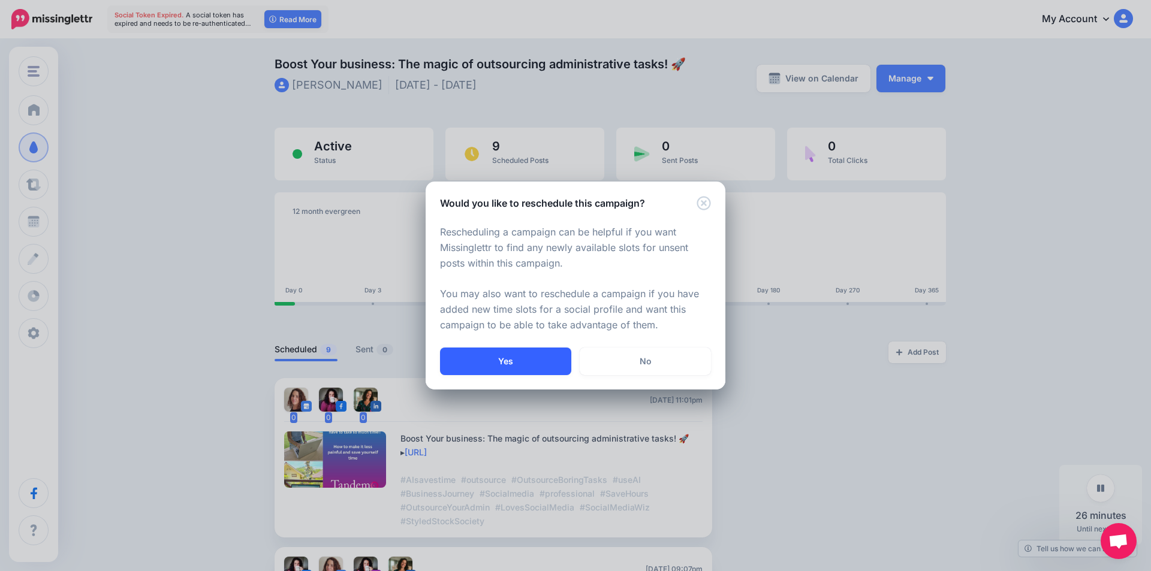
click at [496, 356] on button "Yes" at bounding box center [505, 362] width 131 height 28
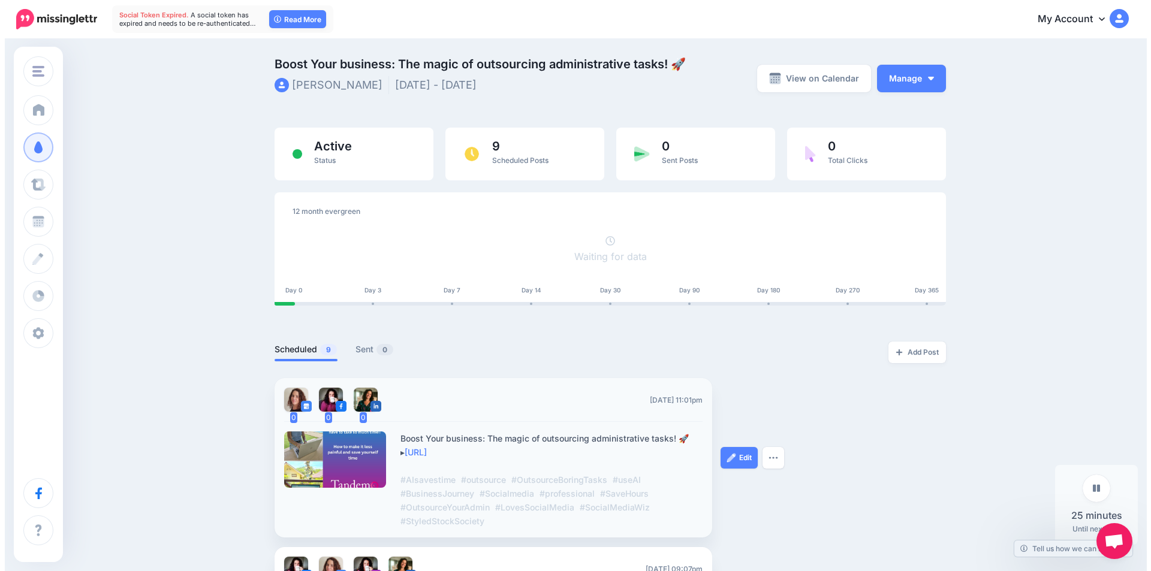
scroll to position [60, 0]
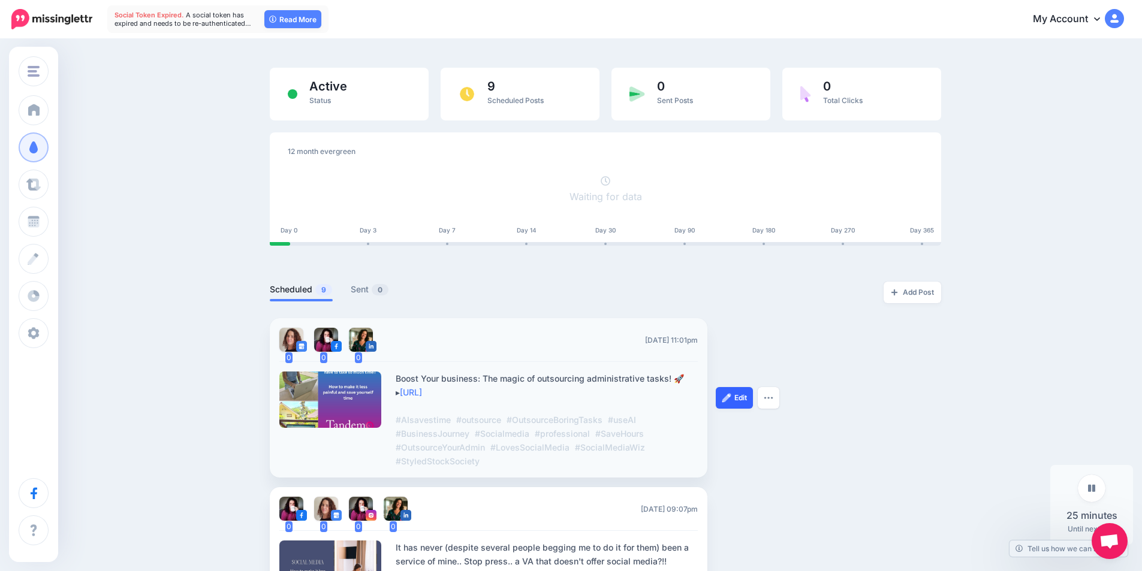
click at [738, 395] on link "Edit" at bounding box center [734, 398] width 37 height 22
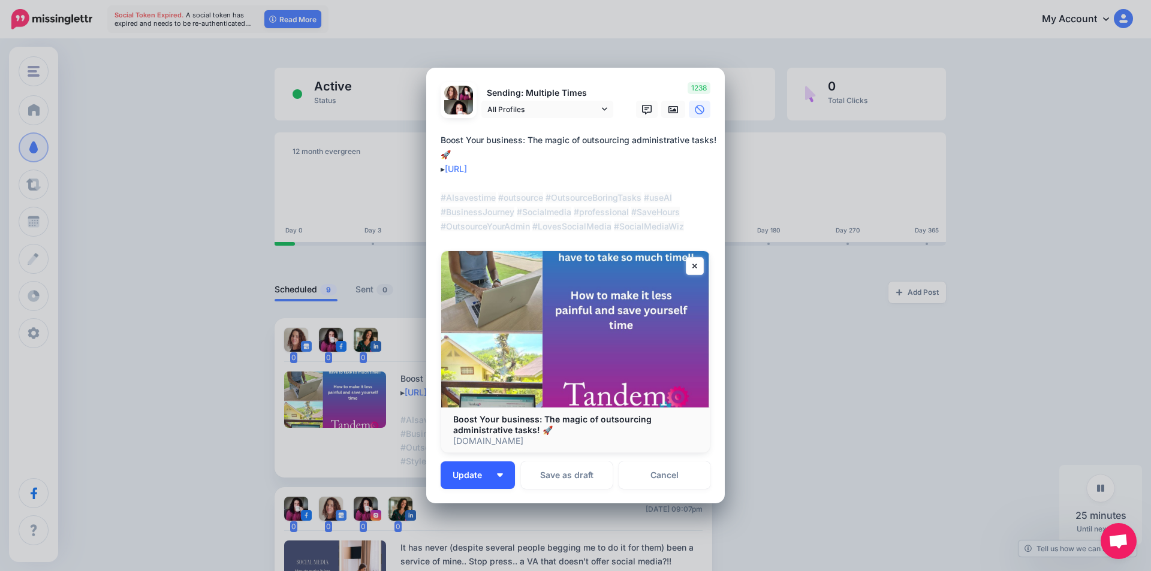
click at [503, 476] on button "Update" at bounding box center [478, 475] width 74 height 28
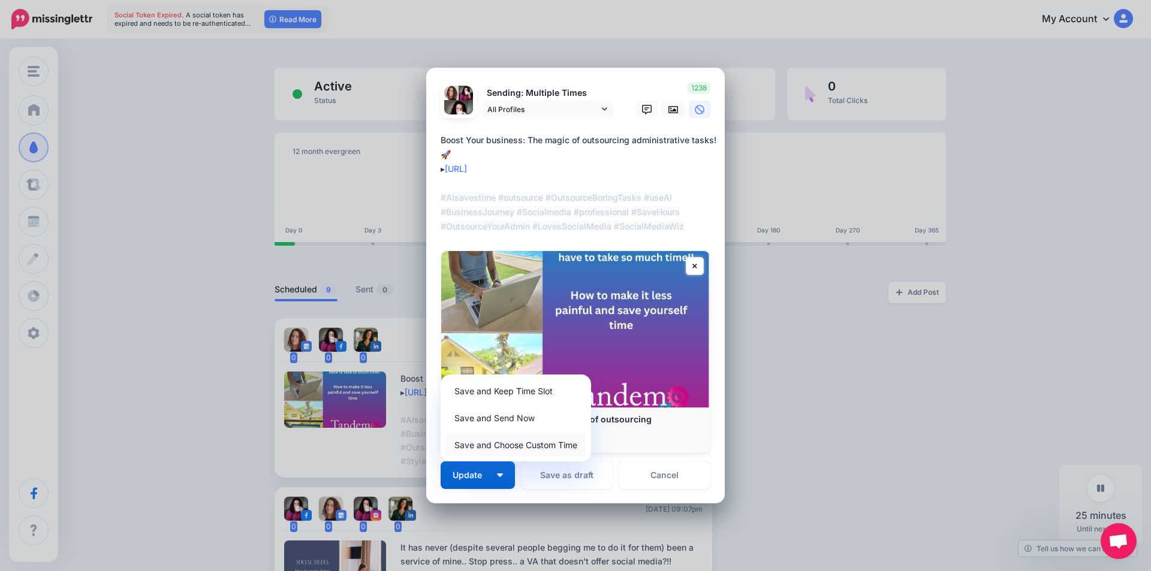
click at [510, 449] on link "Save and Choose Custom Time" at bounding box center [515, 444] width 141 height 23
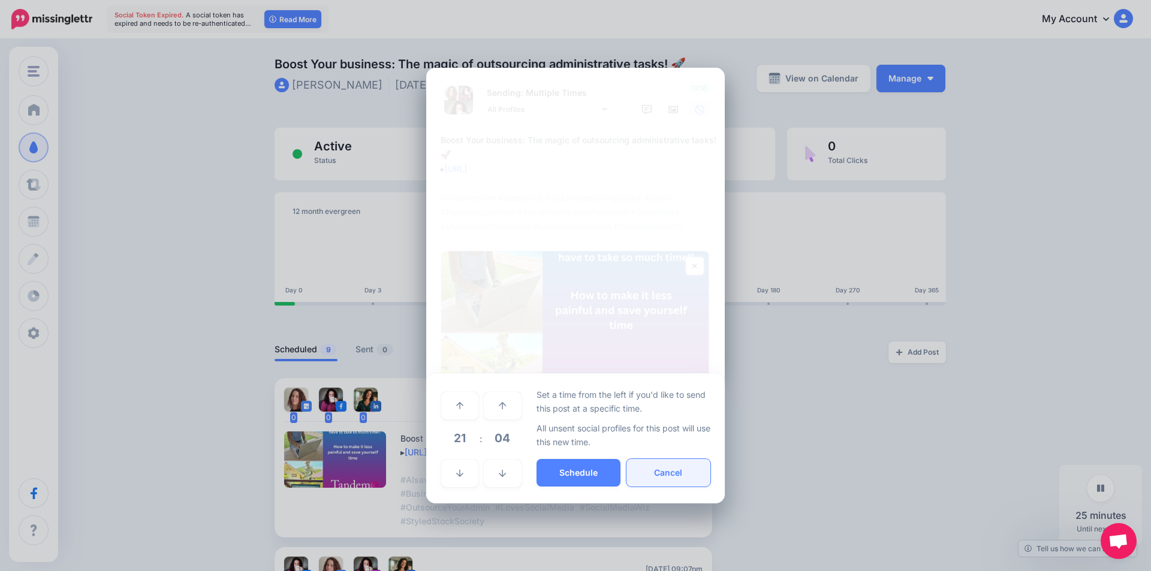
click at [658, 475] on button "Cancel" at bounding box center [668, 473] width 84 height 28
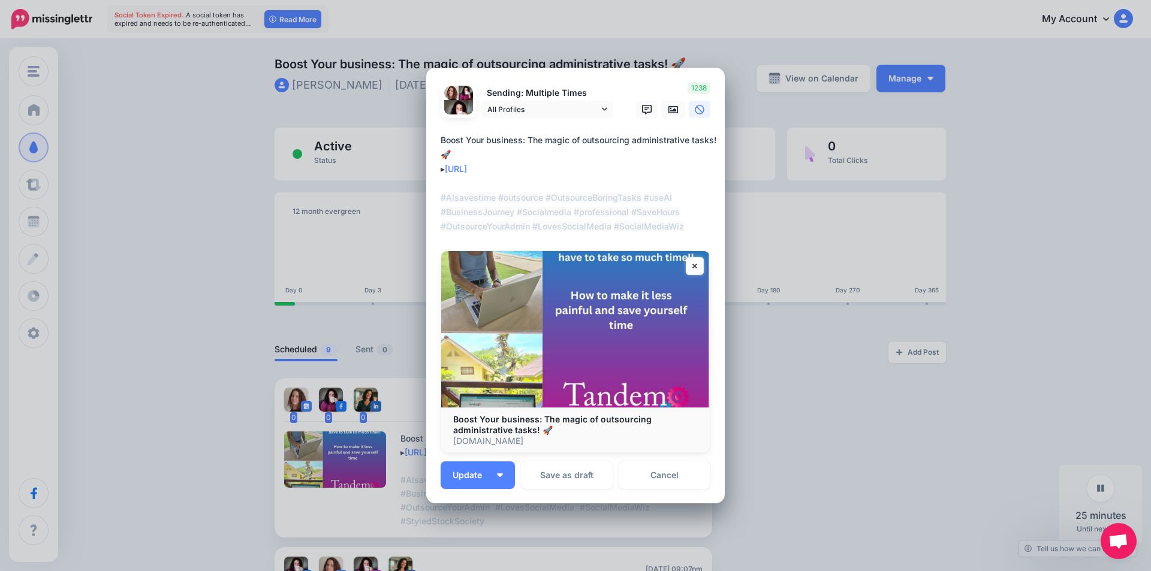
click at [658, 475] on link "Cancel" at bounding box center [664, 475] width 92 height 28
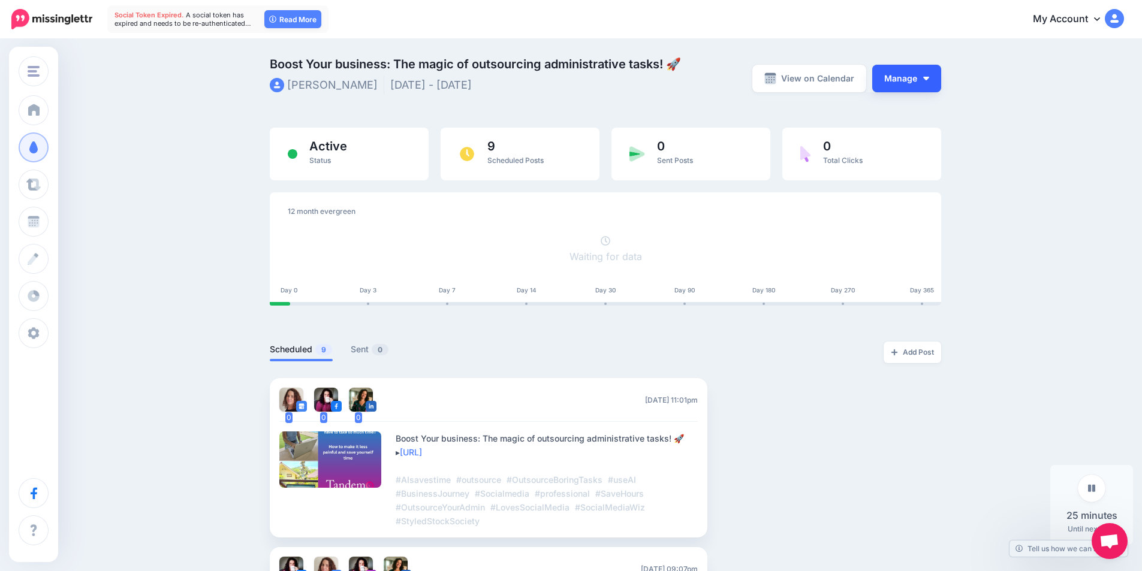
click at [923, 73] on button "Manage" at bounding box center [906, 79] width 69 height 28
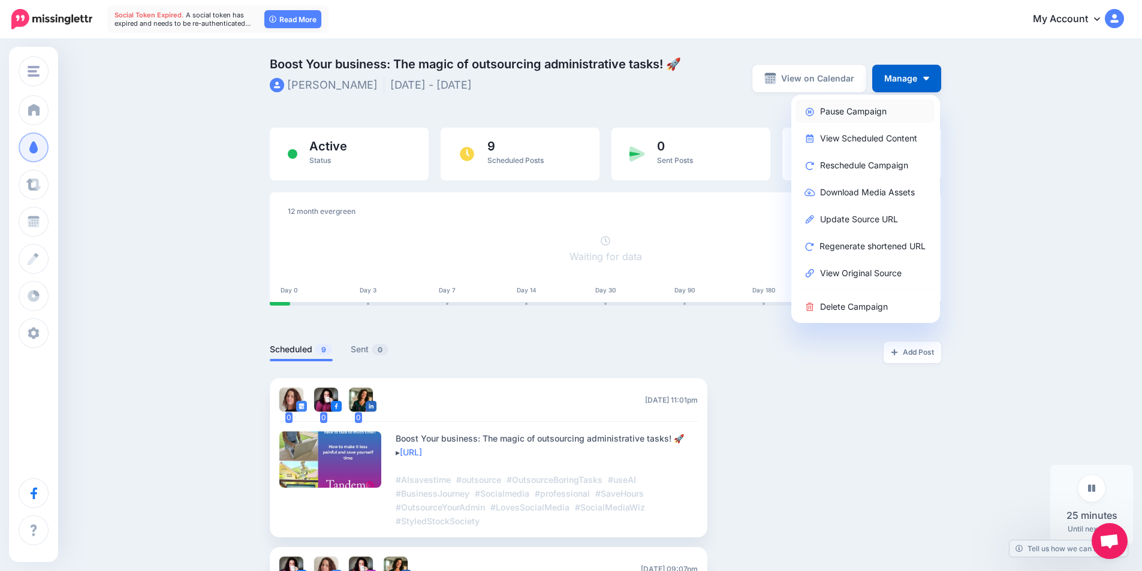
click at [879, 113] on link "Pause Campaign" at bounding box center [864, 110] width 139 height 23
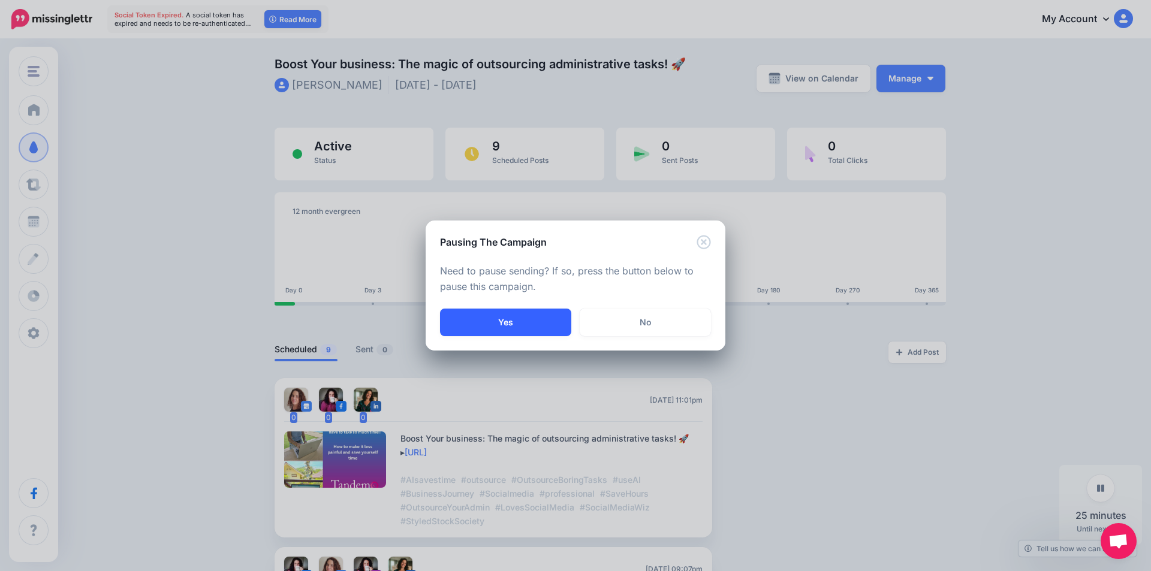
click at [536, 322] on button "Yes" at bounding box center [505, 323] width 131 height 28
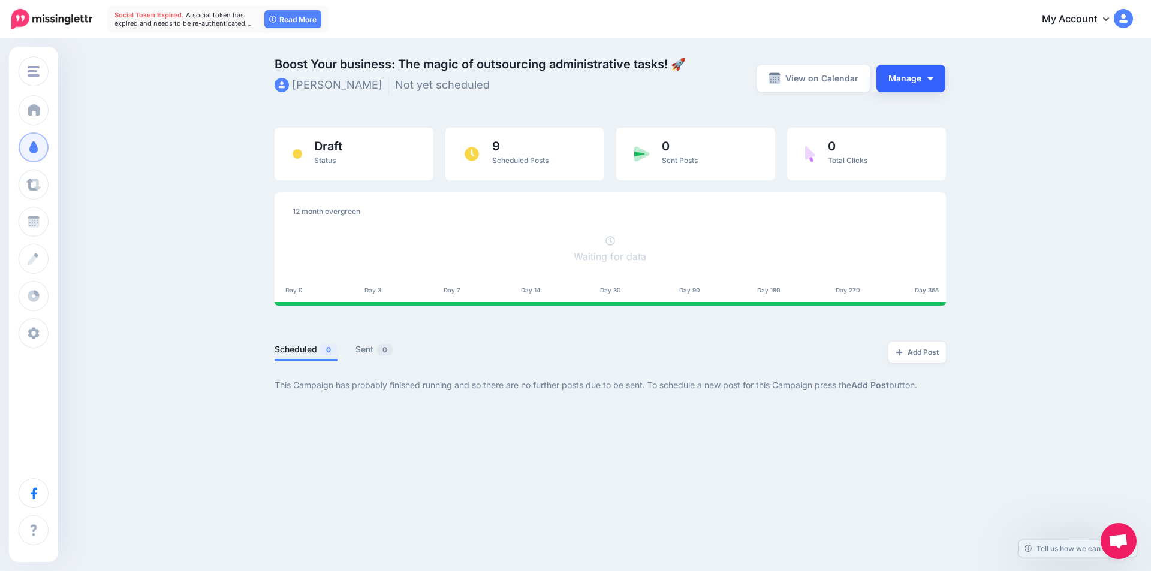
click at [899, 76] on button "Manage" at bounding box center [910, 79] width 69 height 28
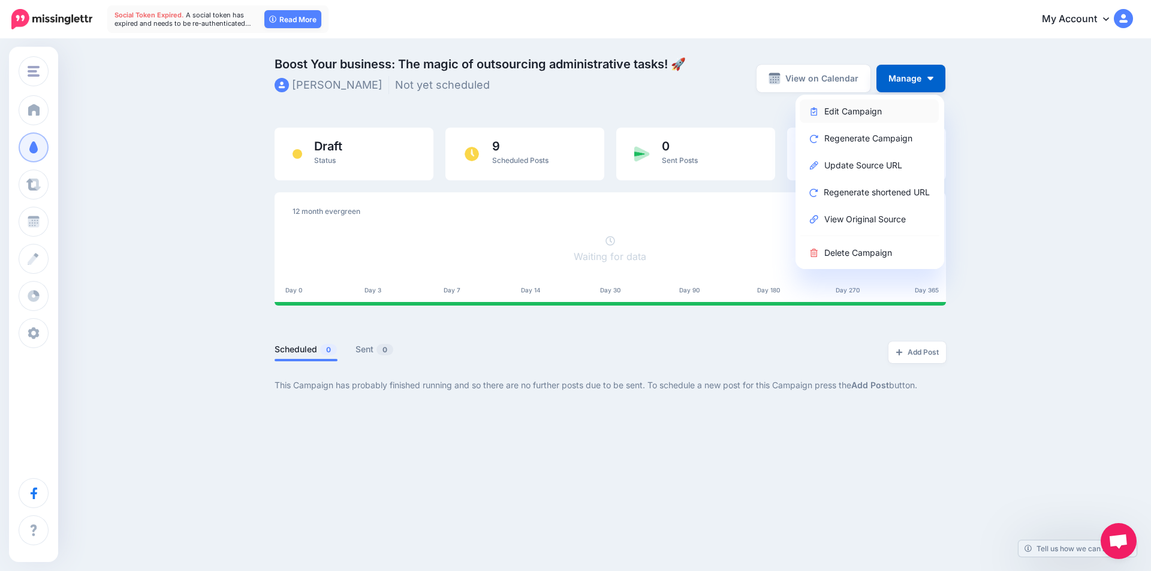
click at [862, 105] on link "Edit Campaign" at bounding box center [868, 110] width 139 height 23
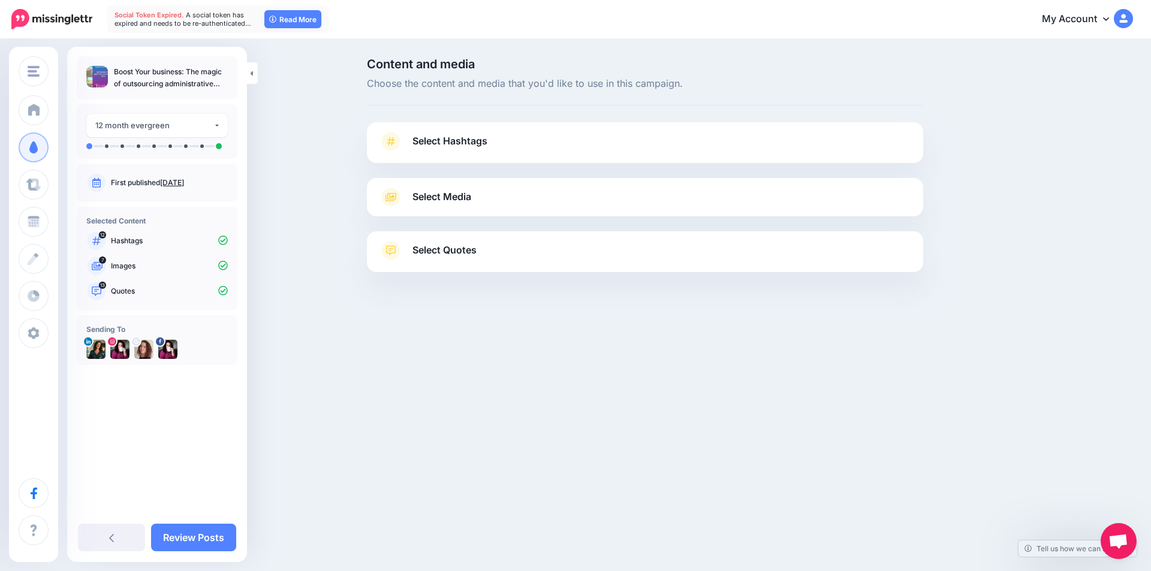
click at [641, 147] on link "Select Hashtags" at bounding box center [645, 147] width 532 height 31
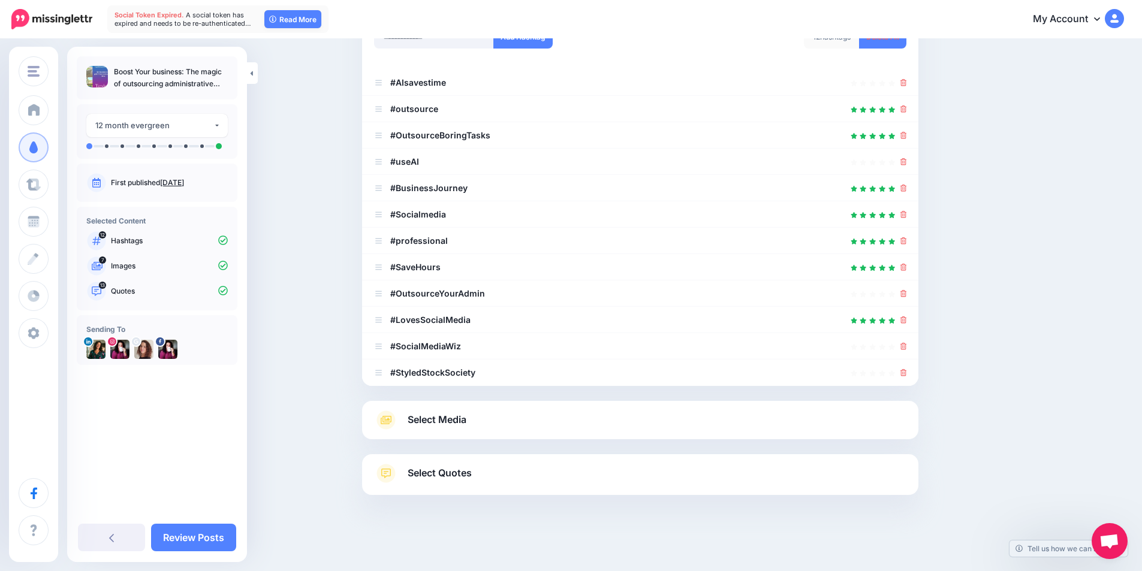
scroll to position [186, 0]
click at [598, 405] on div "Select Media Next, let's make sure we have the best media for this campaign. De…" at bounding box center [640, 418] width 556 height 38
click at [550, 417] on link "Select Media" at bounding box center [640, 418] width 532 height 19
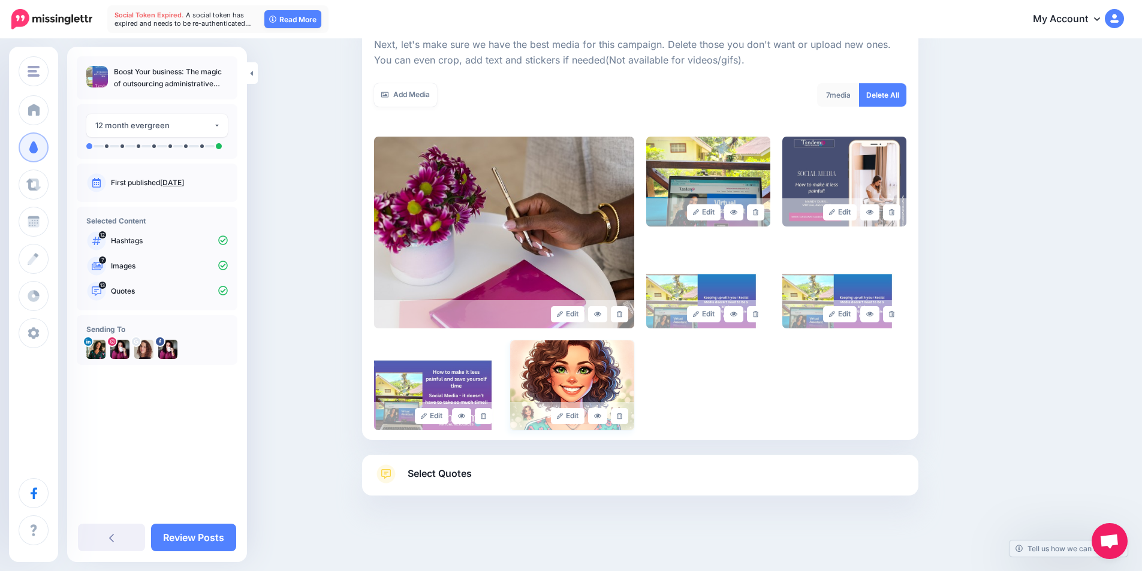
scroll to position [178, 0]
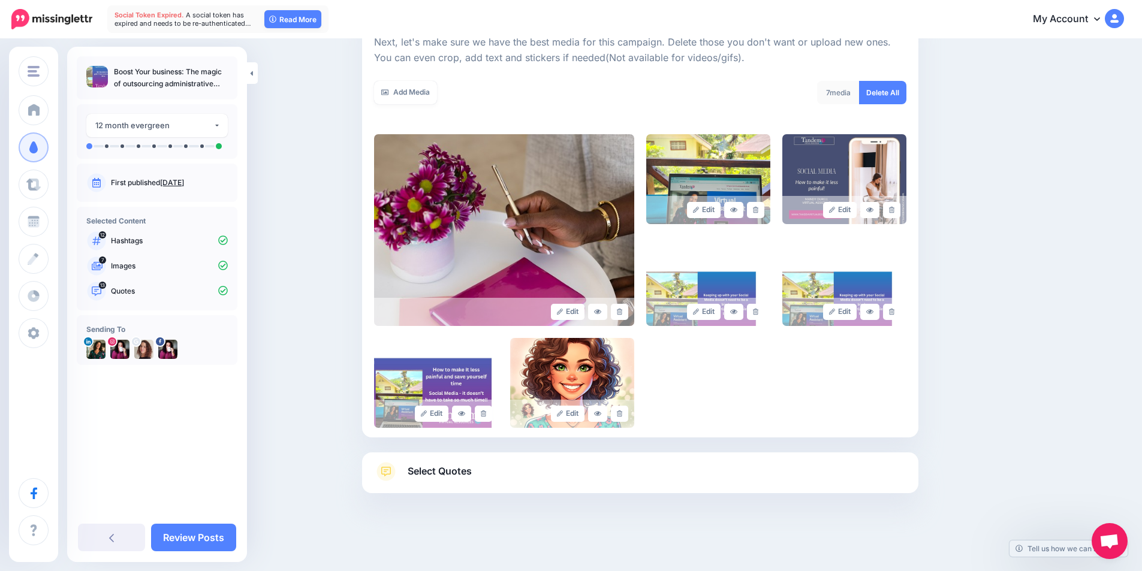
click at [523, 467] on link "Select Quotes" at bounding box center [640, 477] width 532 height 31
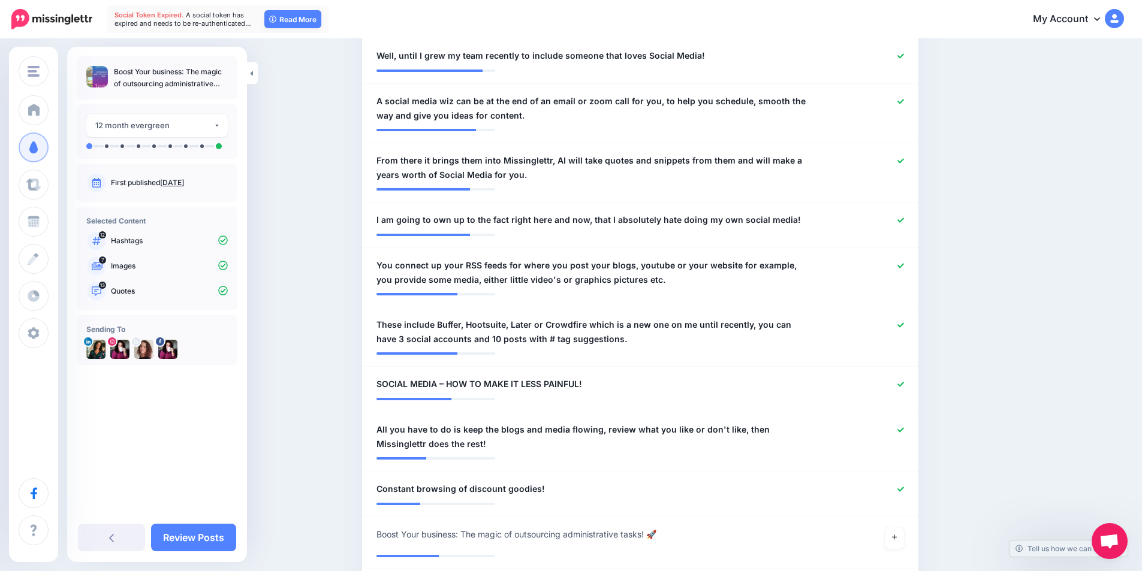
scroll to position [657, 0]
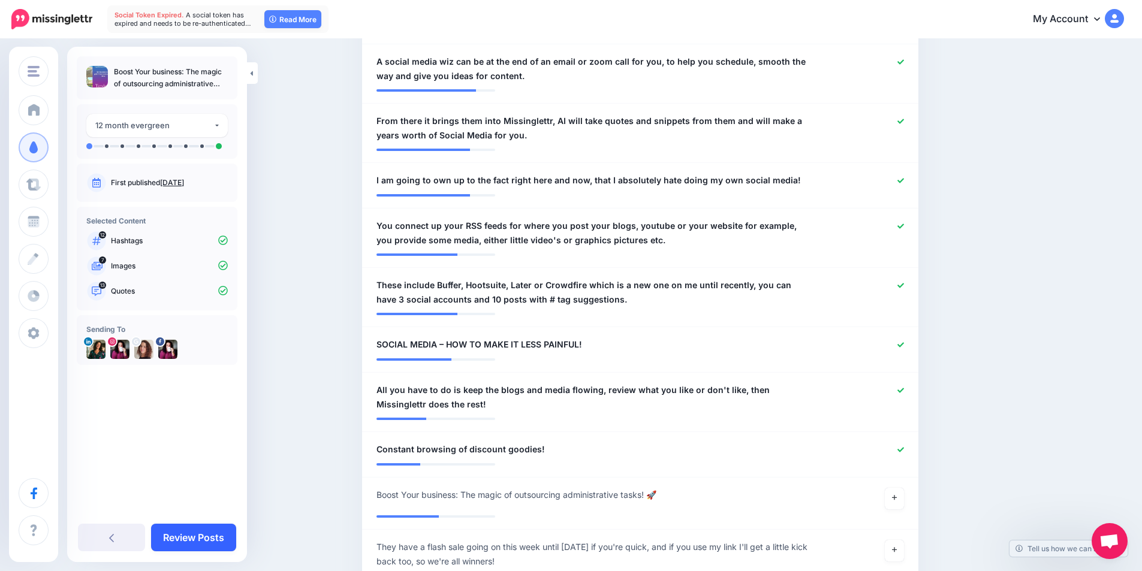
click at [188, 538] on link "Review Posts" at bounding box center [193, 538] width 85 height 28
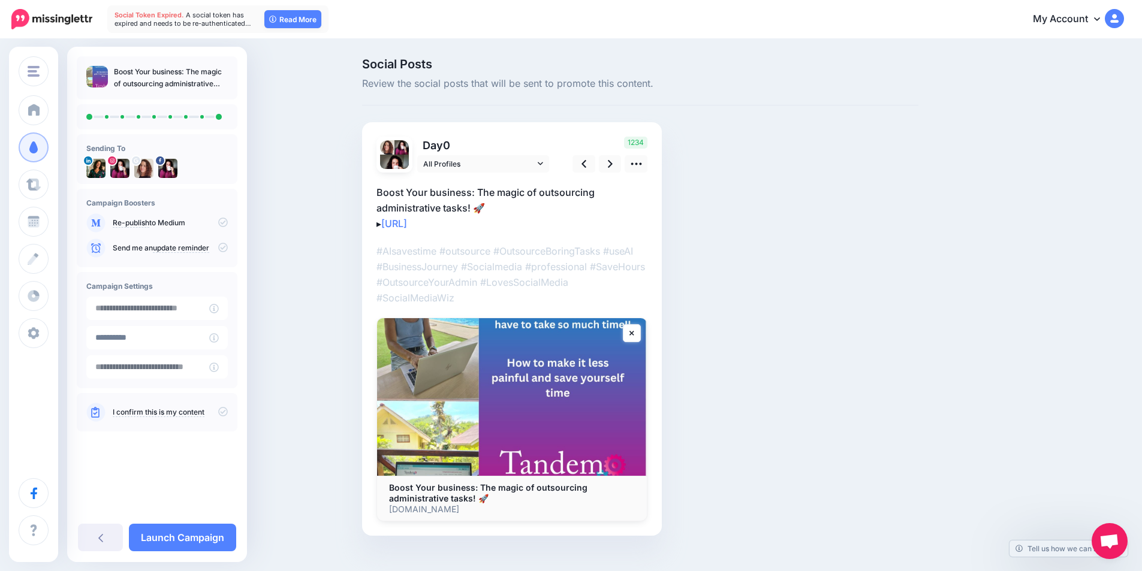
scroll to position [19, 0]
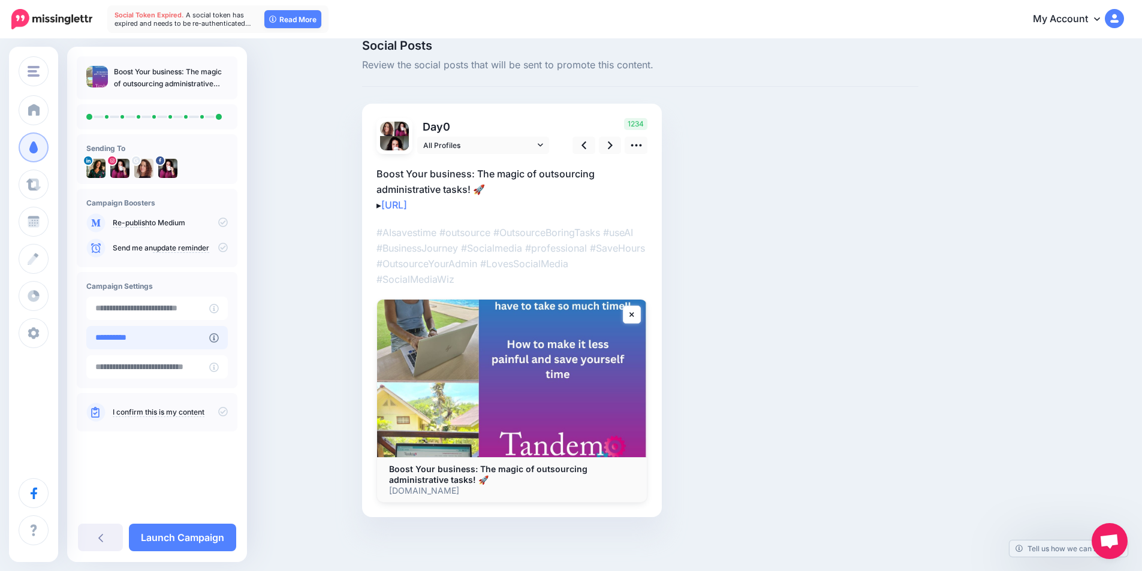
click at [157, 346] on input "**********" at bounding box center [147, 337] width 123 height 23
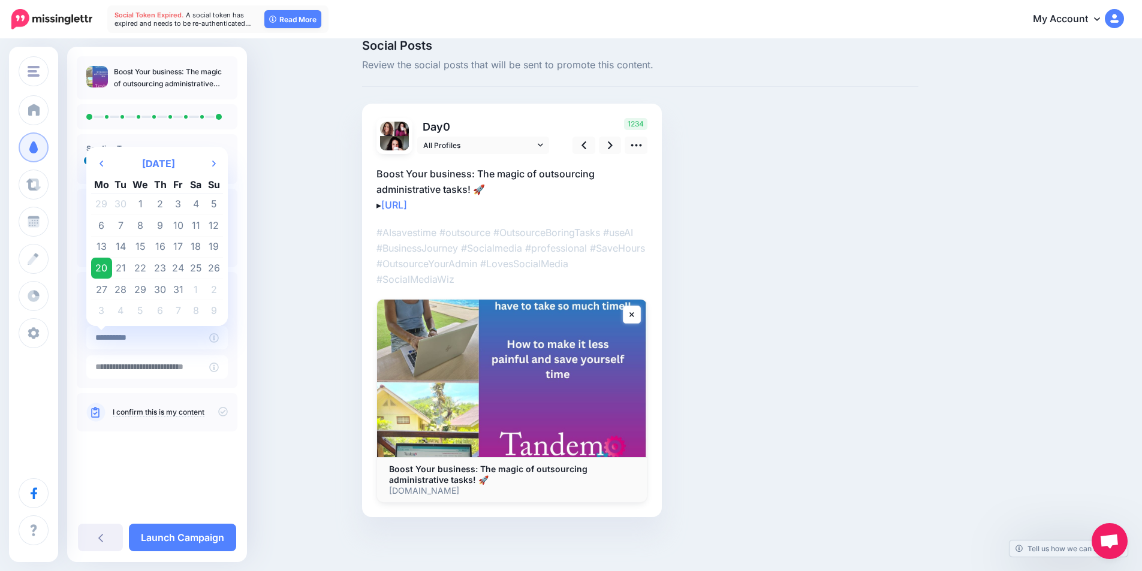
click at [277, 331] on div "Social Posts Review the social posts that will be sent to promote this content.…" at bounding box center [571, 297] width 1142 height 550
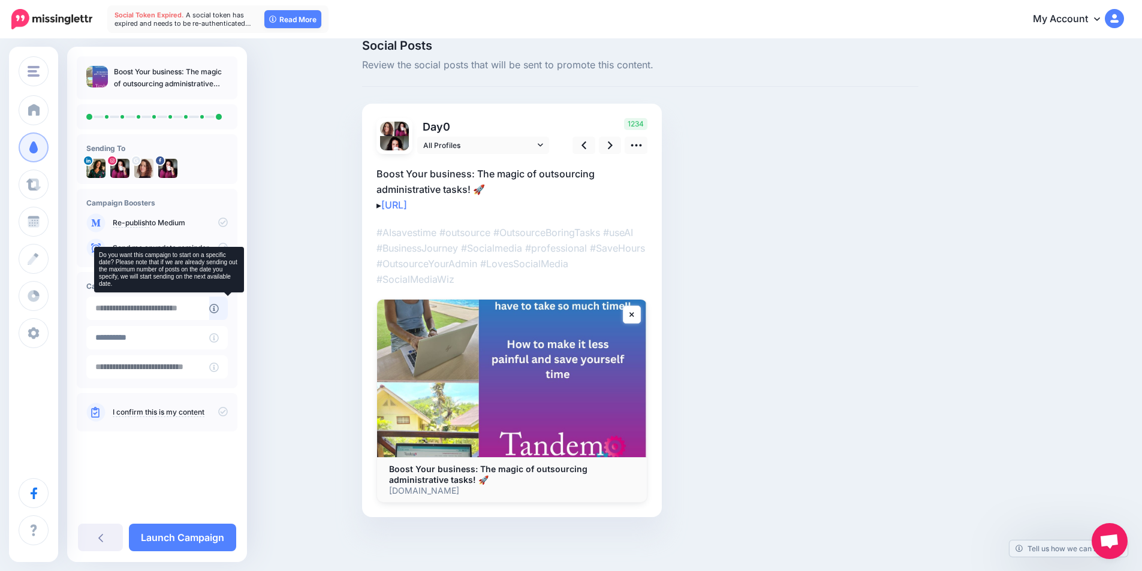
click at [219, 308] on icon at bounding box center [214, 309] width 10 height 10
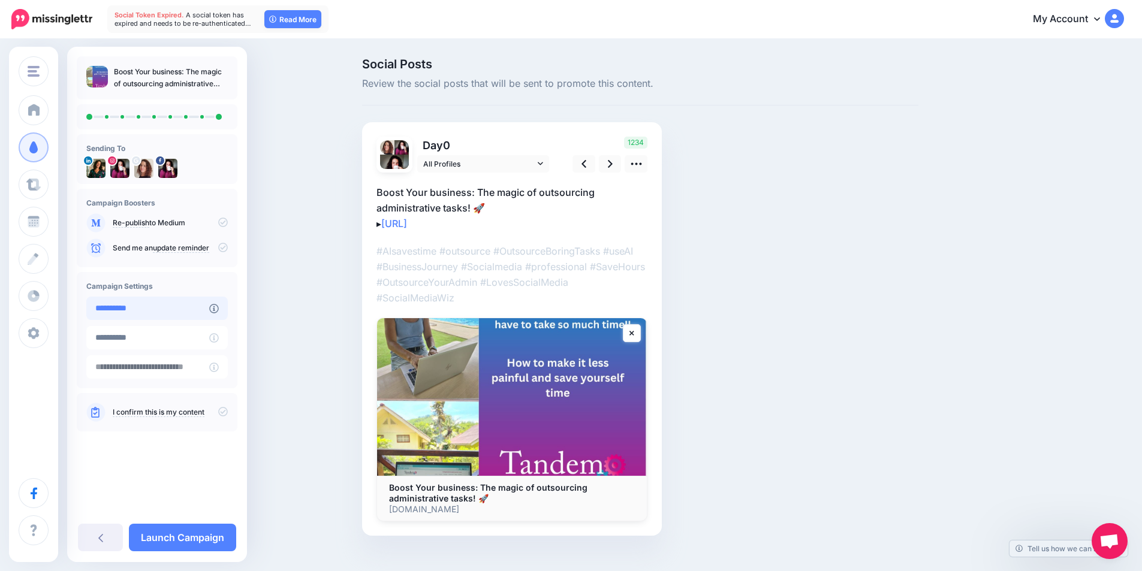
click at [174, 308] on input "**********" at bounding box center [147, 308] width 123 height 23
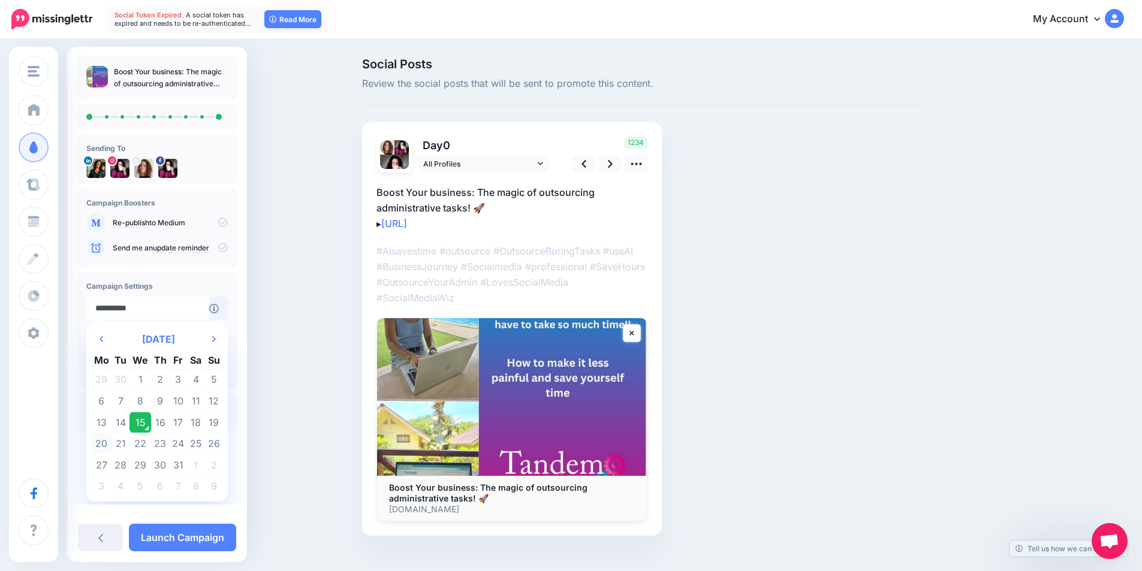
click at [101, 443] on td "20" at bounding box center [101, 444] width 21 height 22
type input "**********"
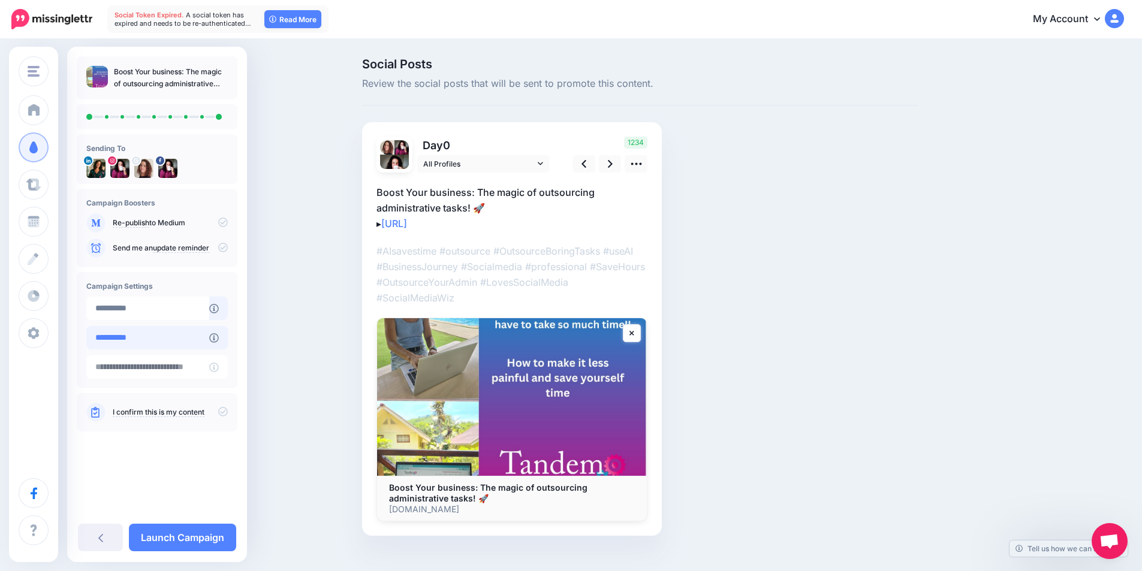
click at [123, 336] on input "**********" at bounding box center [147, 337] width 123 height 23
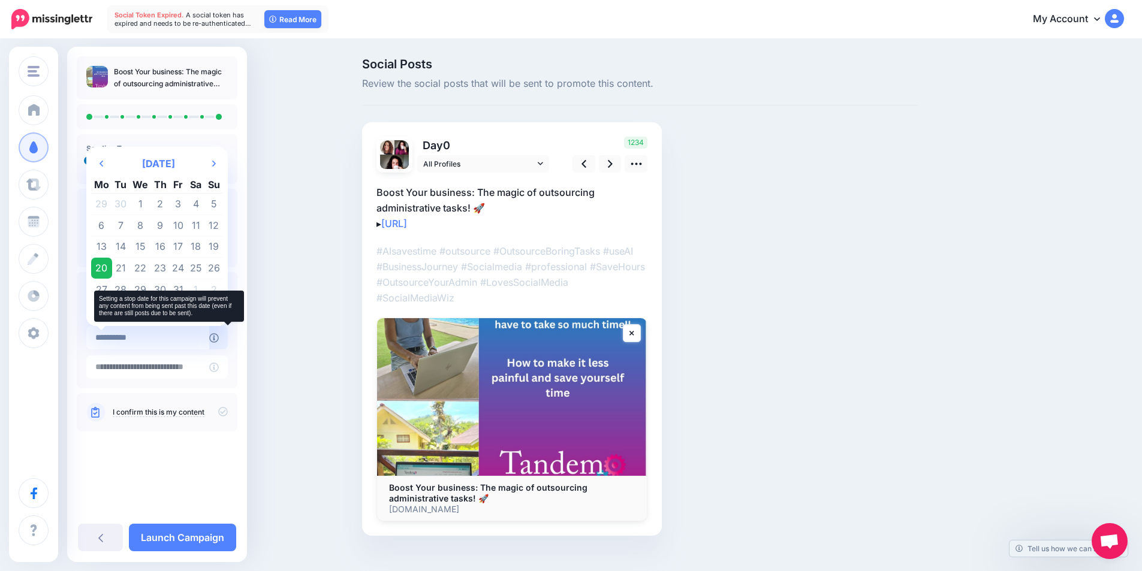
click at [219, 338] on icon at bounding box center [214, 338] width 10 height 10
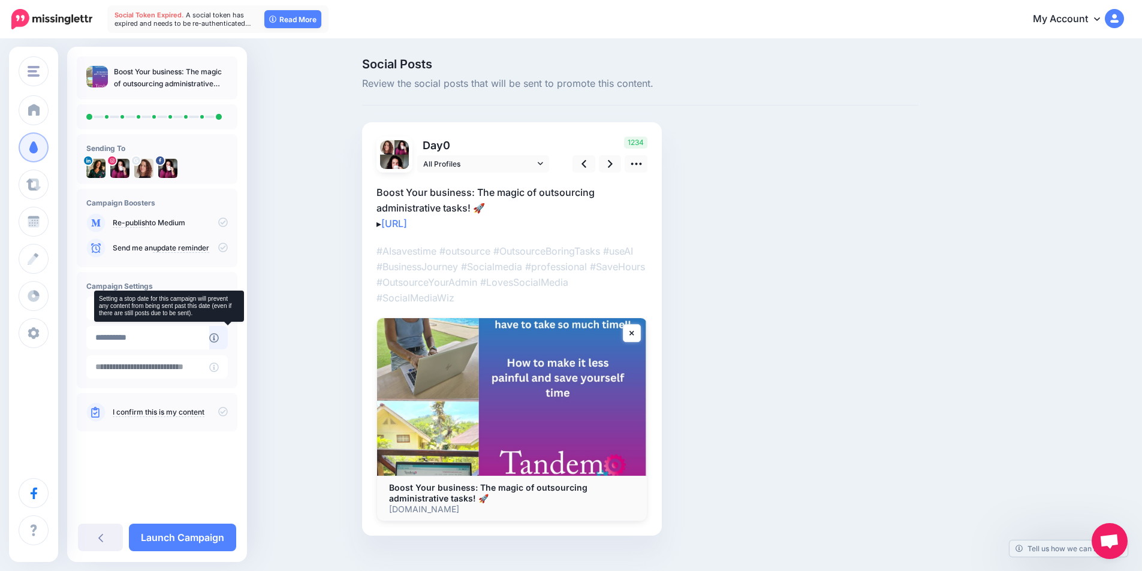
click at [219, 338] on icon at bounding box center [214, 338] width 10 height 10
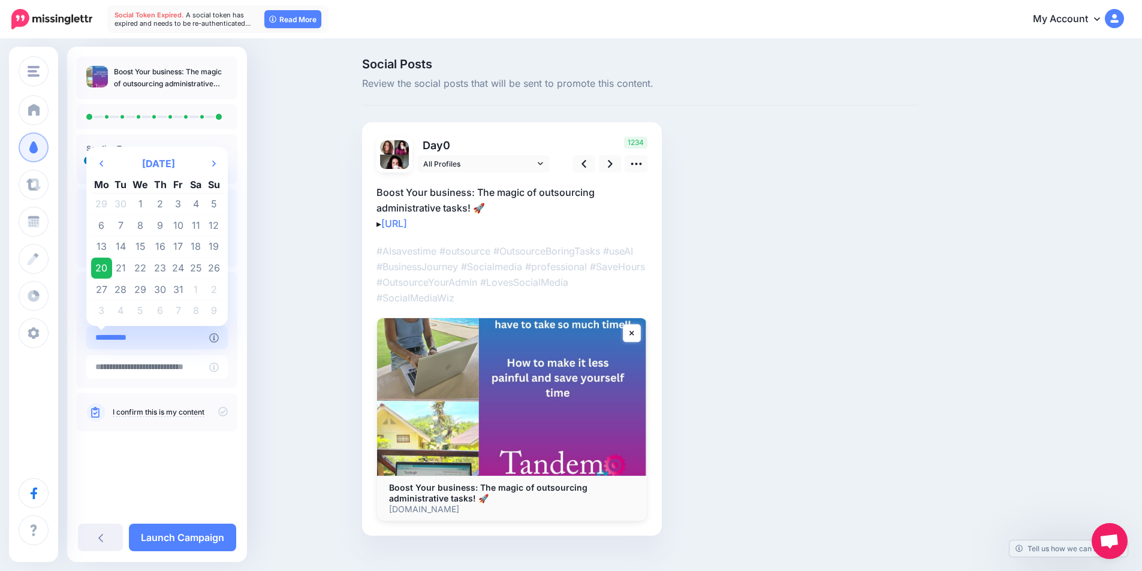
click at [189, 340] on input "**********" at bounding box center [147, 337] width 123 height 23
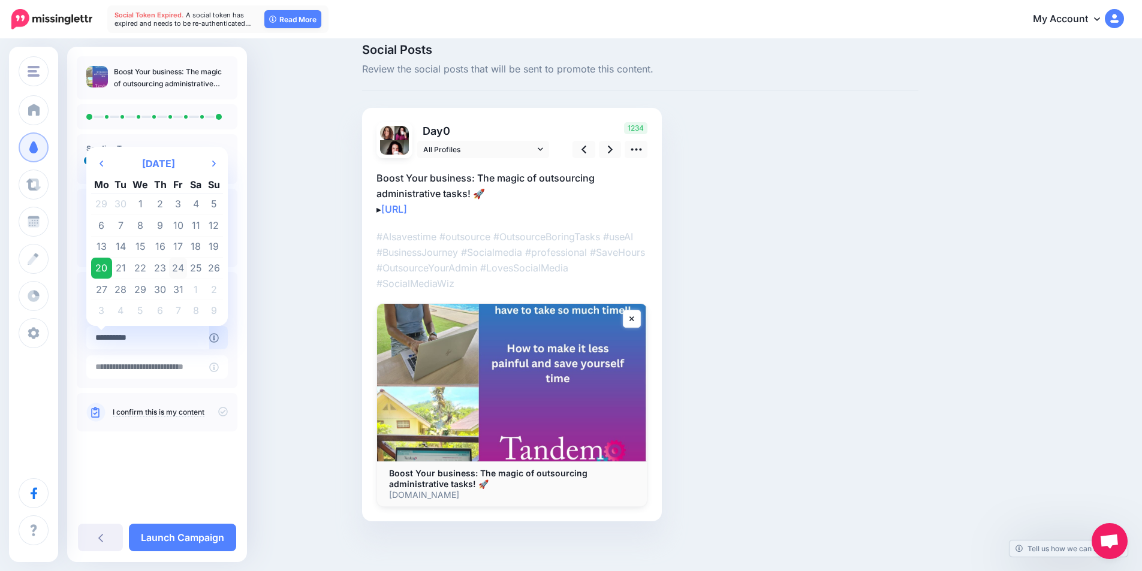
scroll to position [19, 0]
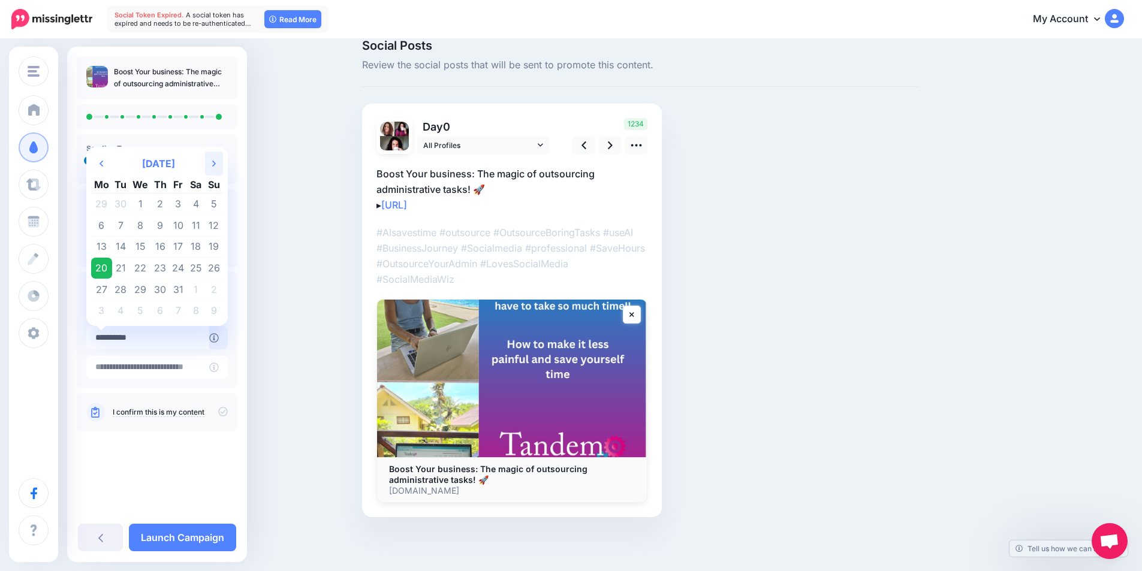
click at [209, 162] on th "Next Month" at bounding box center [214, 164] width 18 height 24
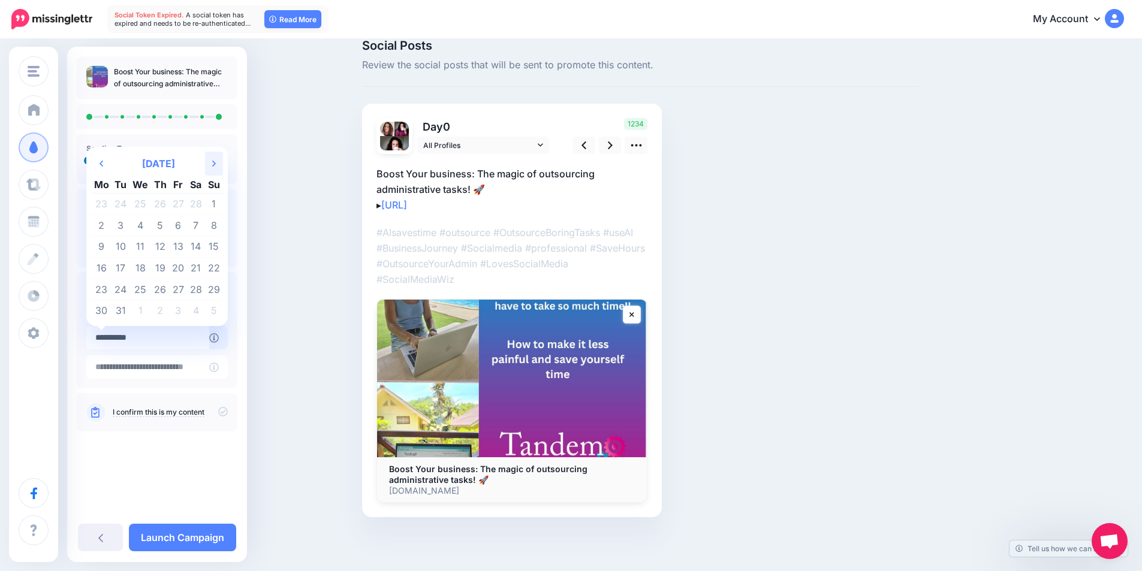
click at [209, 162] on th "Next Month" at bounding box center [214, 164] width 18 height 24
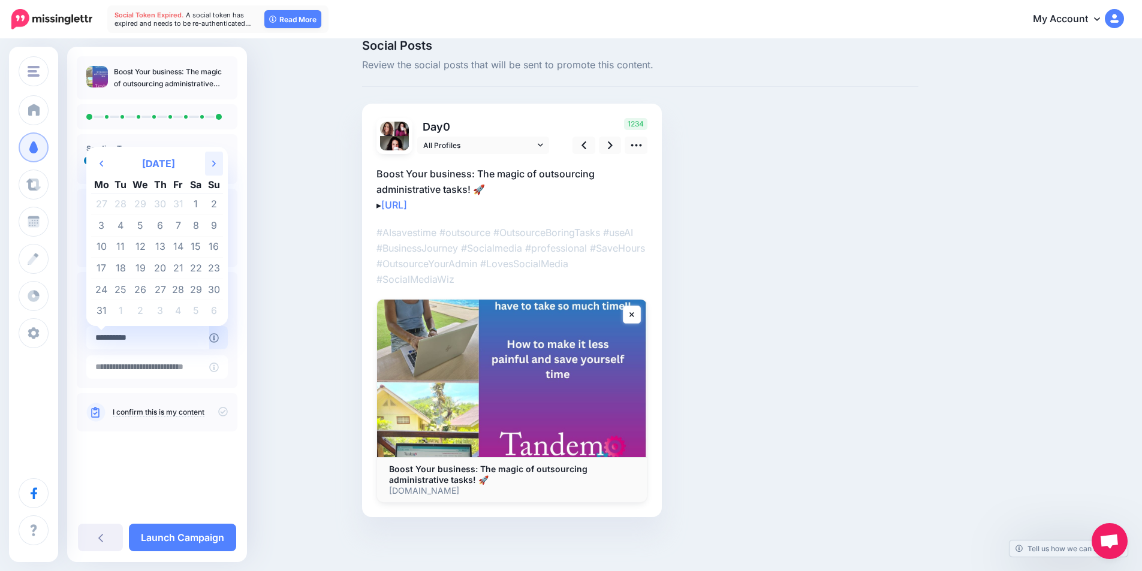
click at [209, 162] on th "Next Month" at bounding box center [214, 164] width 18 height 24
click at [194, 288] on td "31" at bounding box center [196, 290] width 18 height 22
type input "**********"
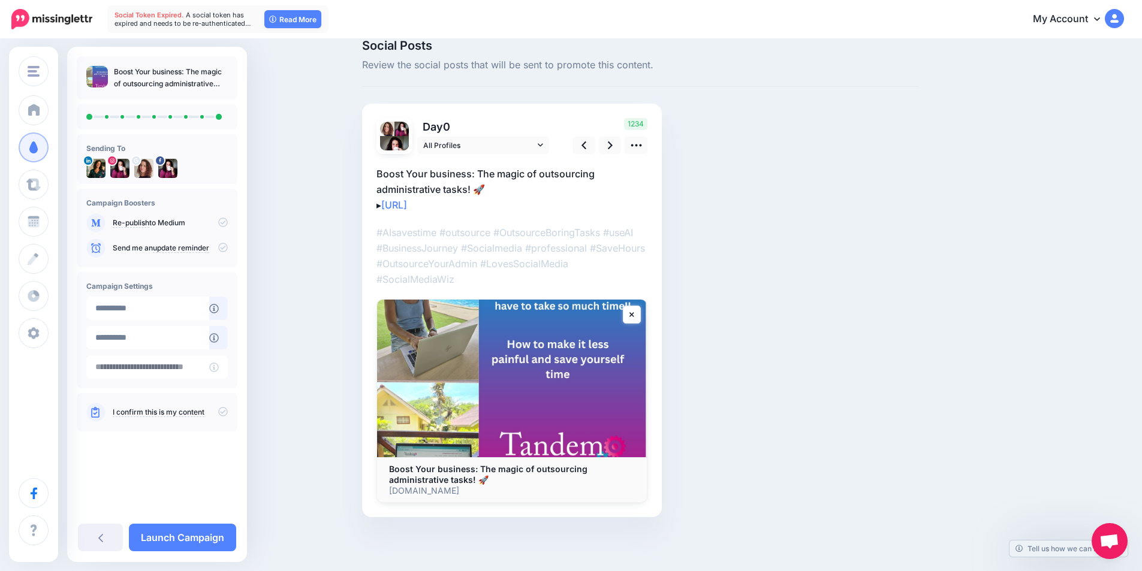
click at [177, 418] on div "I confirm this is my content" at bounding box center [156, 412] width 141 height 19
click at [179, 415] on link "I confirm this is my content" at bounding box center [159, 413] width 92 height 10
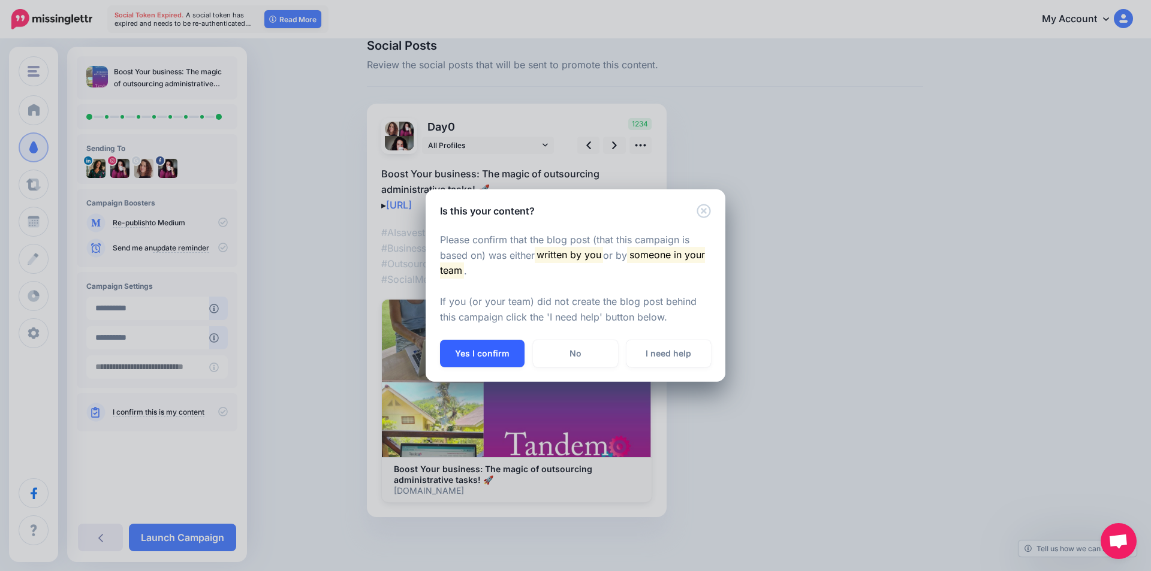
click at [490, 352] on button "Yes I confirm" at bounding box center [482, 354] width 85 height 28
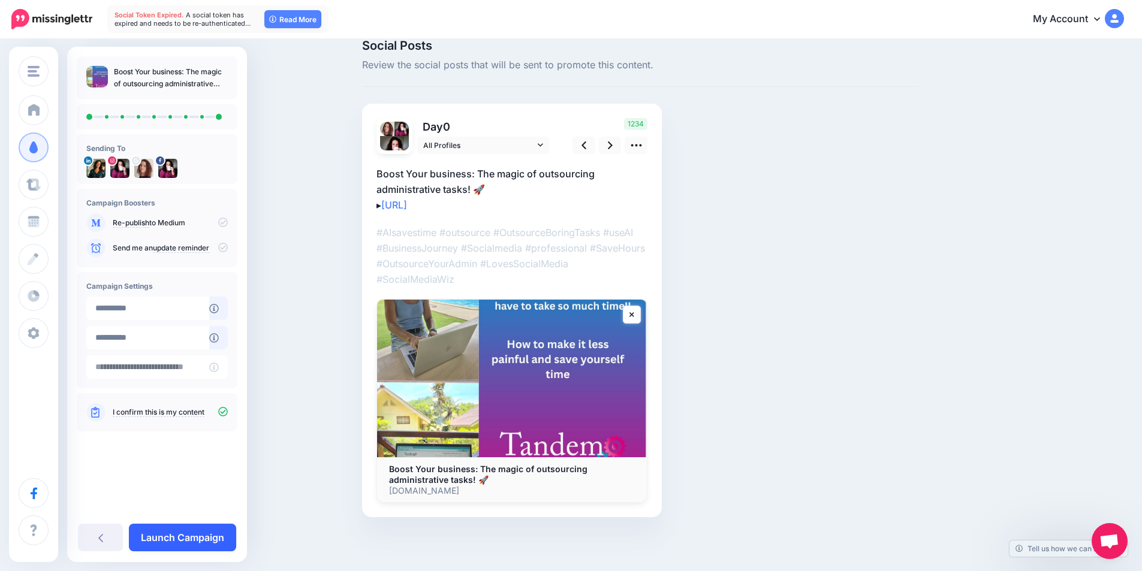
click at [204, 541] on link "Launch Campaign" at bounding box center [182, 538] width 107 height 28
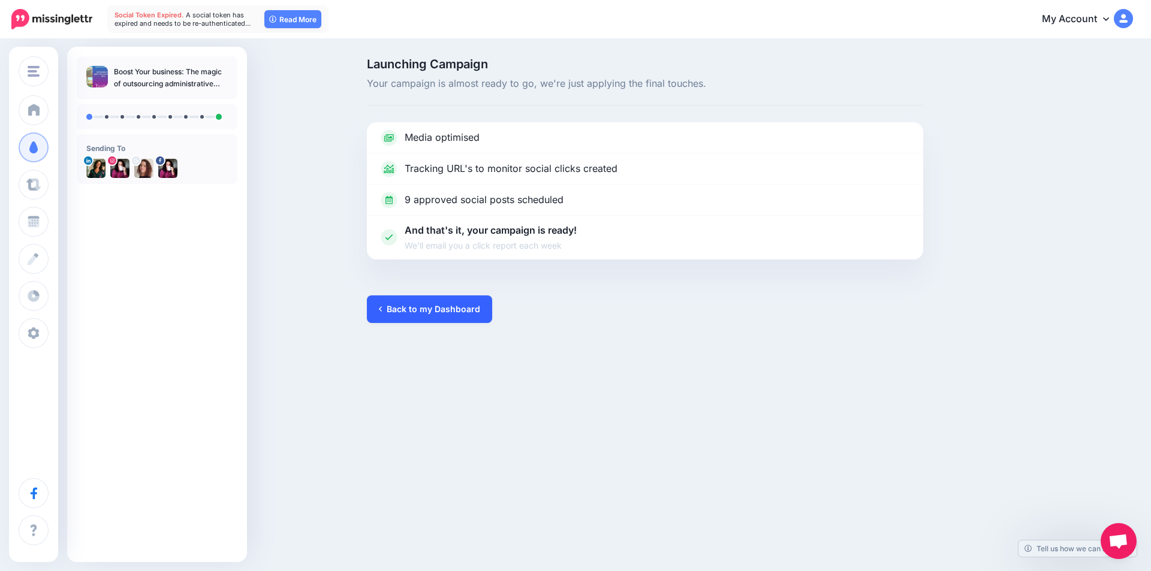
click at [429, 309] on link "Back to my Dashboard" at bounding box center [429, 309] width 125 height 28
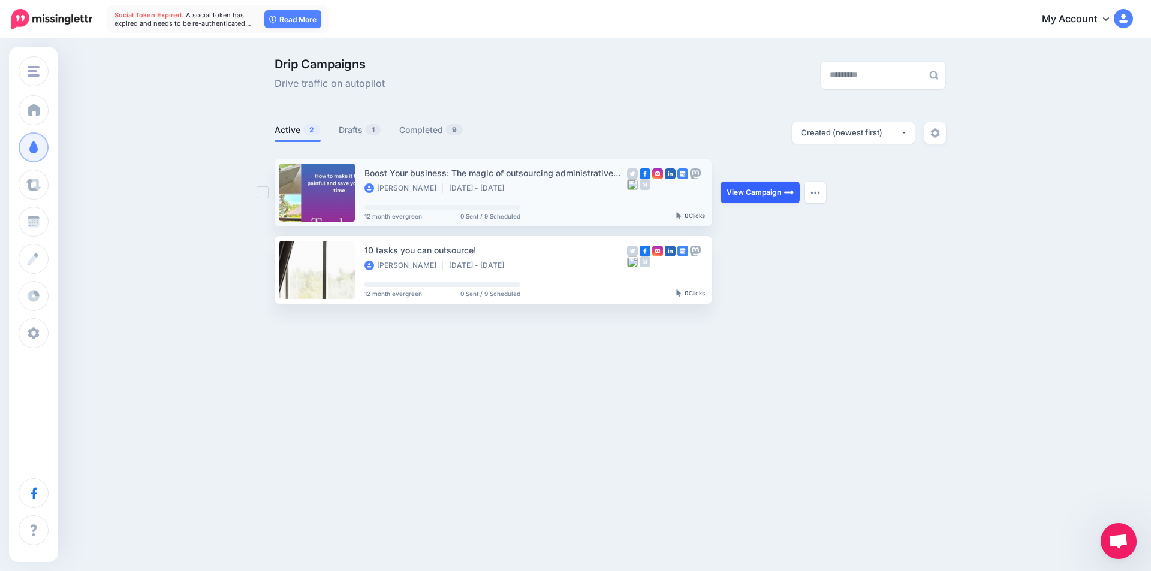
click at [747, 187] on link "View Campaign" at bounding box center [759, 193] width 79 height 22
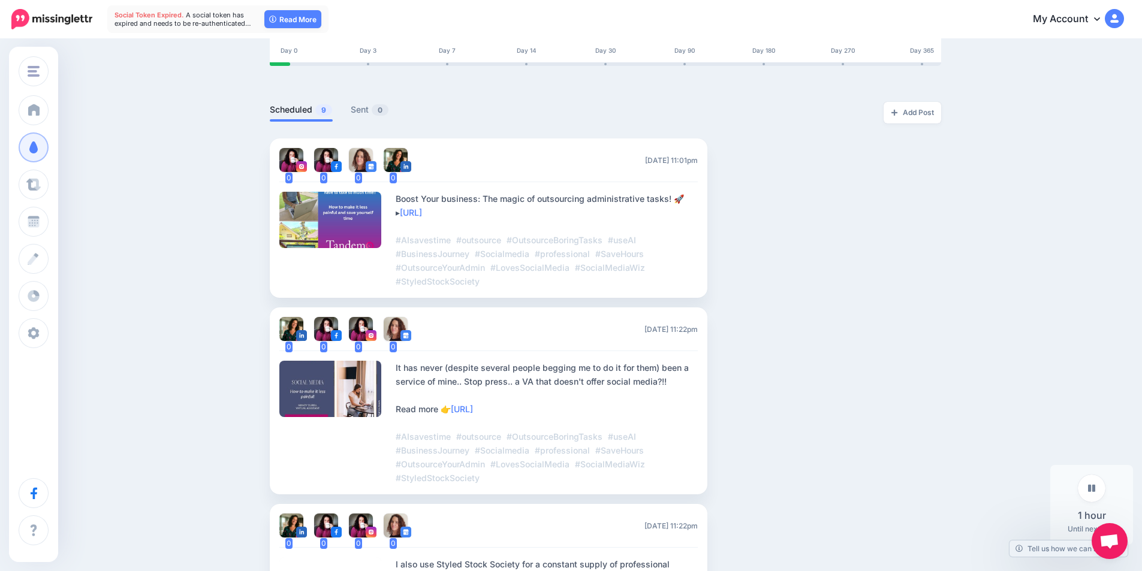
scroll to position [180, 0]
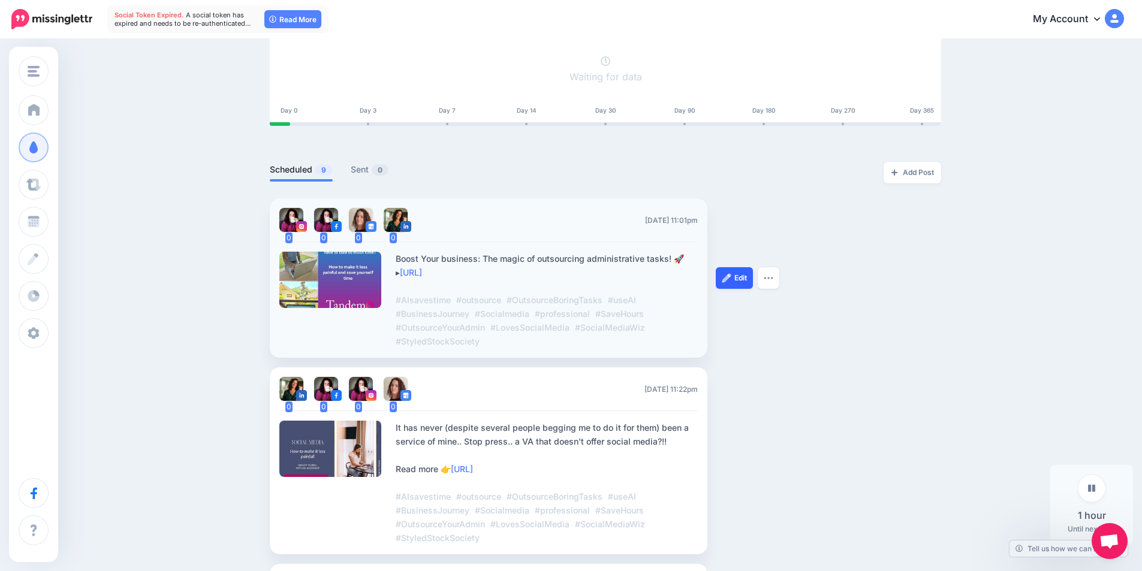
click at [732, 268] on link "Edit" at bounding box center [734, 278] width 37 height 22
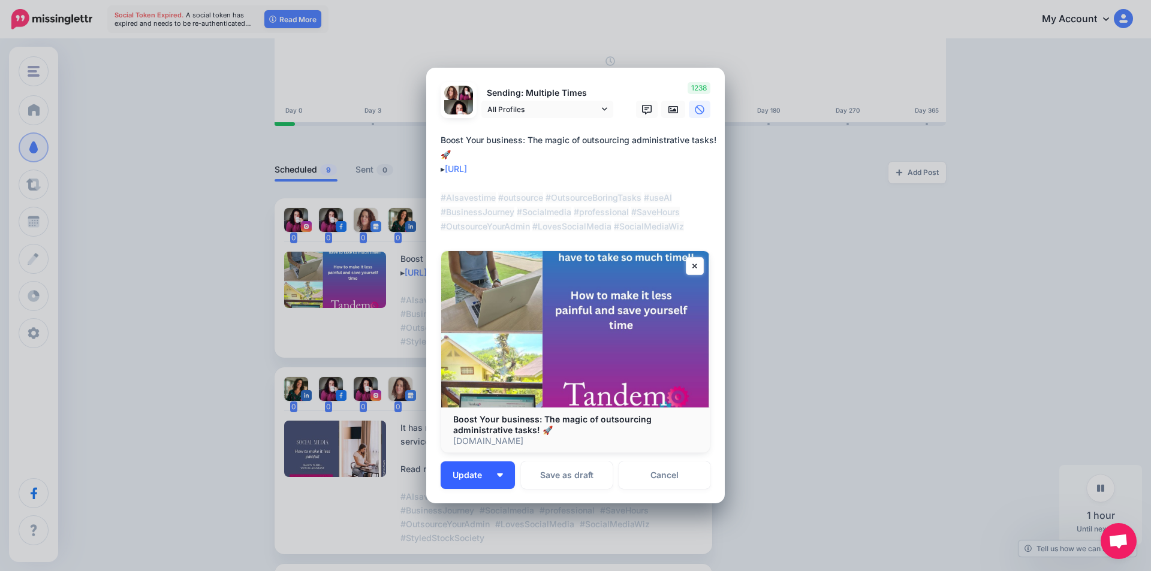
click at [477, 482] on button "Update" at bounding box center [478, 475] width 74 height 28
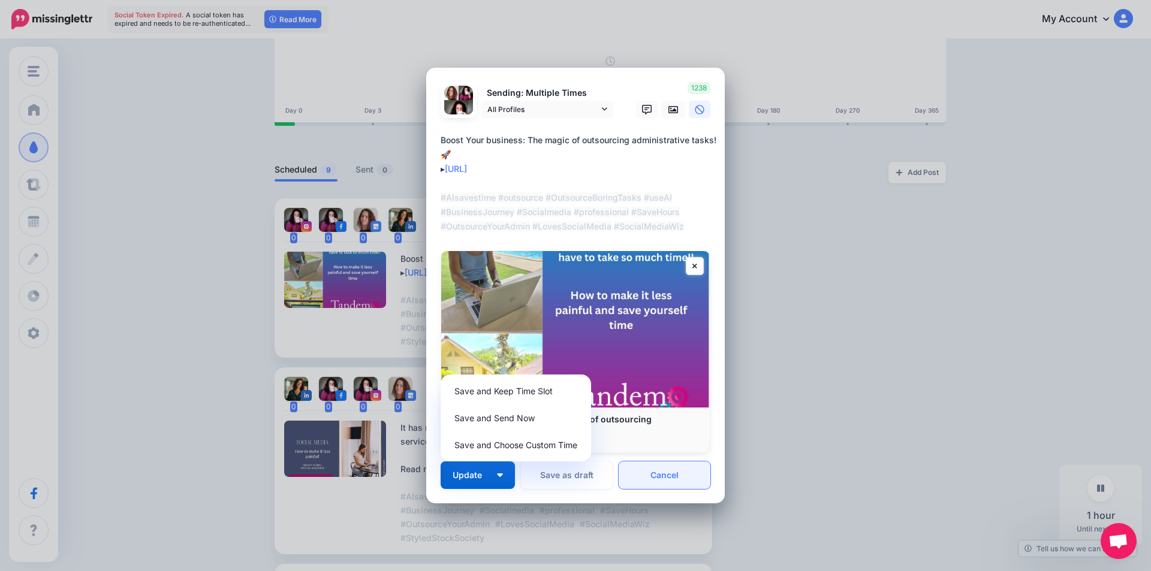
click at [704, 479] on link "Cancel" at bounding box center [664, 475] width 92 height 28
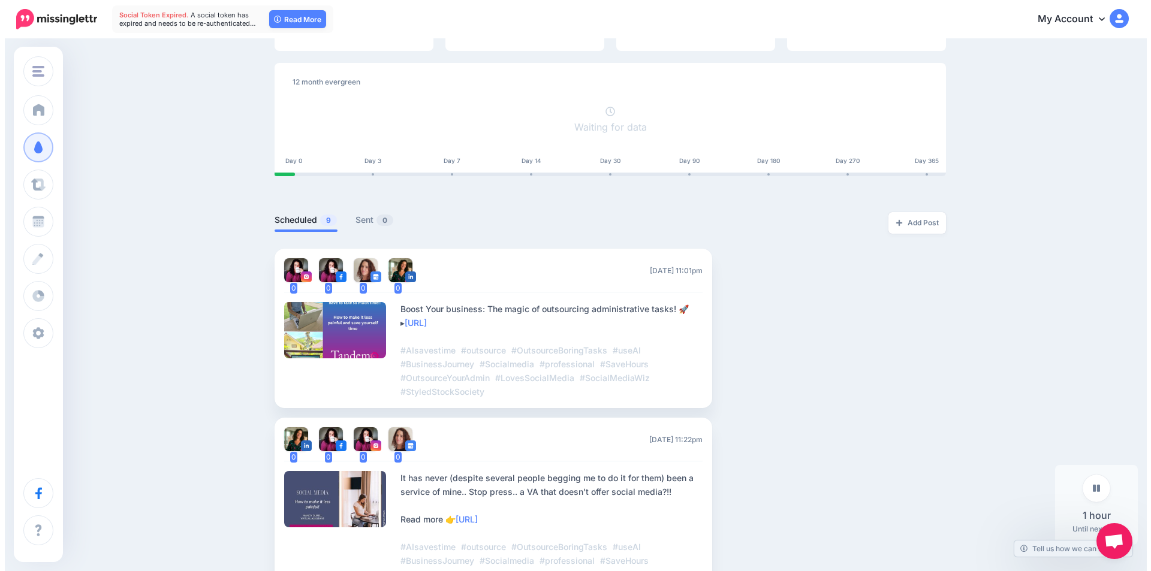
scroll to position [129, 0]
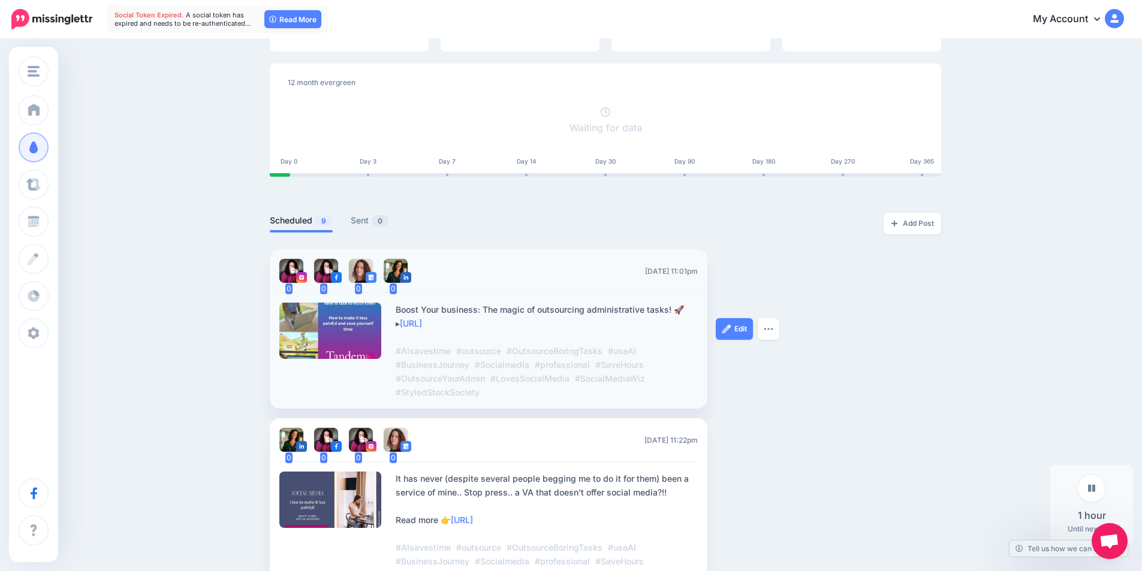
click at [682, 264] on div "Wed, October 22, 2025 11:01pm" at bounding box center [635, 271] width 126 height 24
click at [743, 331] on link "Edit" at bounding box center [734, 329] width 37 height 22
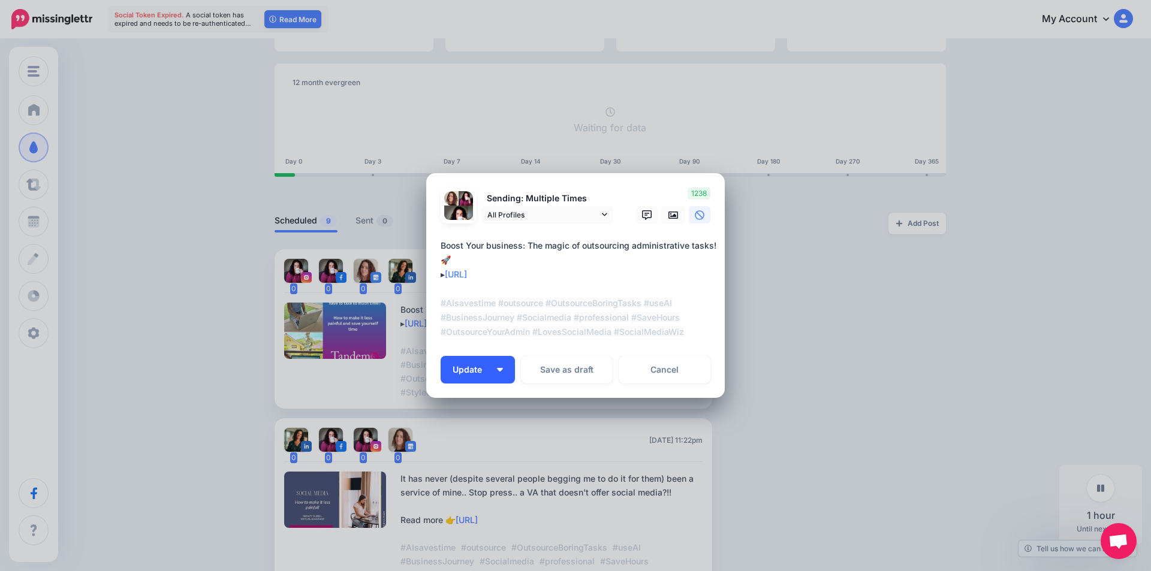
click at [503, 368] on img "button" at bounding box center [500, 370] width 6 height 4
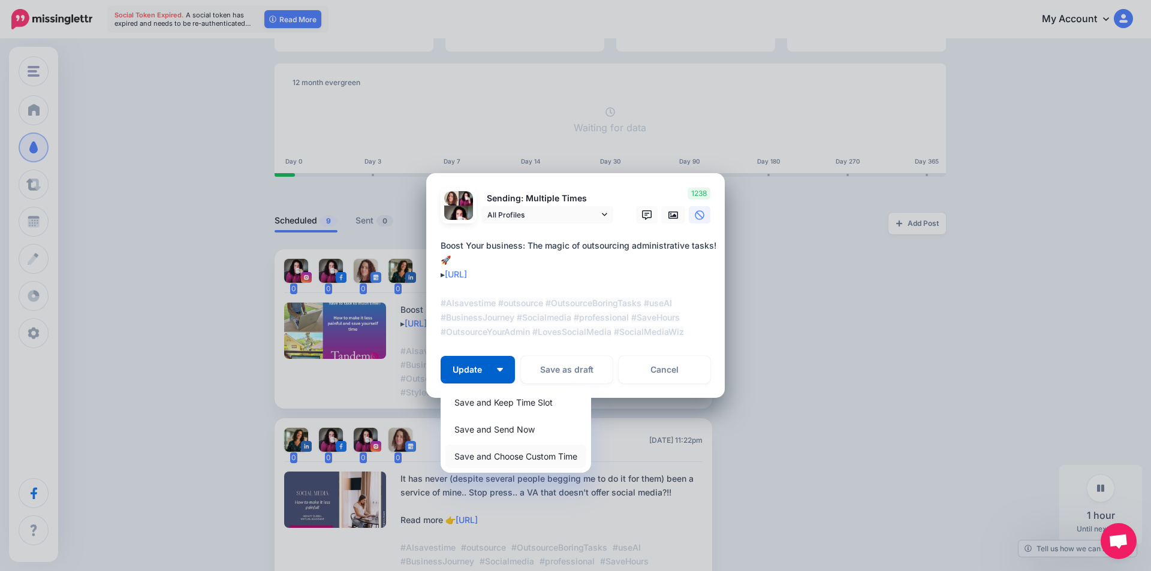
click at [505, 461] on link "Save and Choose Custom Time" at bounding box center [515, 456] width 141 height 23
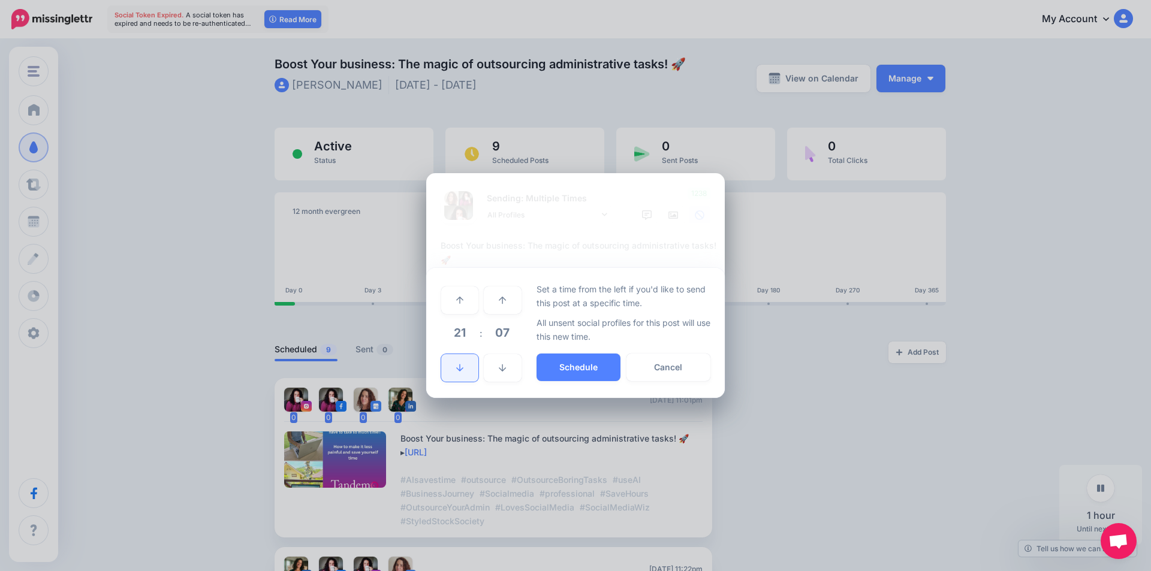
click at [463, 364] on icon at bounding box center [459, 368] width 7 height 8
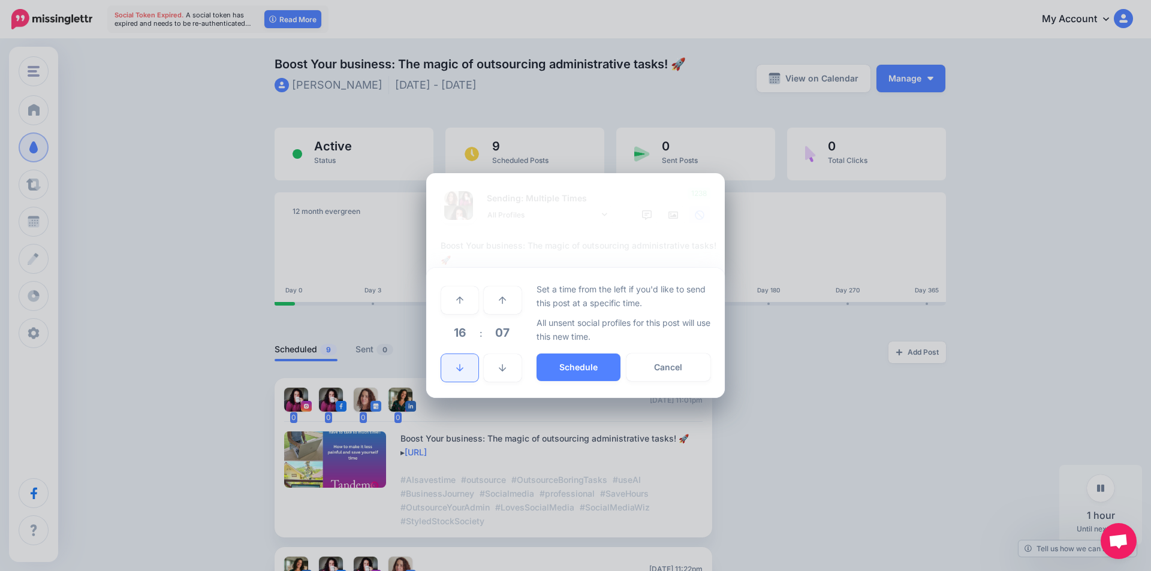
click at [463, 364] on icon at bounding box center [459, 368] width 7 height 8
click at [461, 364] on icon at bounding box center [459, 368] width 7 height 8
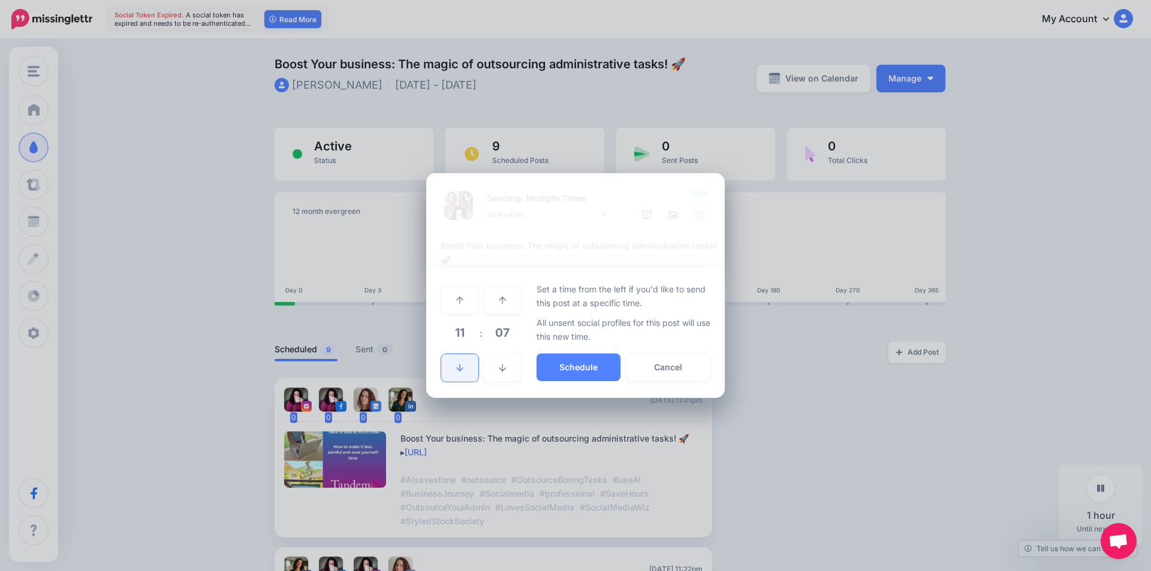
click at [461, 364] on icon at bounding box center [459, 368] width 7 height 8
click at [496, 307] on link at bounding box center [502, 300] width 37 height 28
click at [465, 307] on link at bounding box center [459, 300] width 37 height 28
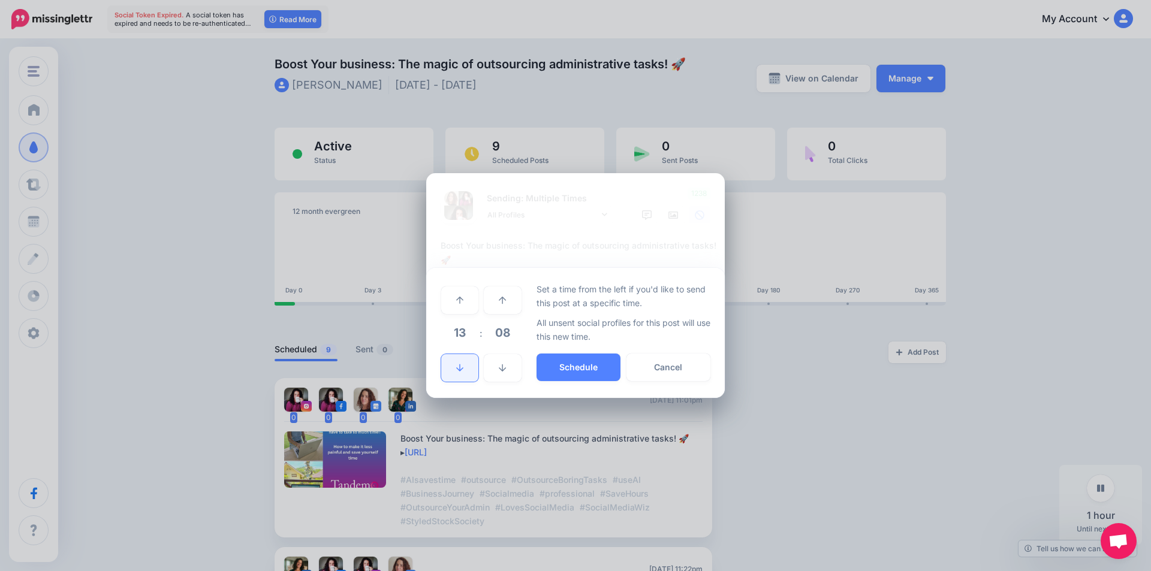
click at [458, 377] on link at bounding box center [459, 368] width 37 height 28
click at [499, 304] on icon at bounding box center [502, 300] width 7 height 8
click at [578, 365] on button "Schedule" at bounding box center [578, 368] width 84 height 28
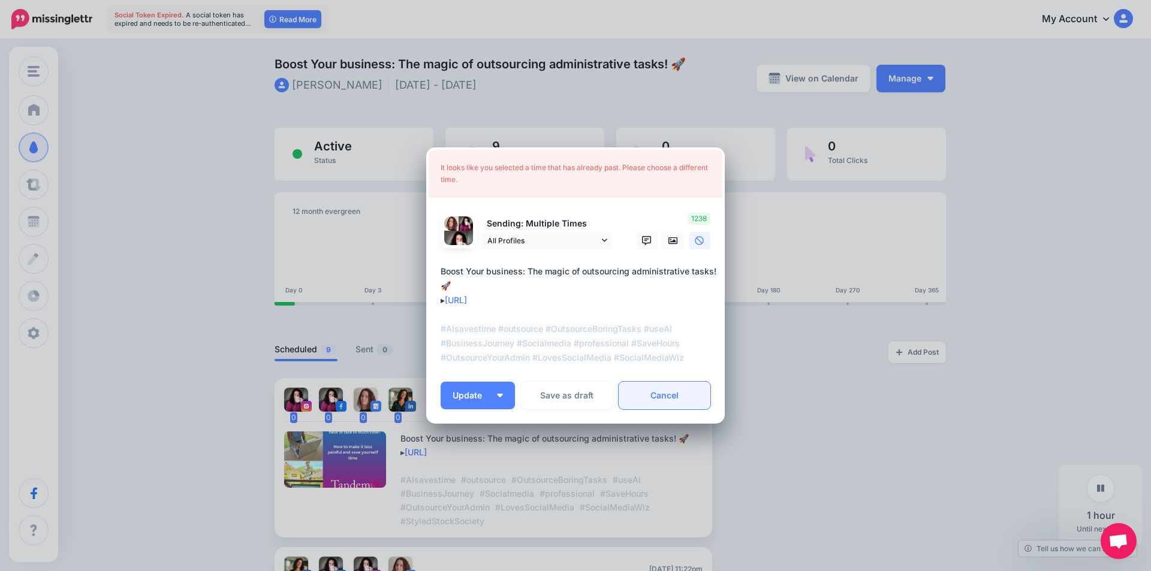
click at [654, 391] on link "Cancel" at bounding box center [664, 396] width 92 height 28
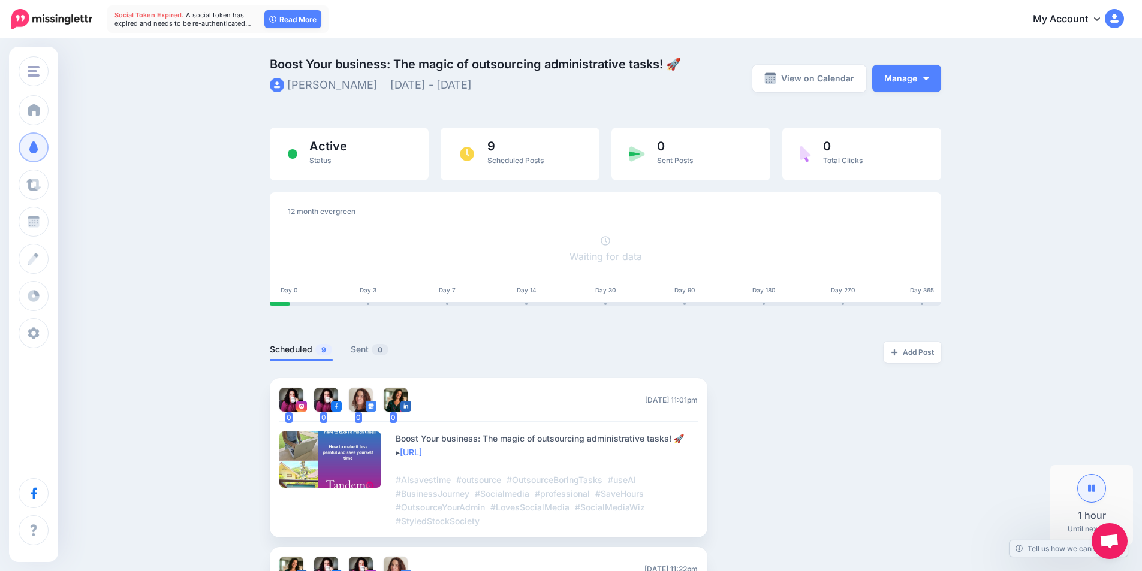
click at [1090, 493] on link at bounding box center [1092, 489] width 28 height 28
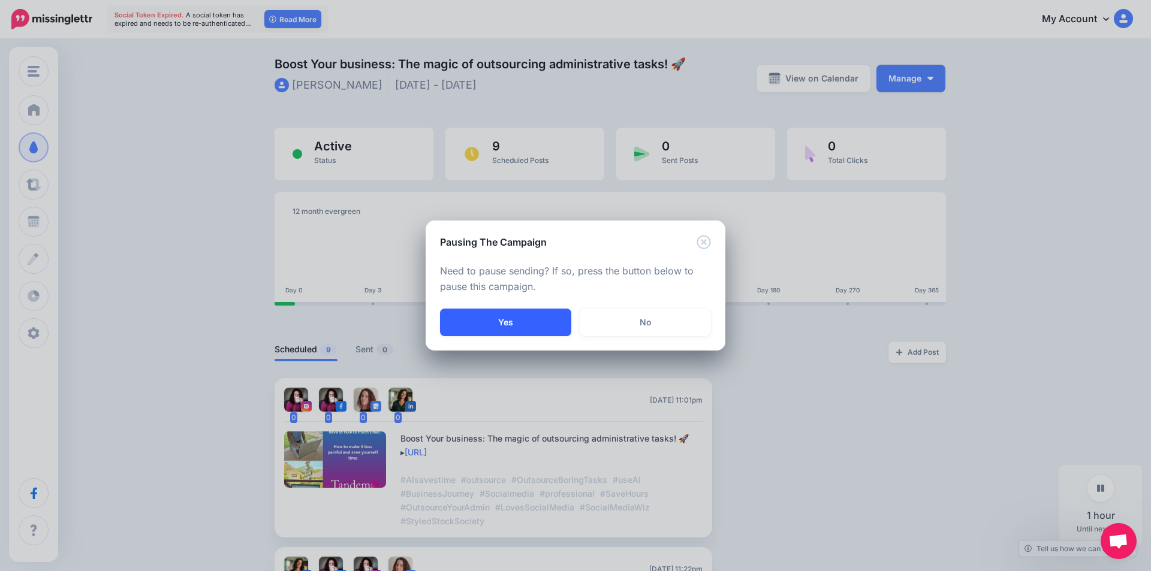
click at [539, 333] on button "Yes" at bounding box center [505, 323] width 131 height 28
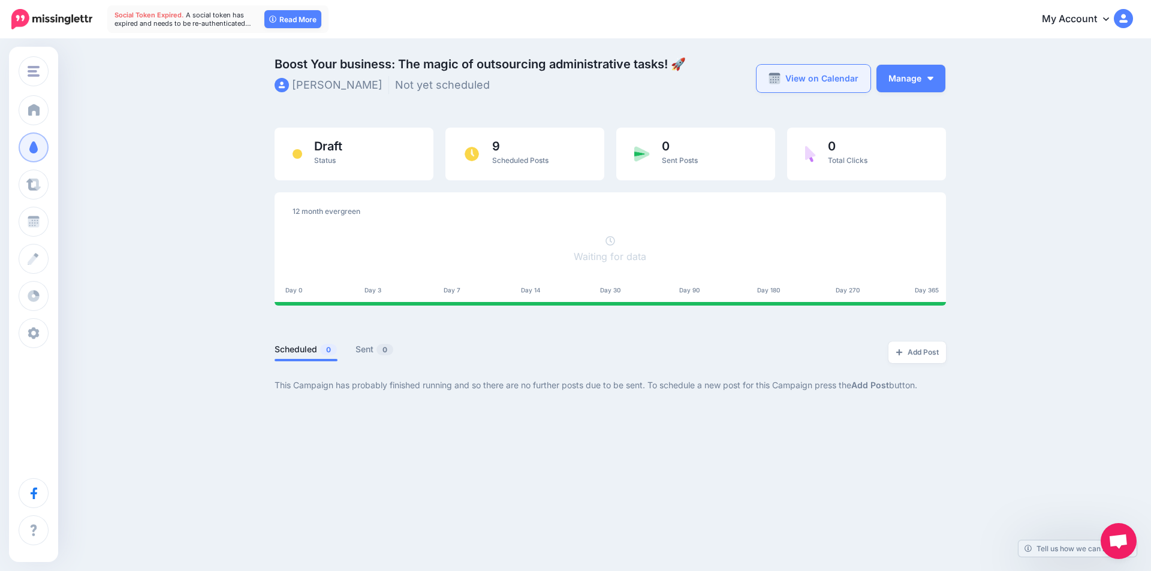
click at [851, 81] on link "View on Calendar" at bounding box center [813, 79] width 114 height 28
click at [916, 80] on button "Manage" at bounding box center [910, 79] width 69 height 28
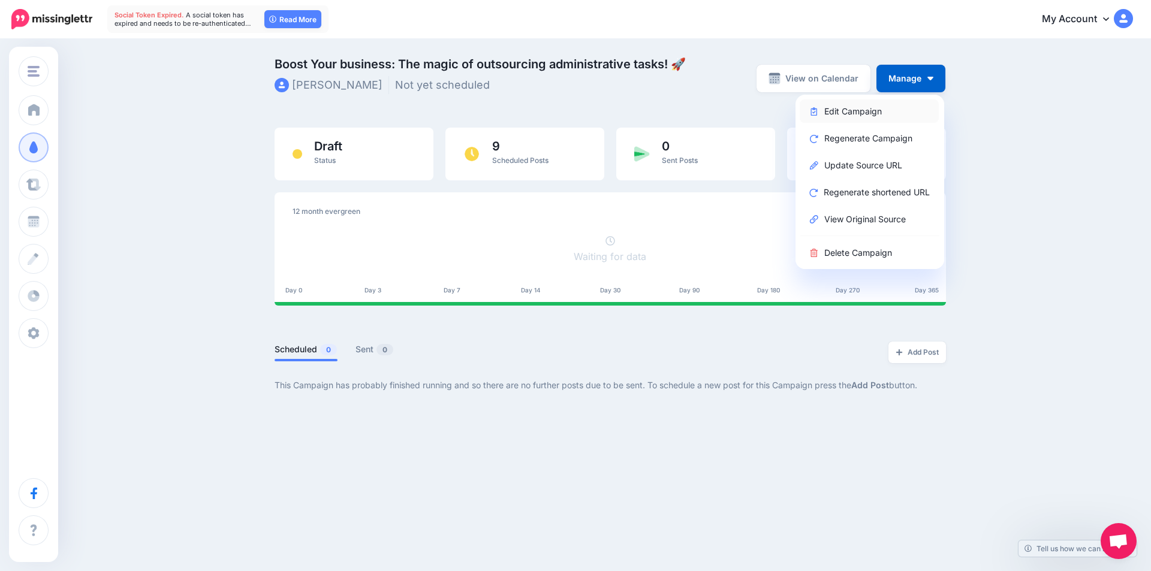
click at [857, 115] on link "Edit Campaign" at bounding box center [868, 110] width 139 height 23
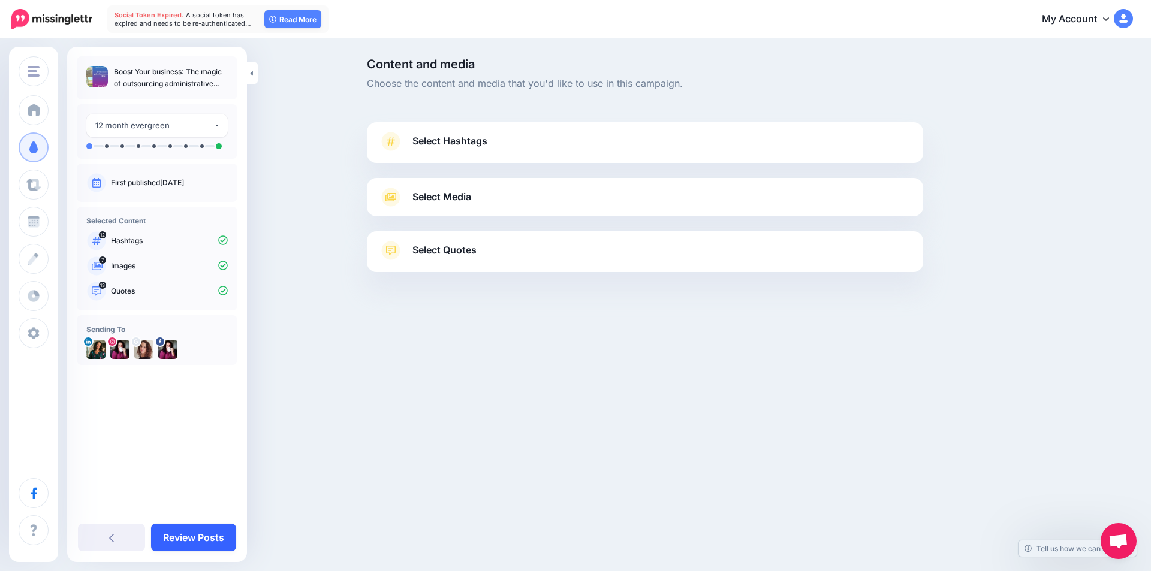
click at [194, 538] on link "Review Posts" at bounding box center [193, 538] width 85 height 28
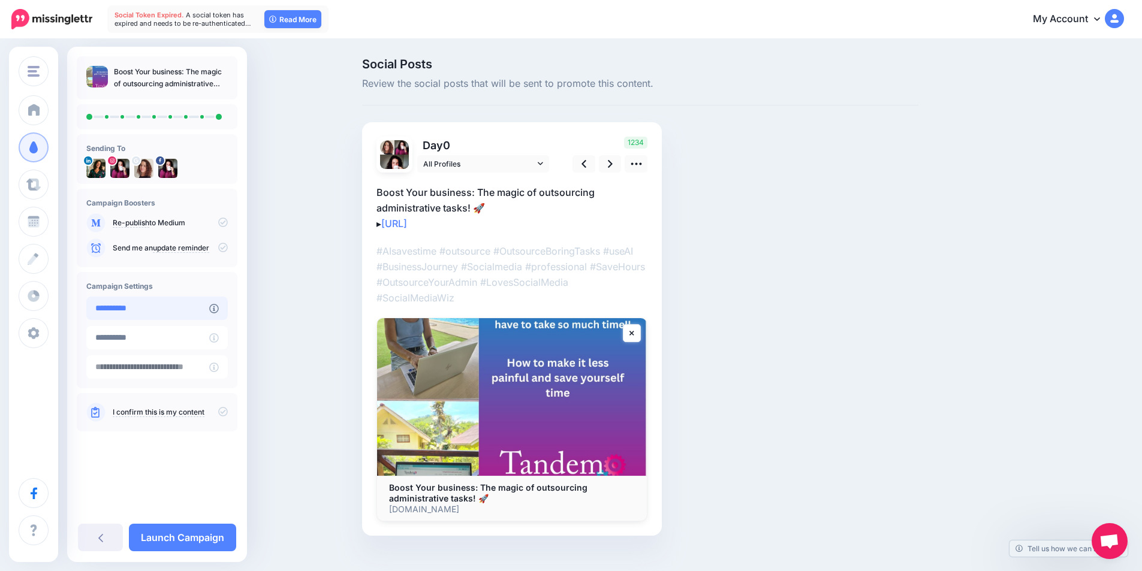
click at [174, 312] on input "**********" at bounding box center [147, 308] width 123 height 23
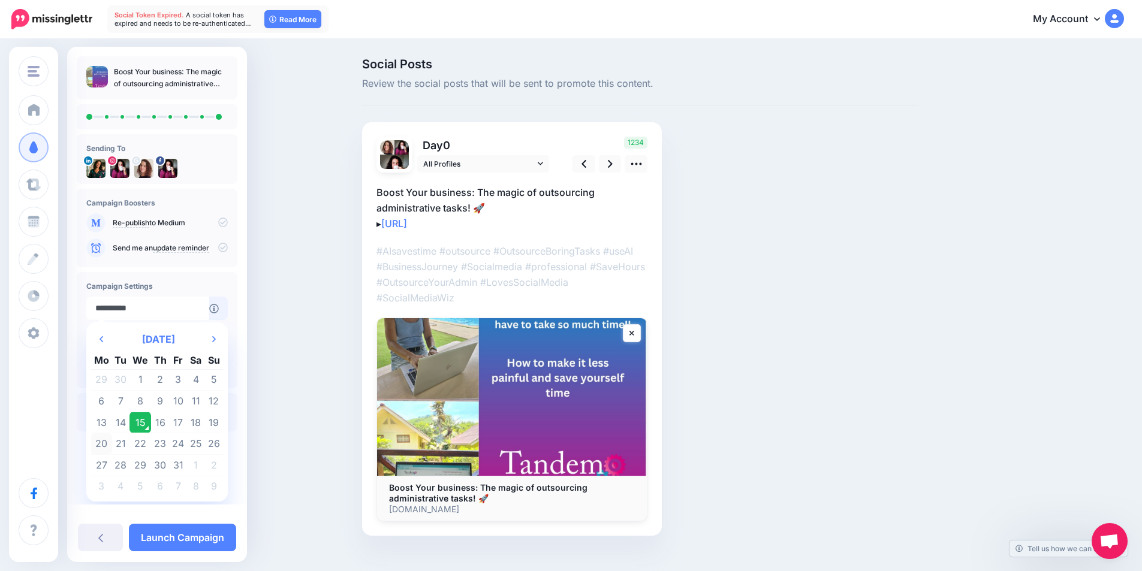
click at [101, 447] on td "20" at bounding box center [101, 444] width 21 height 22
type input "**********"
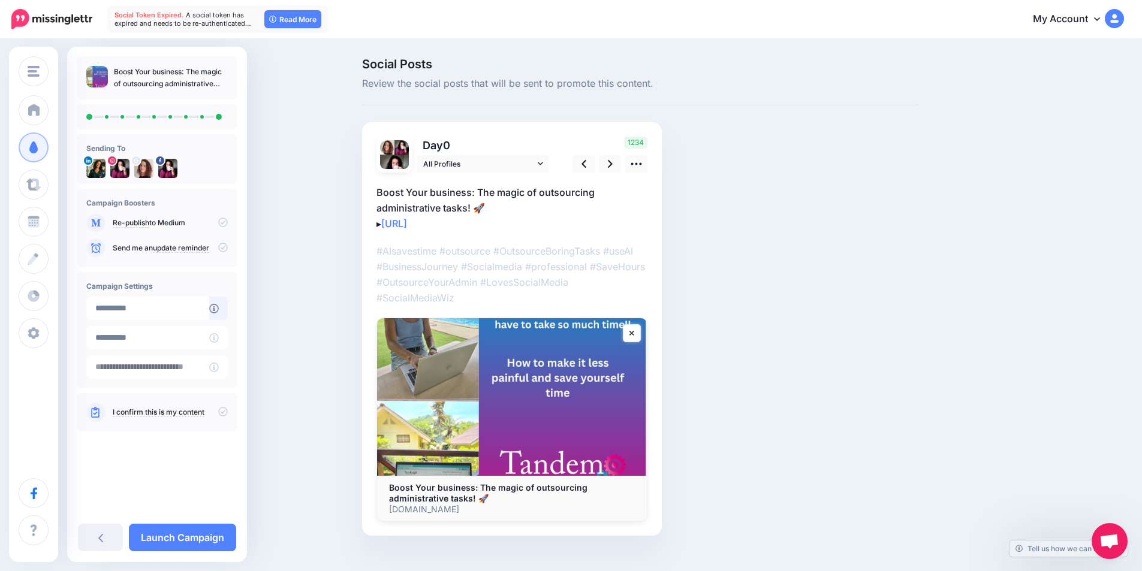
click at [189, 414] on link "I confirm this is my content" at bounding box center [159, 413] width 92 height 10
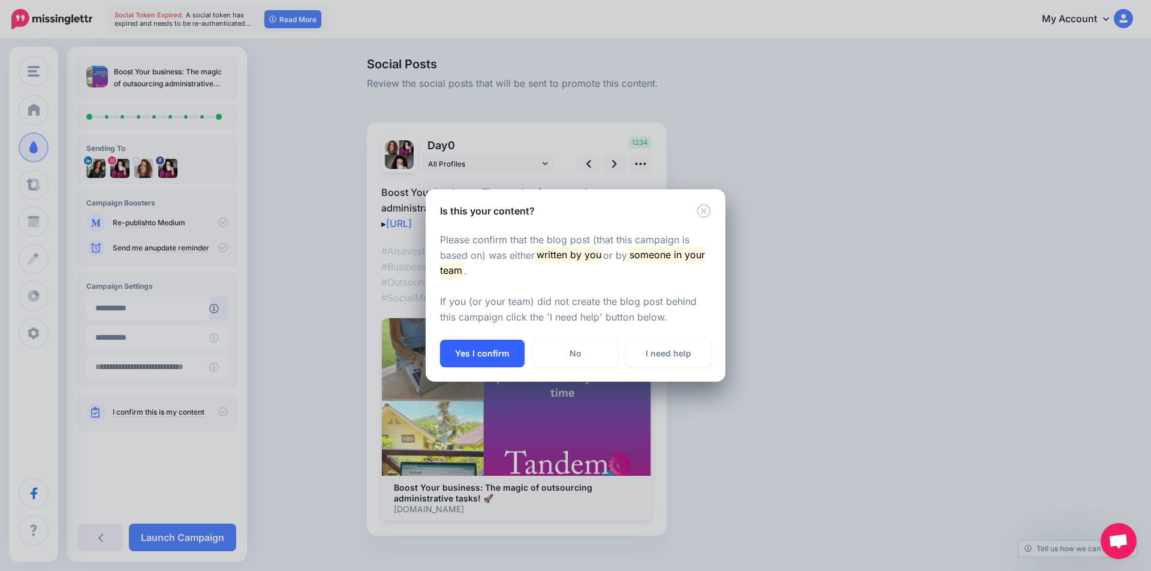
click at [503, 364] on button "Yes I confirm" at bounding box center [482, 354] width 85 height 28
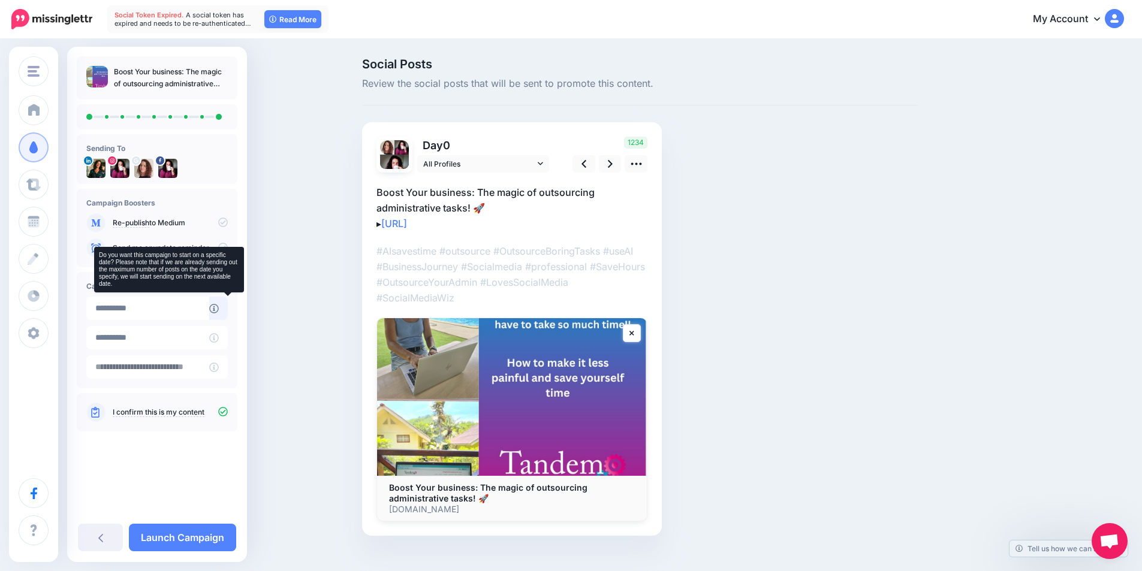
click at [228, 310] on link at bounding box center [218, 308] width 19 height 23
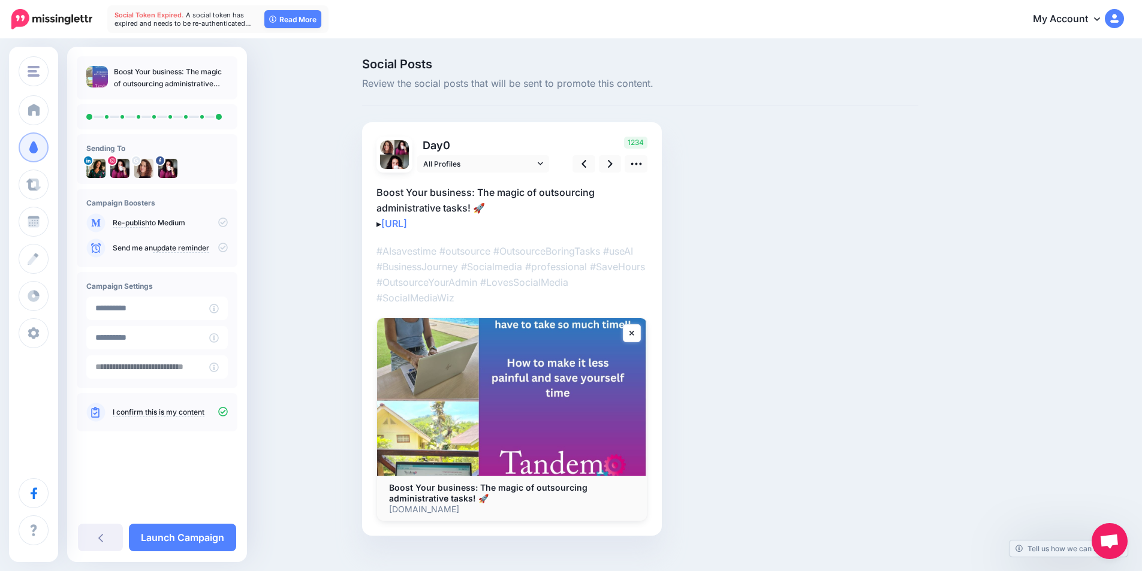
scroll to position [19, 0]
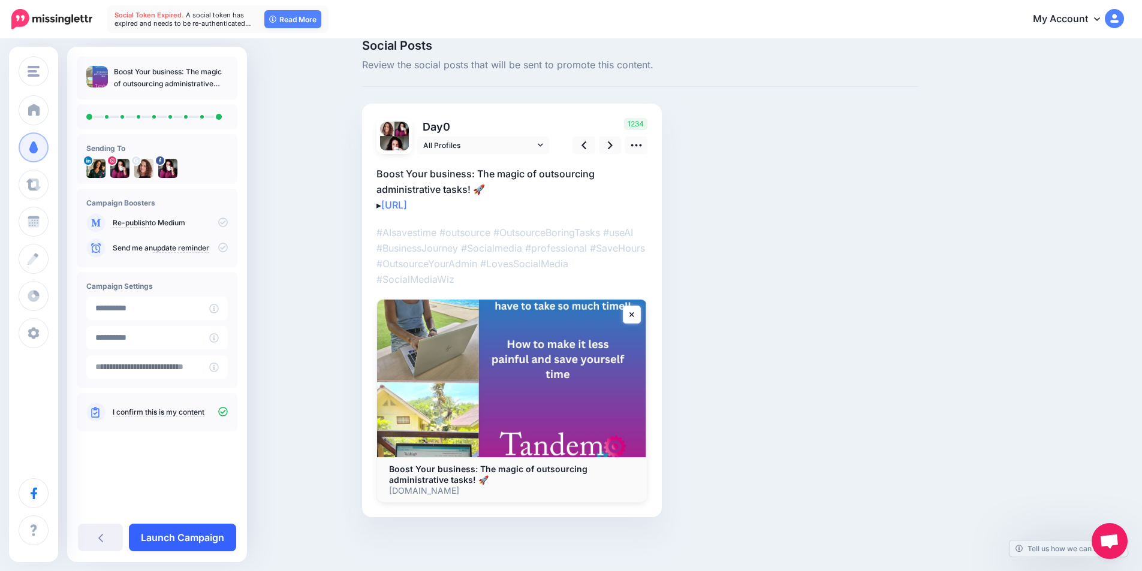
click at [166, 533] on link "Launch Campaign" at bounding box center [182, 538] width 107 height 28
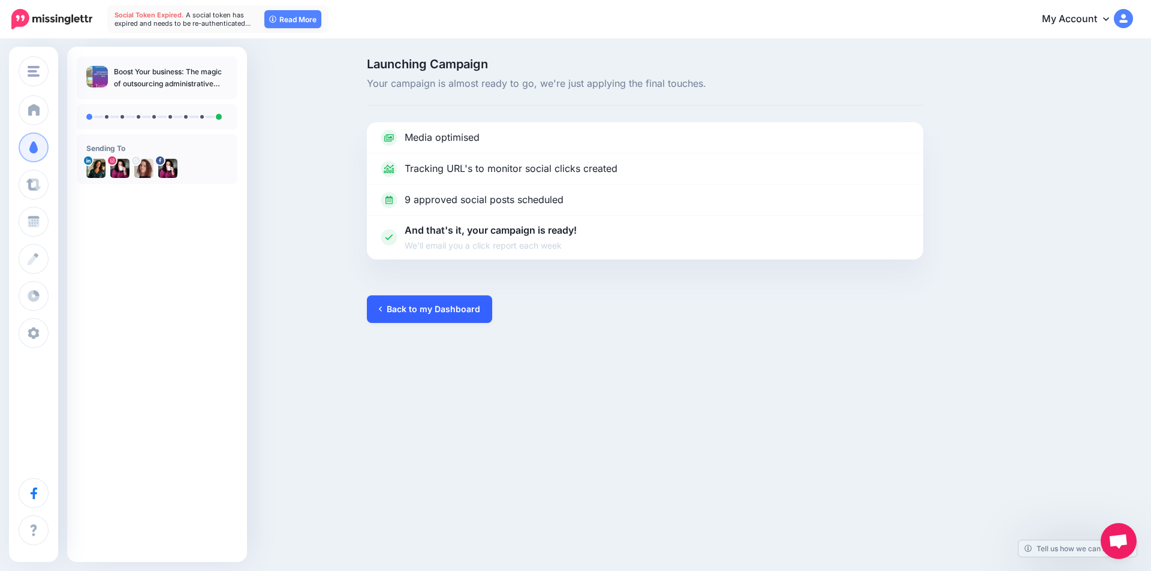
click at [427, 310] on link "Back to my Dashboard" at bounding box center [429, 309] width 125 height 28
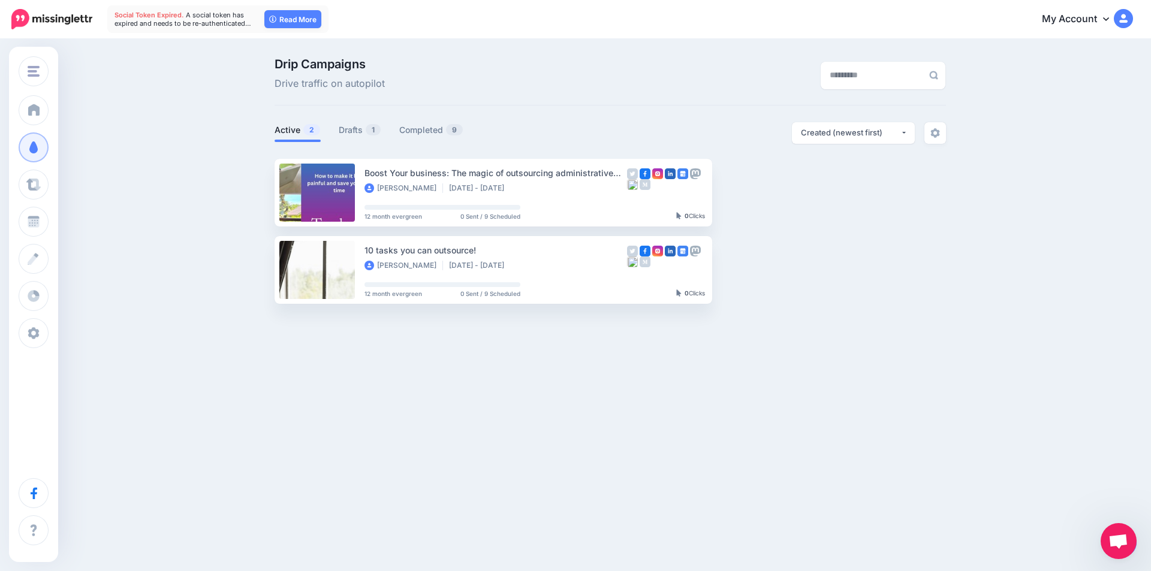
drag, startPoint x: 0, startPoint y: 0, endPoint x: 429, endPoint y: 324, distance: 537.4
click at [773, 194] on link "View Campaign" at bounding box center [759, 193] width 79 height 22
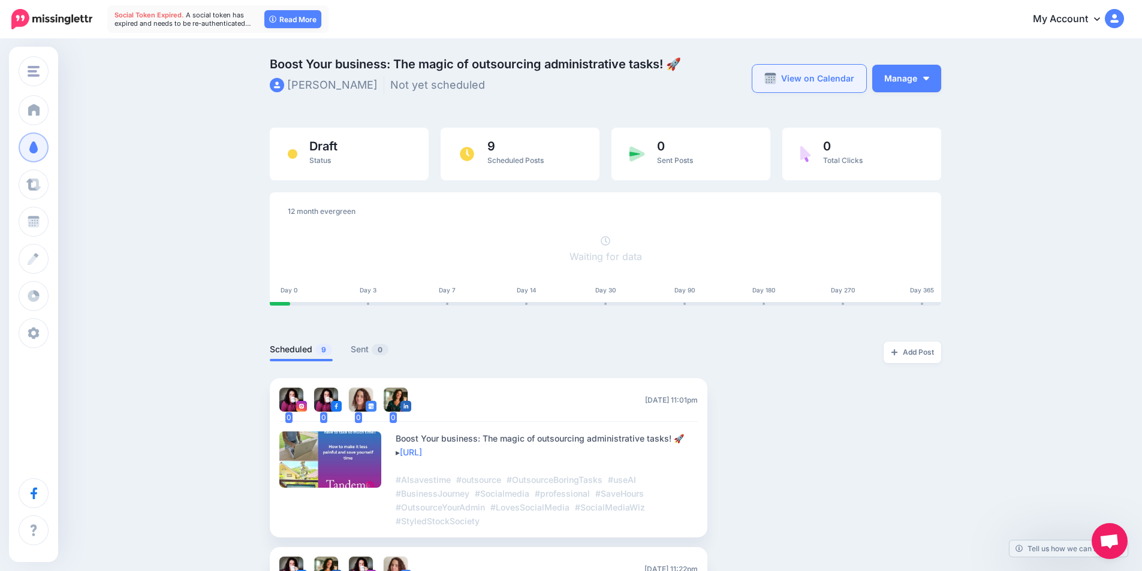
click at [801, 87] on link "View on Calendar" at bounding box center [809, 79] width 114 height 28
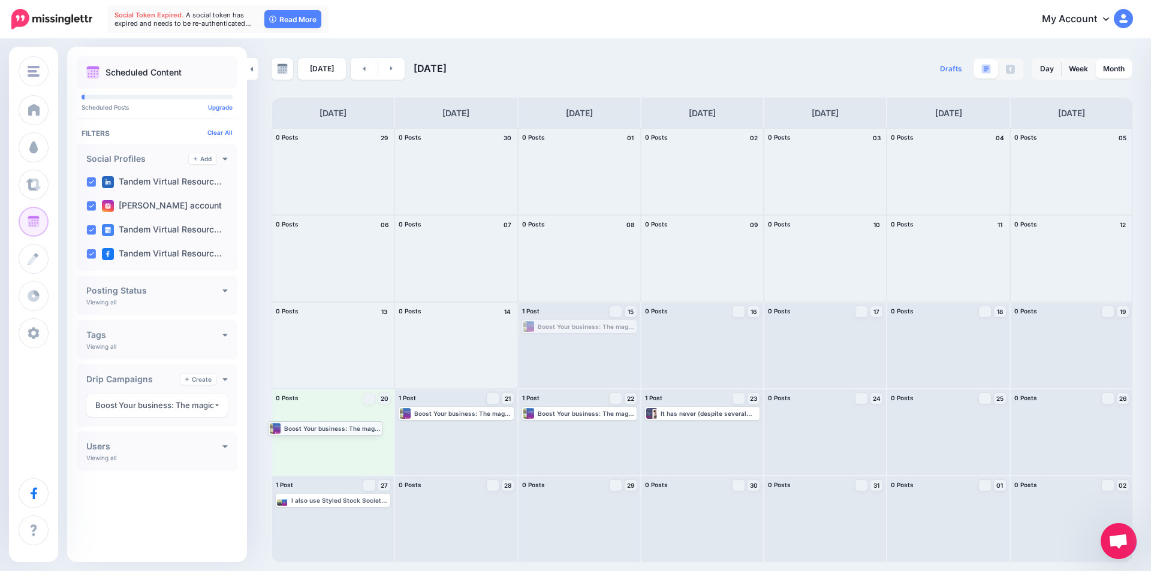
drag, startPoint x: 613, startPoint y: 327, endPoint x: 359, endPoint y: 428, distance: 273.6
click at [395, 68] on link at bounding box center [391, 69] width 27 height 22
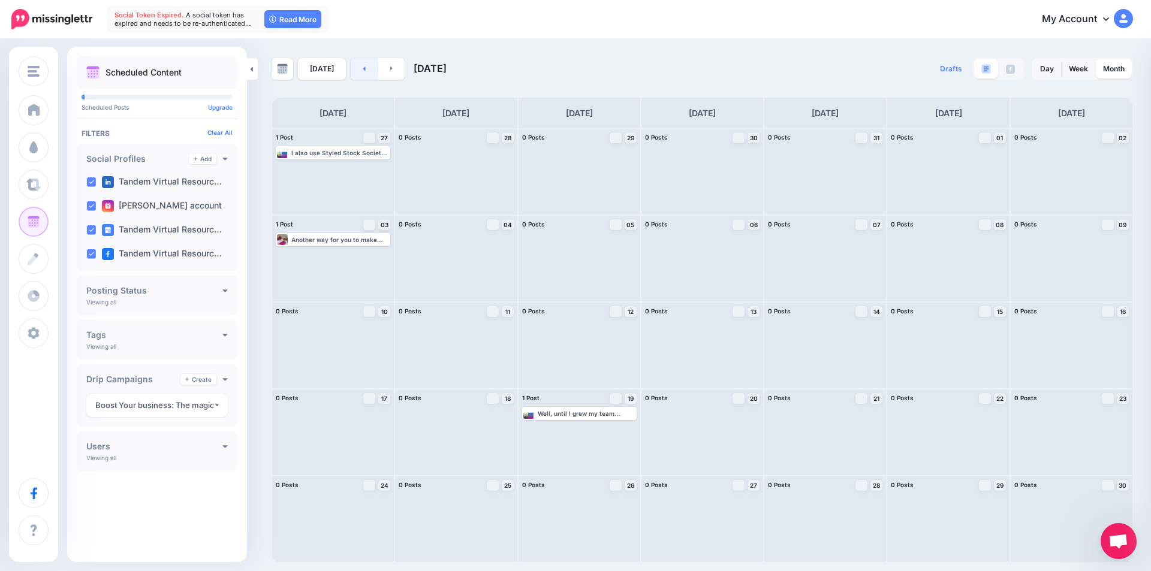
click at [358, 70] on link at bounding box center [364, 69] width 27 height 22
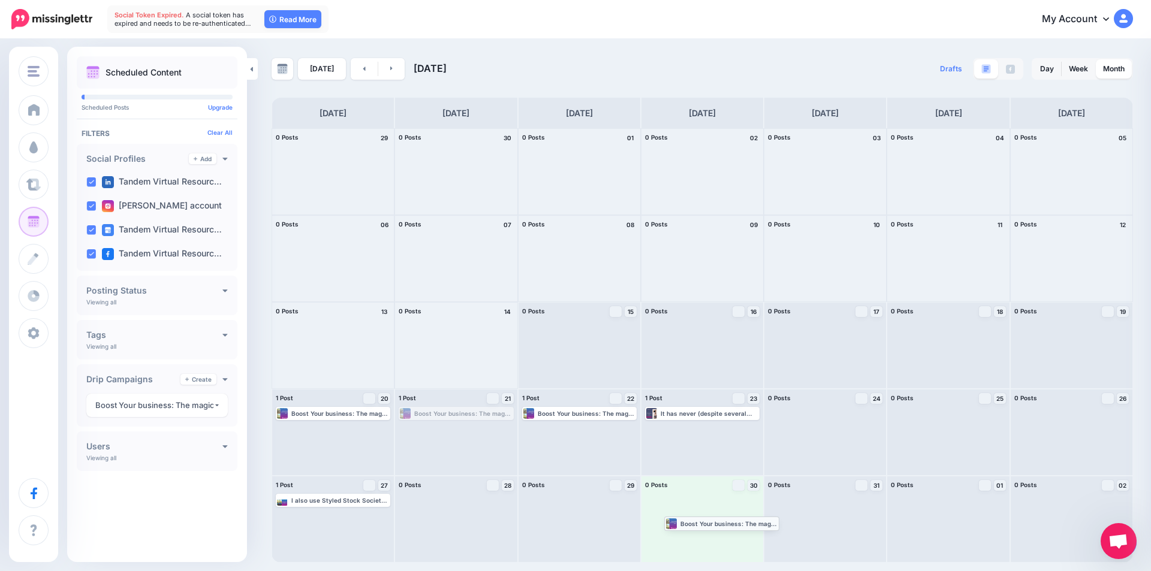
drag, startPoint x: 472, startPoint y: 414, endPoint x: 737, endPoint y: 524, distance: 287.3
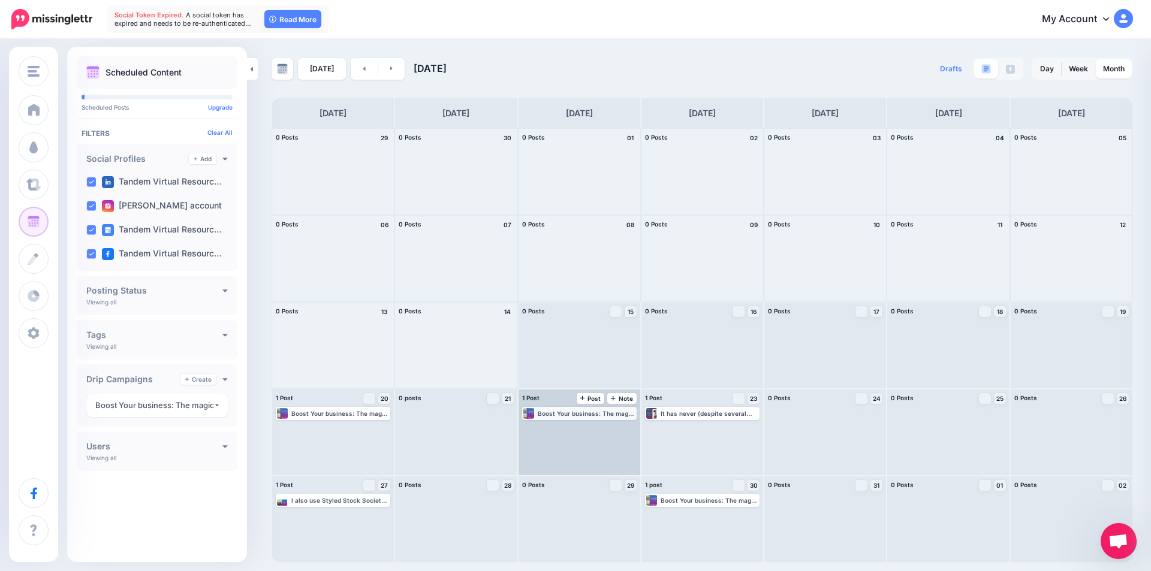
click at [597, 412] on div "Boost Your business: The magic of outsourcing administrative tasks! 🚀 ▸ https:/…" at bounding box center [587, 413] width 98 height 7
click at [577, 430] on link "Edit" at bounding box center [561, 428] width 75 height 11
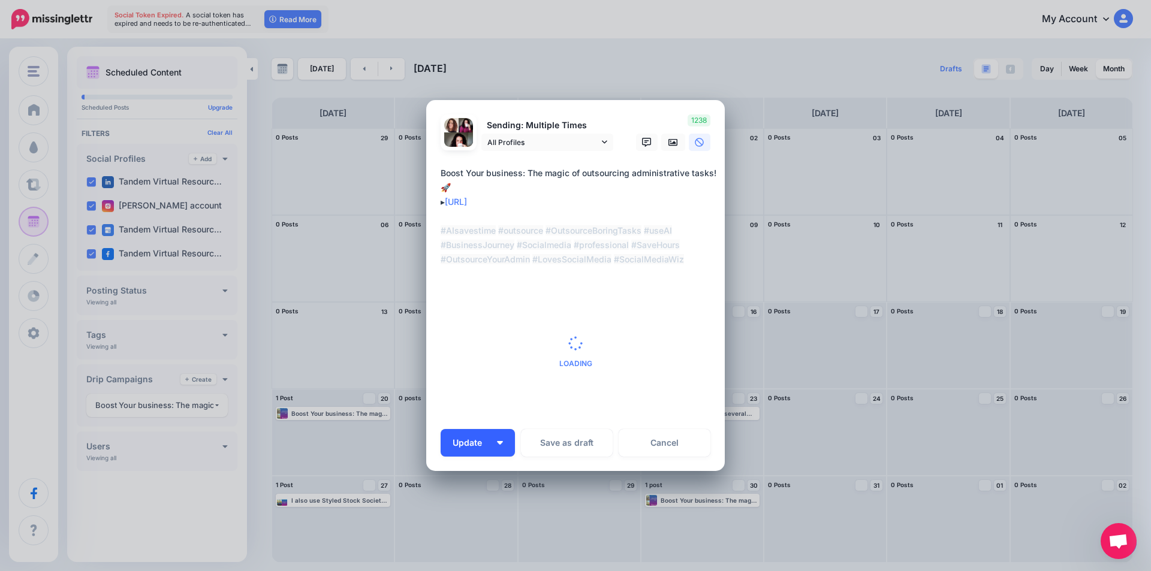
click at [498, 441] on img "button" at bounding box center [500, 443] width 6 height 4
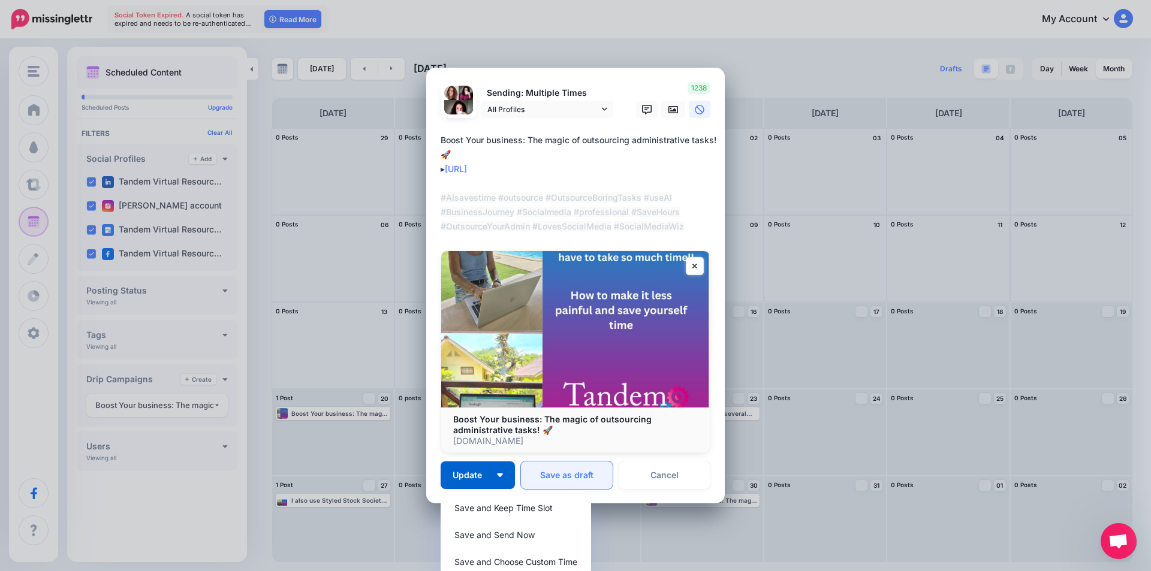
scroll to position [62, 0]
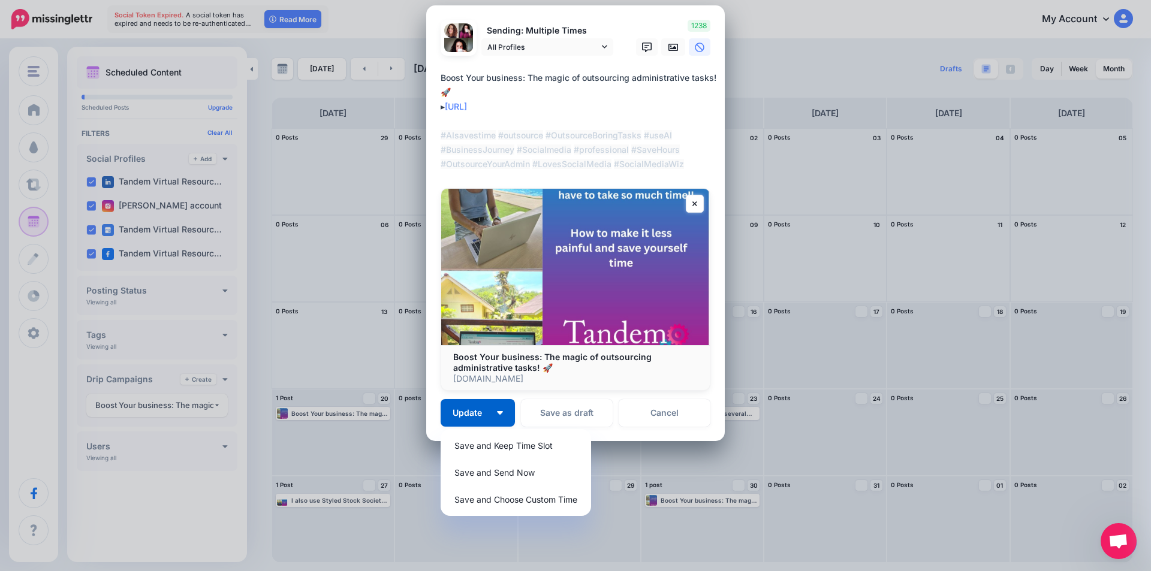
click at [222, 511] on div "Edit Post Loading Sending: Multiple Times 22nd Oct 21:30" at bounding box center [575, 285] width 1151 height 571
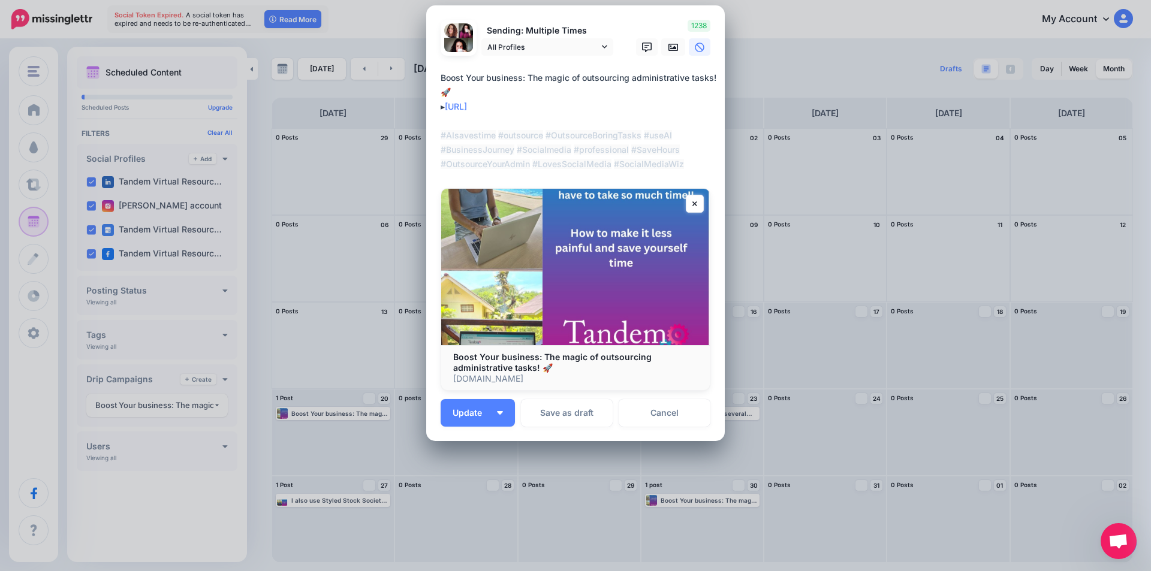
click at [768, 19] on div "Edit Post Loading Sending: Multiple Times 22nd Oct 21:30" at bounding box center [575, 285] width 1151 height 571
click at [644, 408] on link "Cancel" at bounding box center [664, 413] width 92 height 28
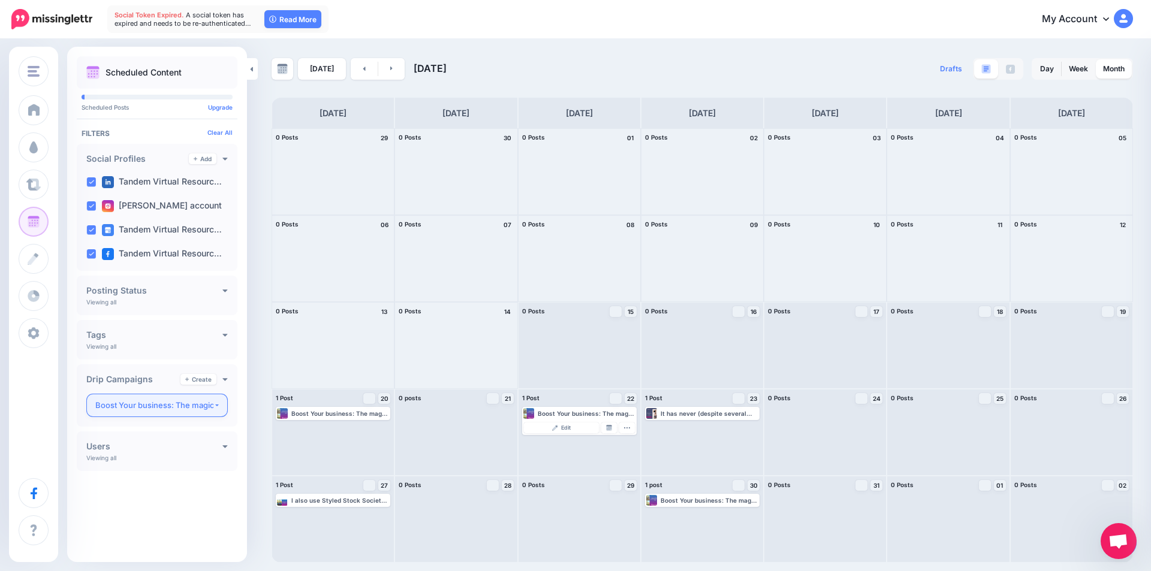
click at [152, 408] on div "Boost Your business: The magic of outsourcing administrative tasks! 🚀" at bounding box center [154, 406] width 118 height 14
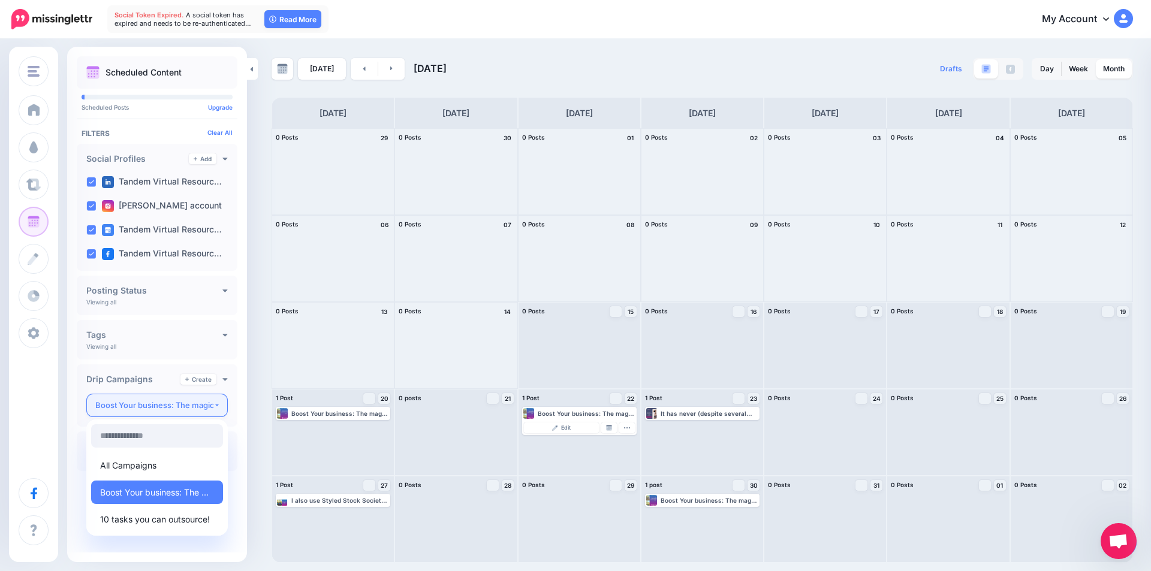
click at [153, 399] on div "Boost Your business: The magic of outsourcing administrative tasks! 🚀" at bounding box center [154, 406] width 118 height 14
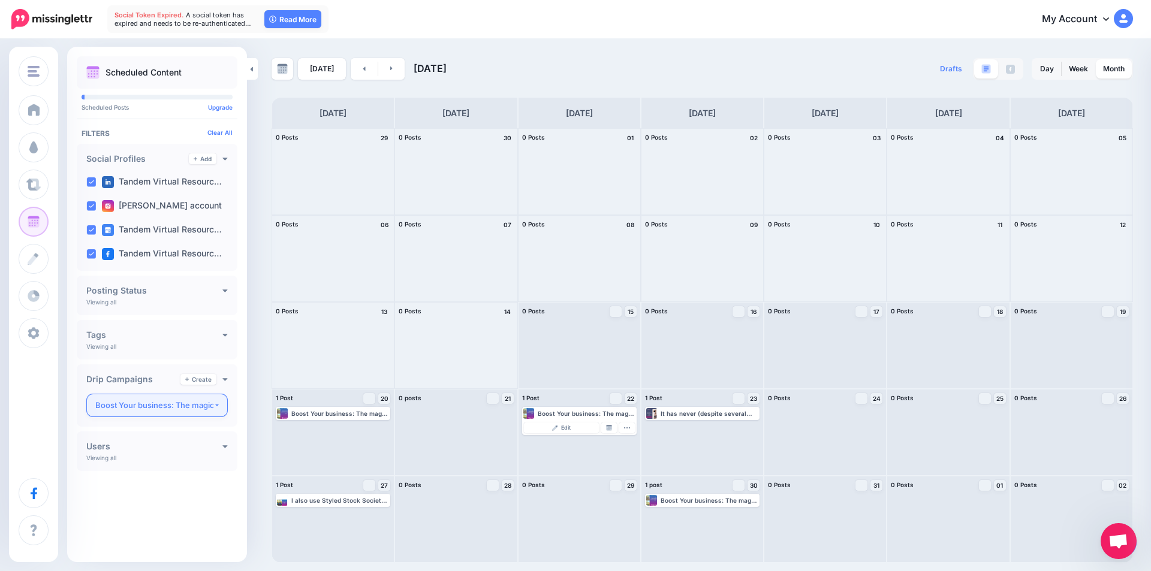
click at [155, 406] on div "Boost Your business: The magic of outsourcing administrative tasks! 🚀" at bounding box center [154, 406] width 118 height 14
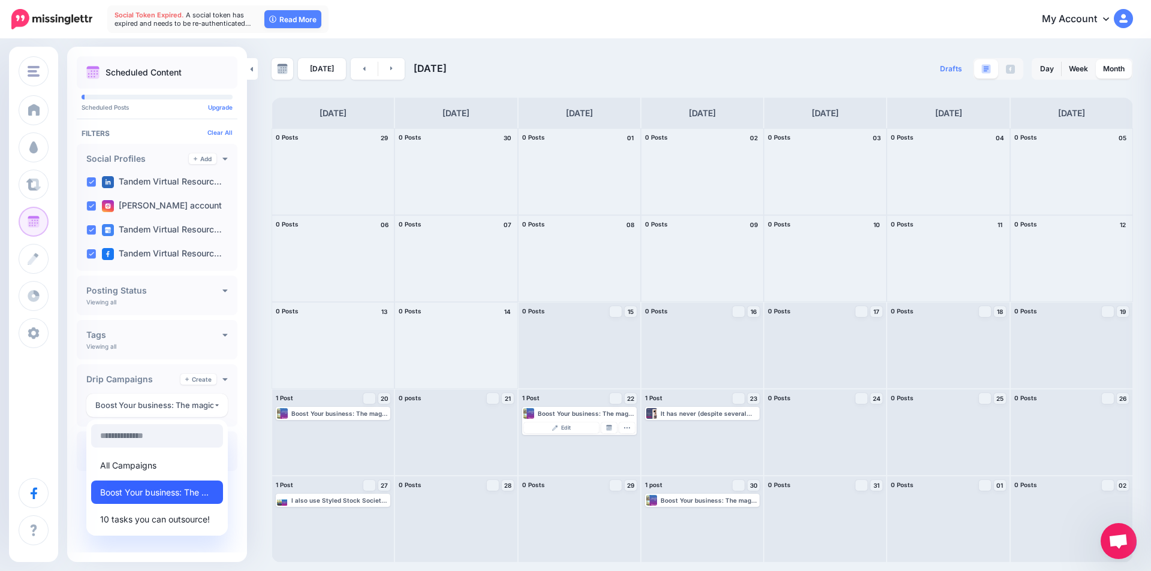
click at [161, 492] on span "Boost Your business: The magic of outsourcing administrative tasks! 🚀" at bounding box center [157, 492] width 114 height 14
select select "********"
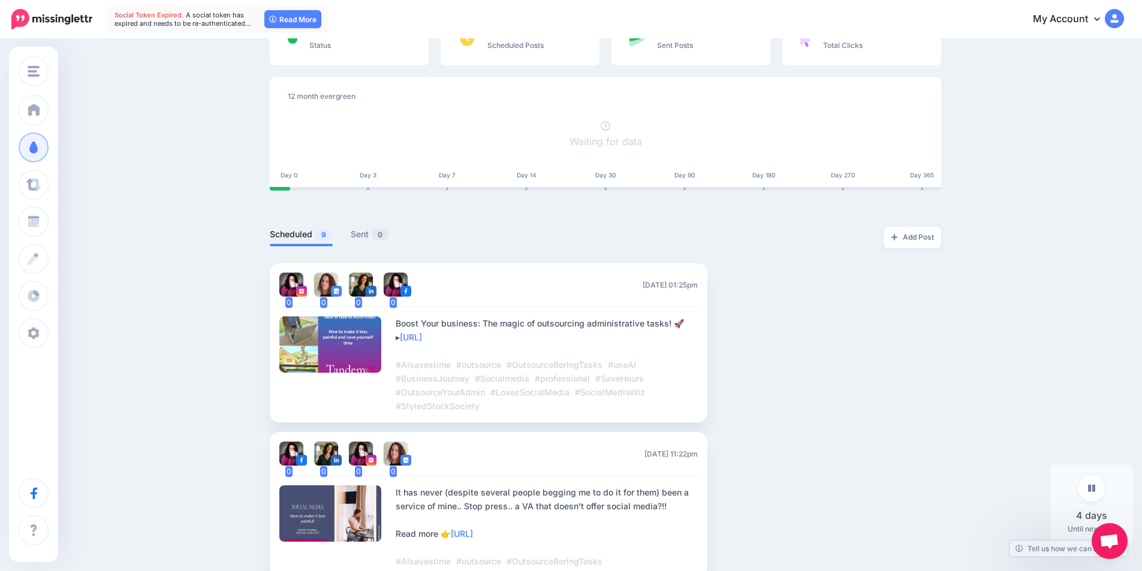
scroll to position [120, 0]
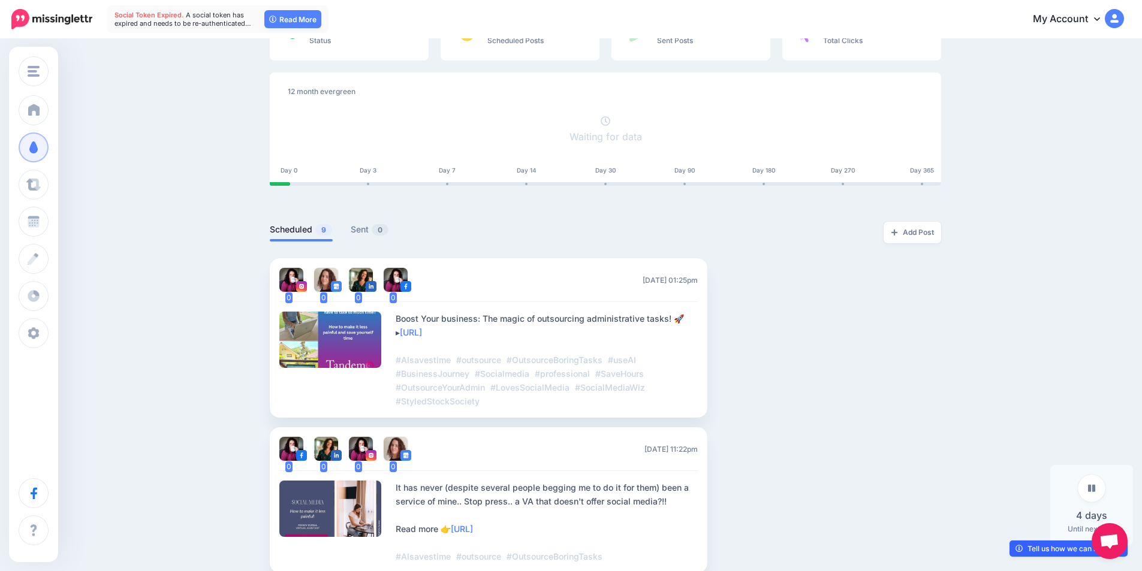
click at [1033, 546] on link "Tell us how we can improve" at bounding box center [1068, 549] width 118 height 16
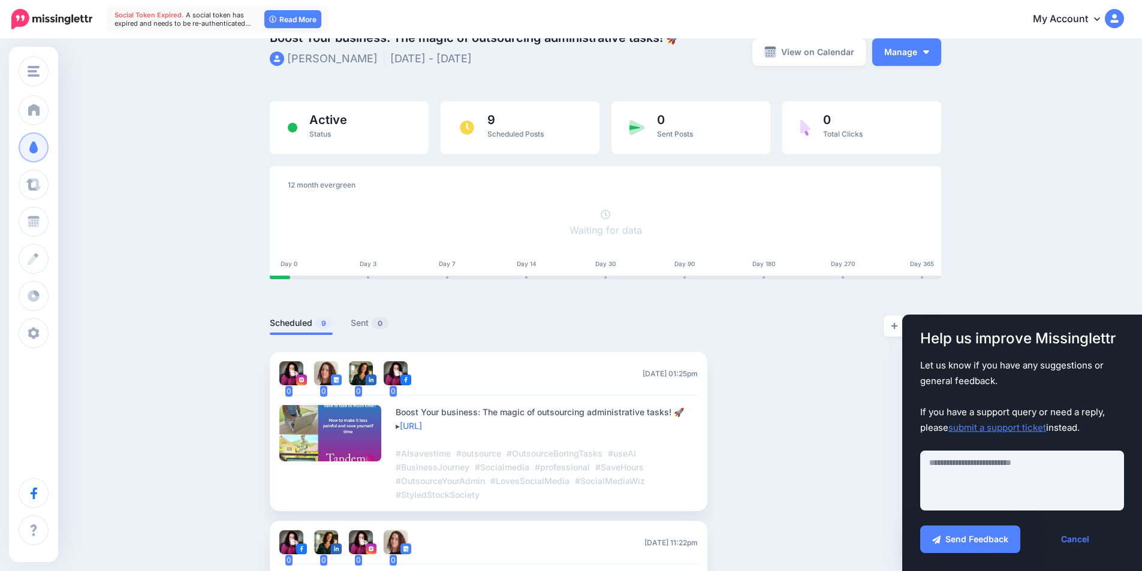
scroll to position [0, 0]
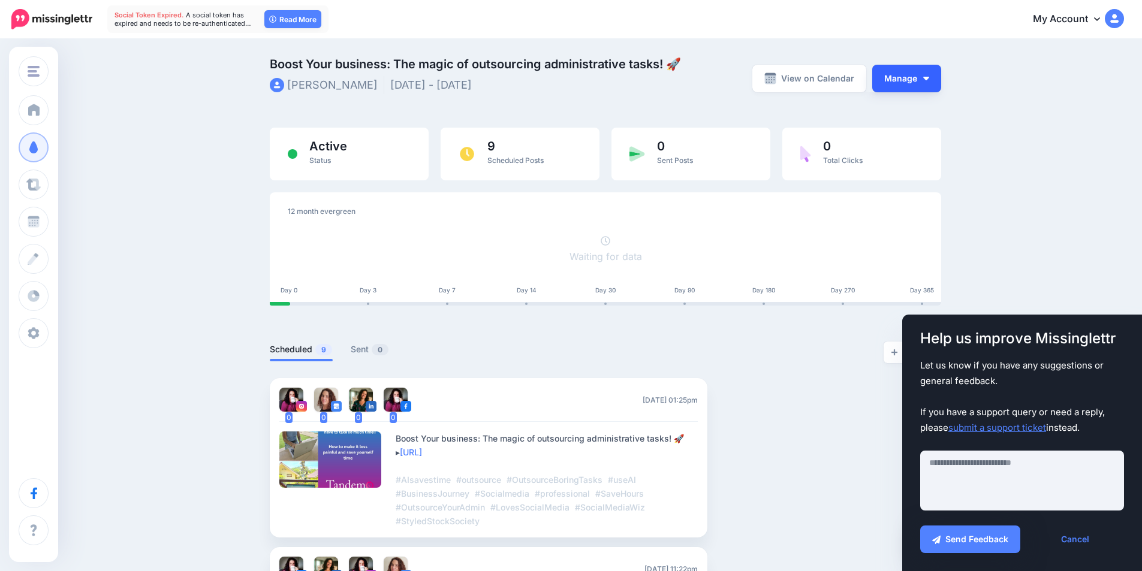
click at [898, 75] on button "Manage" at bounding box center [906, 79] width 69 height 28
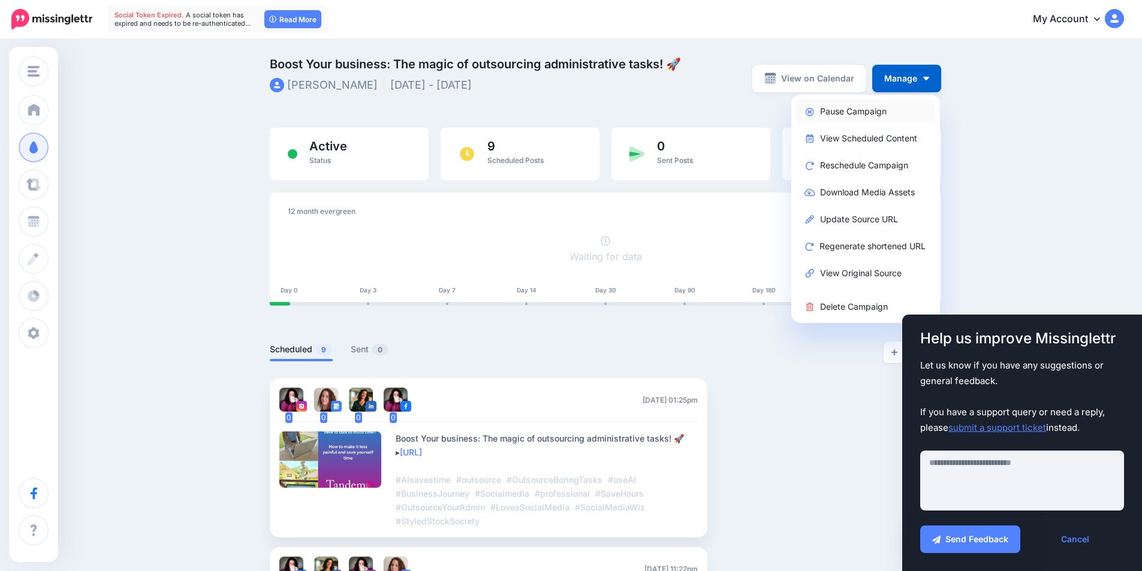
click at [880, 104] on link "Pause Campaign" at bounding box center [864, 110] width 139 height 23
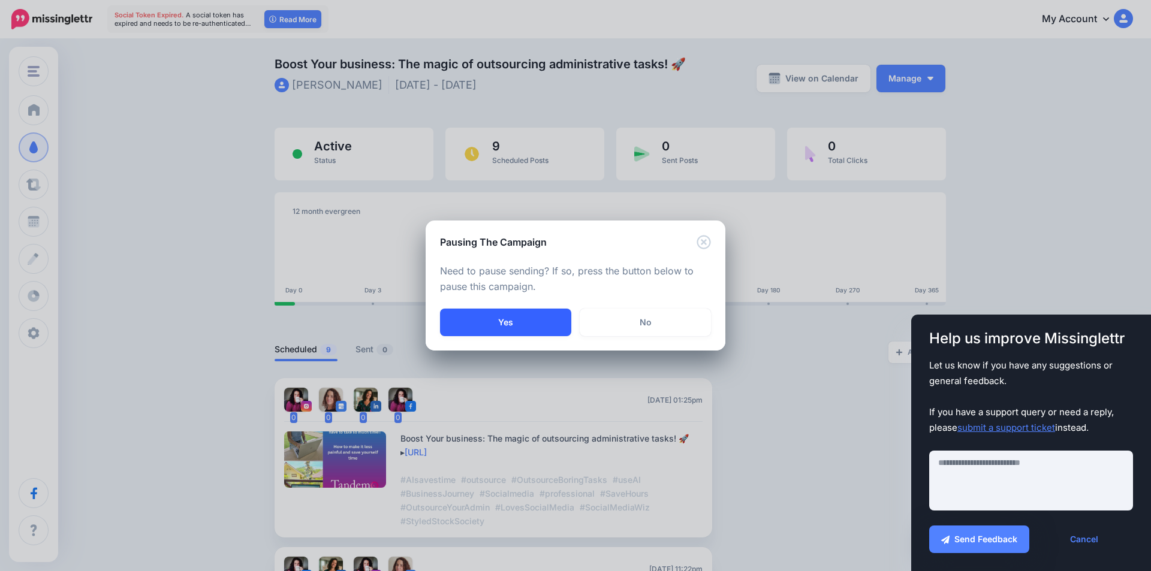
click at [528, 322] on button "Yes" at bounding box center [505, 323] width 131 height 28
